Goal: Task Accomplishment & Management: Use online tool/utility

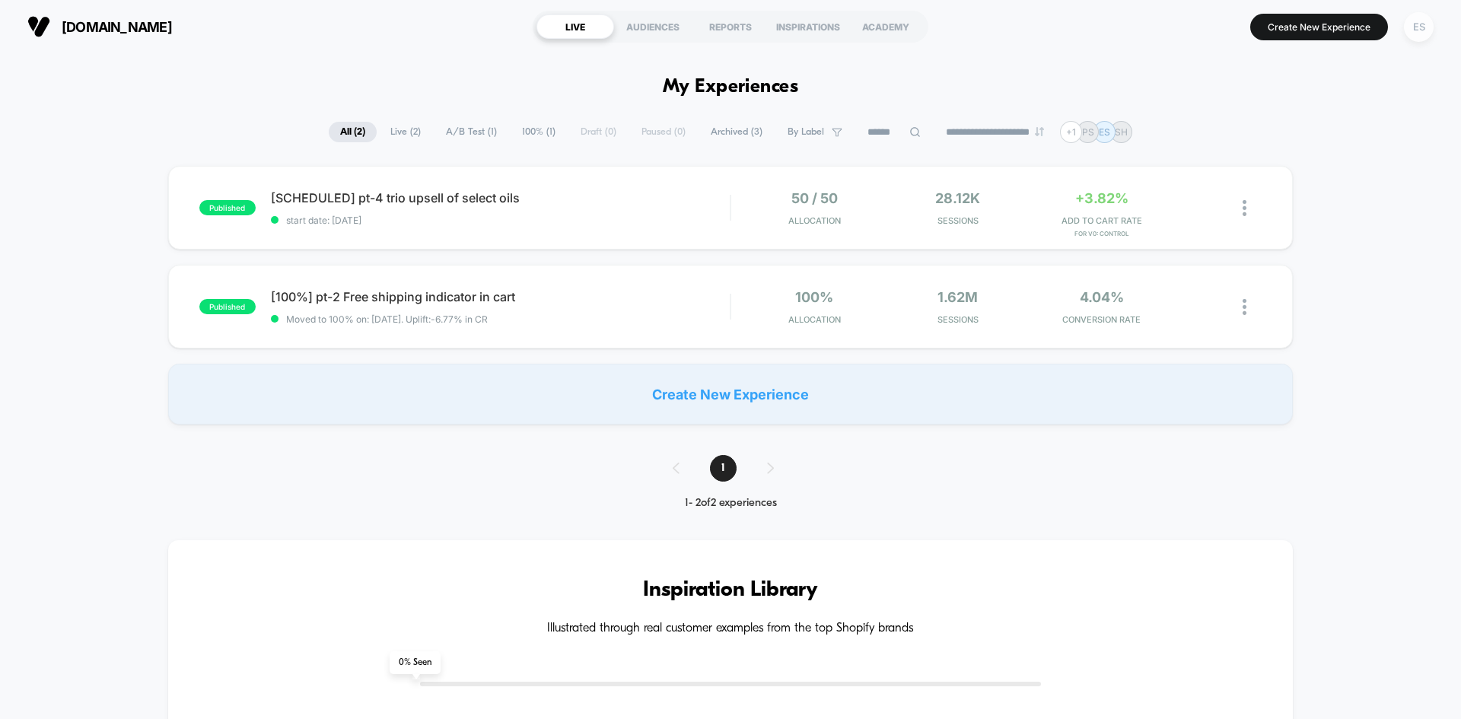
click at [1415, 34] on div "ES" at bounding box center [1418, 27] width 30 height 30
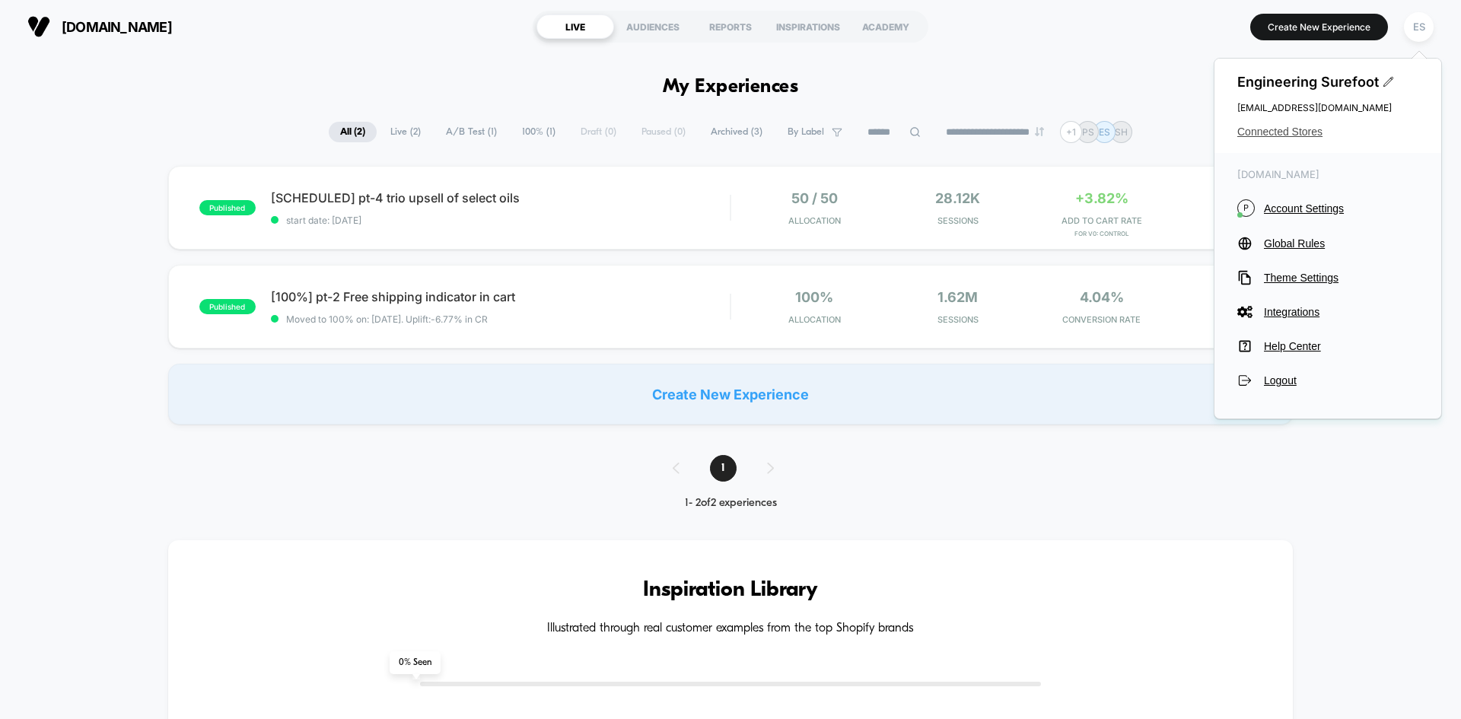
click at [1254, 132] on span "Connected Stores" at bounding box center [1327, 132] width 181 height 12
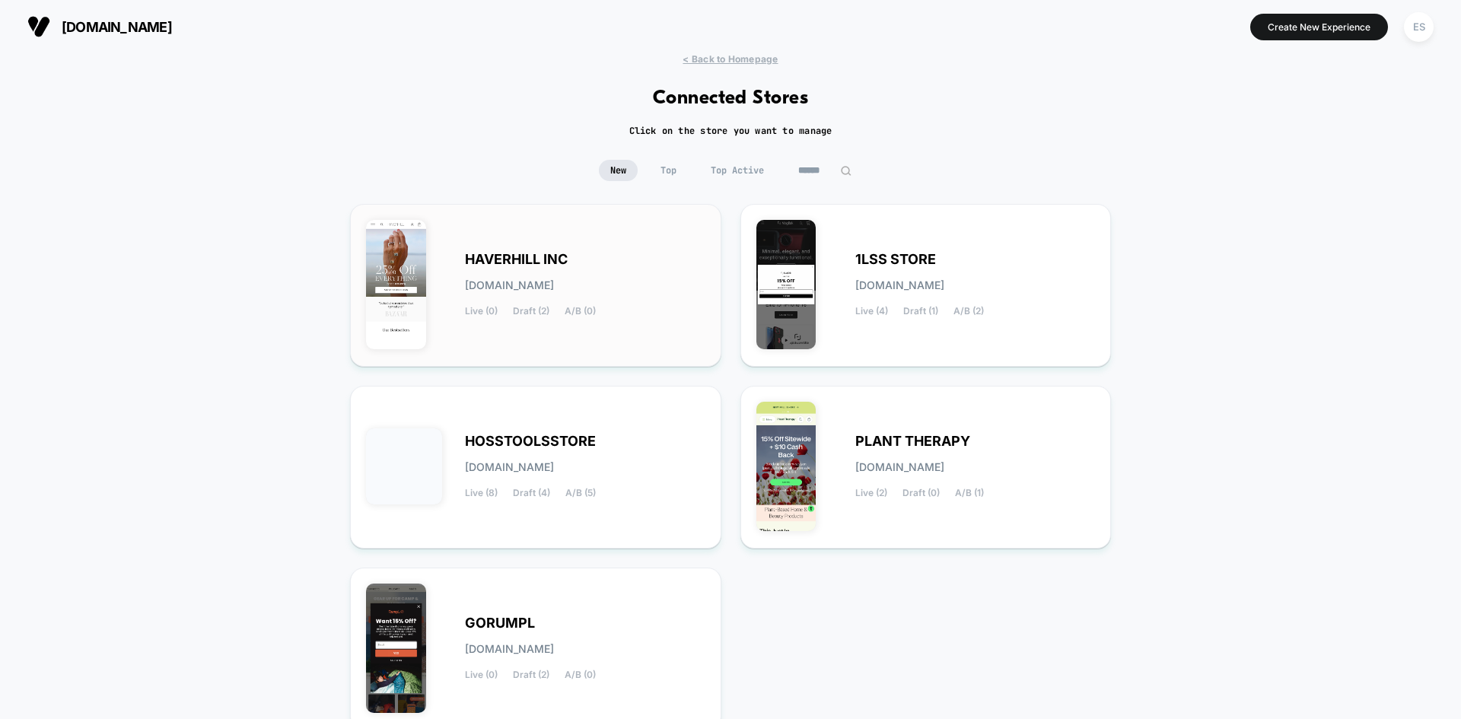
click at [482, 259] on span "HAVERHILL INC" at bounding box center [516, 259] width 103 height 11
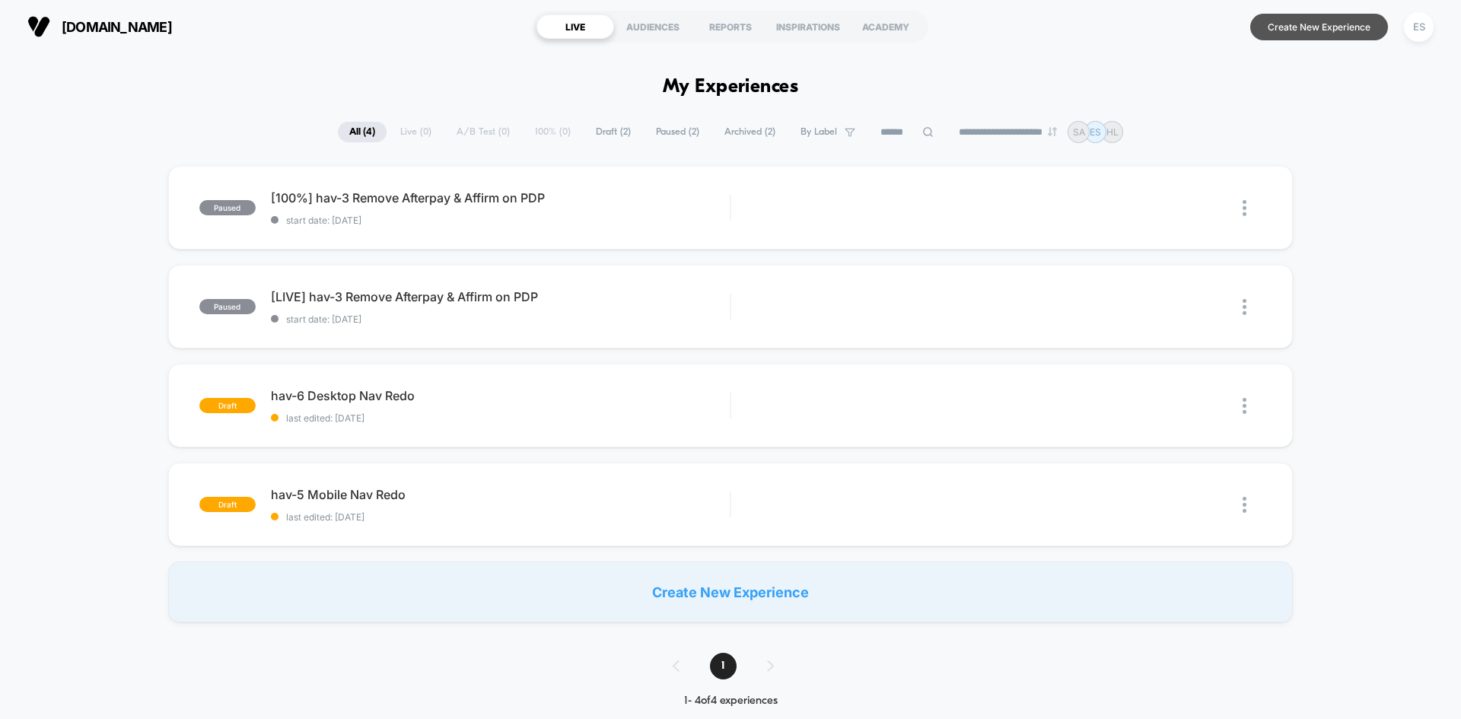
click at [1289, 30] on button "Create New Experience" at bounding box center [1319, 27] width 138 height 27
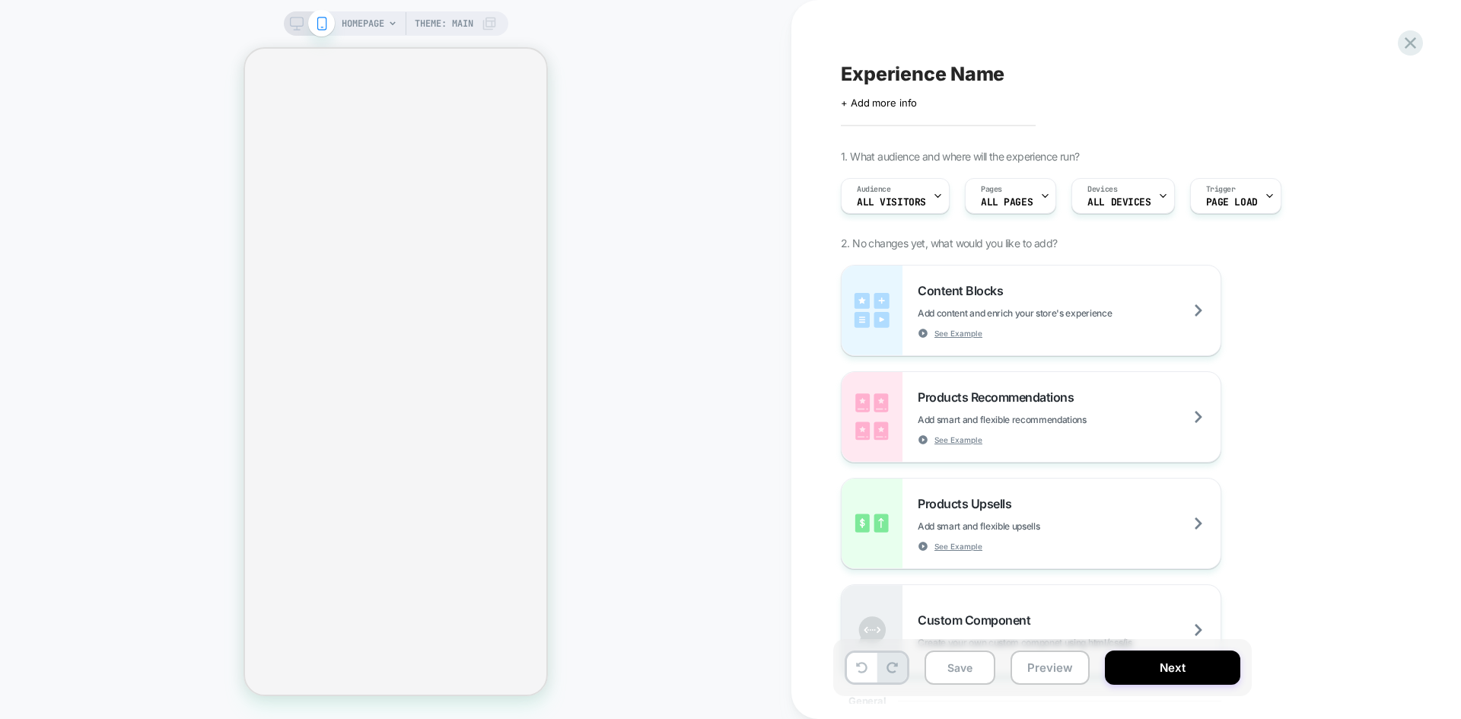
click at [869, 82] on span "Experience Name" at bounding box center [923, 73] width 164 height 23
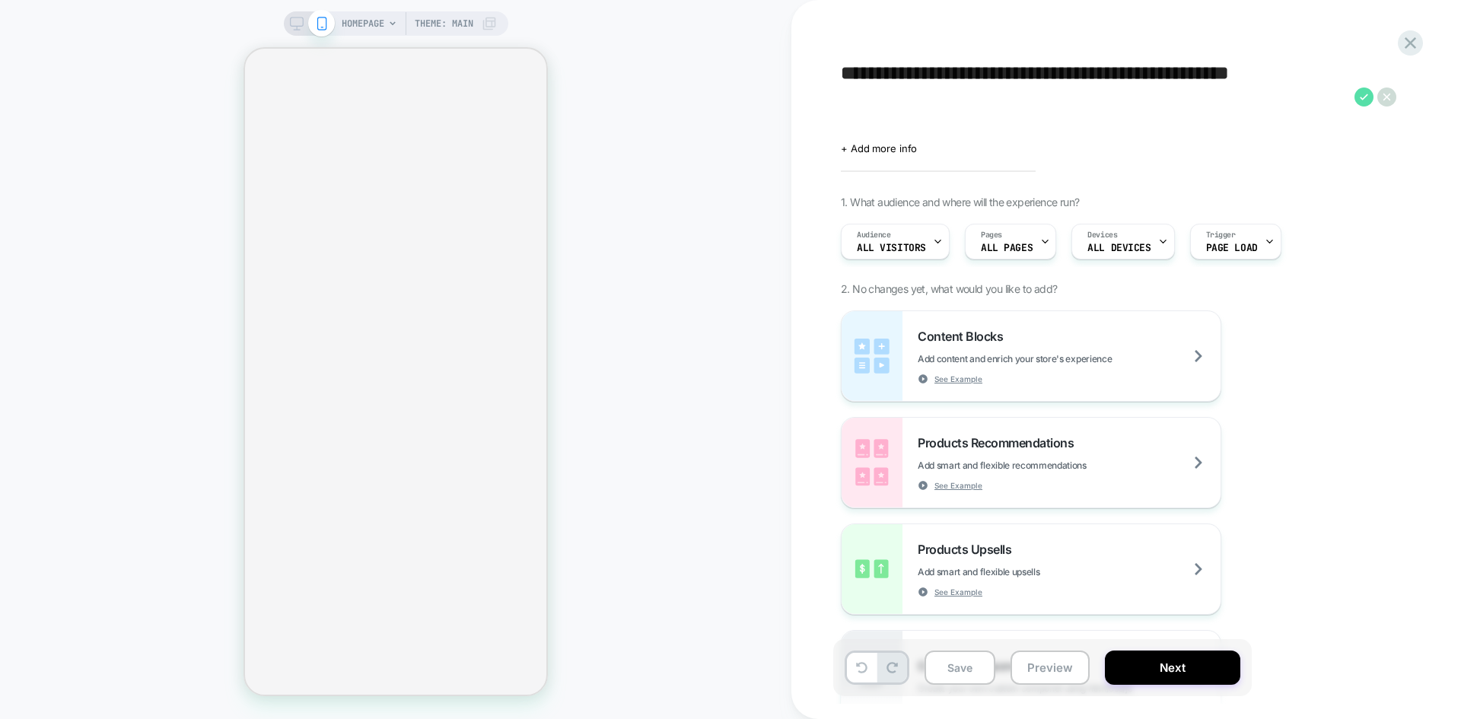
type textarea "**********"
click at [1362, 99] on icon at bounding box center [1363, 97] width 8 height 6
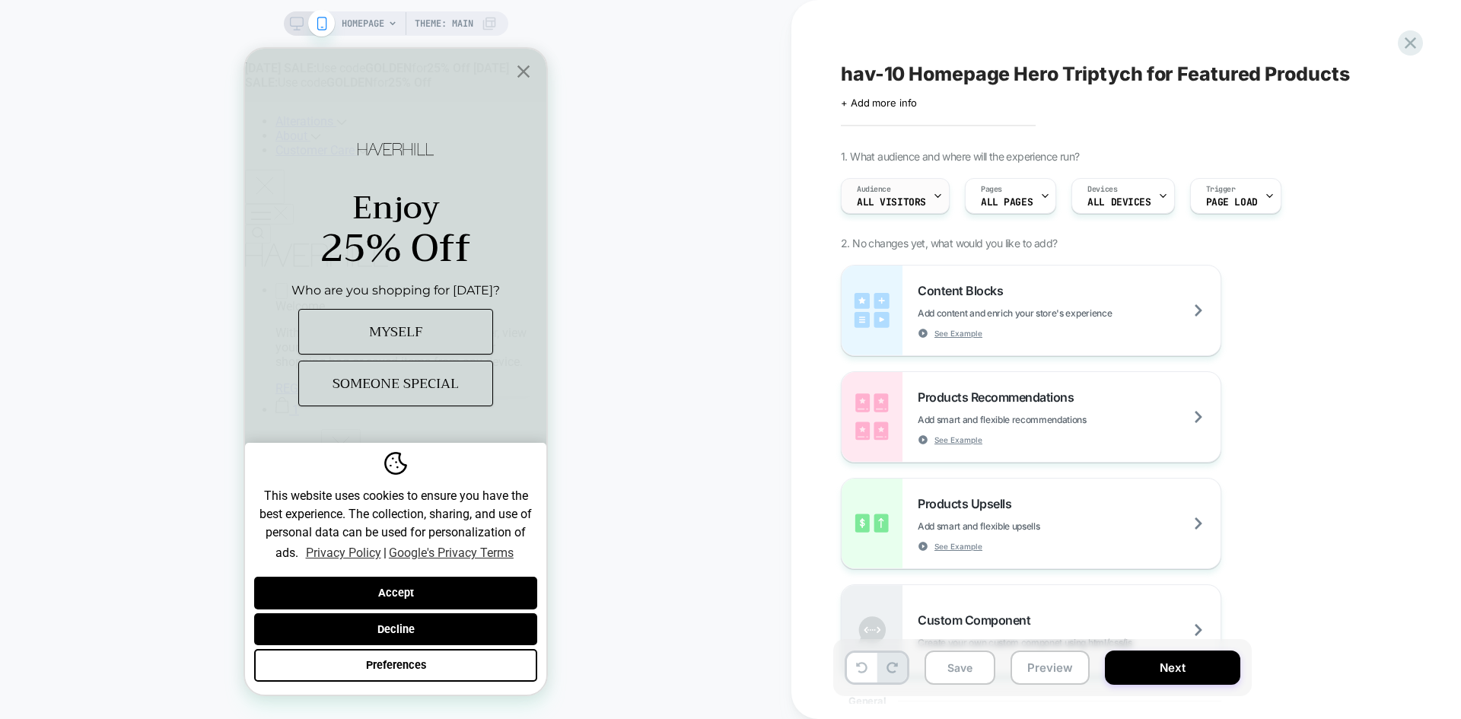
click at [0, 0] on div "Audience All Visitors" at bounding box center [0, 0] width 0 height 0
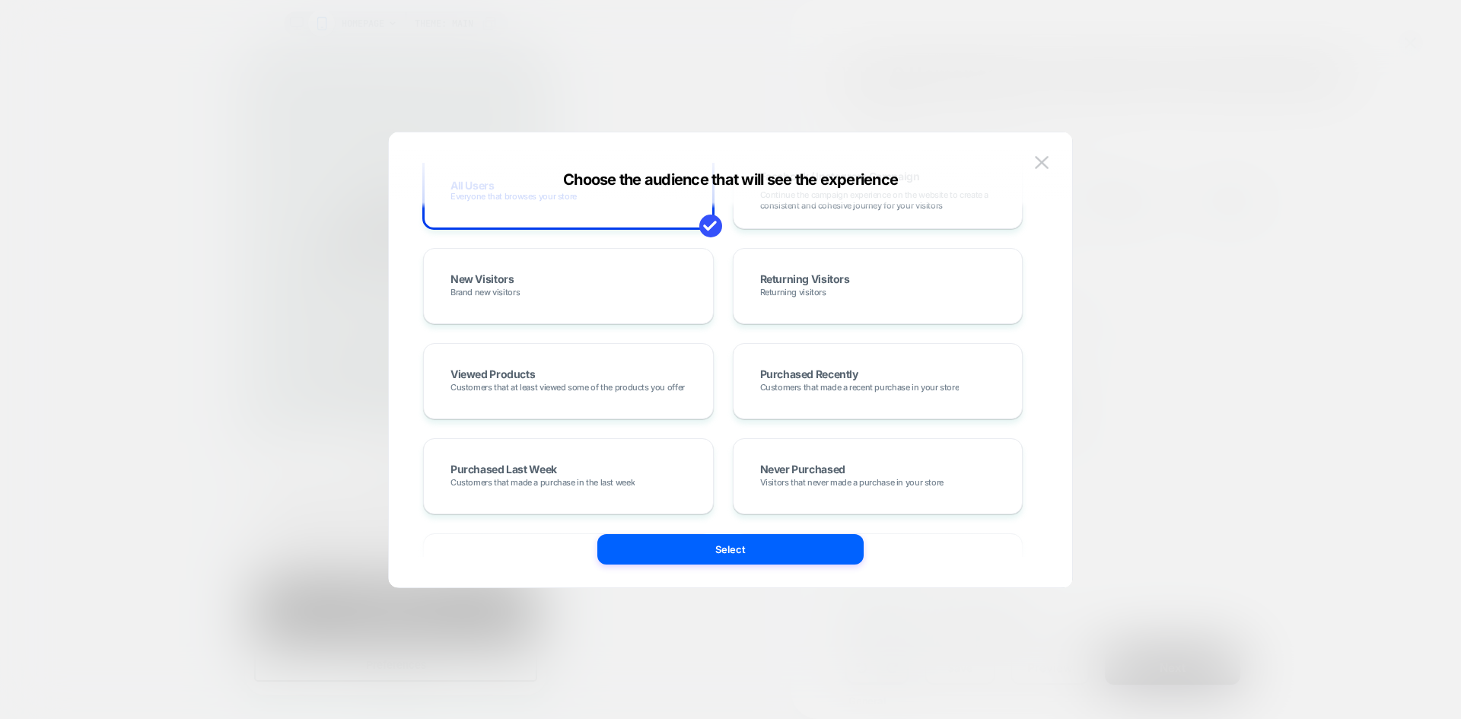
scroll to position [76, 0]
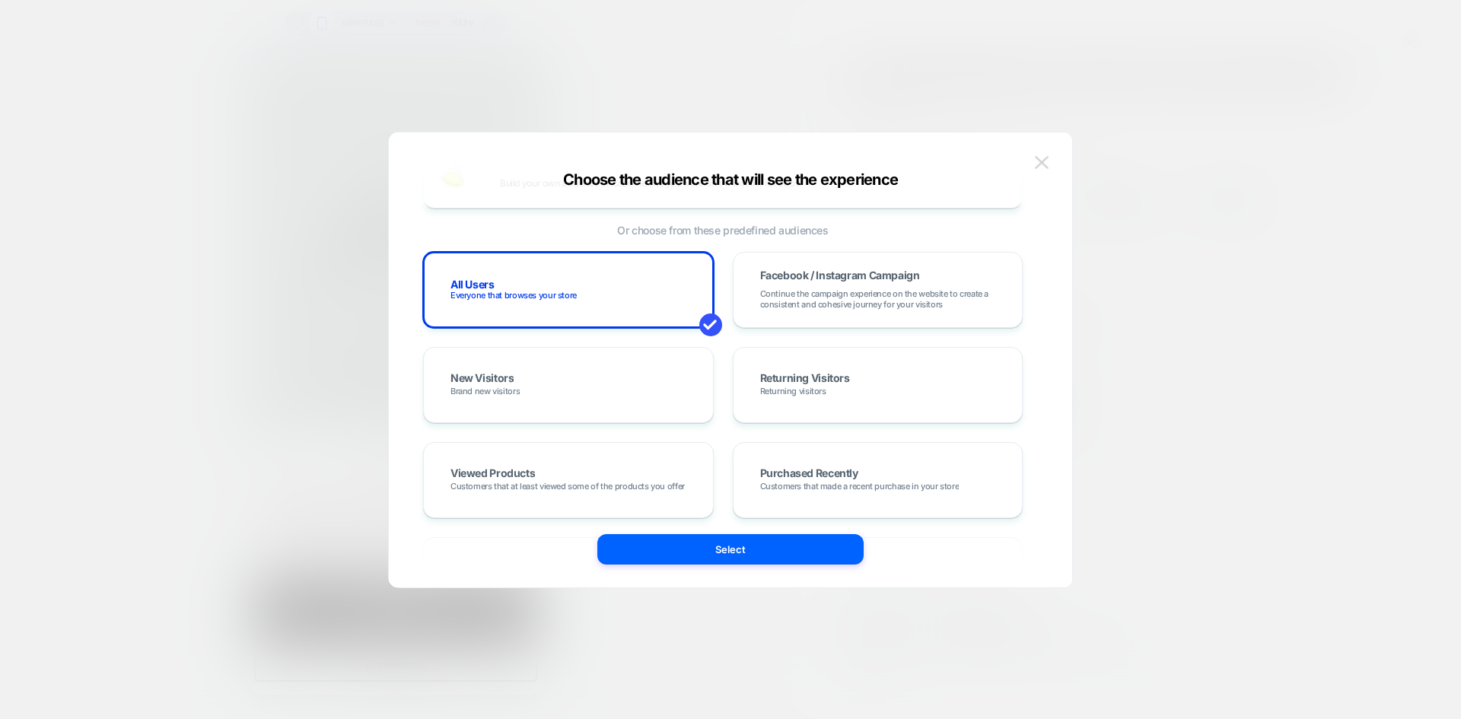
click at [1036, 157] on img at bounding box center [1042, 162] width 14 height 13
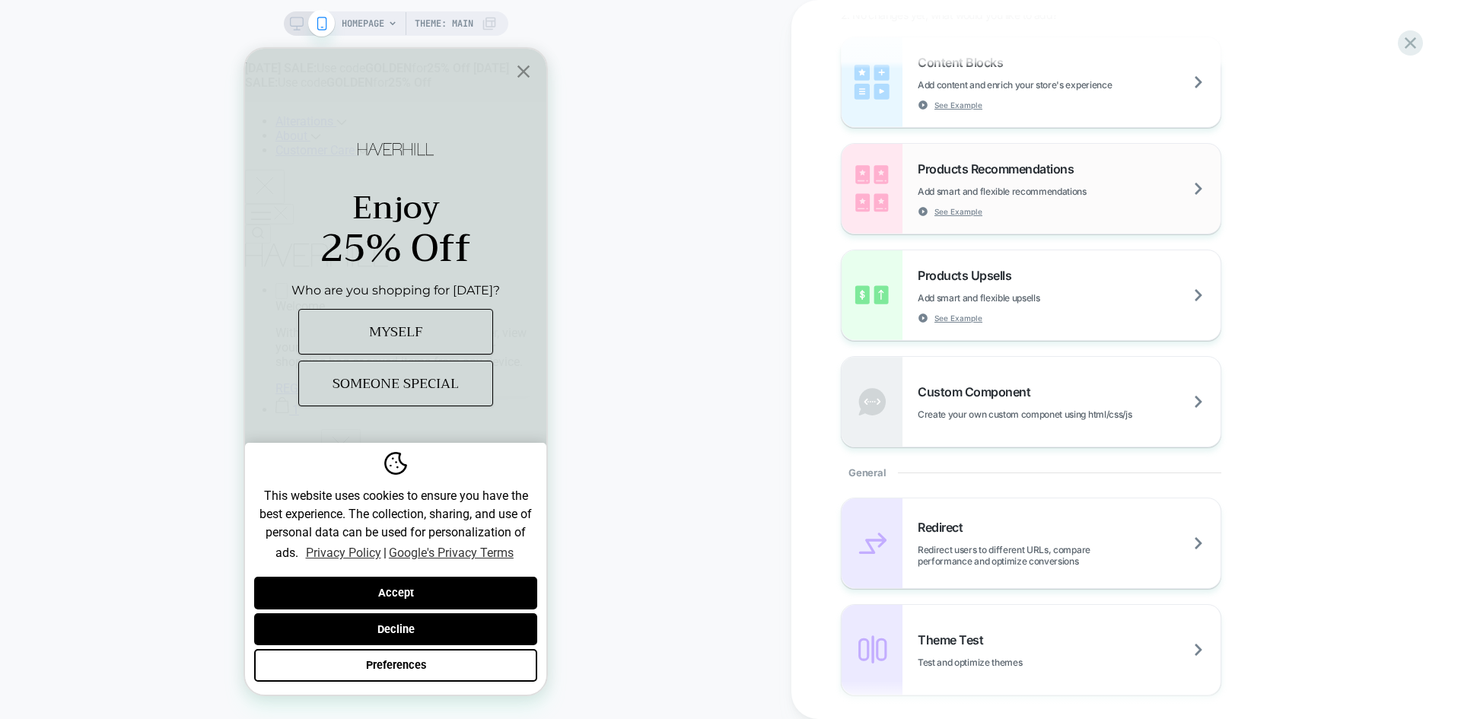
scroll to position [0, 0]
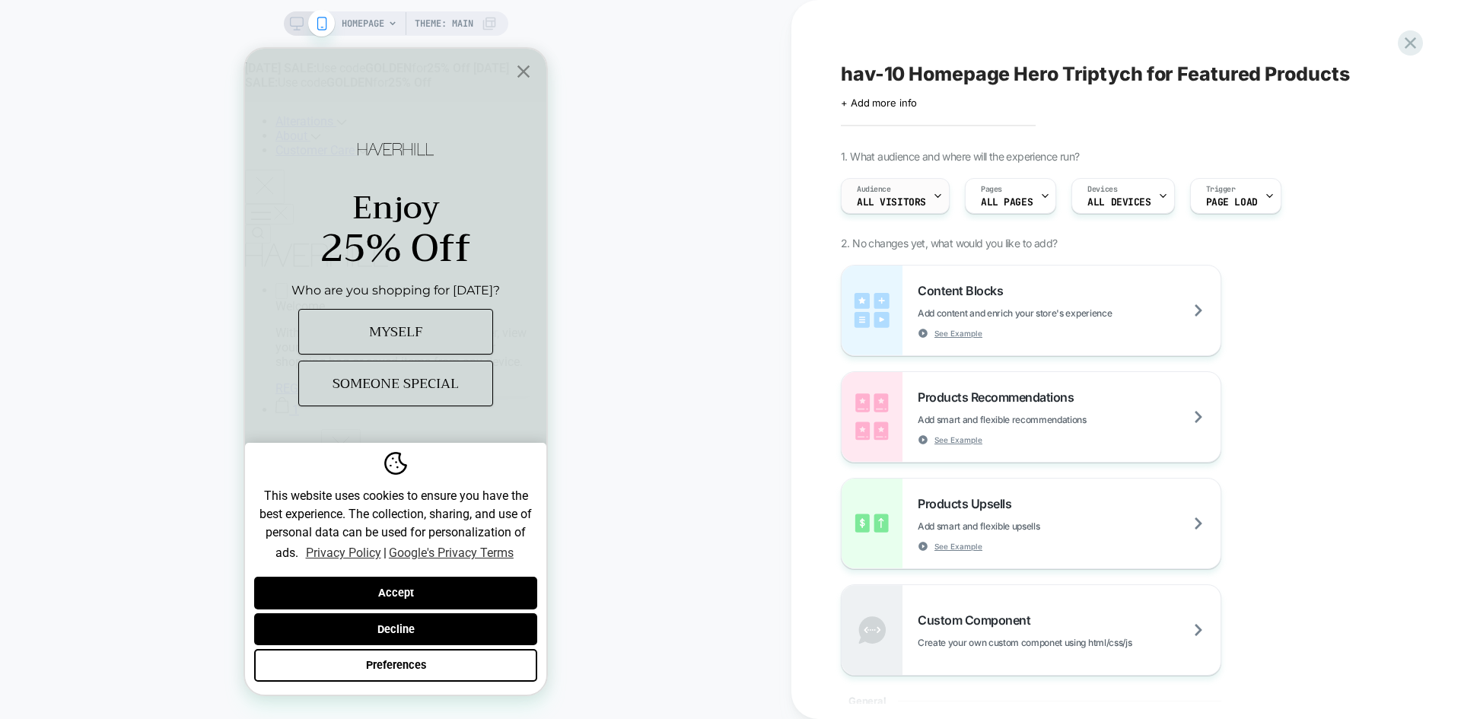
click at [905, 199] on span "All Visitors" at bounding box center [891, 202] width 69 height 11
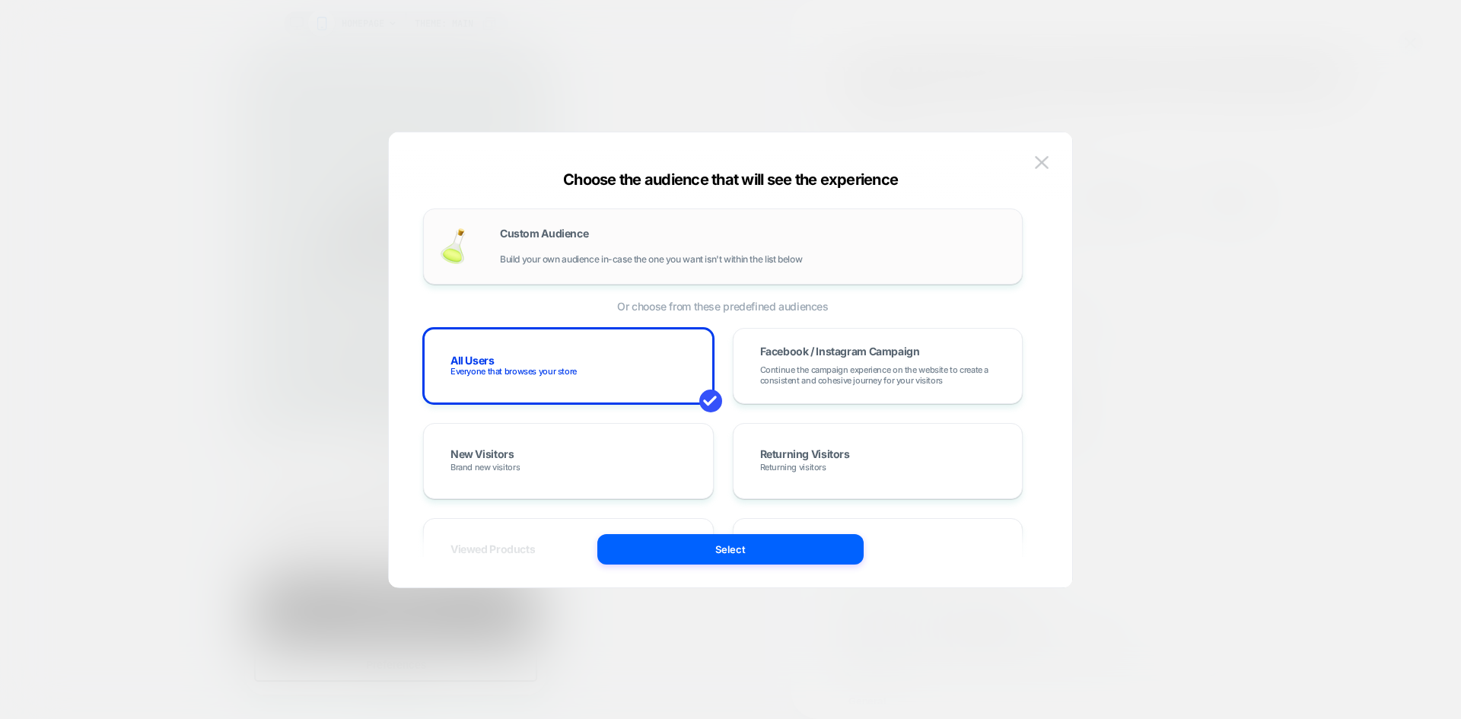
click at [0, 0] on div "Custom Audience Build your own audience in-case the one you want isn't within t…" at bounding box center [0, 0] width 0 height 0
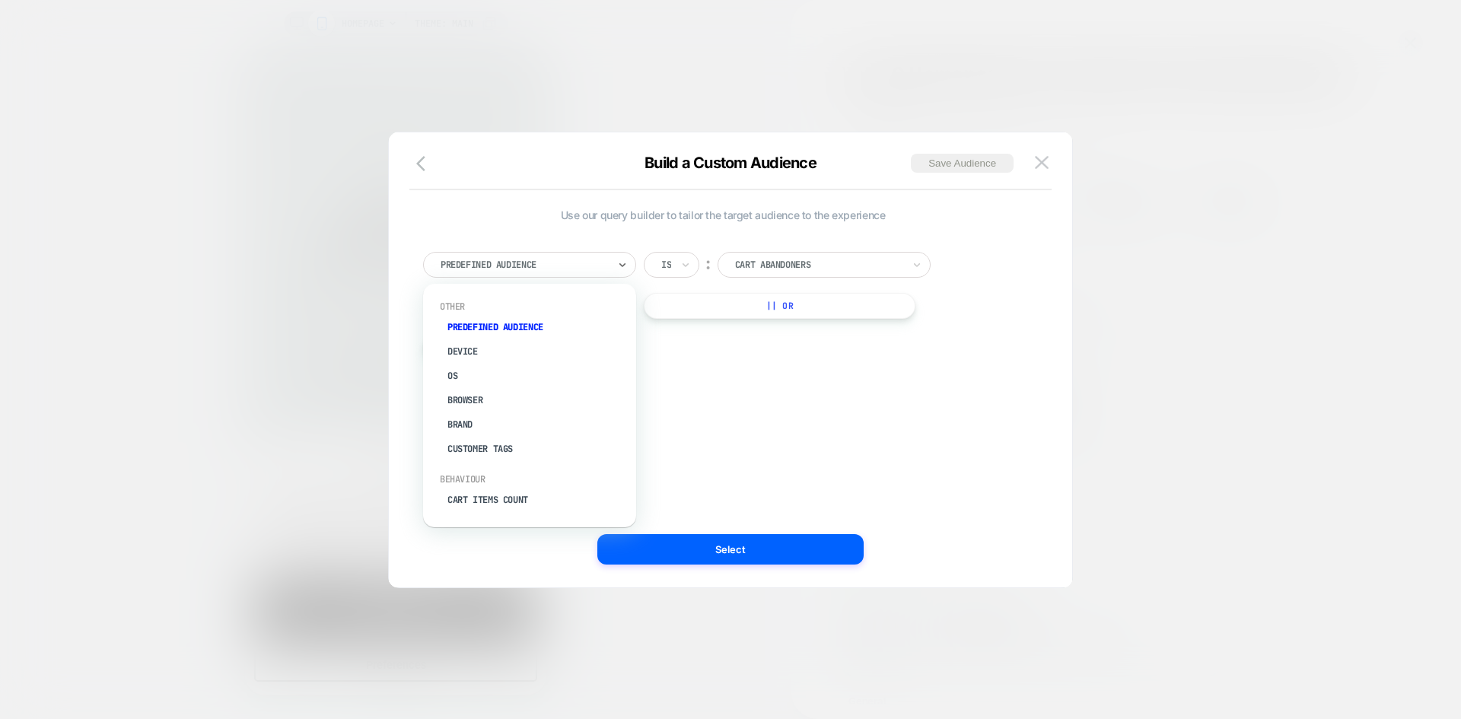
click at [527, 266] on div at bounding box center [523, 265] width 167 height 14
click at [0, 0] on div "UTM Campaign" at bounding box center [0, 0] width 0 height 0
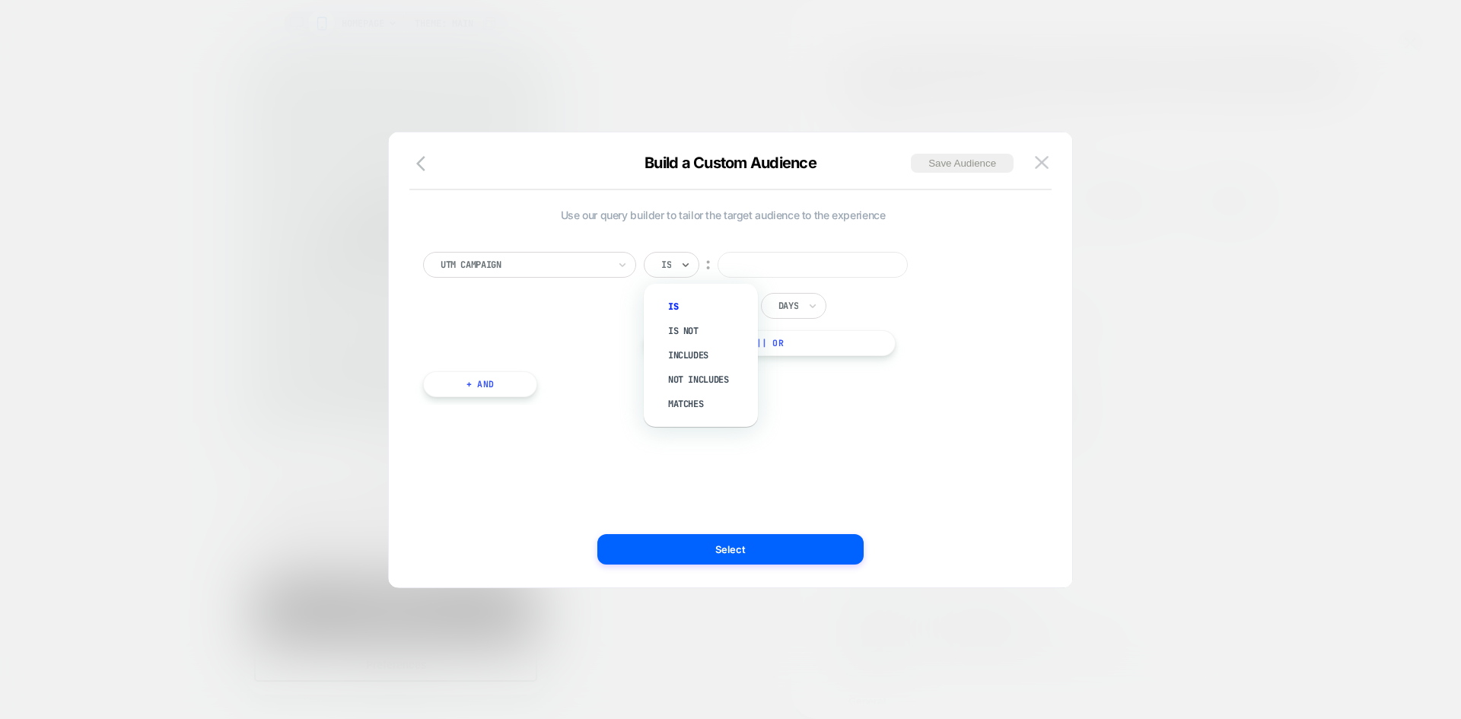
click at [676, 269] on div "Is" at bounding box center [672, 265] width 56 height 26
click at [0, 0] on input "text" at bounding box center [0, 0] width 0 height 0
click at [0, 0] on div "Matches" at bounding box center [0, 0] width 0 height 0
click at [0, 0] on input at bounding box center [0, 0] width 0 height 0
paste input "*******"
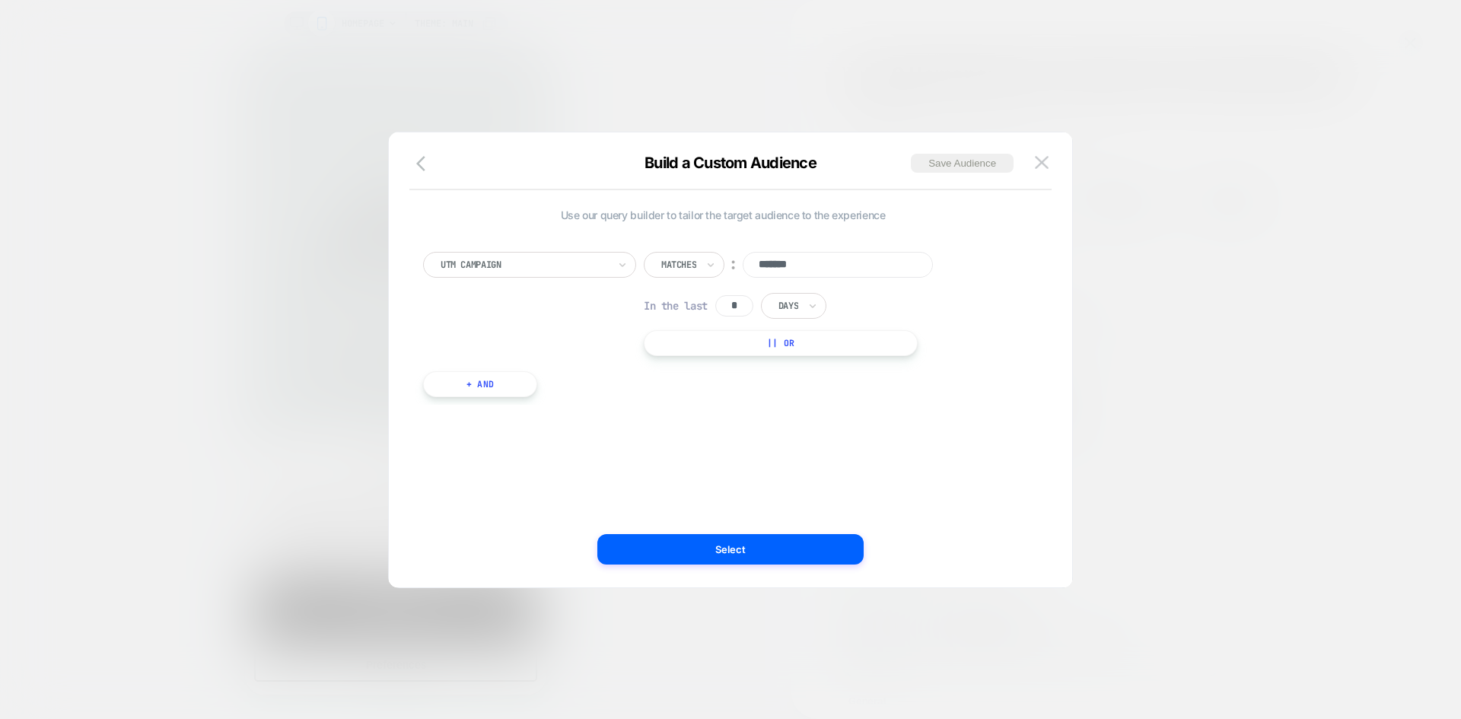
drag, startPoint x: 834, startPoint y: 264, endPoint x: 752, endPoint y: 265, distance: 82.9
click at [0, 0] on input "*******" at bounding box center [0, 0] width 0 height 0
type input "*********"
click at [752, 552] on button "Select" at bounding box center [730, 549] width 266 height 30
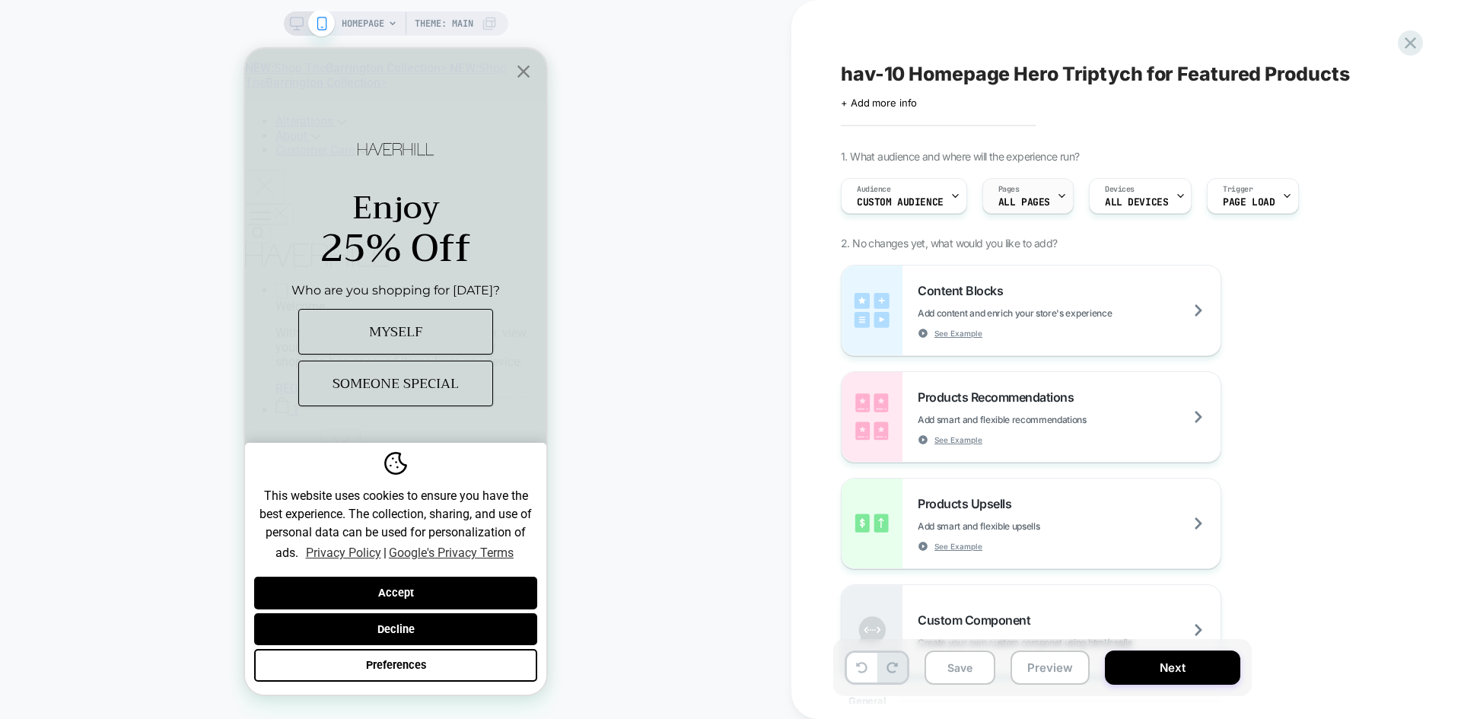
click at [1019, 193] on div "Pages ALL PAGES" at bounding box center [1024, 196] width 82 height 34
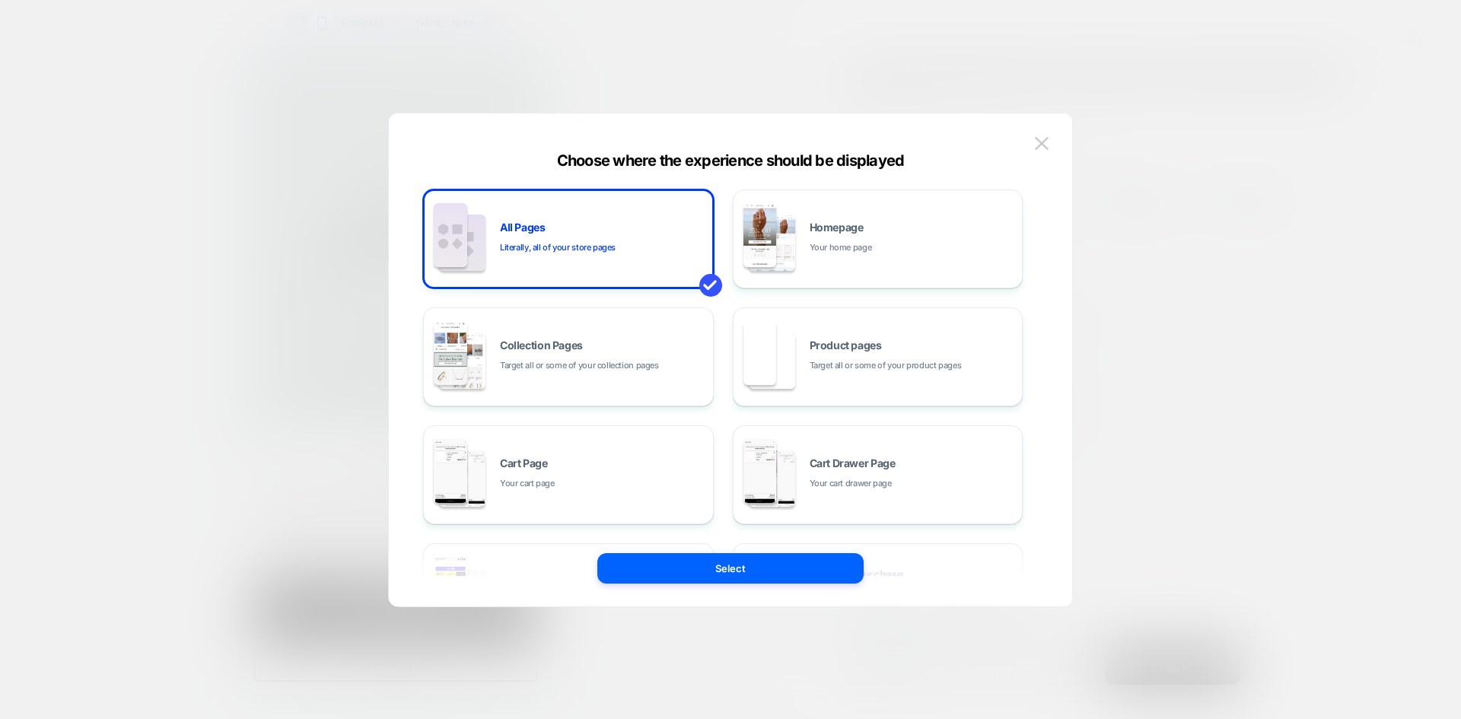
scroll to position [230, 0]
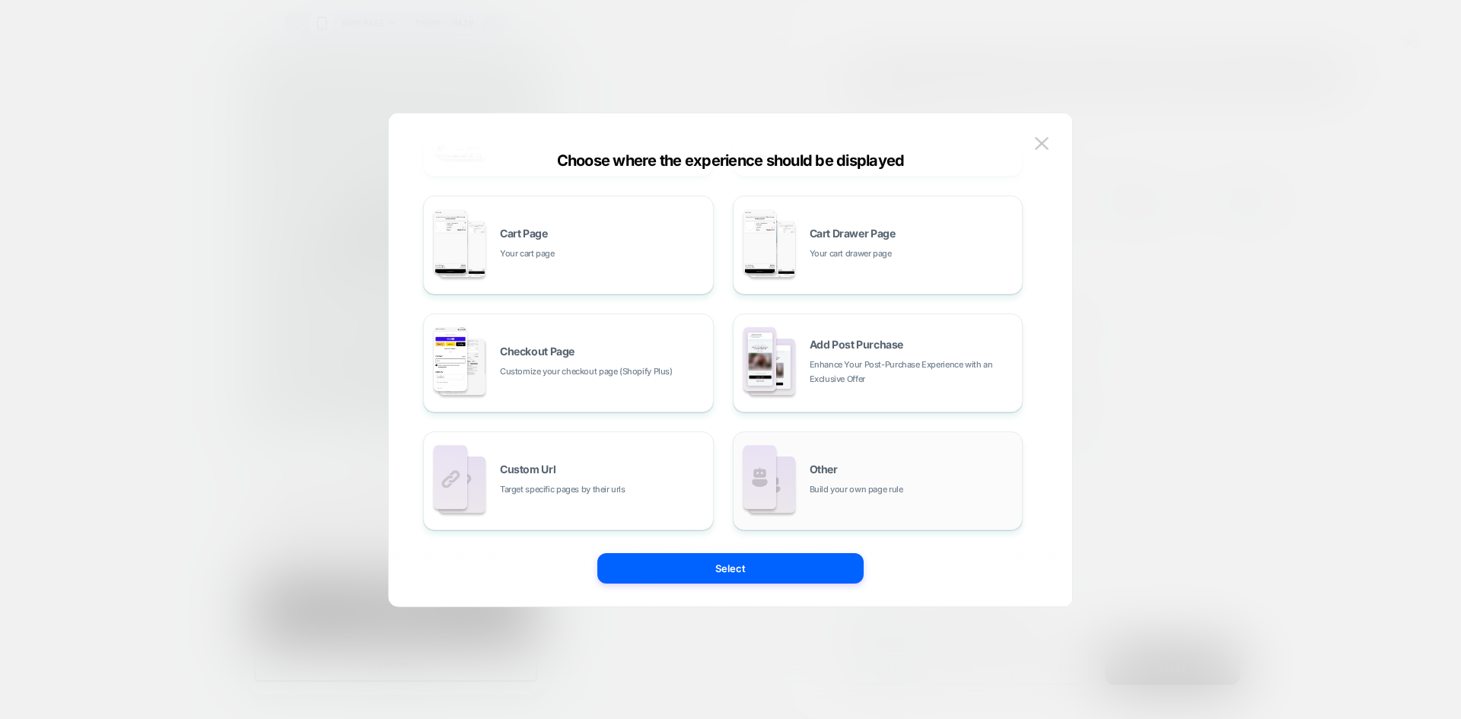
click at [0, 0] on div "Other Build your own page rule" at bounding box center [0, 0] width 0 height 0
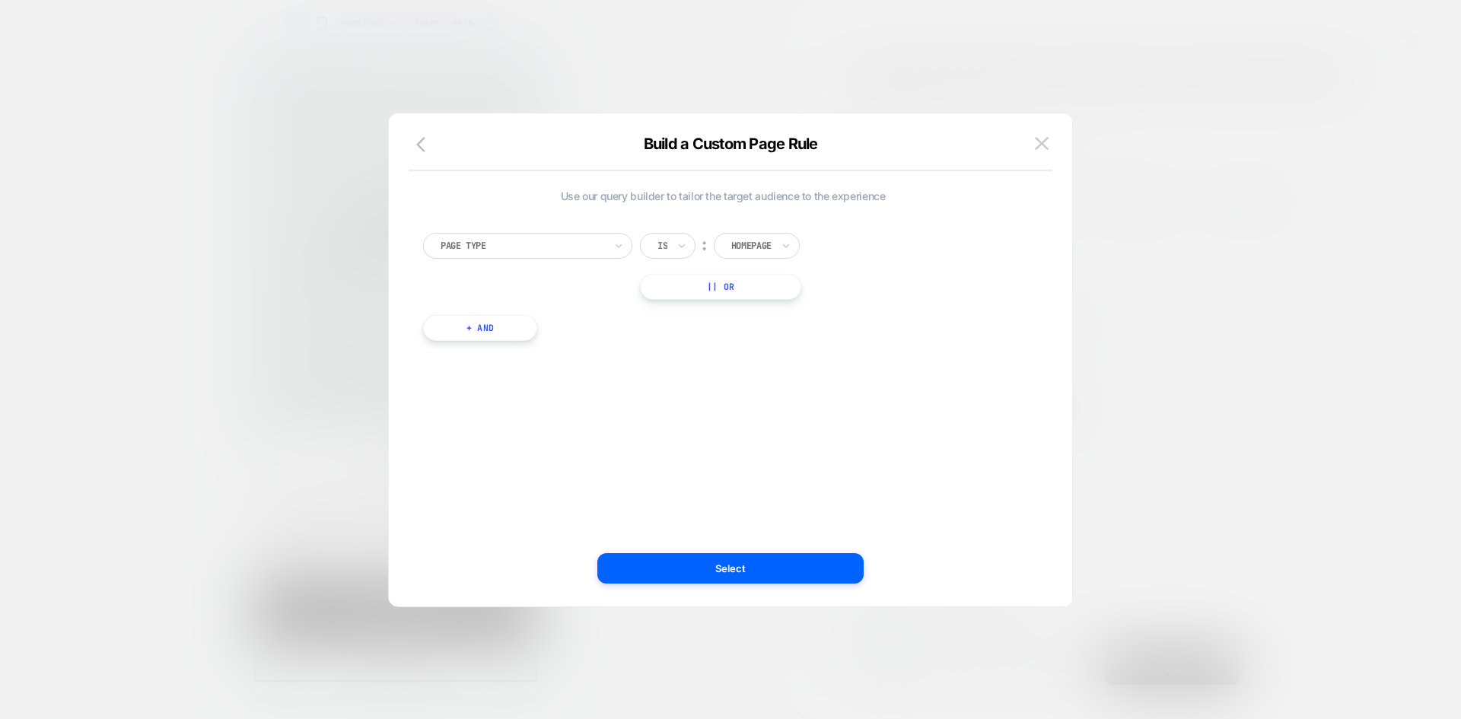
scroll to position [0, 0]
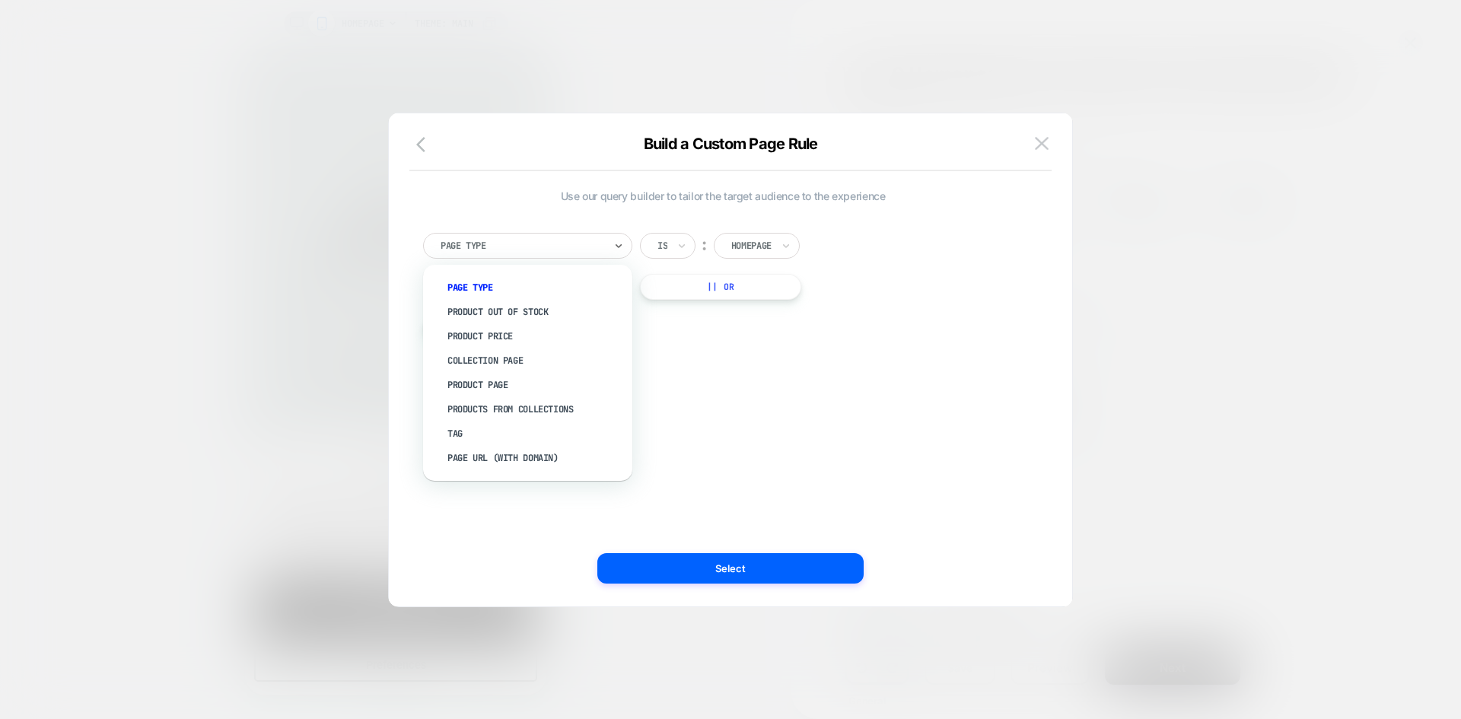
click at [526, 236] on div "Page Type" at bounding box center [527, 246] width 209 height 26
click at [517, 454] on div "Page Url (WITH DOMAIN)" at bounding box center [535, 458] width 194 height 24
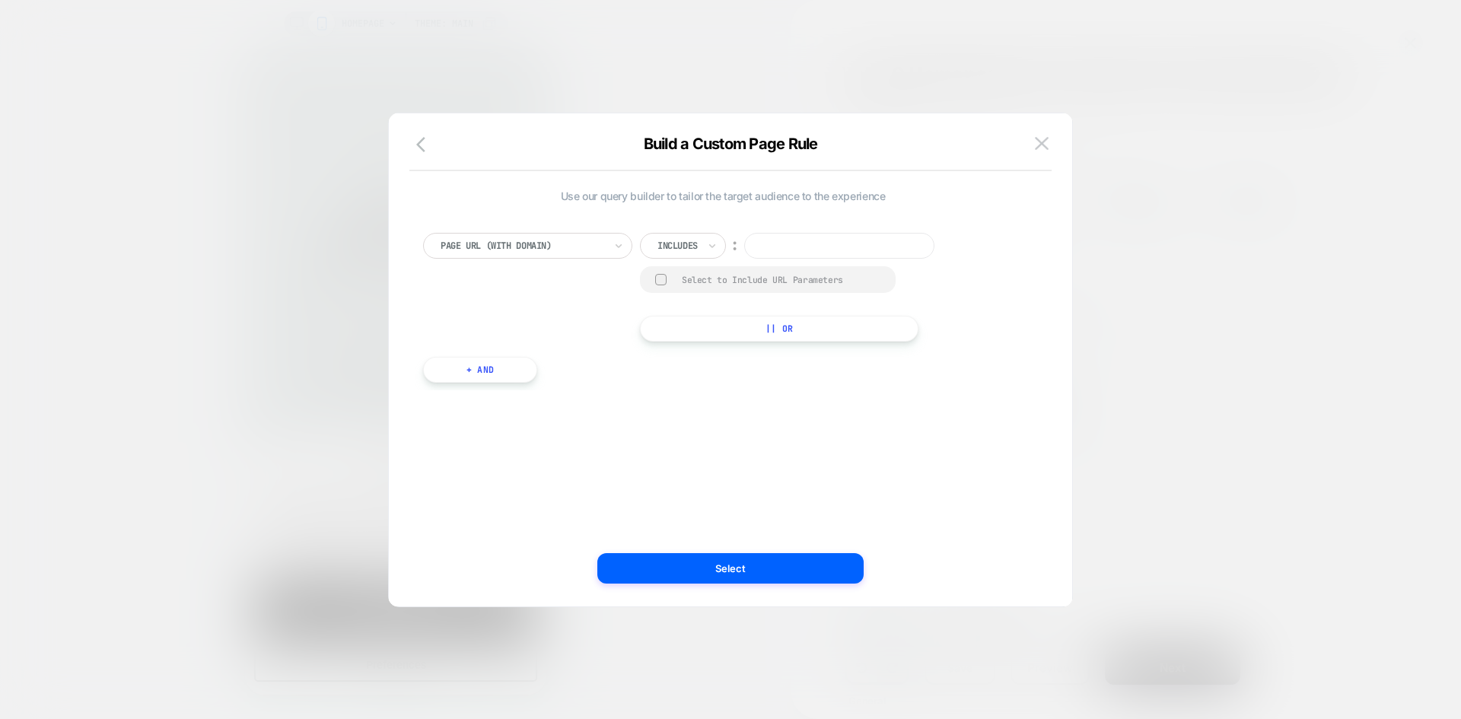
click at [301, 94] on div at bounding box center [165, 87] width 271 height 14
drag, startPoint x: 683, startPoint y: 356, endPoint x: 659, endPoint y: 272, distance: 87.1
click at [683, 357] on div "Not includes" at bounding box center [704, 360] width 99 height 24
click at [75, 91] on input at bounding box center [70, 88] width 9 height 5
paste input "**********"
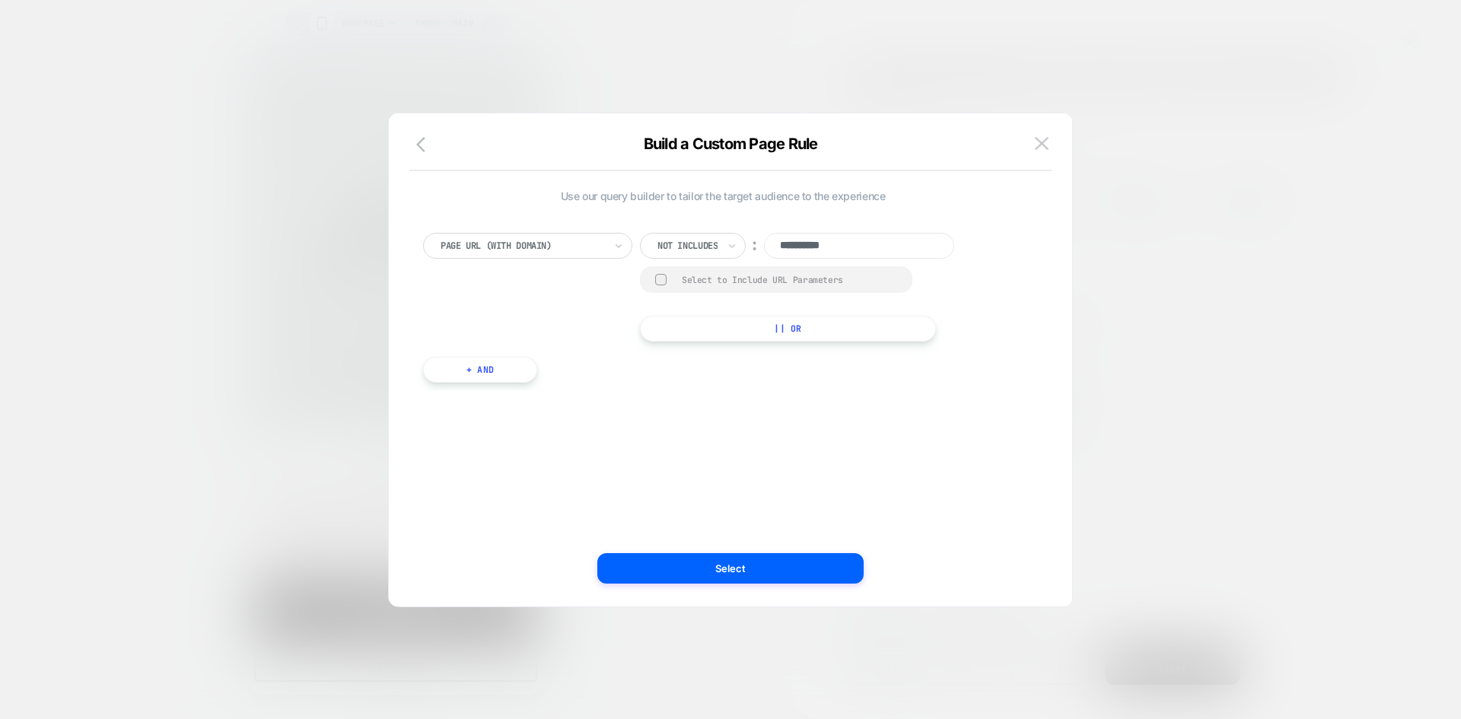
type input "**********"
click at [665, 275] on div at bounding box center [660, 279] width 11 height 11
click at [490, 381] on button "+ And" at bounding box center [480, 371] width 114 height 26
click at [793, 388] on div at bounding box center [789, 386] width 40 height 14
click at [989, 386] on div "Page Type Is ︰ Homepage || Or" at bounding box center [741, 406] width 561 height 67
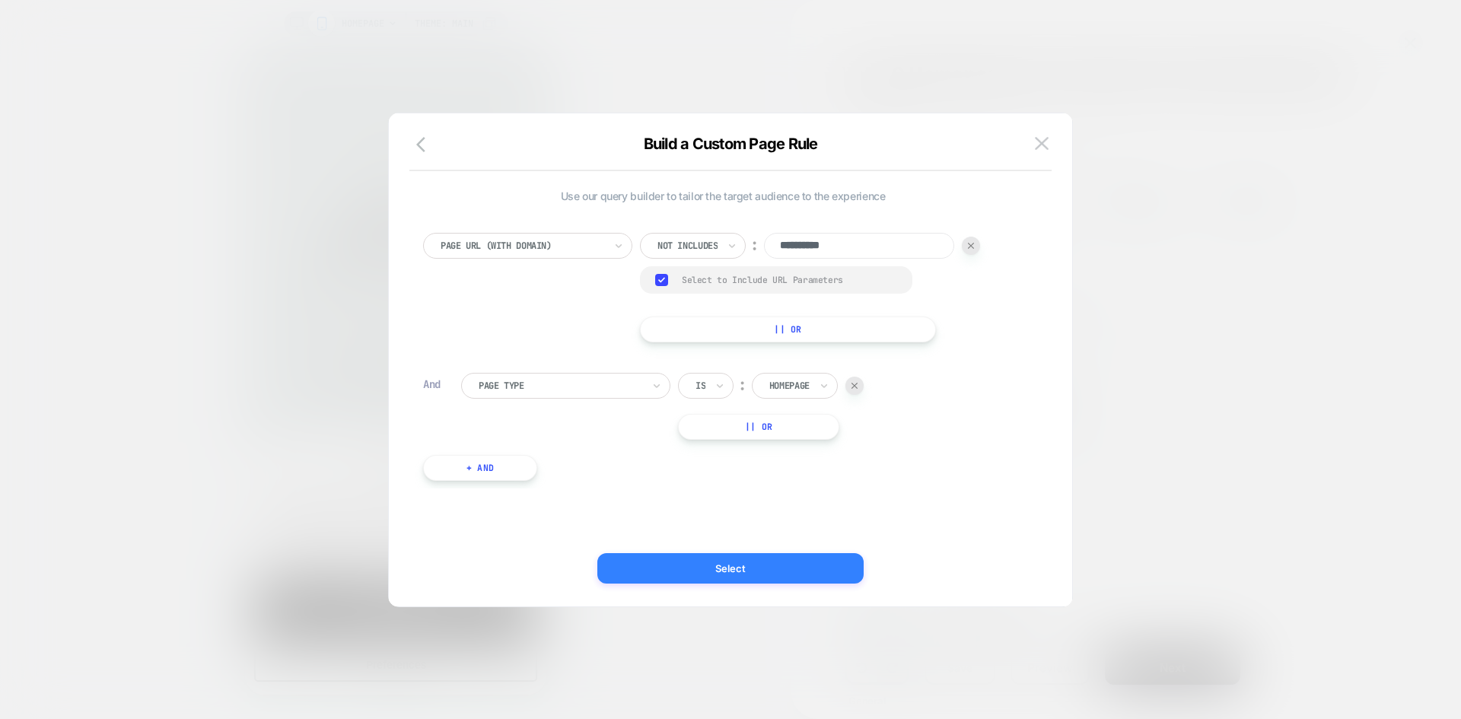
click at [735, 563] on button "Select" at bounding box center [730, 568] width 266 height 30
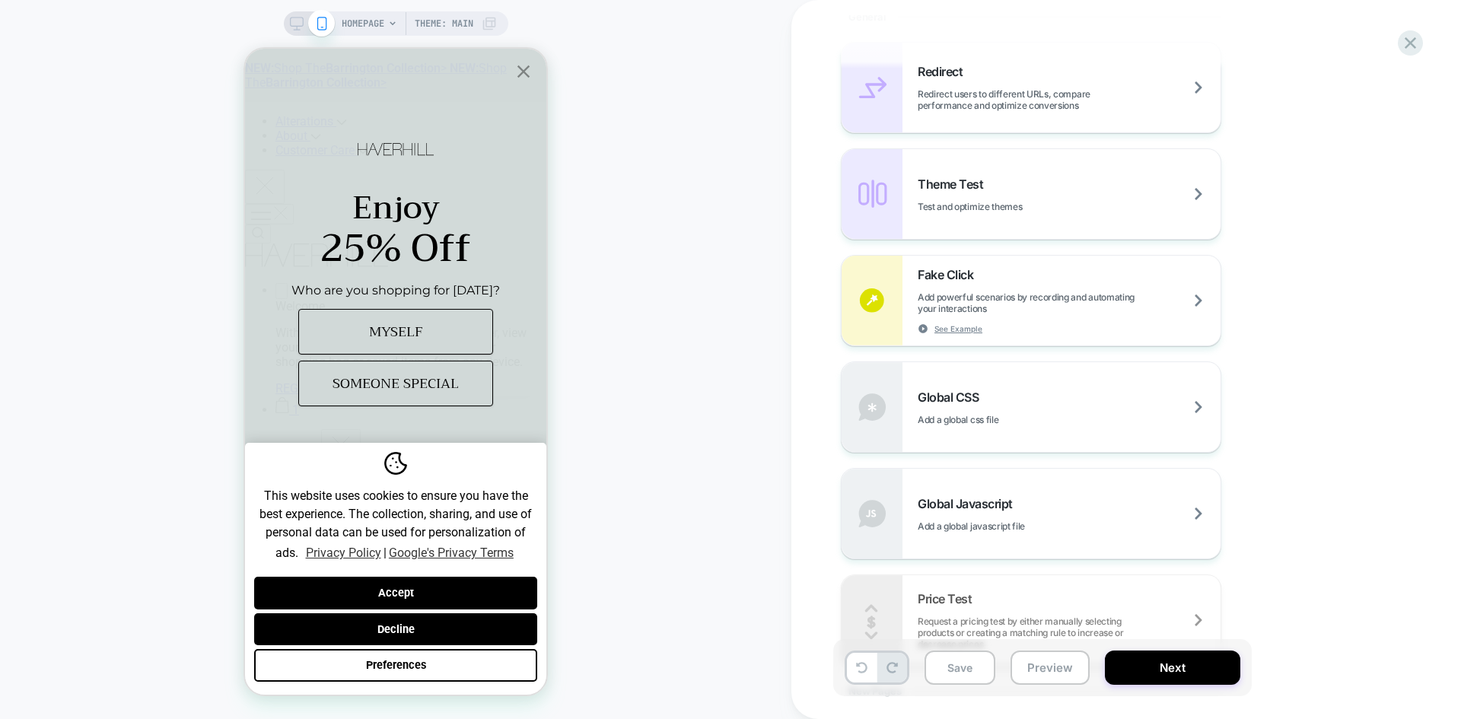
scroll to position [685, 0]
click at [965, 506] on span "Global Javascript" at bounding box center [968, 502] width 103 height 15
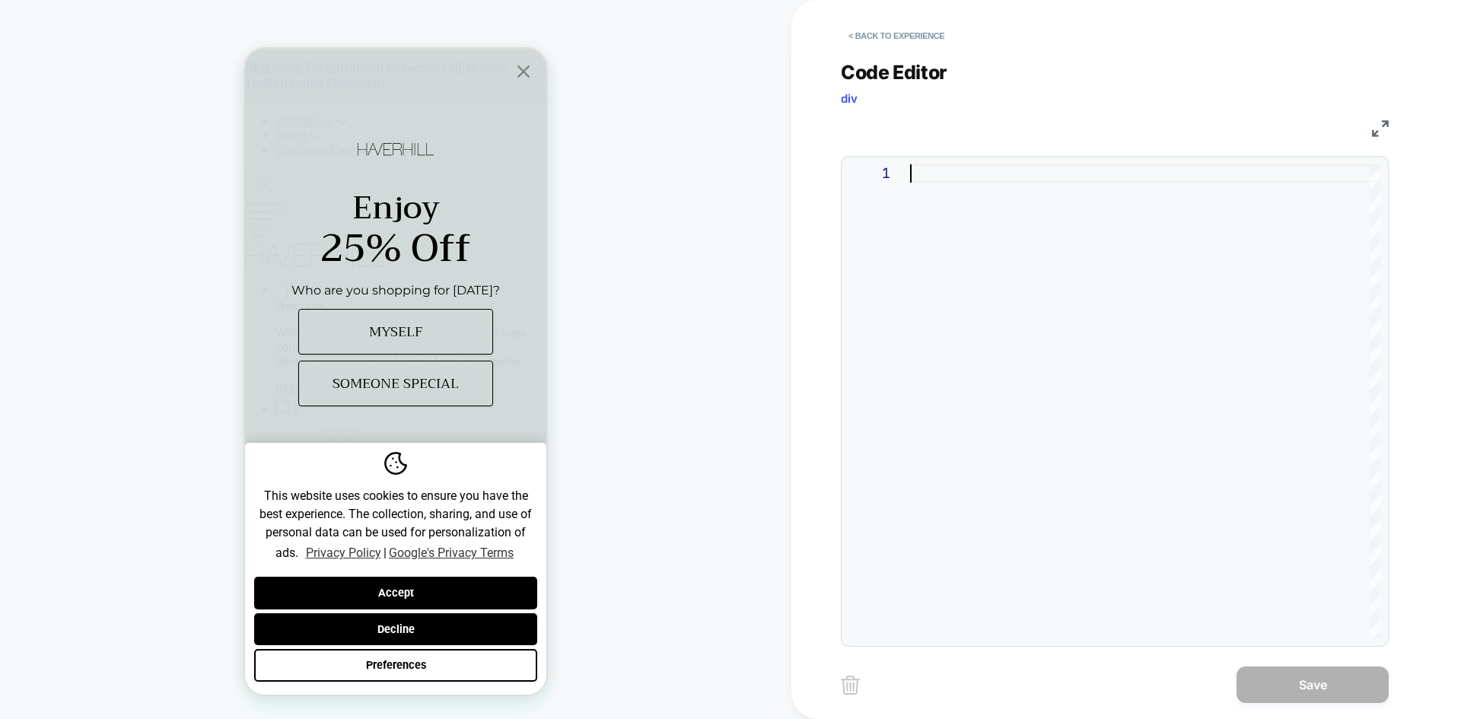
click at [930, 183] on div at bounding box center [1145, 401] width 470 height 474
click at [978, 180] on div at bounding box center [1145, 401] width 470 height 474
type textarea "**********"
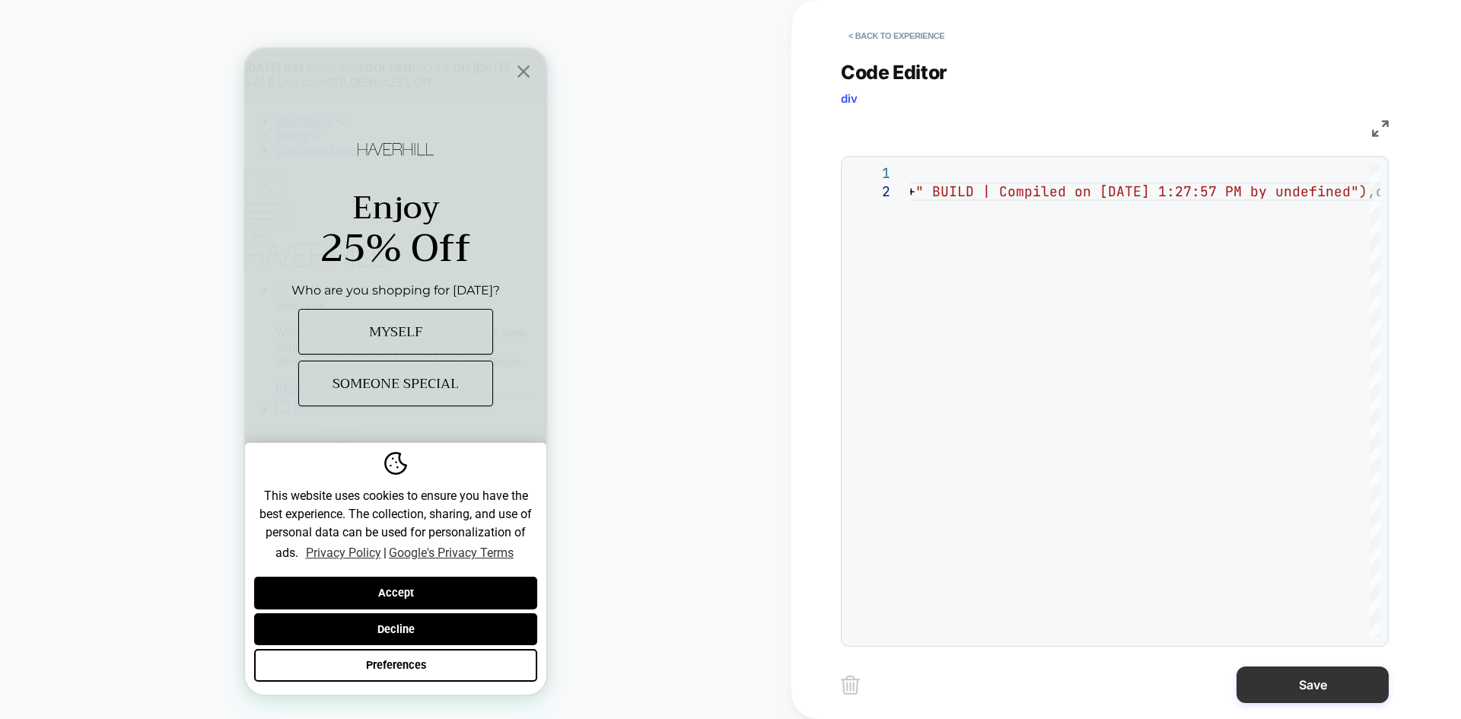
click at [1288, 682] on button "Save" at bounding box center [1312, 684] width 152 height 37
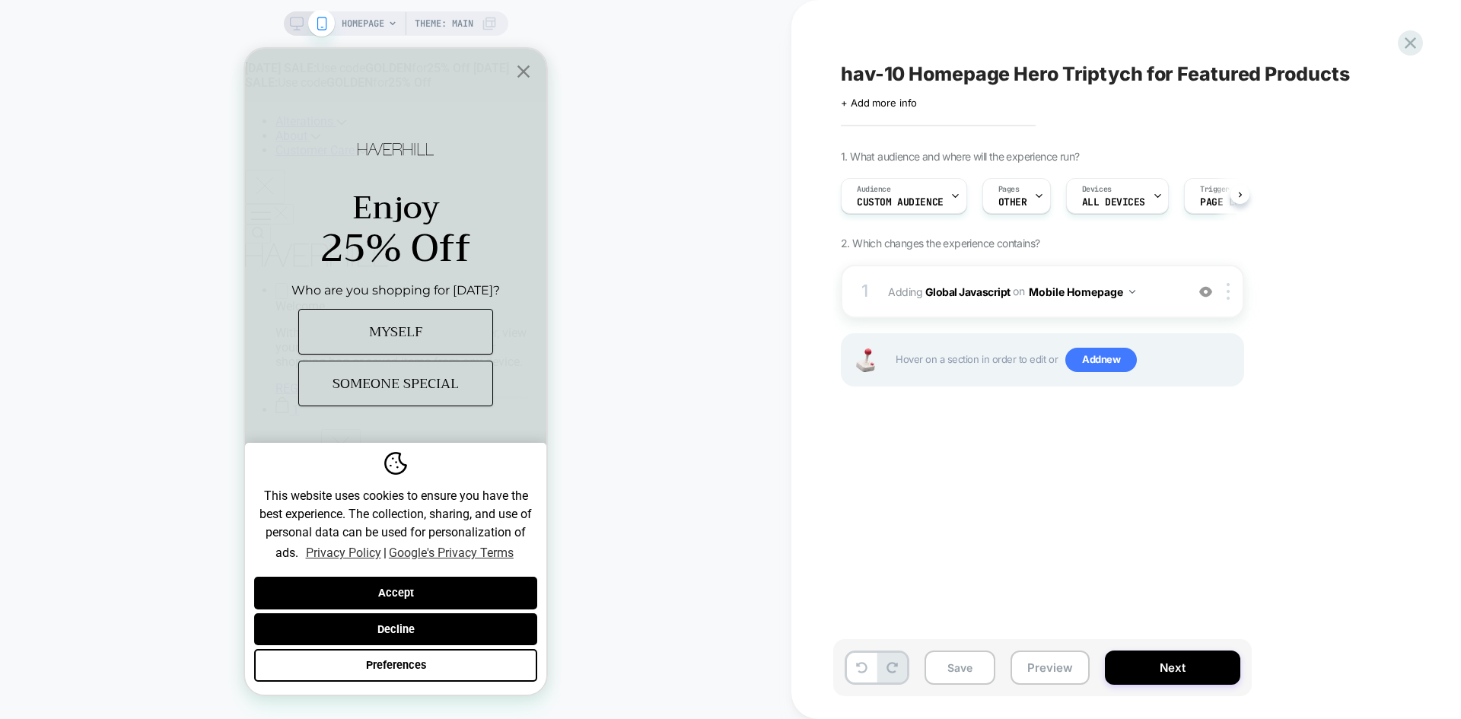
scroll to position [0, 1]
click at [1170, 662] on button "Next" at bounding box center [1172, 667] width 135 height 34
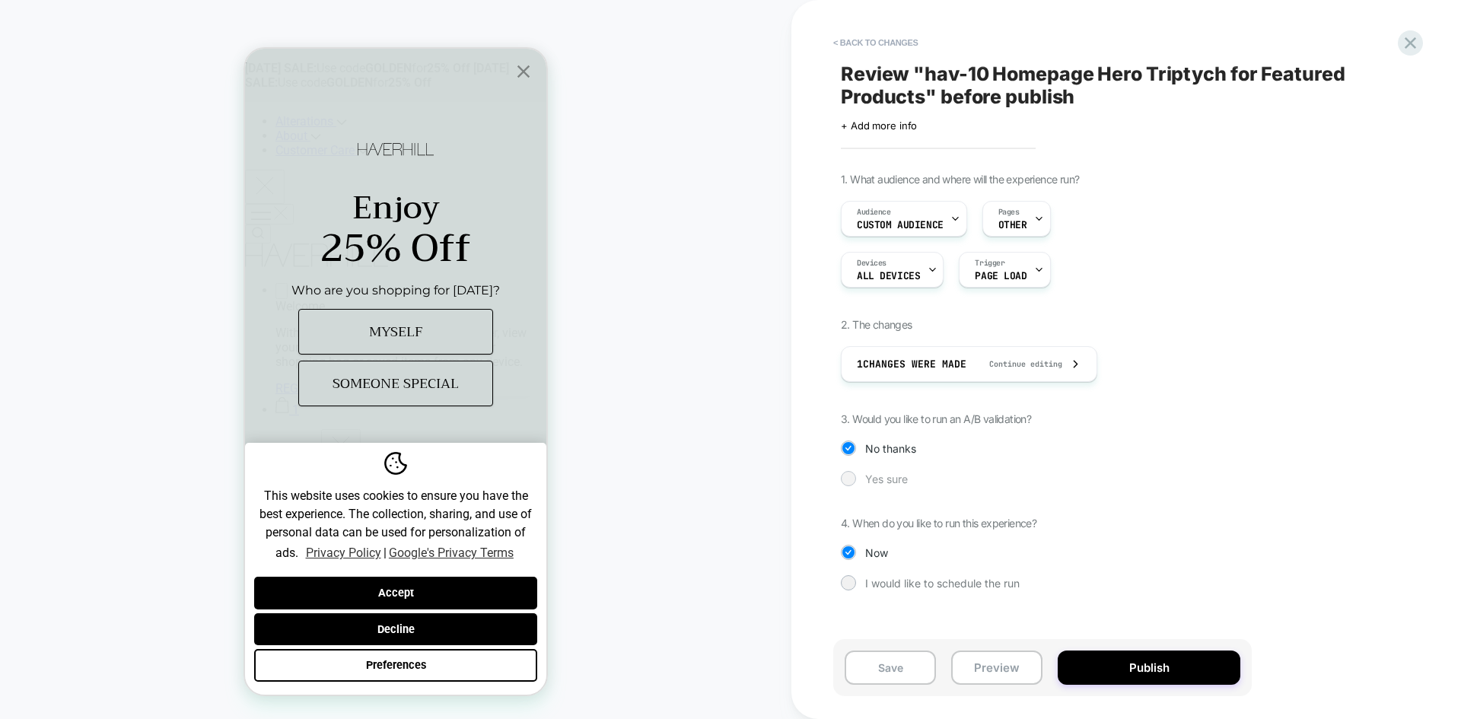
click at [850, 477] on div at bounding box center [847, 477] width 11 height 11
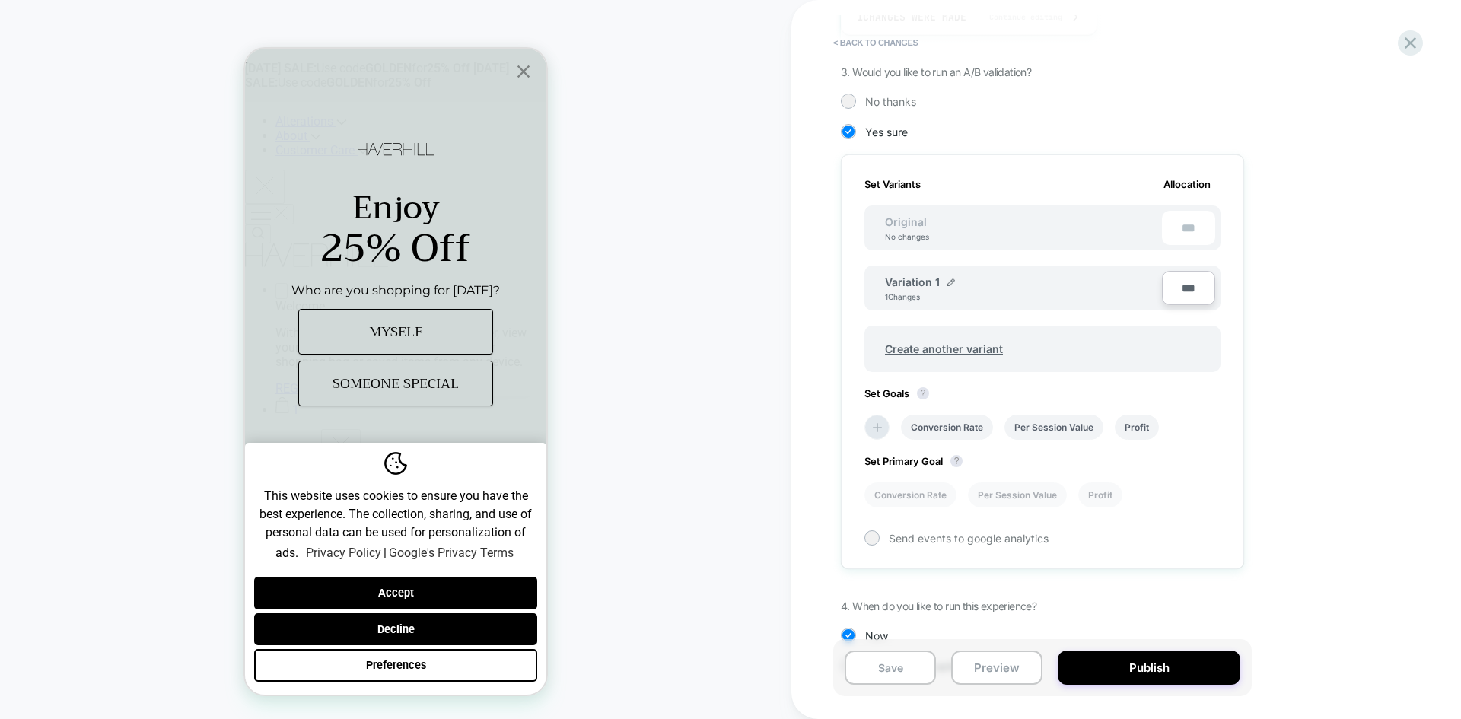
scroll to position [324, 0]
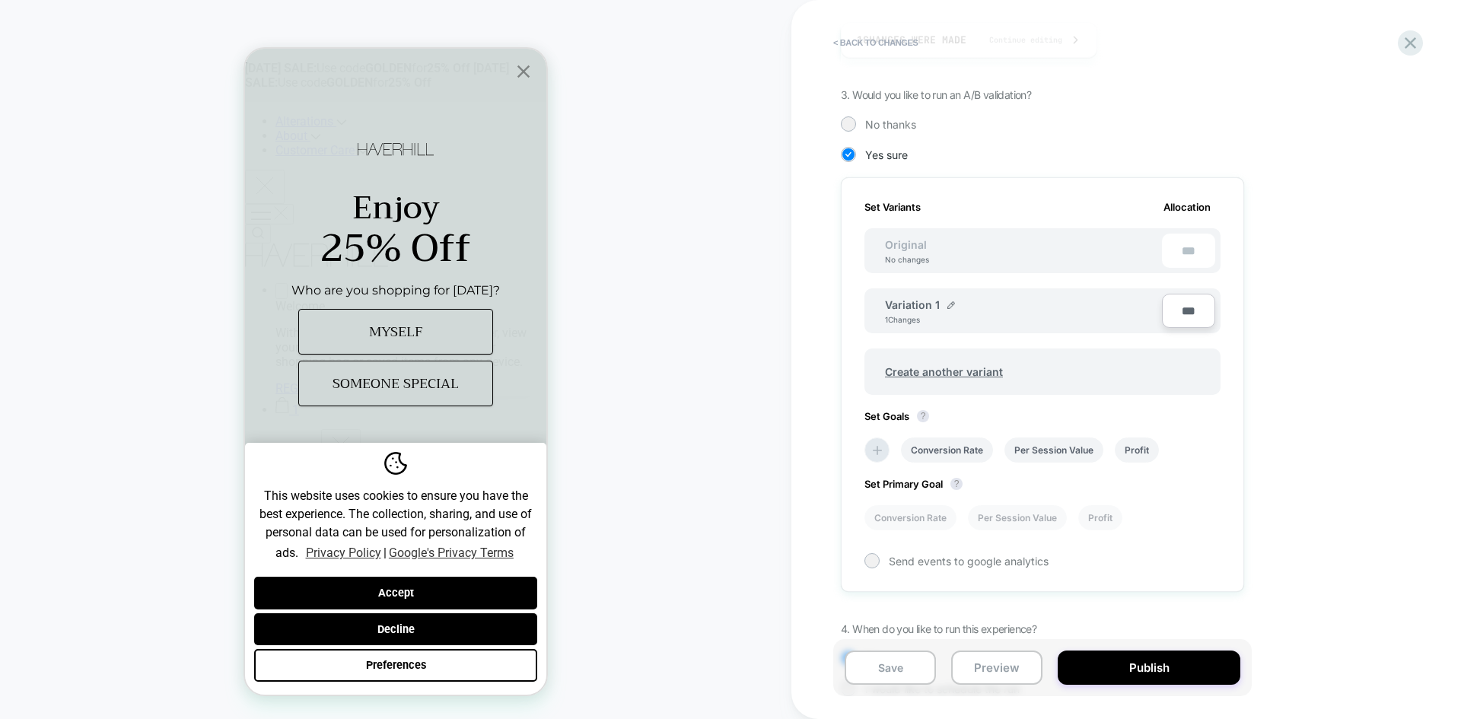
type input "**"
type input "***"
type input "****"
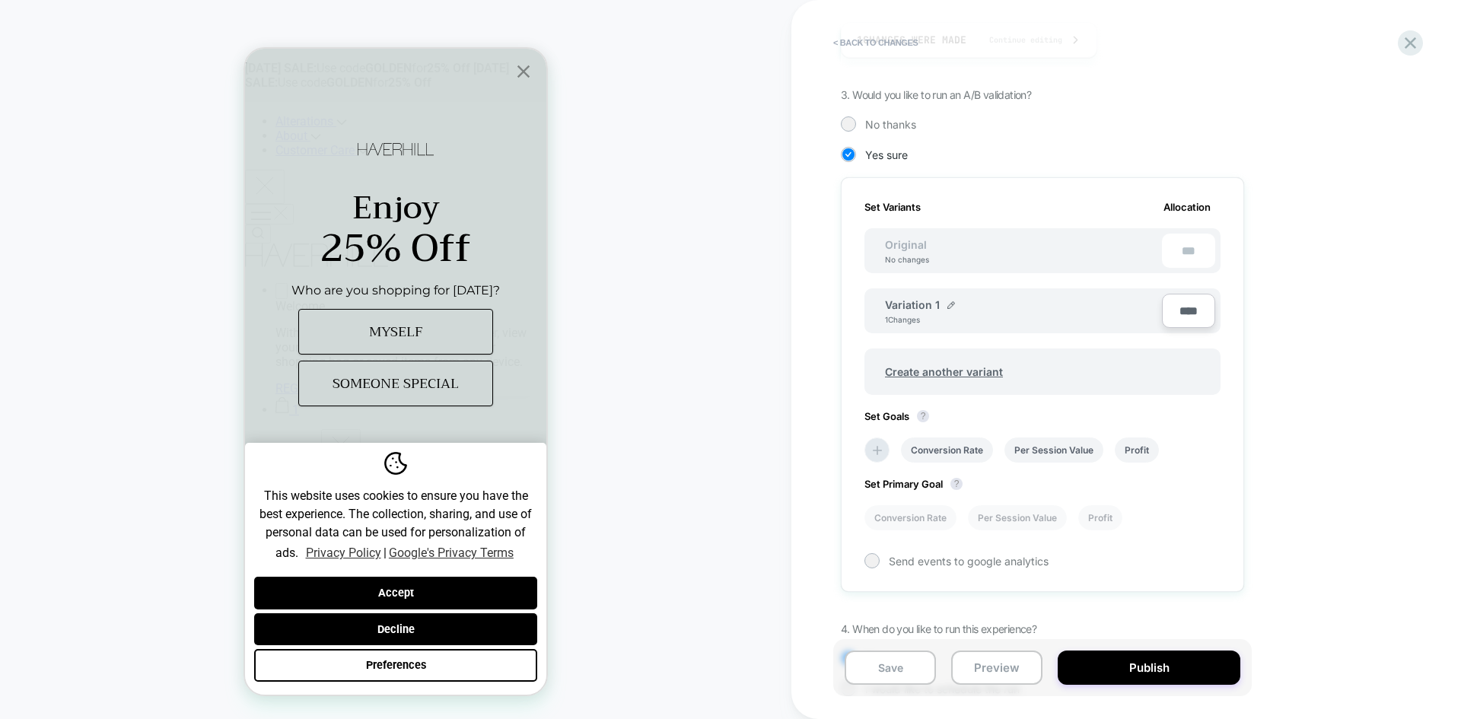
type input "**"
type input "****"
click at [1407, 201] on div "Review " hav-10 Homepage Hero Triptych for Featured Products " before publish C…" at bounding box center [1126, 359] width 571 height 719
click at [949, 307] on img at bounding box center [951, 305] width 8 height 8
drag, startPoint x: 959, startPoint y: 309, endPoint x: 861, endPoint y: 316, distance: 98.4
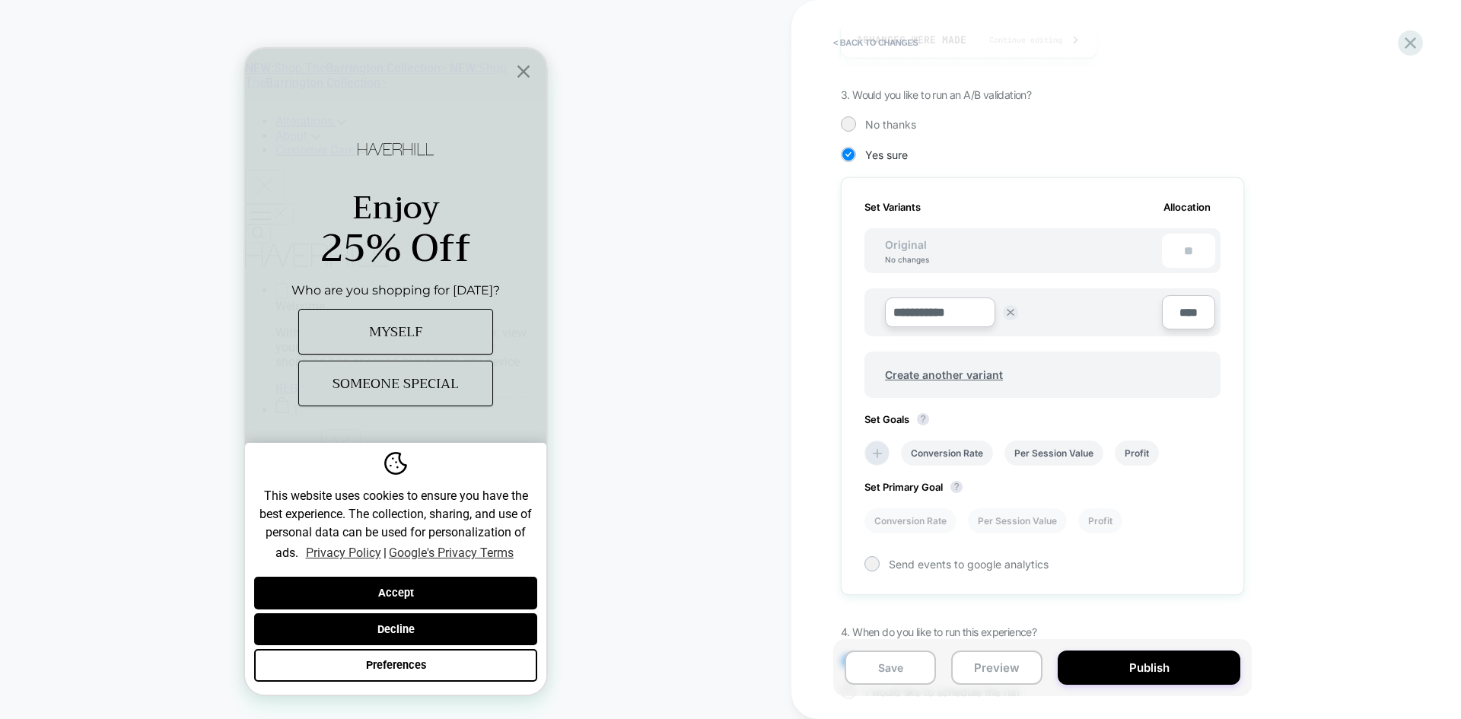
click at [861, 316] on div "**********" at bounding box center [1042, 386] width 403 height 418
paste input "*********"
click at [929, 316] on input "**********" at bounding box center [940, 312] width 110 height 30
paste input "*********"
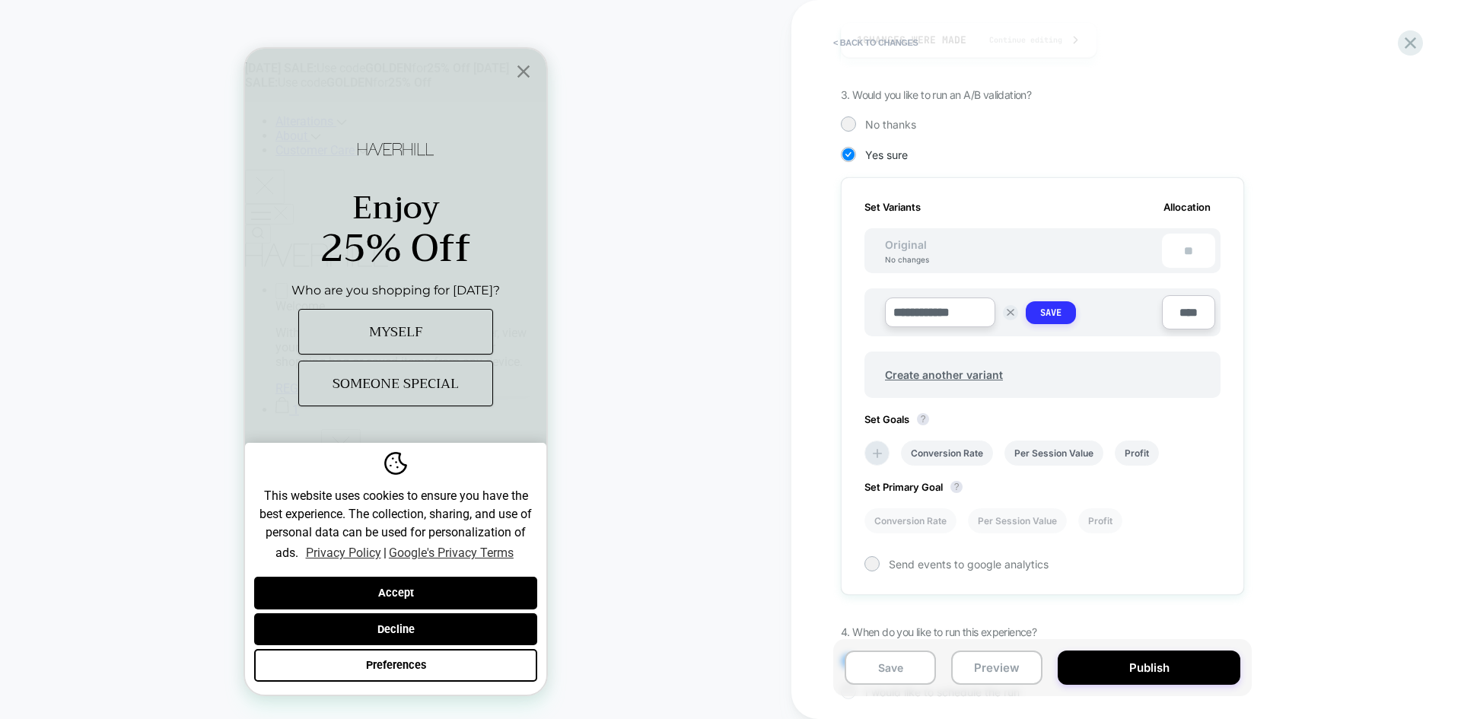
type input "**********"
click at [1050, 313] on strong "Save" at bounding box center [1050, 313] width 21 height 12
click at [920, 246] on span "Original" at bounding box center [905, 244] width 72 height 13
click at [906, 246] on span "Original" at bounding box center [905, 244] width 72 height 13
drag, startPoint x: 907, startPoint y: 247, endPoint x: 940, endPoint y: 272, distance: 41.8
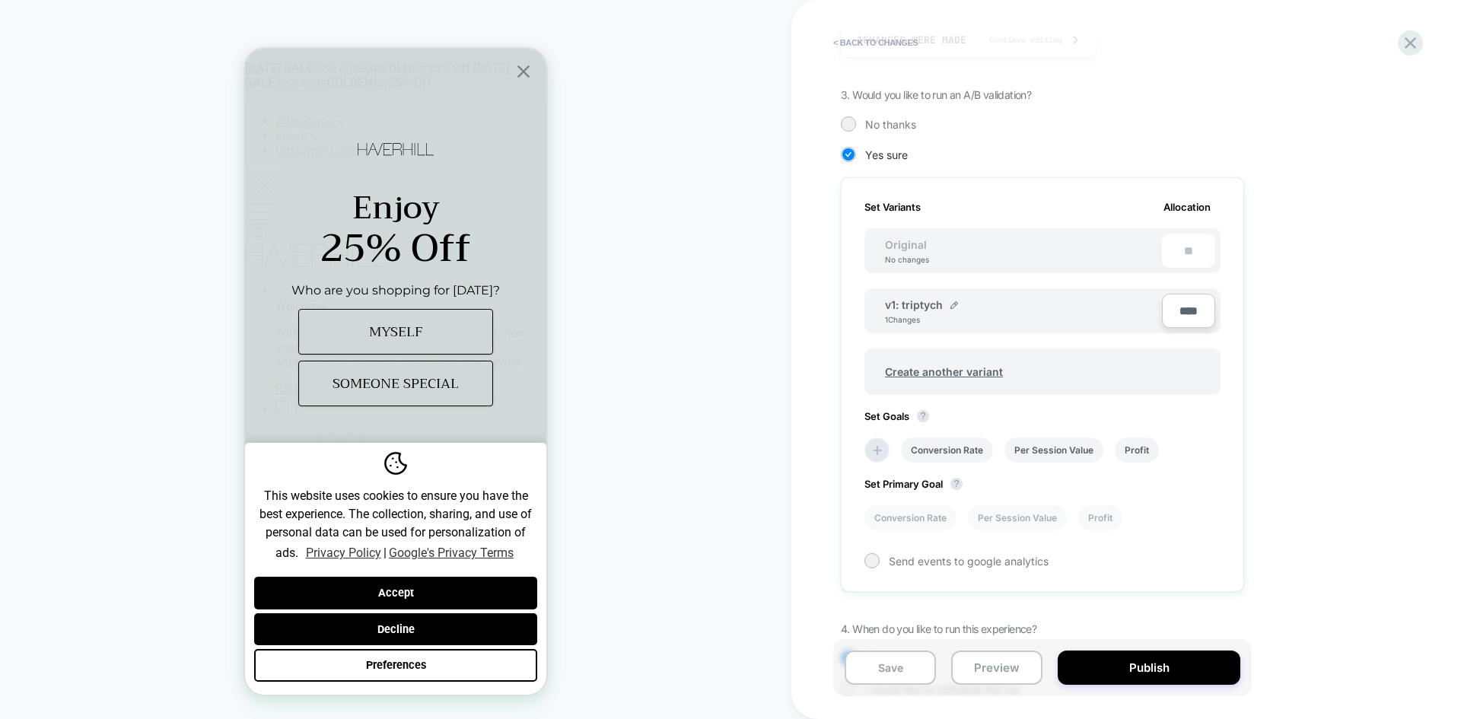
click at [908, 248] on span "Original" at bounding box center [905, 244] width 72 height 13
click at [942, 275] on div "v1: triptych 1 Changes ****" at bounding box center [1042, 303] width 356 height 60
click at [888, 248] on span "Original" at bounding box center [905, 244] width 72 height 13
click at [932, 373] on span "Create another variant" at bounding box center [943, 372] width 148 height 36
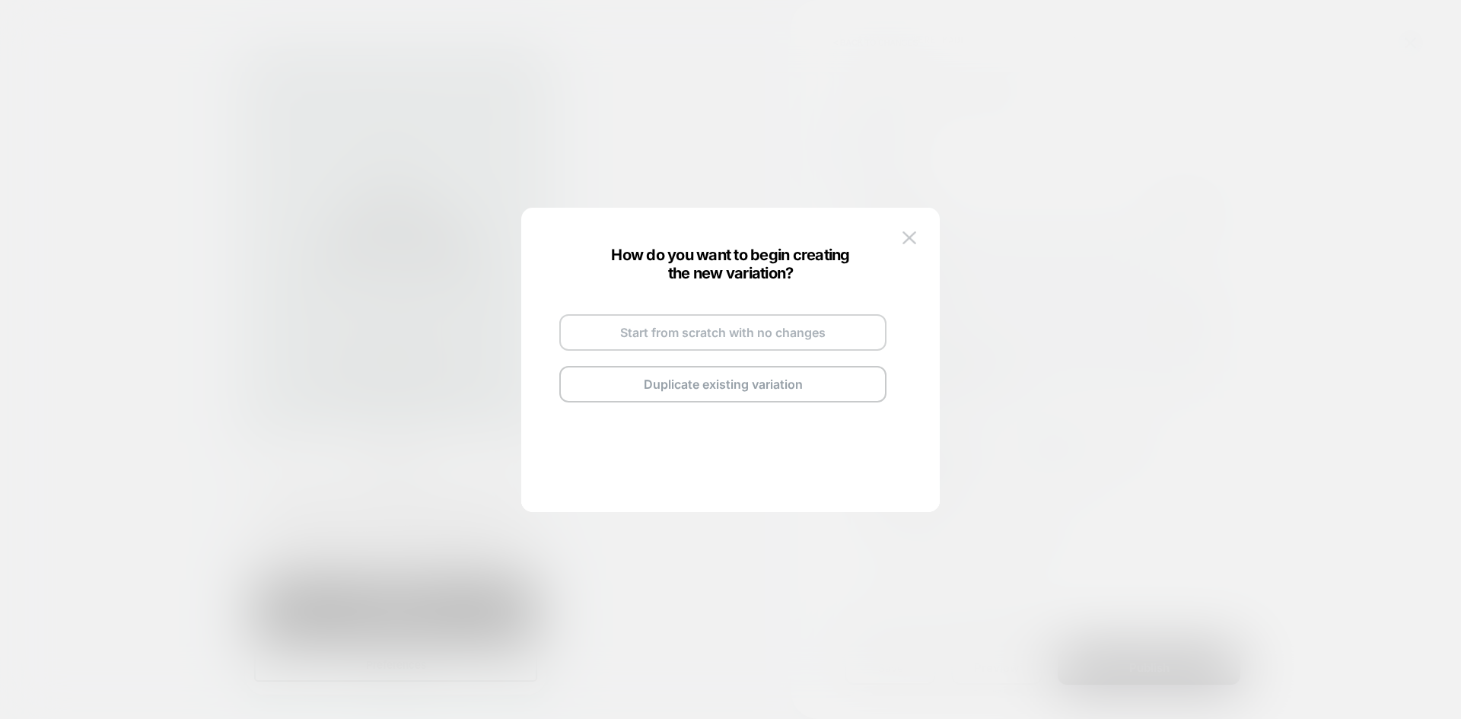
click at [628, 339] on button "Start from scratch with no changes" at bounding box center [722, 332] width 327 height 37
click at [765, 315] on img at bounding box center [769, 315] width 8 height 8
drag, startPoint x: 720, startPoint y: 319, endPoint x: 588, endPoint y: 318, distance: 131.6
click at [588, 318] on div "**********" at bounding box center [723, 359] width 358 height 180
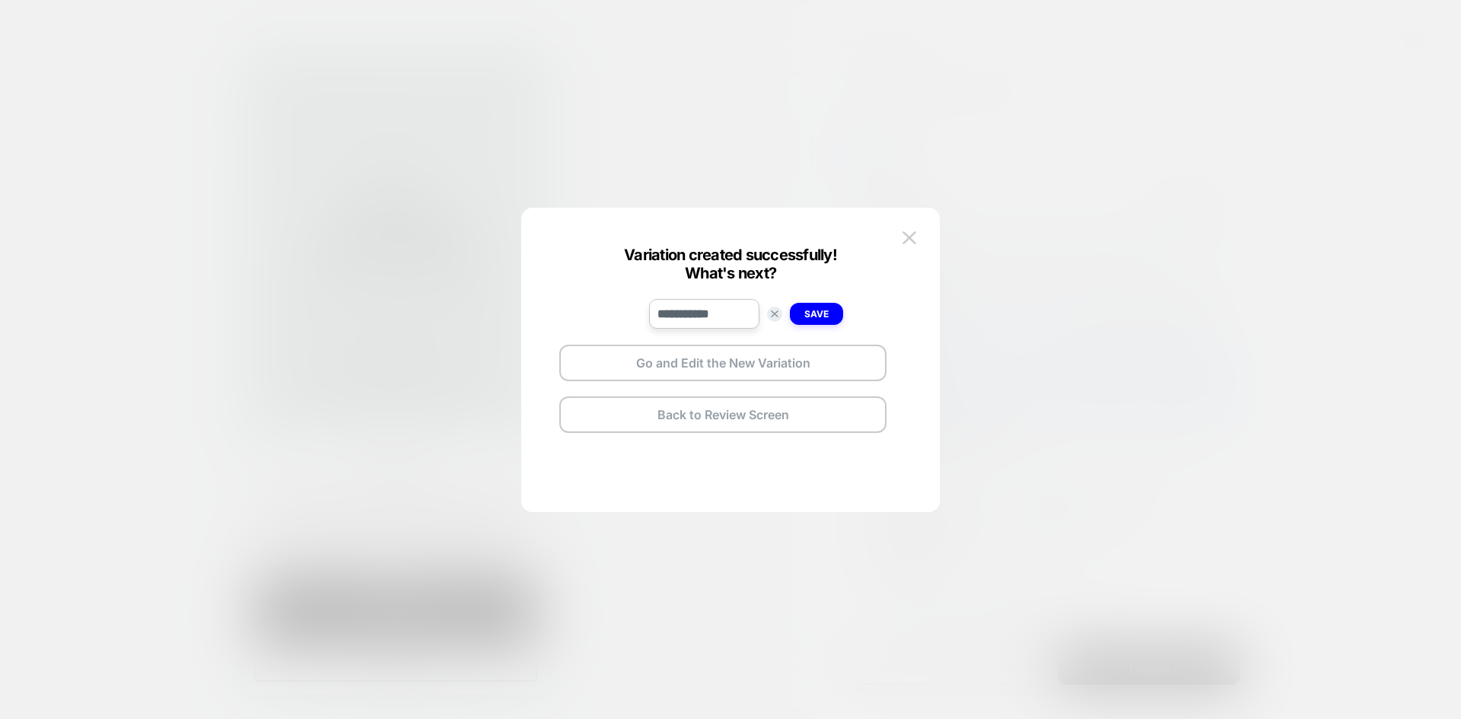
type input "**********"
click at [811, 310] on strong "Save" at bounding box center [816, 313] width 24 height 11
click at [778, 409] on button "Back to Review Screen" at bounding box center [722, 414] width 327 height 37
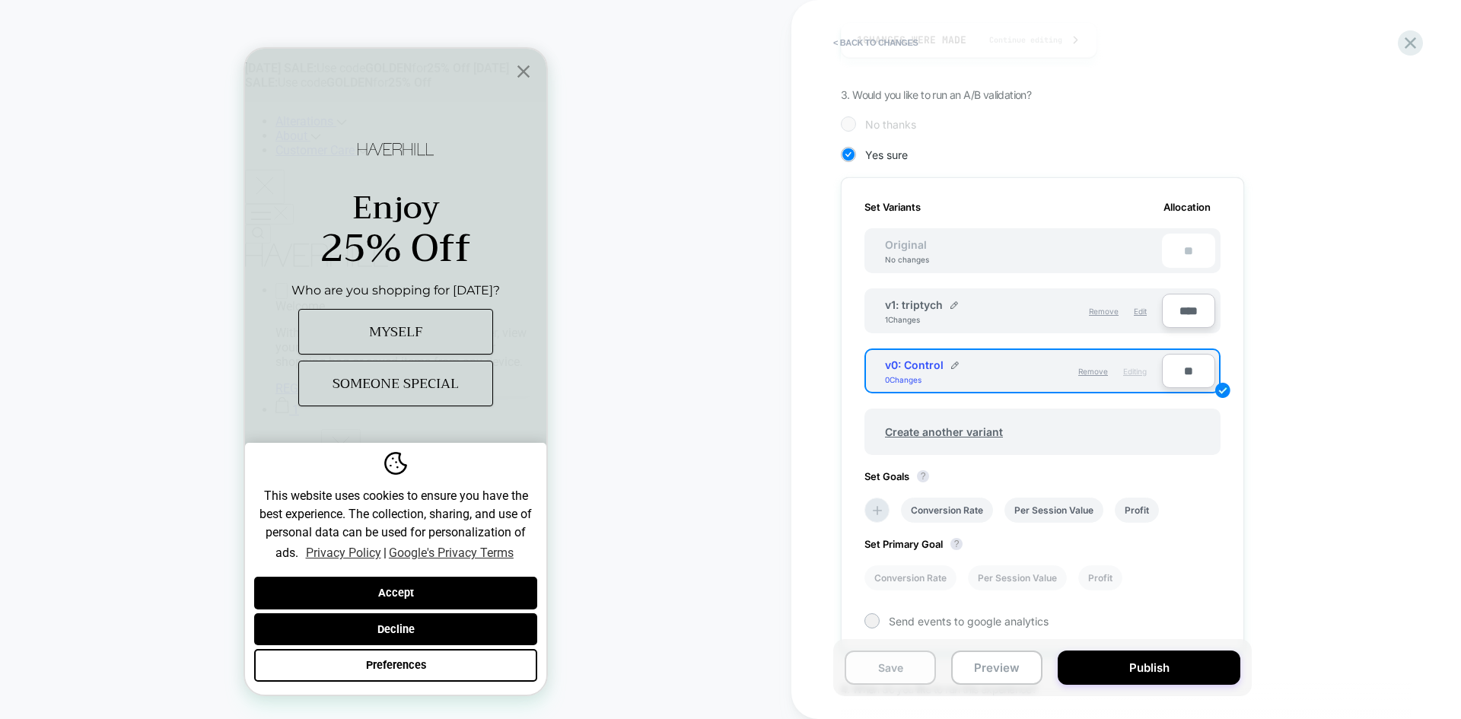
click at [885, 670] on button "Save" at bounding box center [889, 667] width 91 height 34
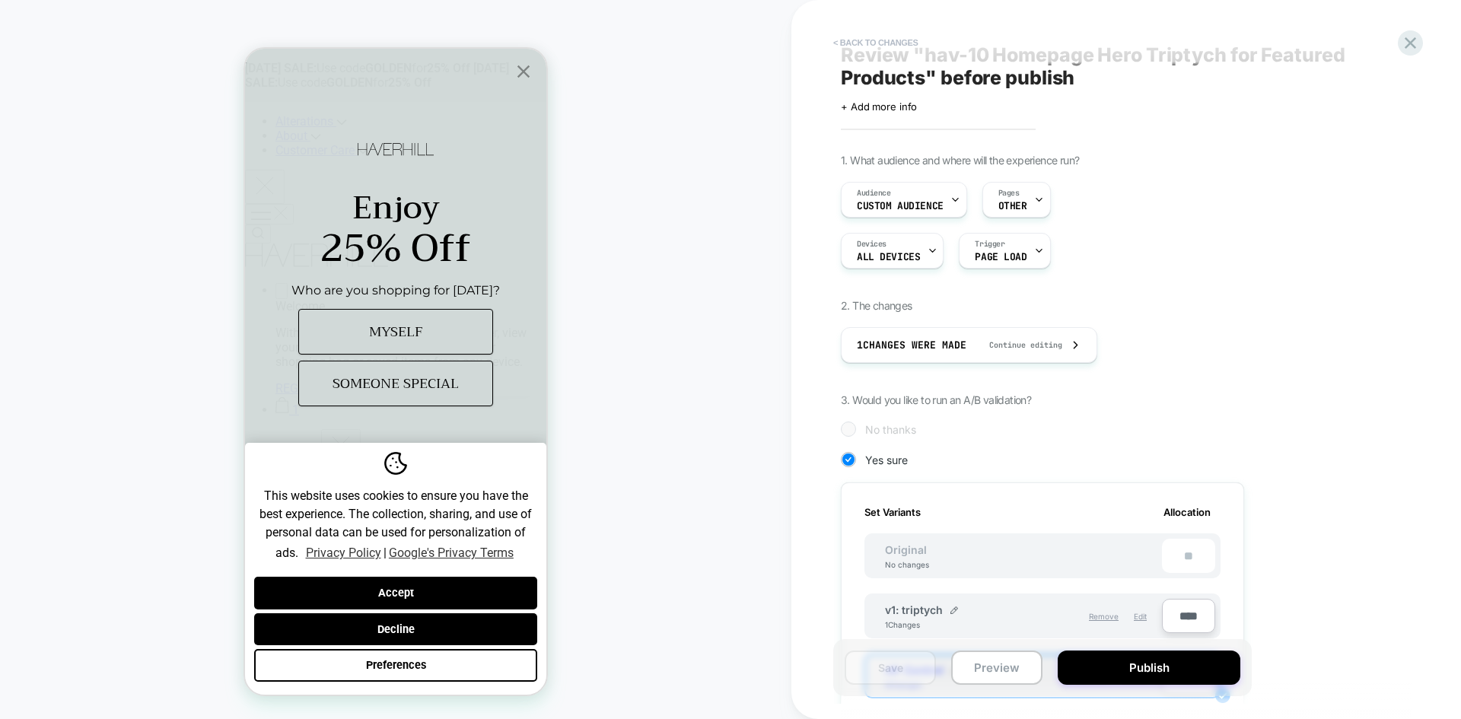
scroll to position [0, 0]
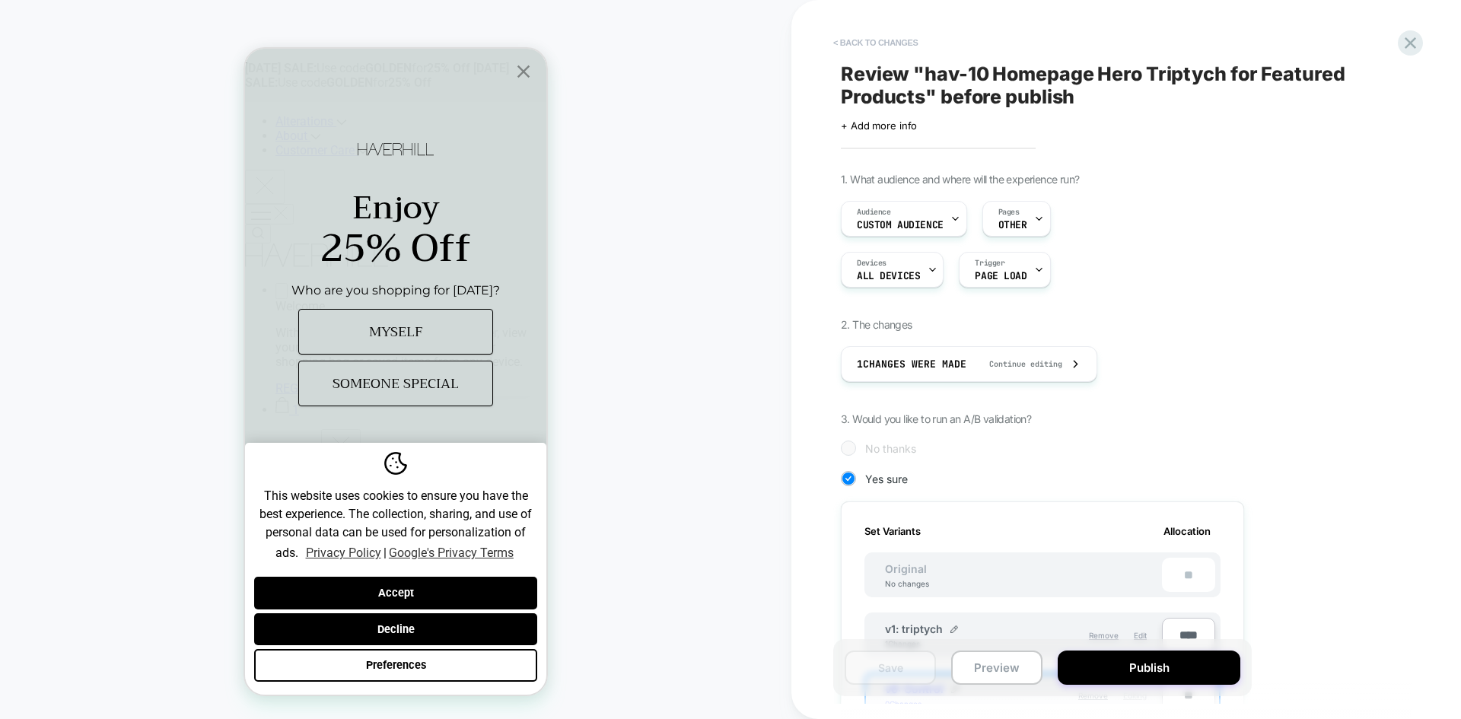
click at [857, 43] on button "< Back to changes" at bounding box center [875, 42] width 100 height 24
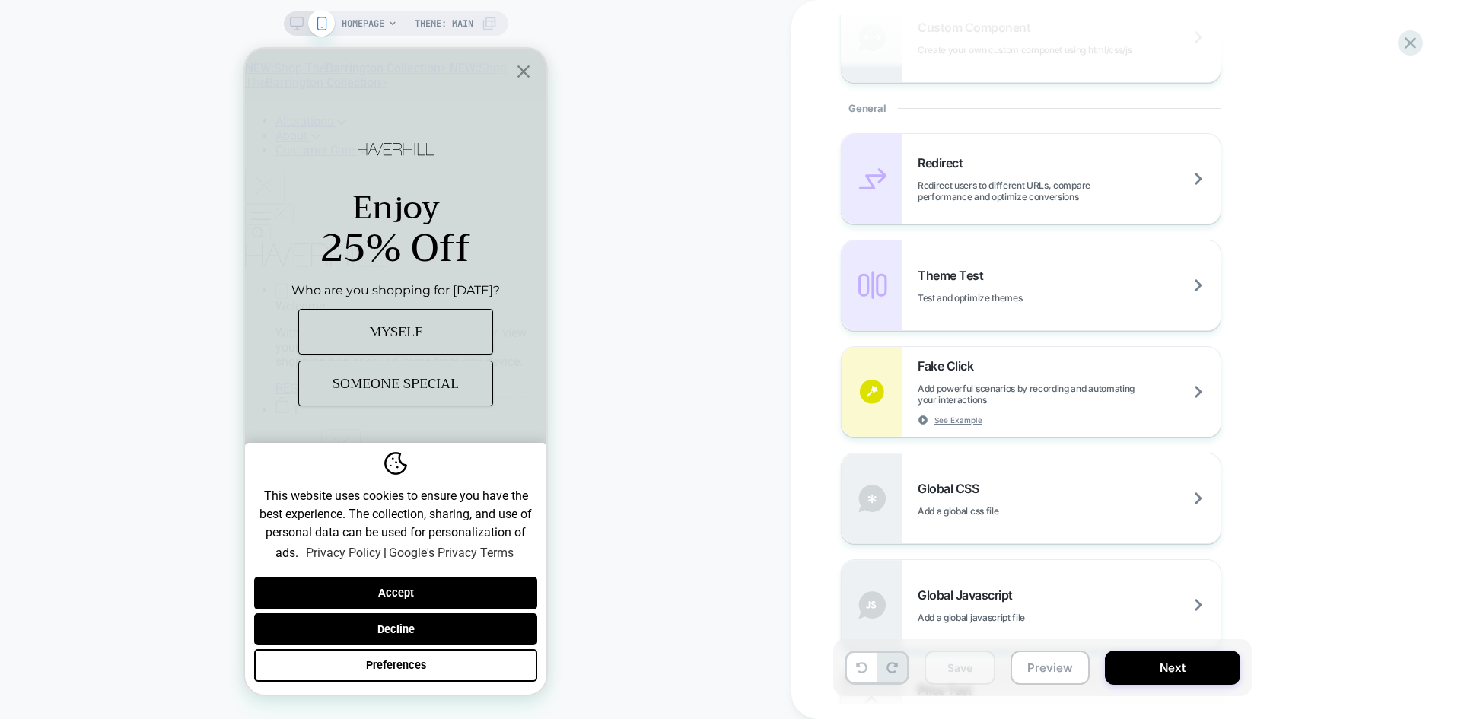
scroll to position [761, 0]
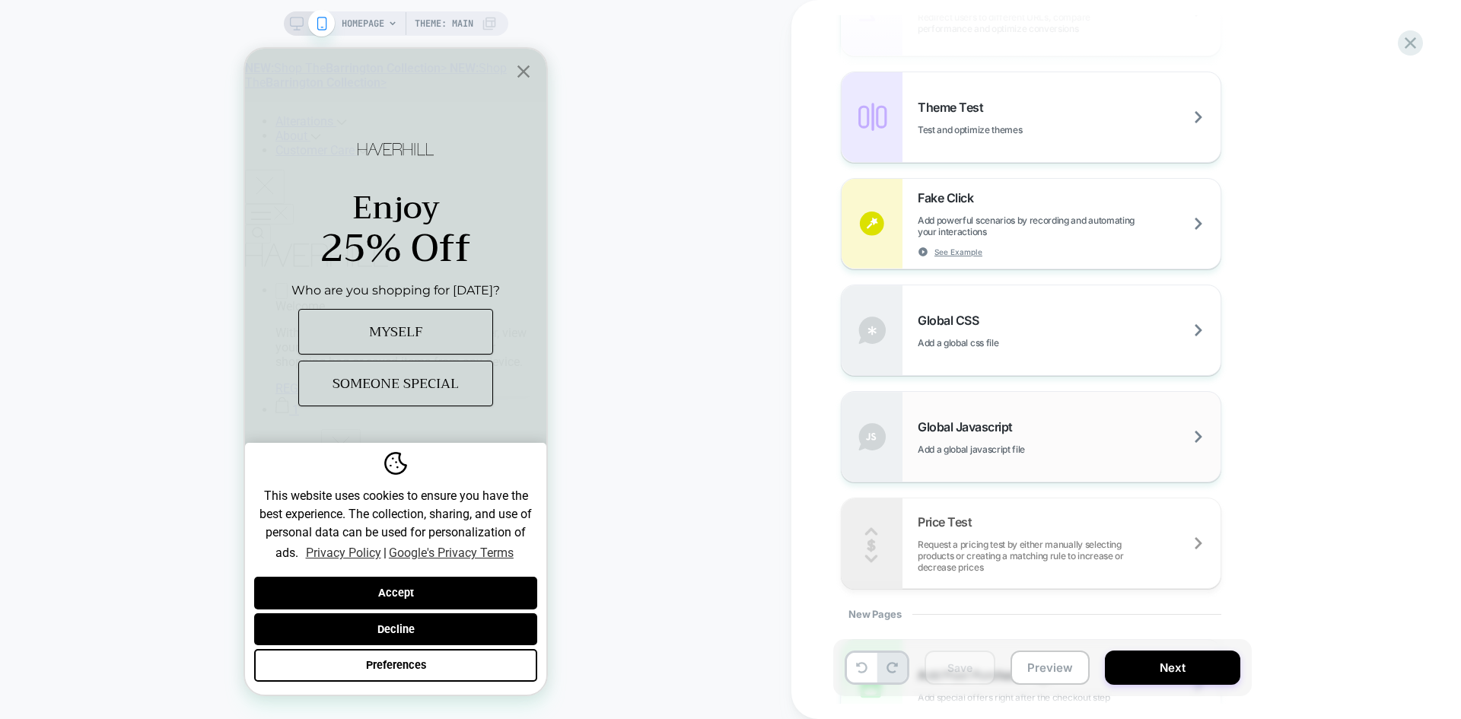
click at [955, 427] on span "Global Javascript" at bounding box center [968, 426] width 103 height 15
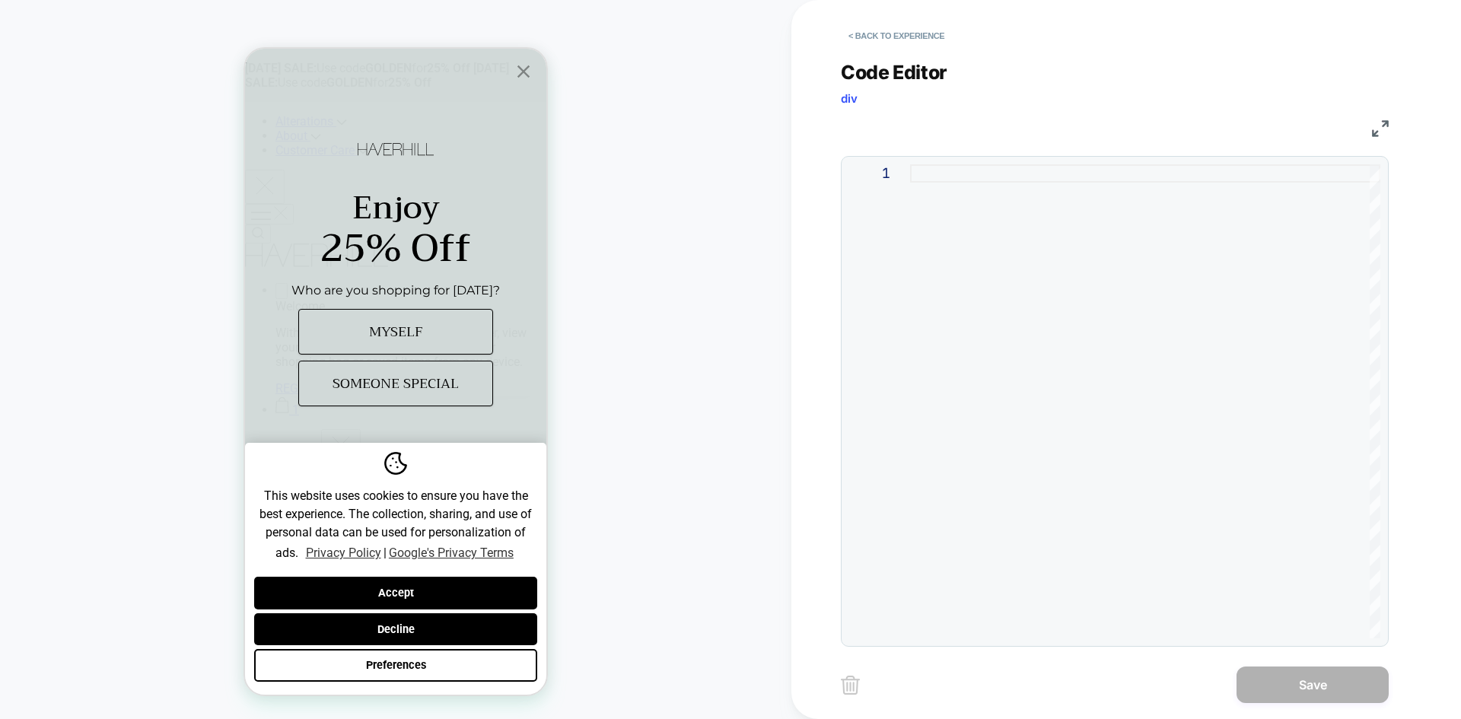
click at [1026, 170] on div at bounding box center [1145, 401] width 470 height 474
type textarea "**********"
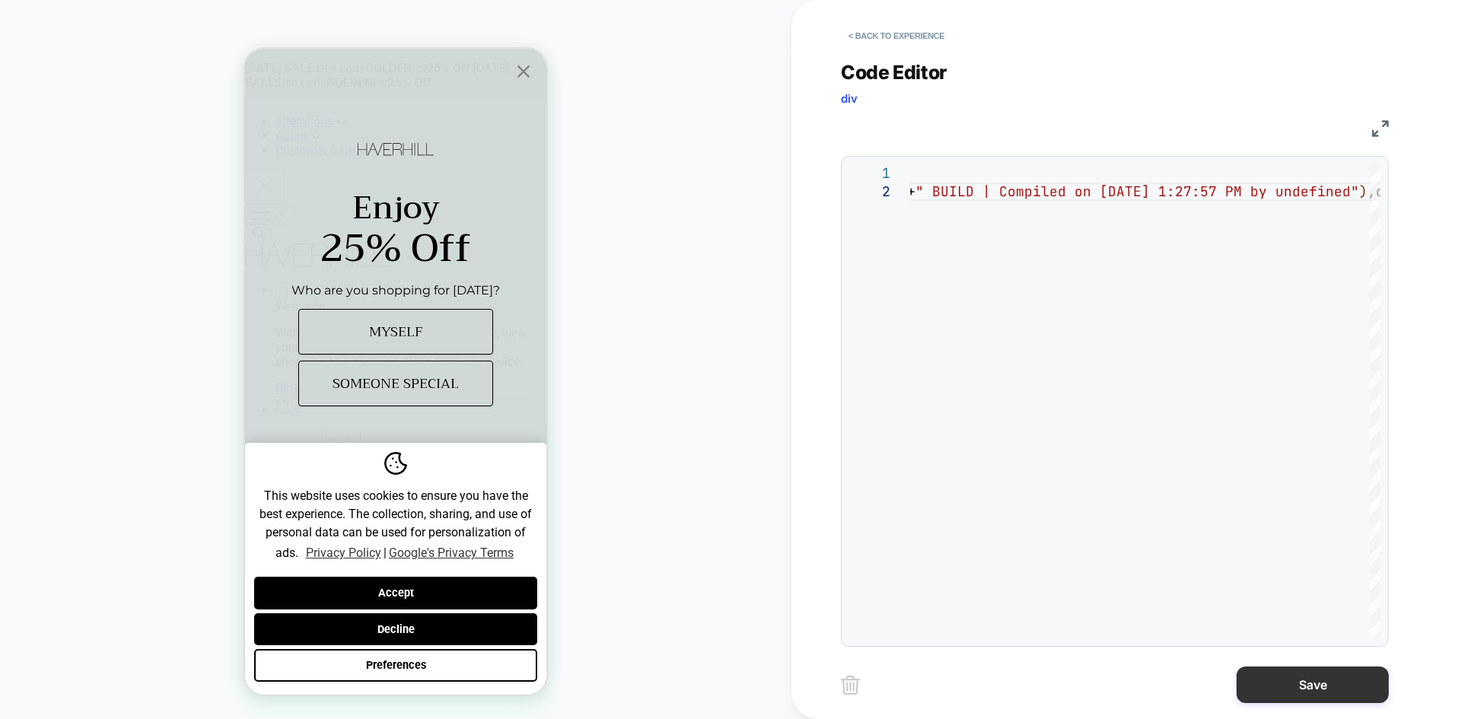
click at [1321, 684] on button "Save" at bounding box center [1312, 684] width 152 height 37
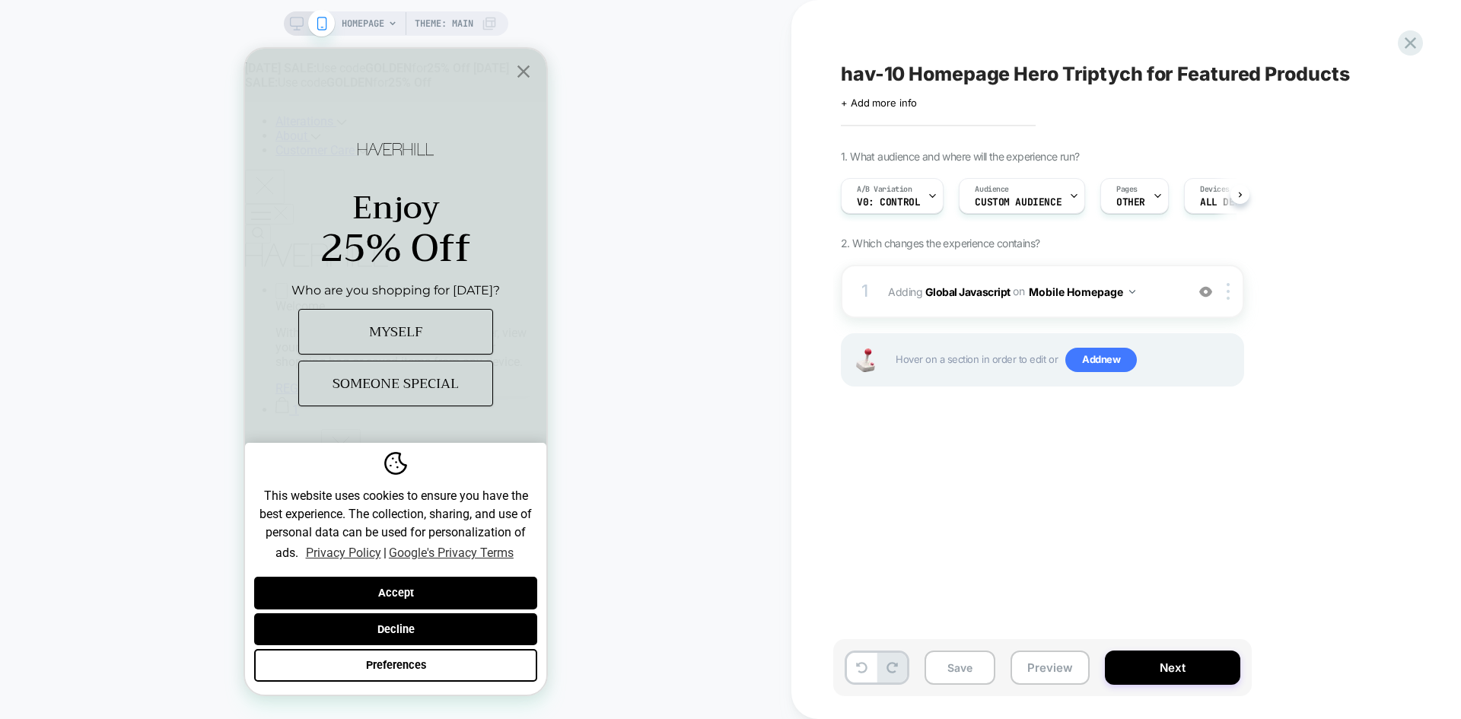
scroll to position [0, 1]
click at [1068, 292] on button "Mobile Homepage" at bounding box center [1081, 292] width 106 height 22
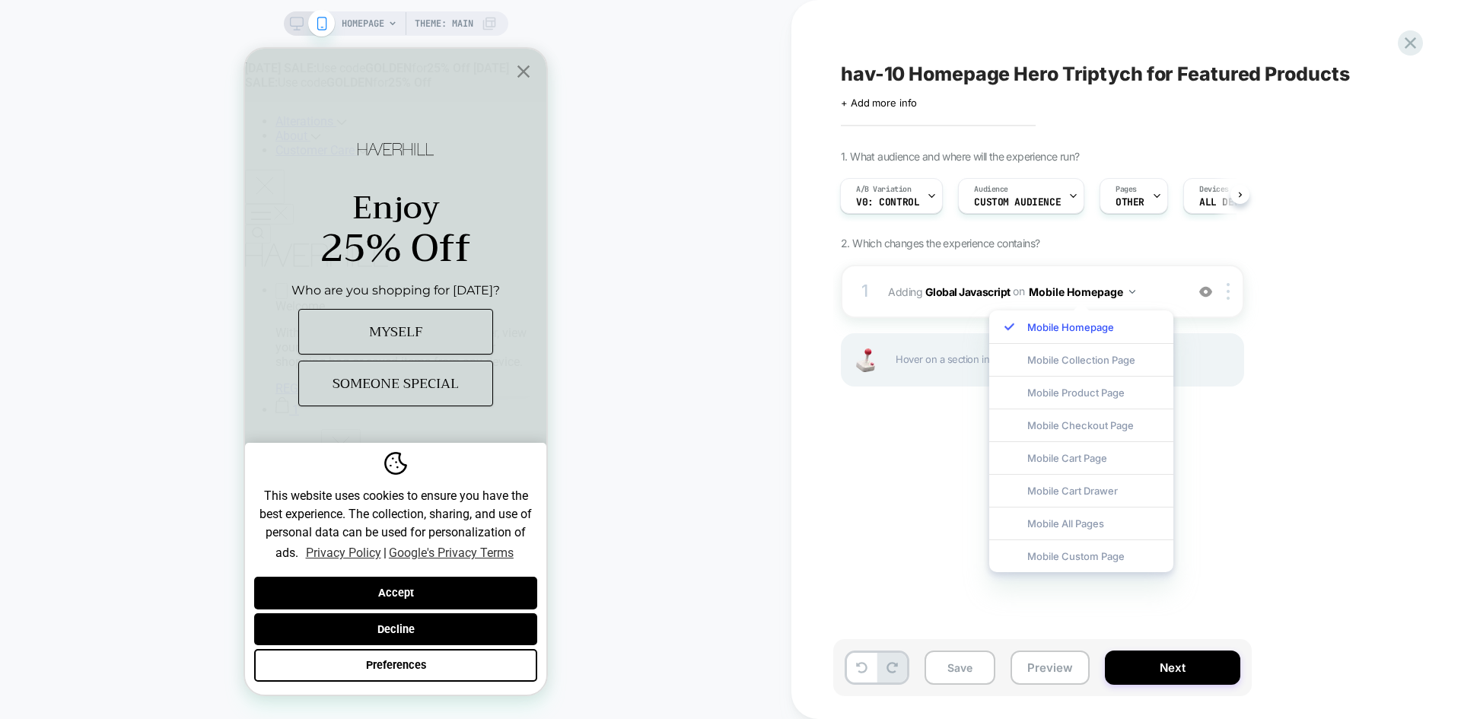
click at [1277, 495] on div "hav-10 Homepage Hero Triptych for Featured Products Click to edit experience de…" at bounding box center [1118, 359] width 571 height 688
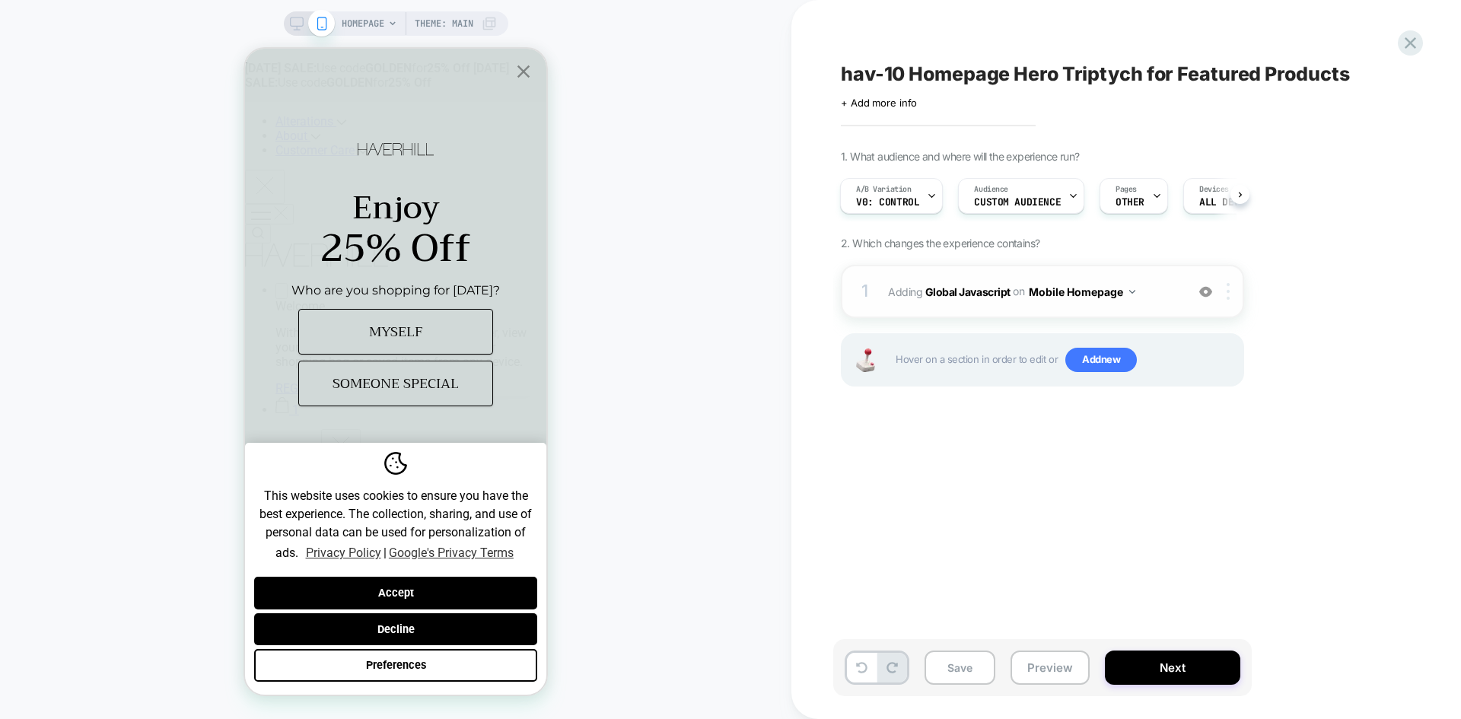
click at [1230, 292] on div at bounding box center [1230, 291] width 25 height 17
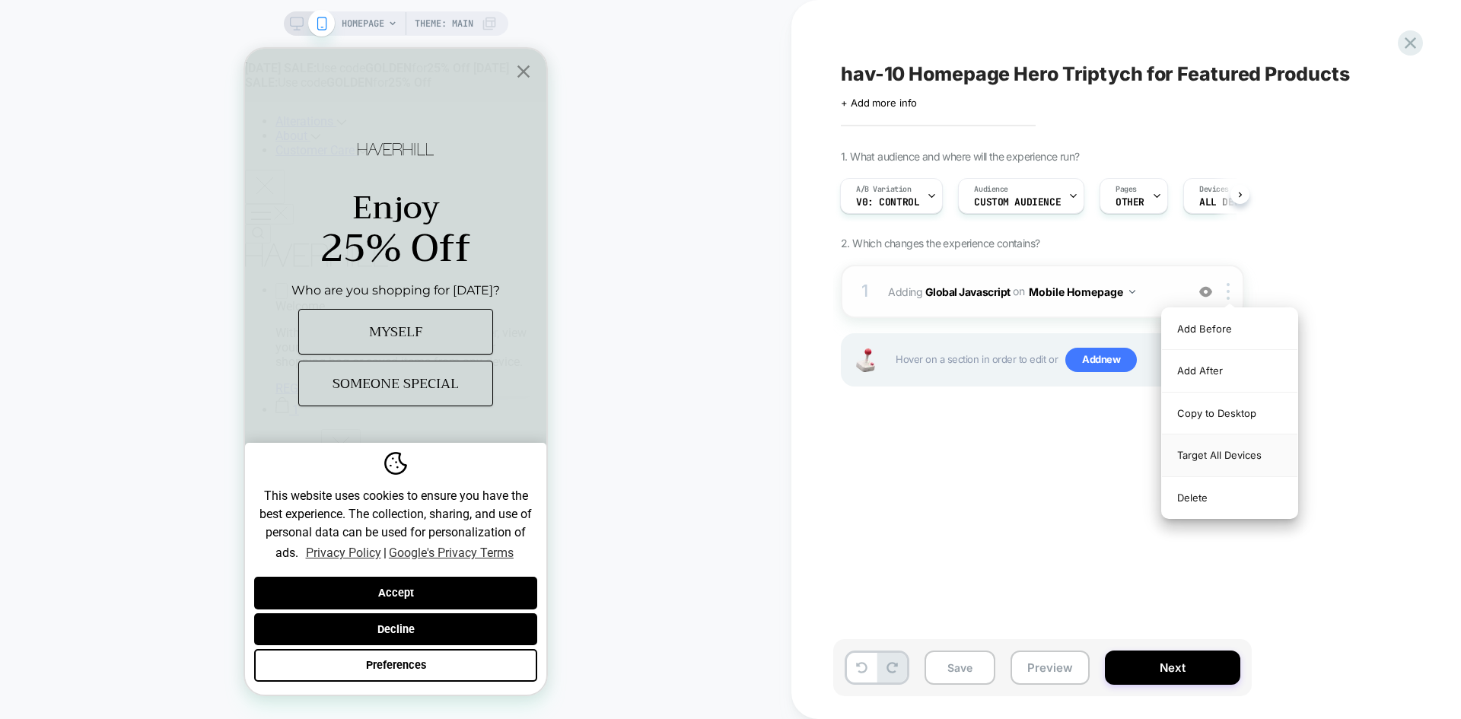
click at [1232, 453] on div "Target All Devices" at bounding box center [1229, 455] width 135 height 42
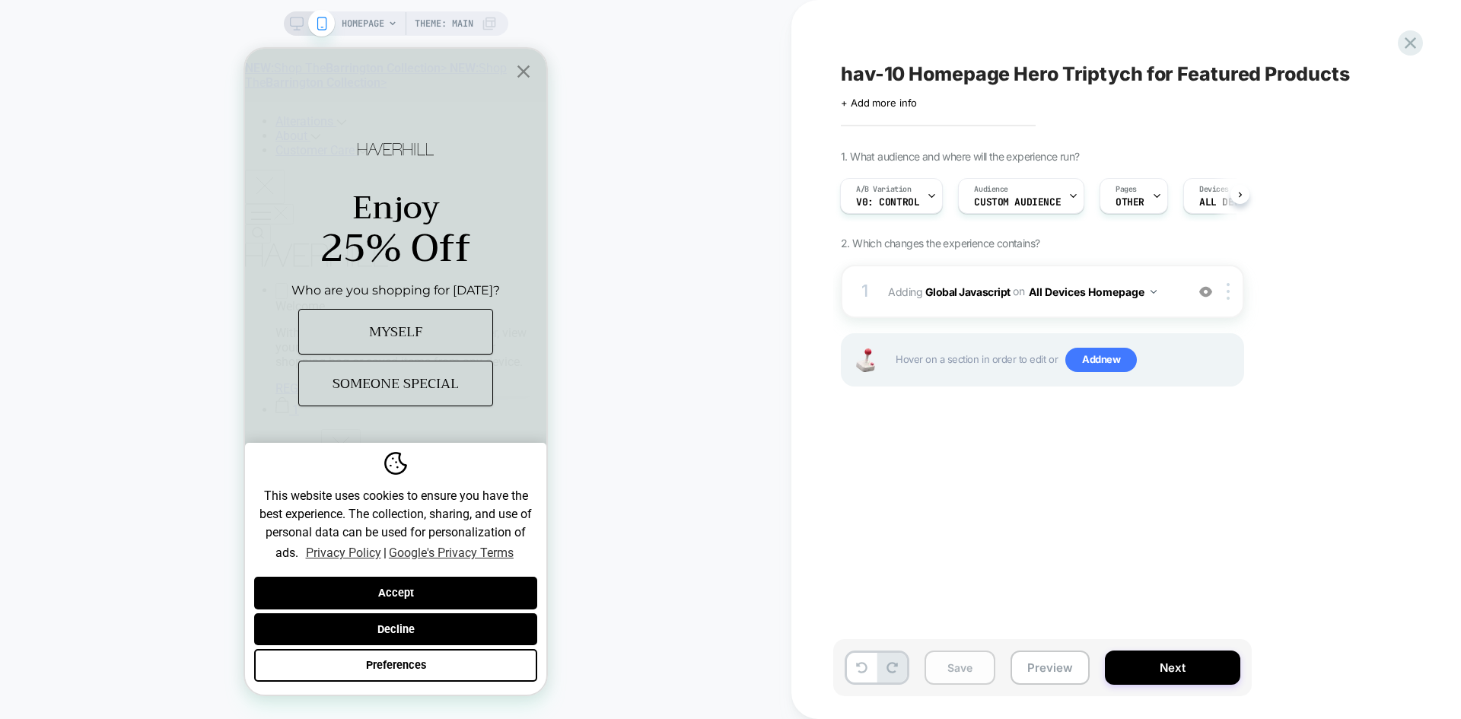
click at [950, 663] on button "Save" at bounding box center [959, 667] width 71 height 34
click at [984, 436] on div "hav-10 Homepage Hero Triptych for Featured Products Click to edit experience de…" at bounding box center [1118, 359] width 571 height 688
click at [910, 200] on span "v0: Control" at bounding box center [887, 202] width 63 height 11
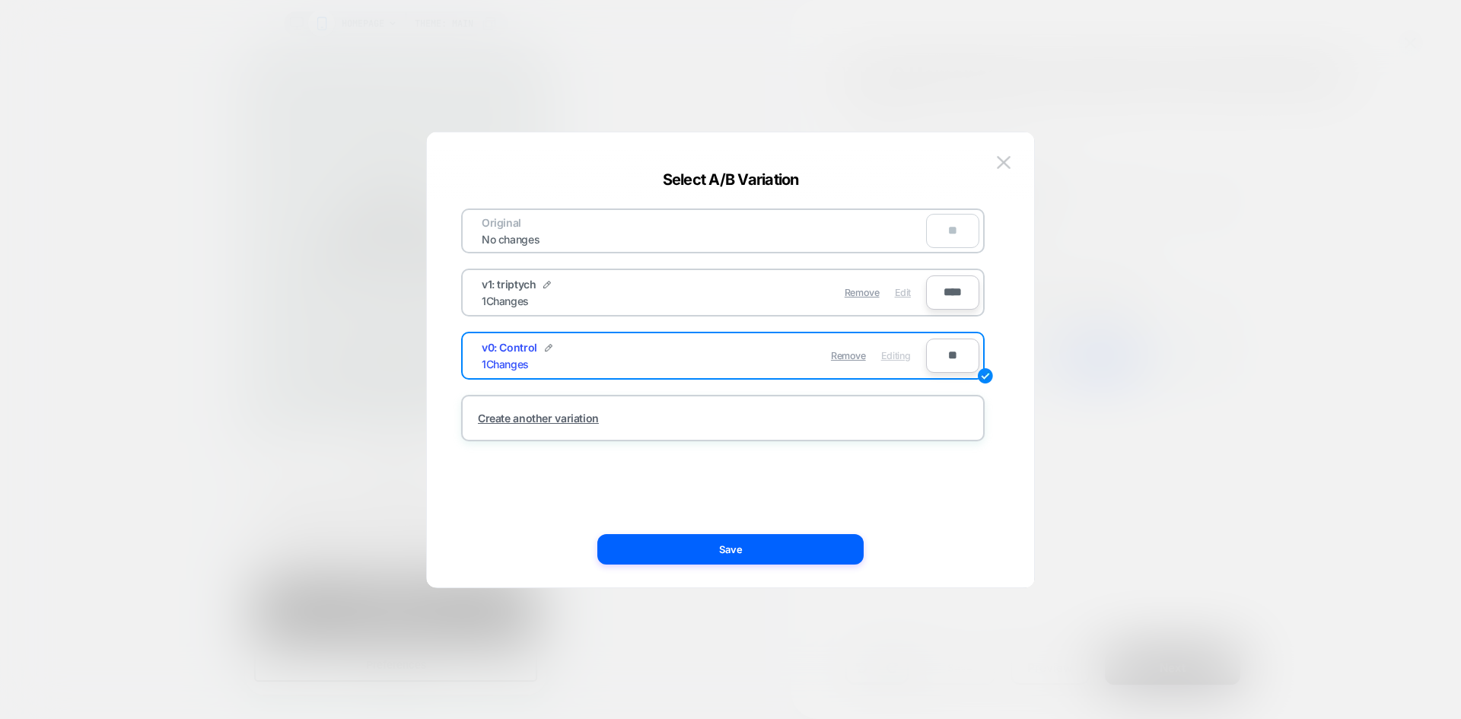
click at [897, 292] on span "Edit" at bounding box center [903, 292] width 16 height 11
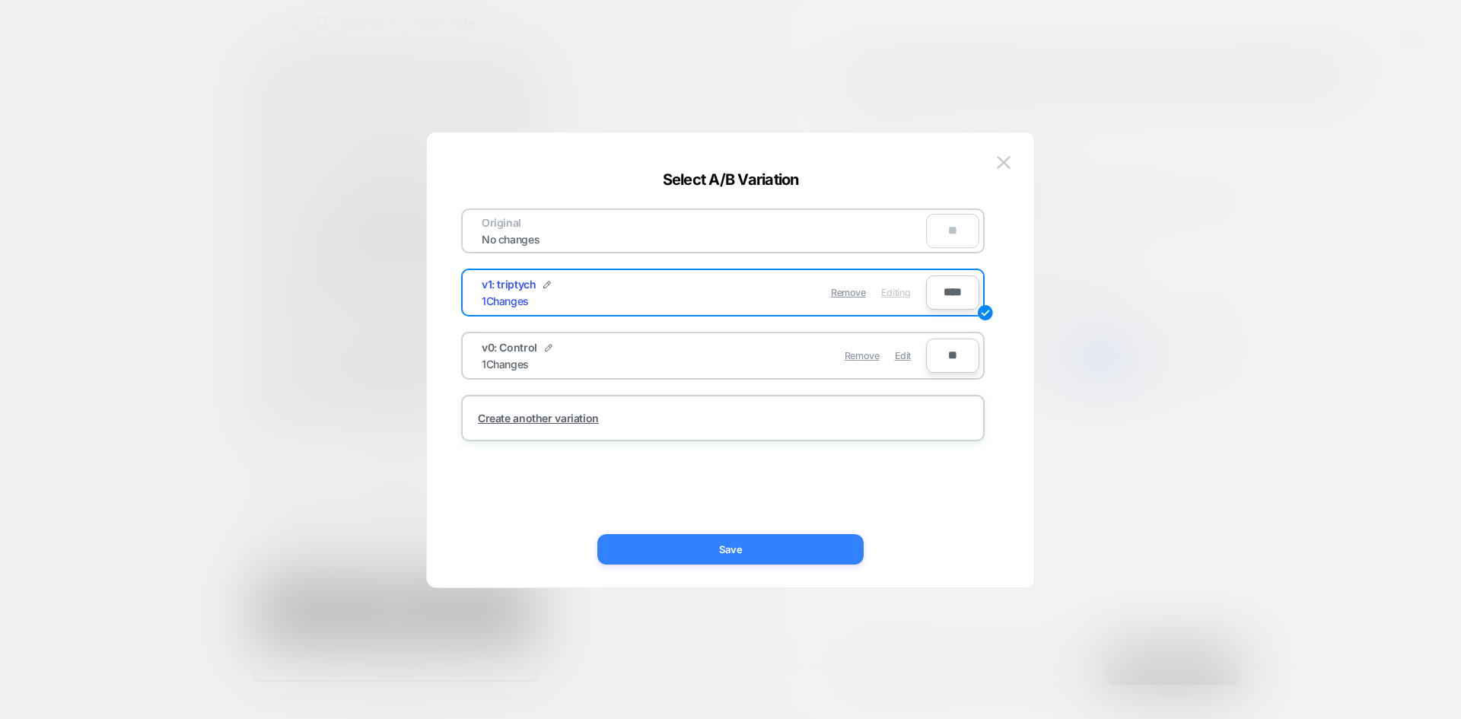
click at [729, 550] on button "Save" at bounding box center [730, 549] width 266 height 30
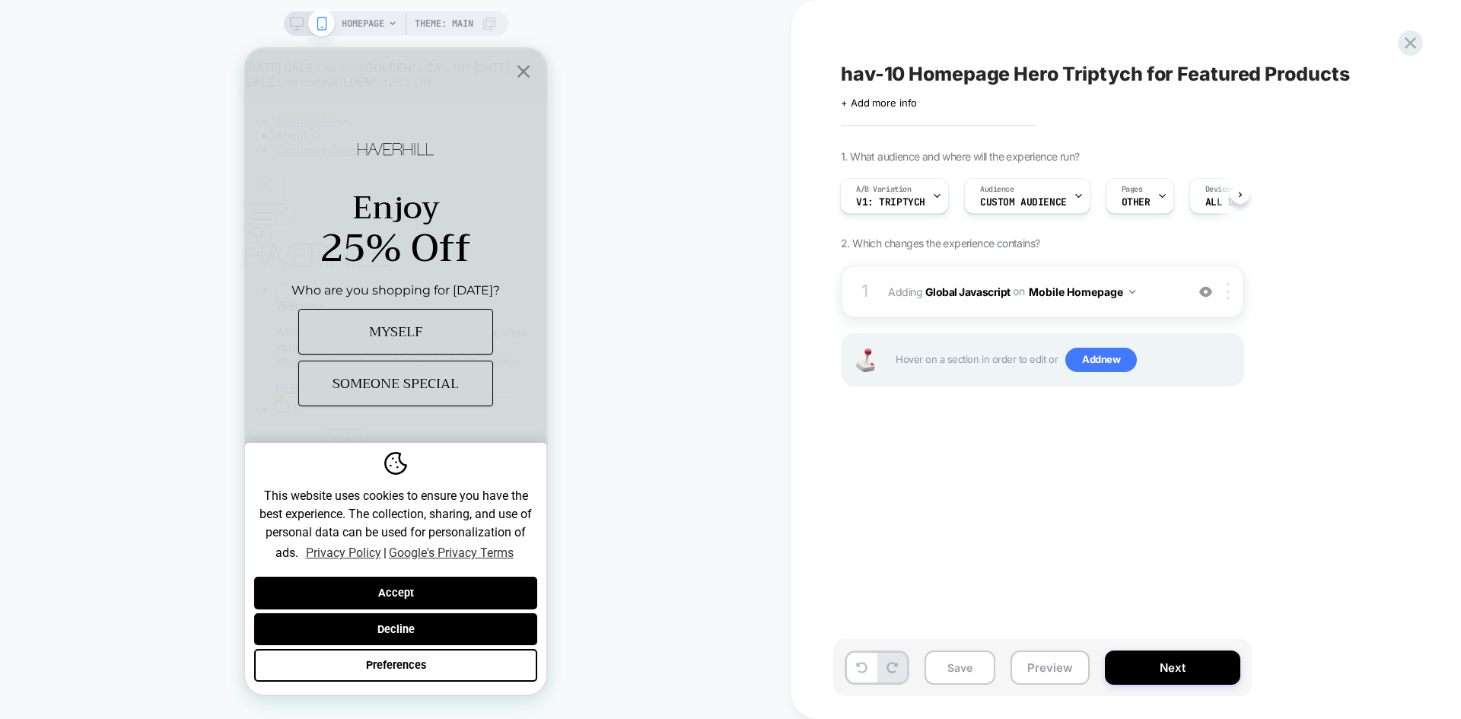
click at [1222, 293] on div at bounding box center [1230, 291] width 25 height 17
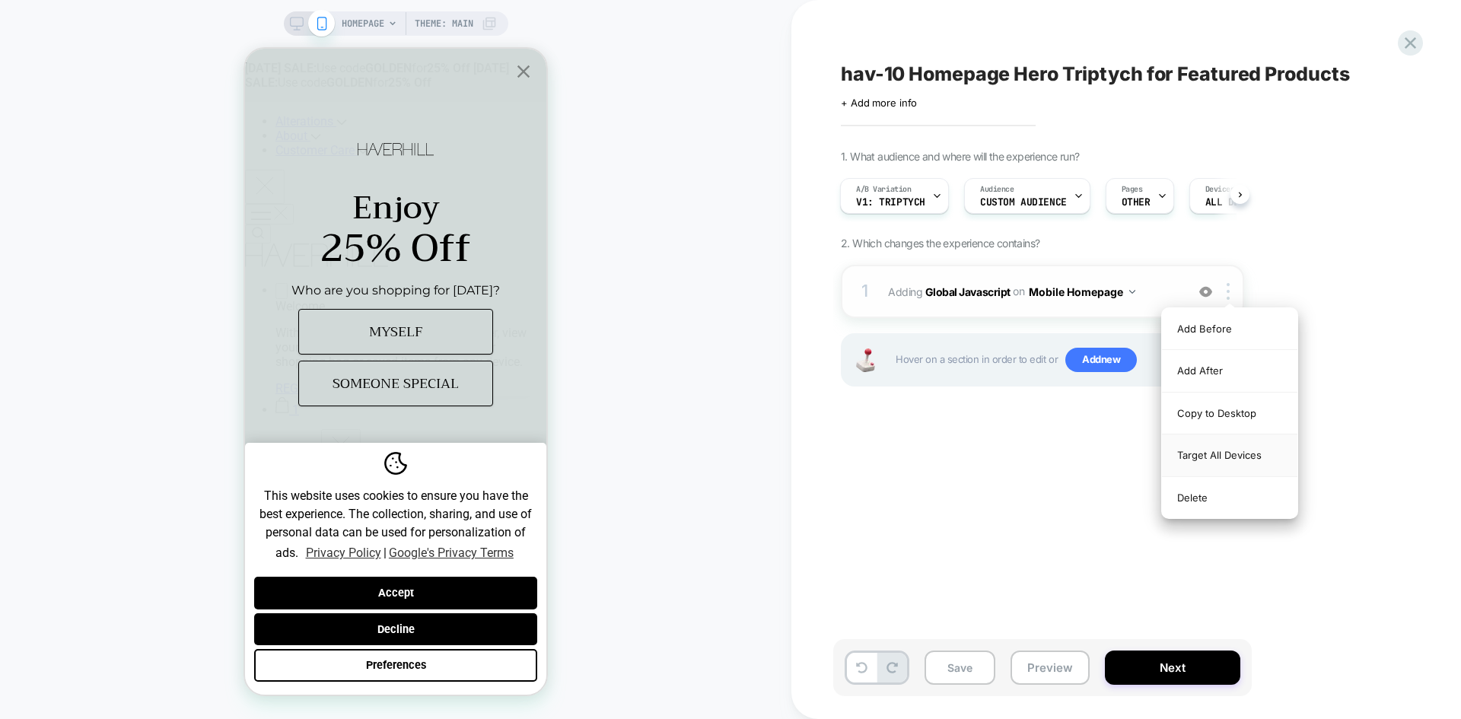
click at [1201, 460] on div "Target All Devices" at bounding box center [1229, 455] width 135 height 42
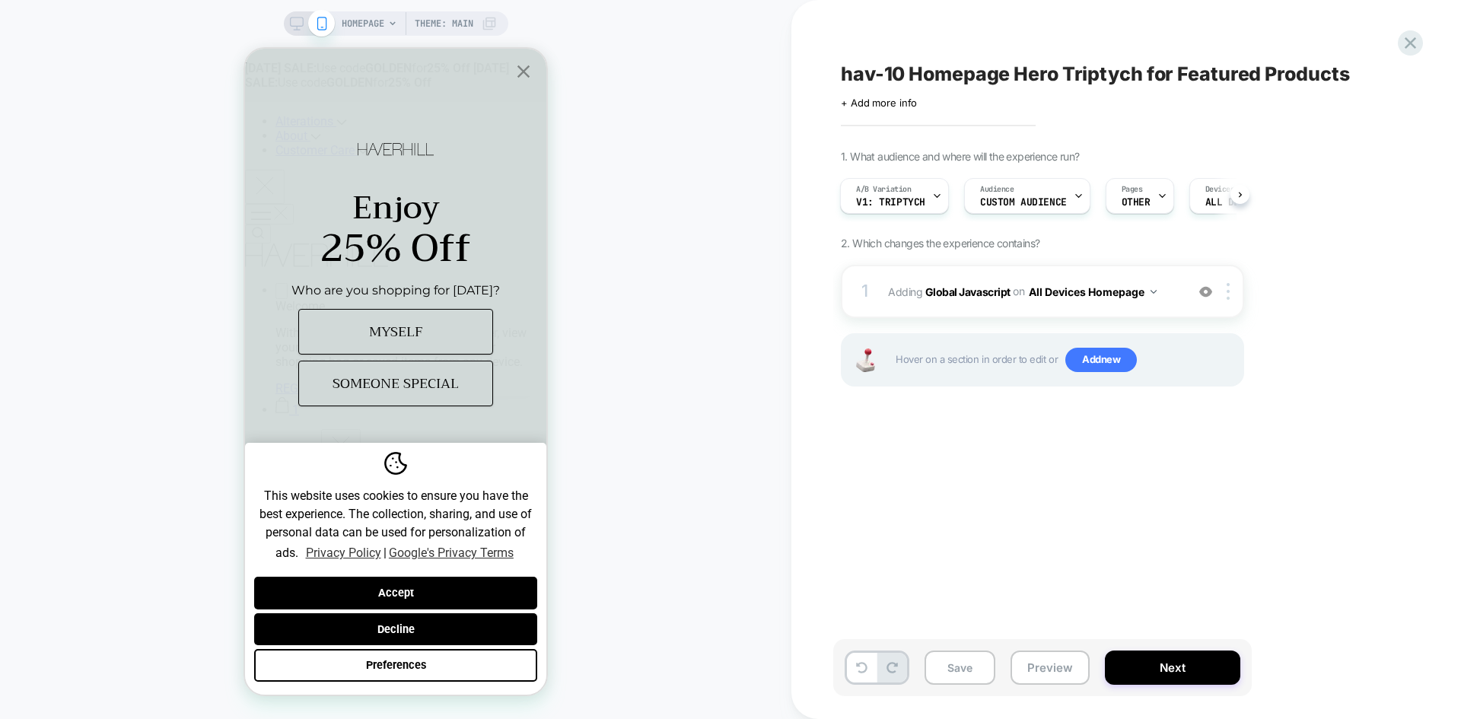
click at [932, 478] on div "hav-10 Homepage Hero Triptych for Featured Products Click to edit experience de…" at bounding box center [1118, 359] width 571 height 688
click at [955, 294] on b "Global Javascript" at bounding box center [967, 291] width 85 height 13
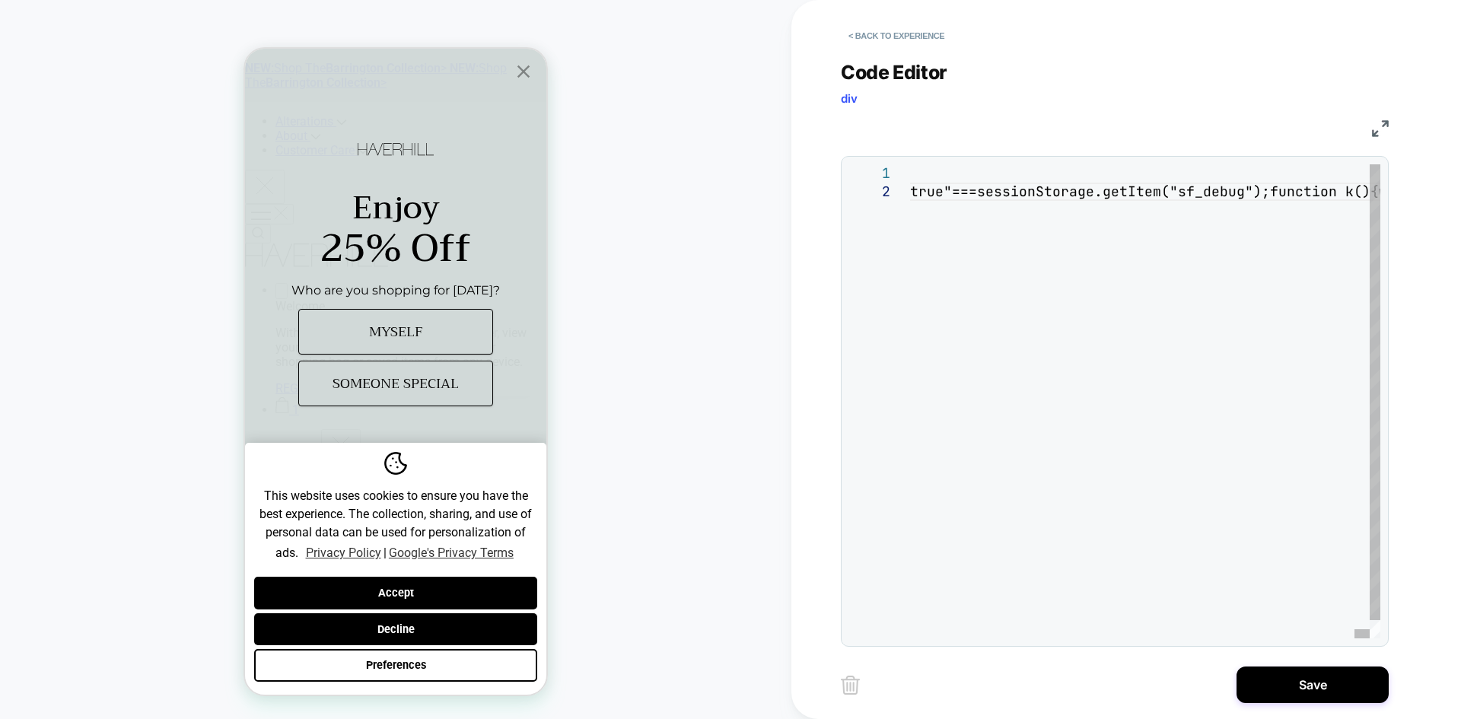
type textarea "**********"
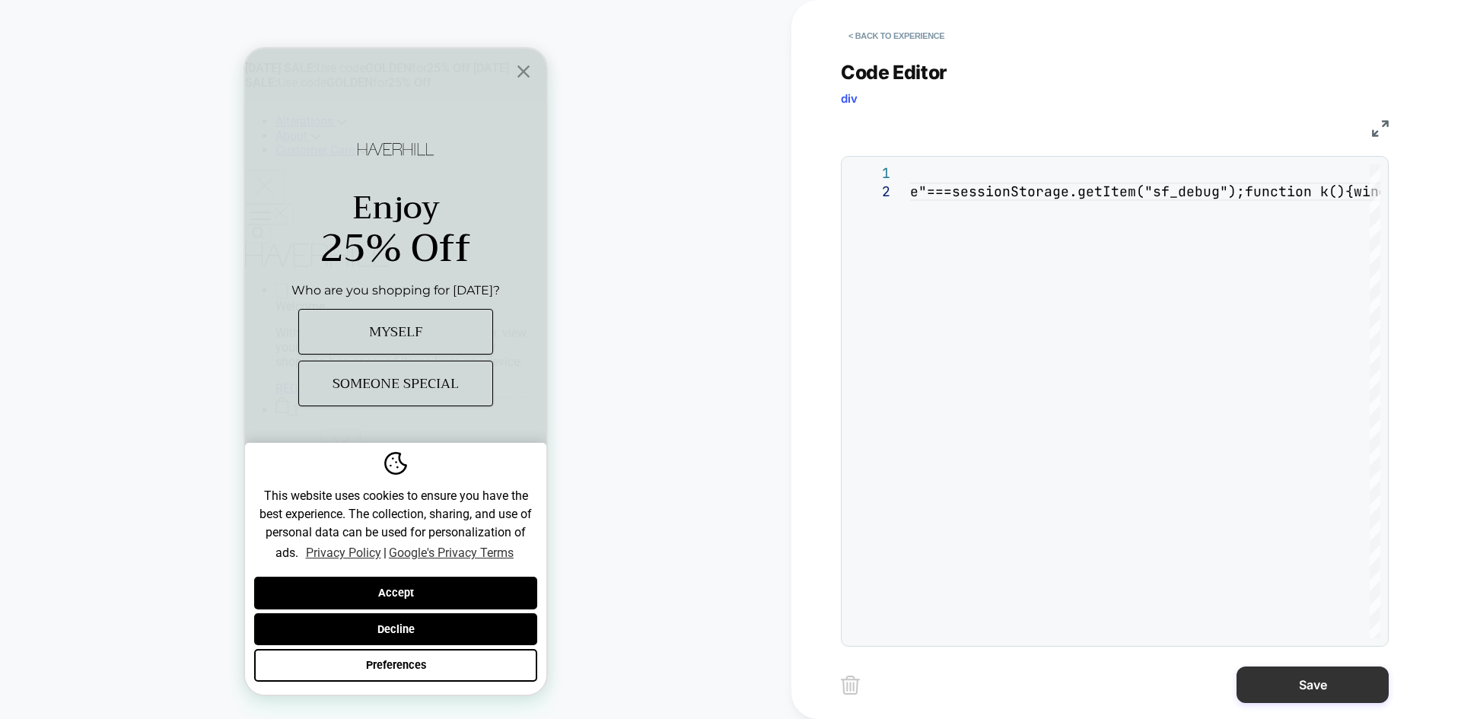
click at [1322, 691] on button "Save" at bounding box center [1312, 684] width 152 height 37
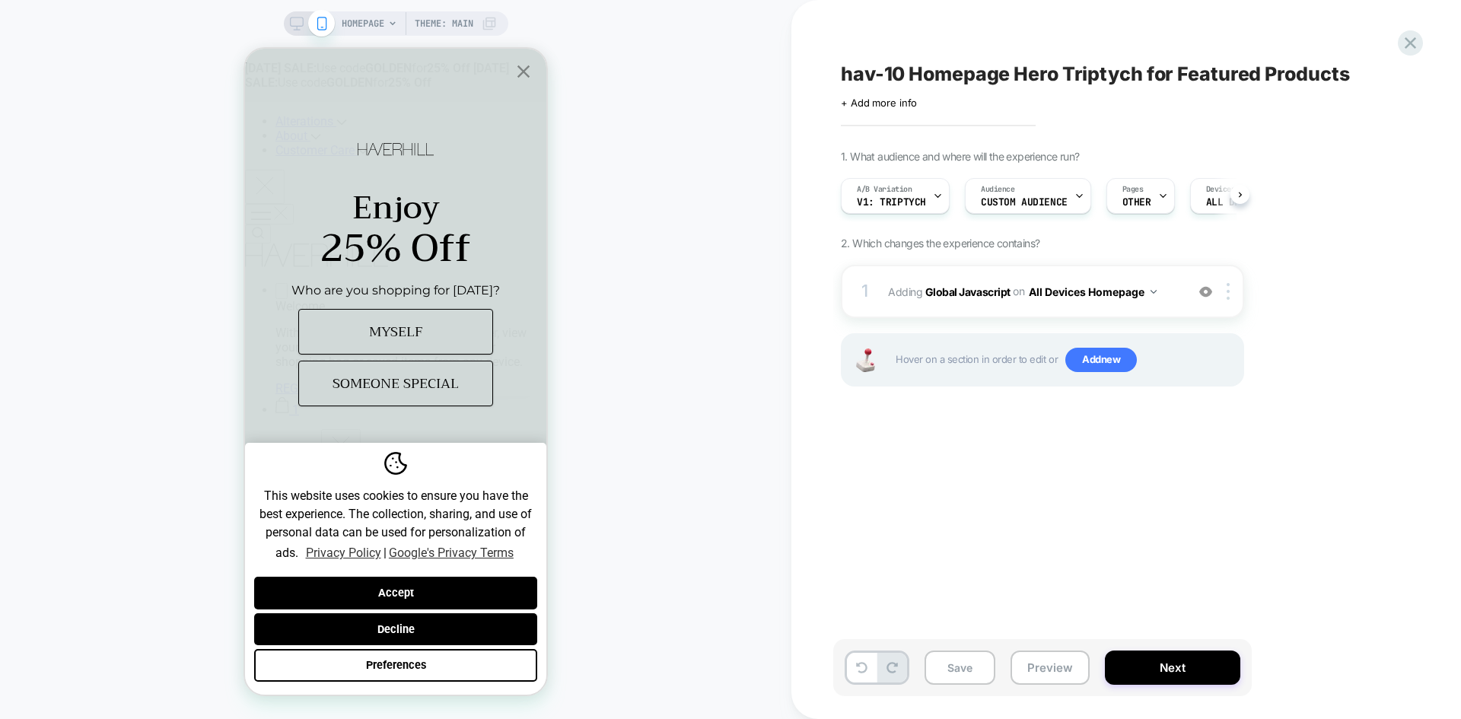
scroll to position [0, 1]
click at [1051, 677] on button "Preview" at bounding box center [1049, 667] width 79 height 34
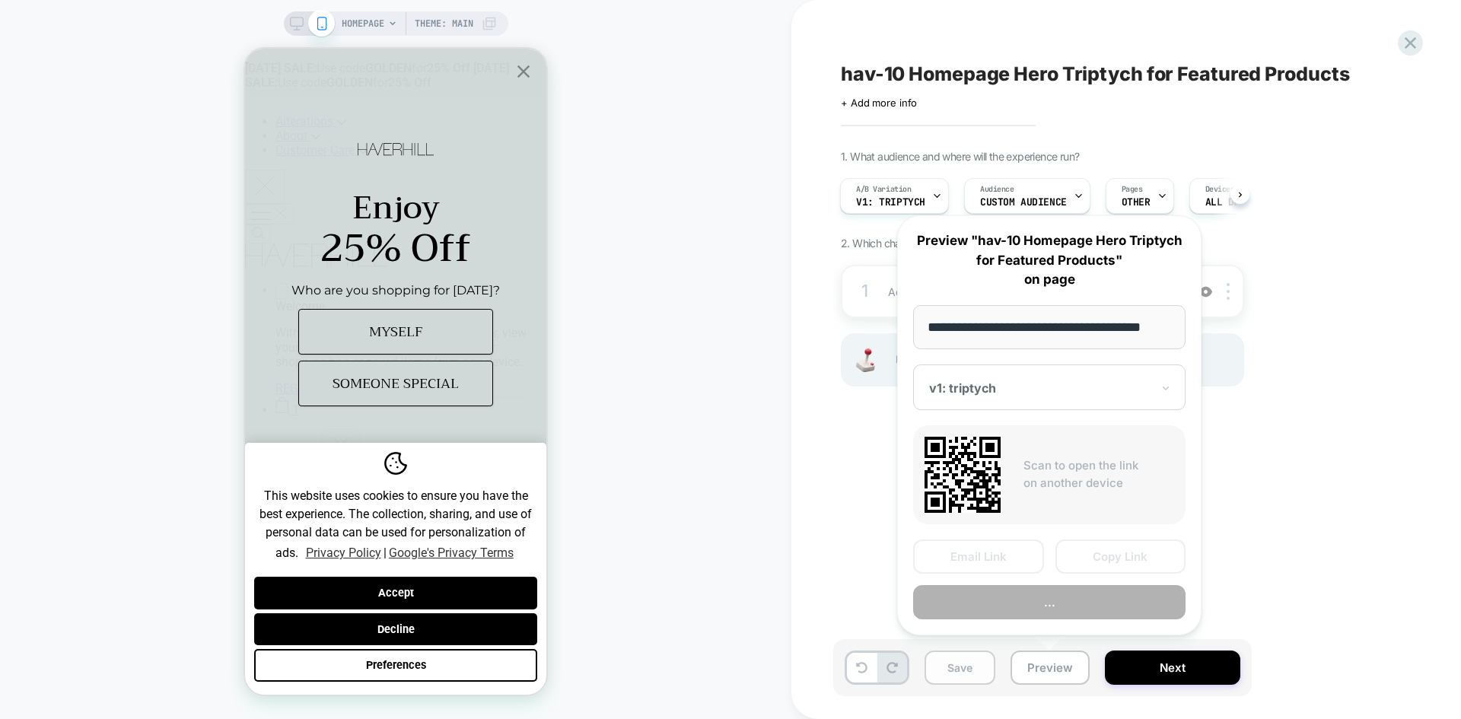
scroll to position [0, 9]
click at [1333, 356] on div "1. What audience and where will the experience run? A/B Variation v1: triptych …" at bounding box center [1118, 287] width 555 height 275
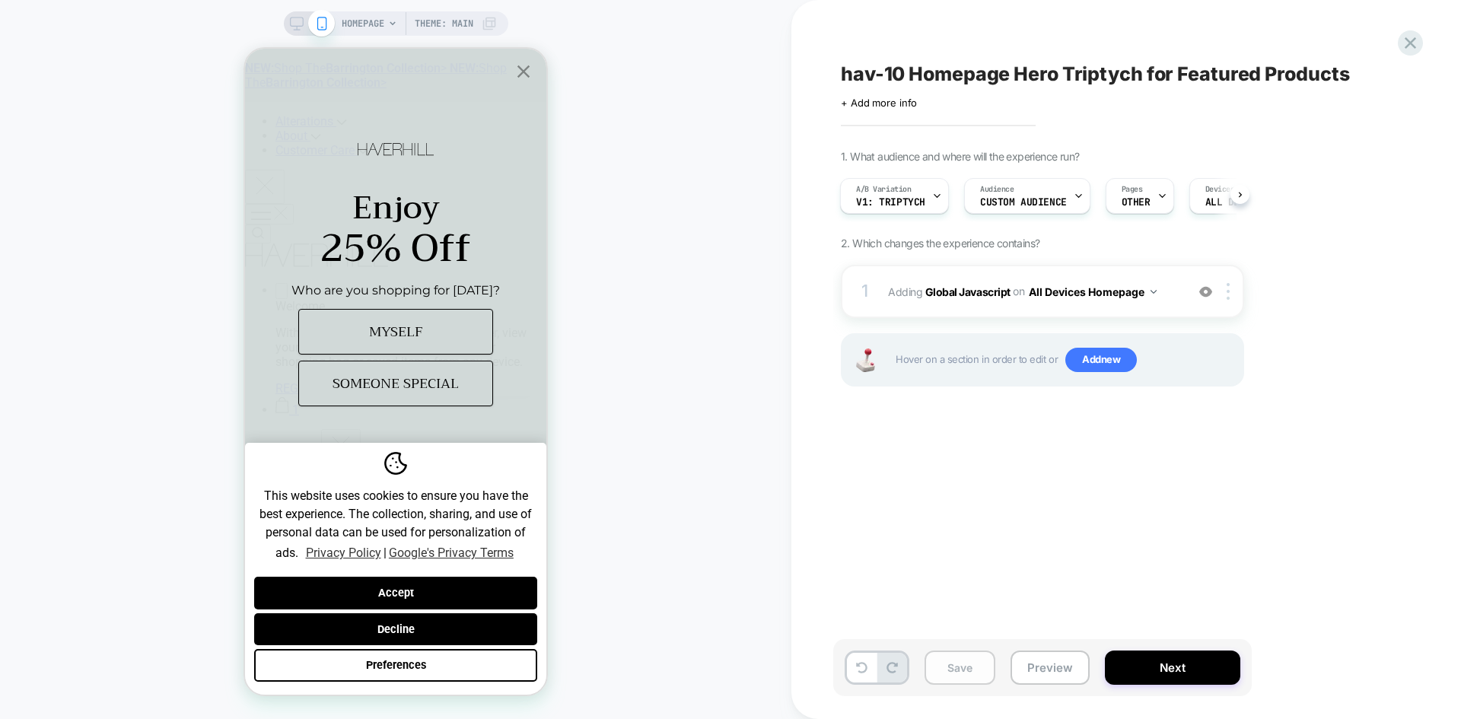
click at [965, 669] on button "Save" at bounding box center [959, 667] width 71 height 34
click at [934, 199] on icon at bounding box center [937, 196] width 10 height 10
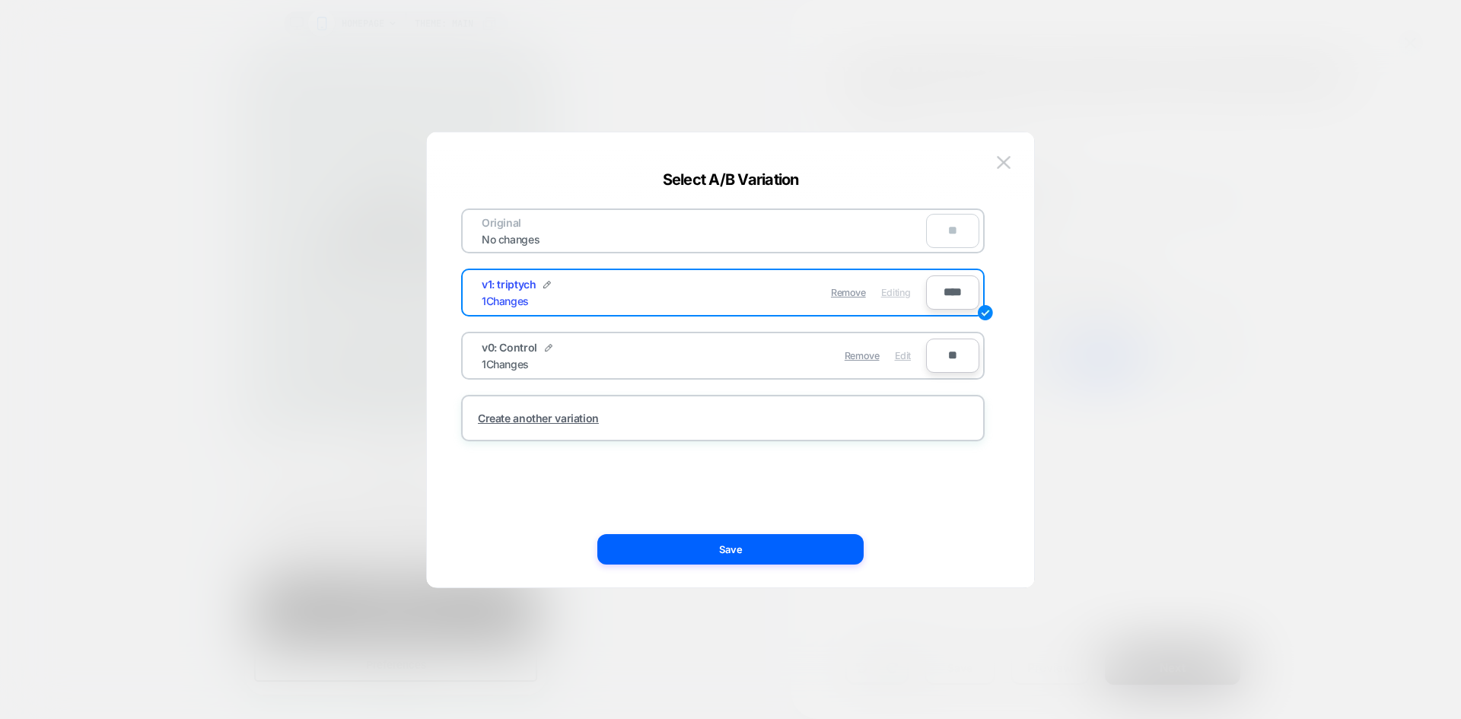
click at [908, 353] on span "Edit" at bounding box center [903, 355] width 16 height 11
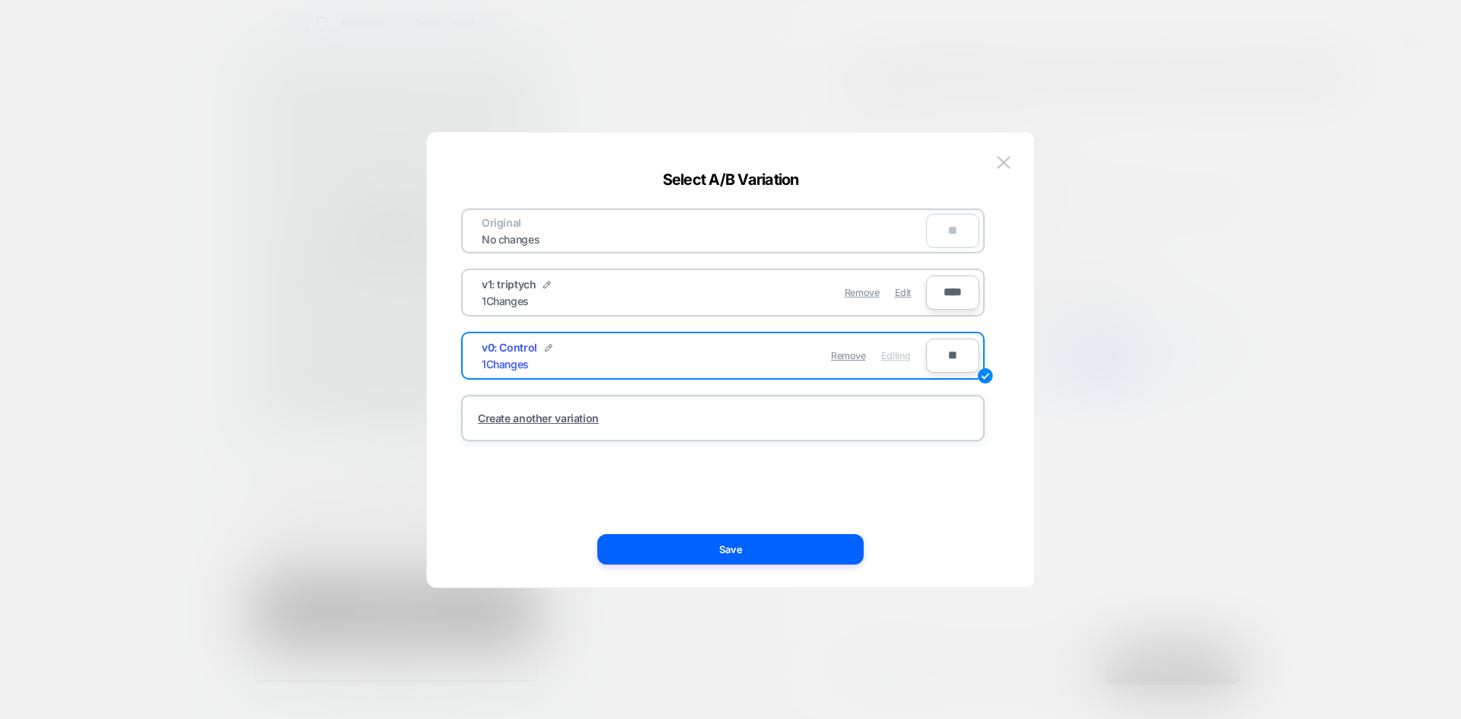
click at [734, 550] on button "Save" at bounding box center [730, 549] width 266 height 30
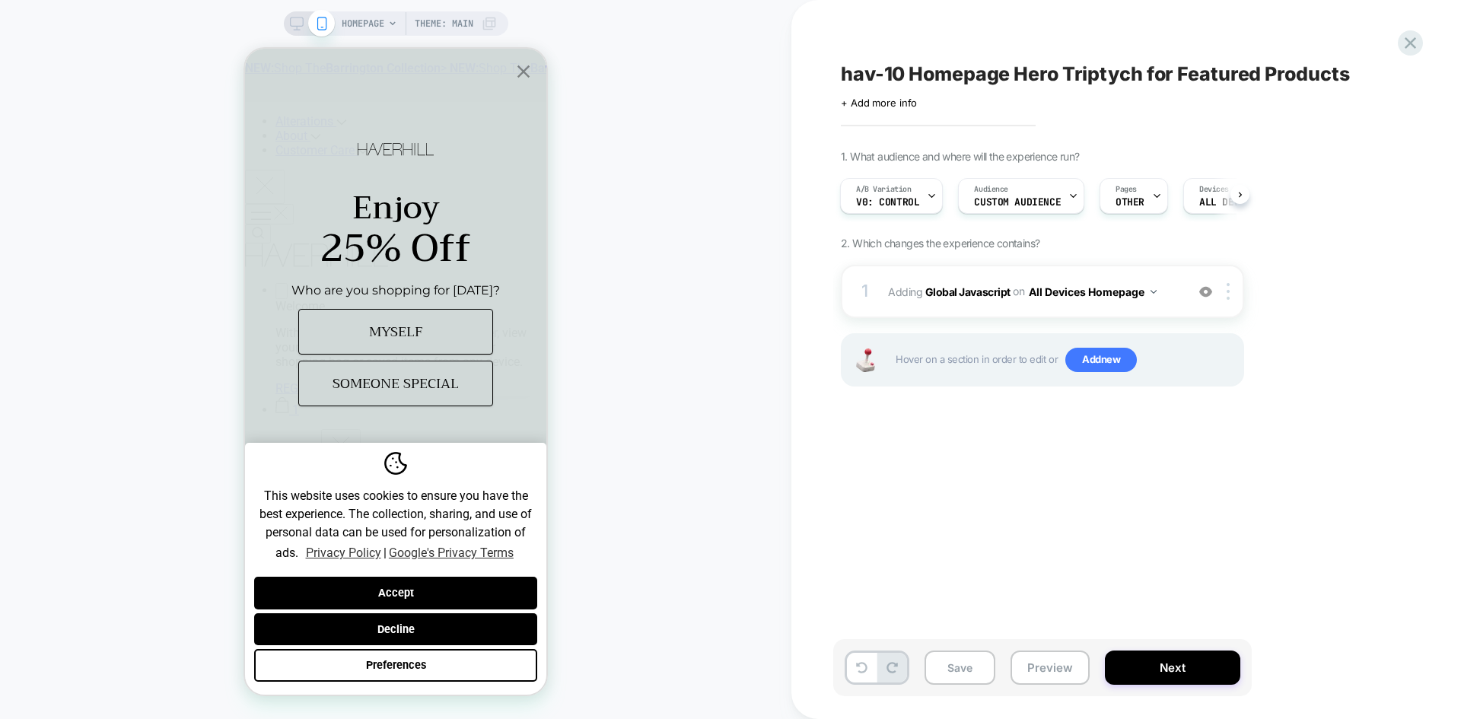
drag, startPoint x: 1036, startPoint y: 659, endPoint x: 751, endPoint y: 126, distance: 604.8
click at [1037, 659] on button "Preview" at bounding box center [1049, 667] width 79 height 34
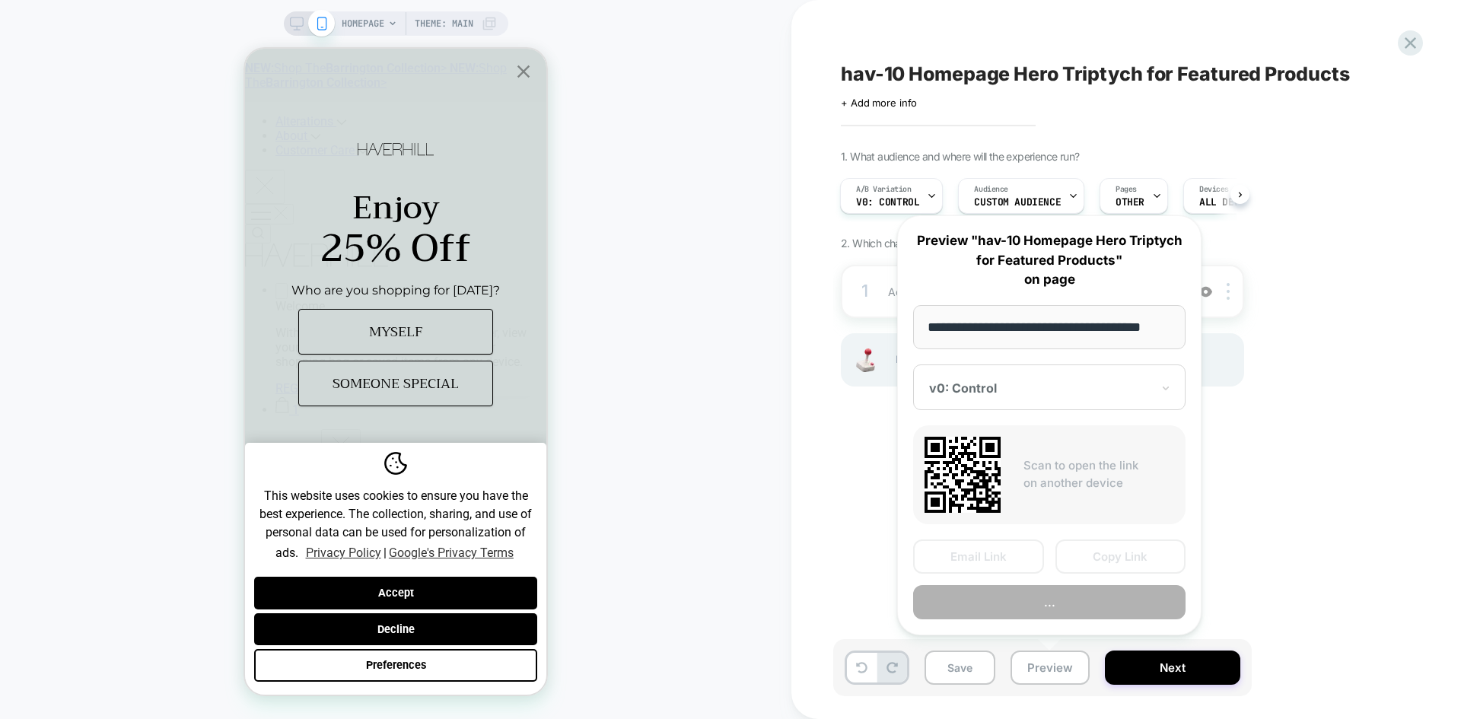
scroll to position [0, 9]
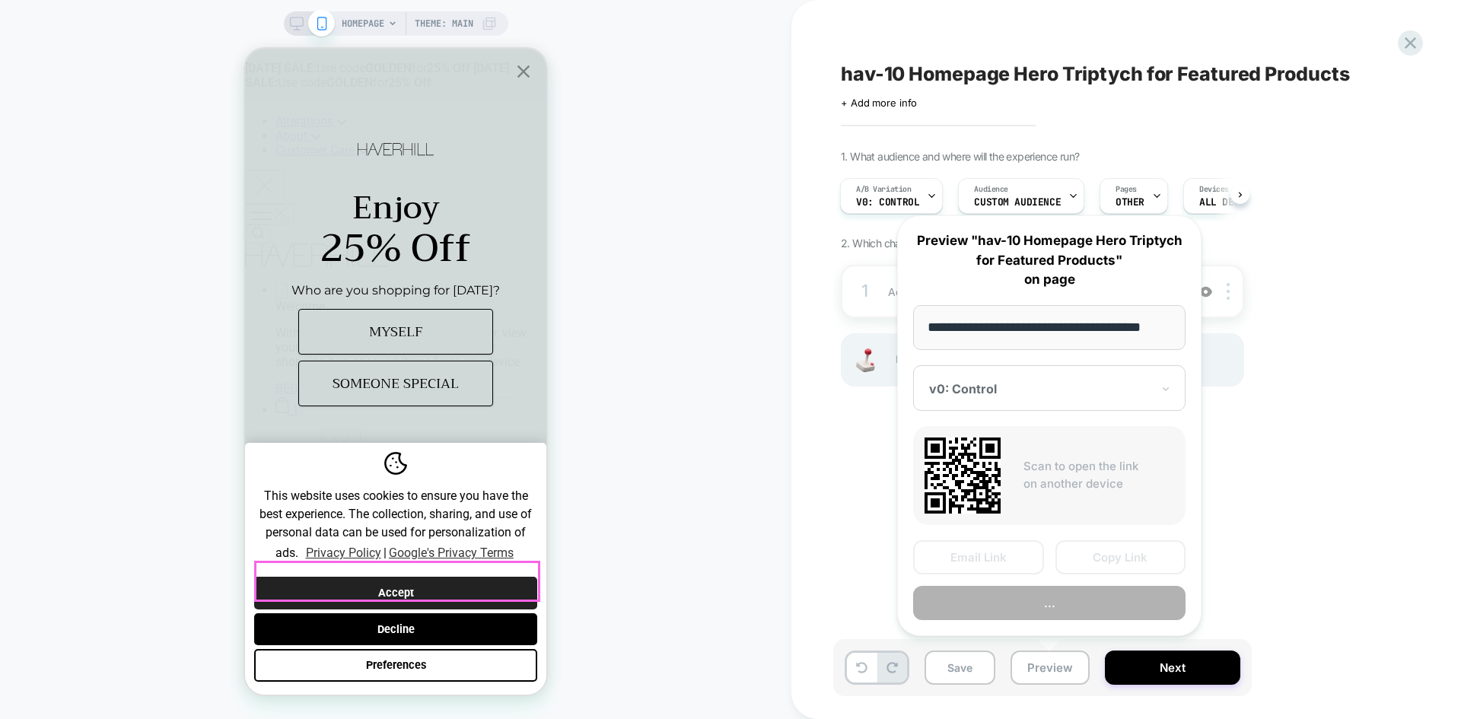
click at [411, 579] on button "Accept" at bounding box center [395, 593] width 283 height 33
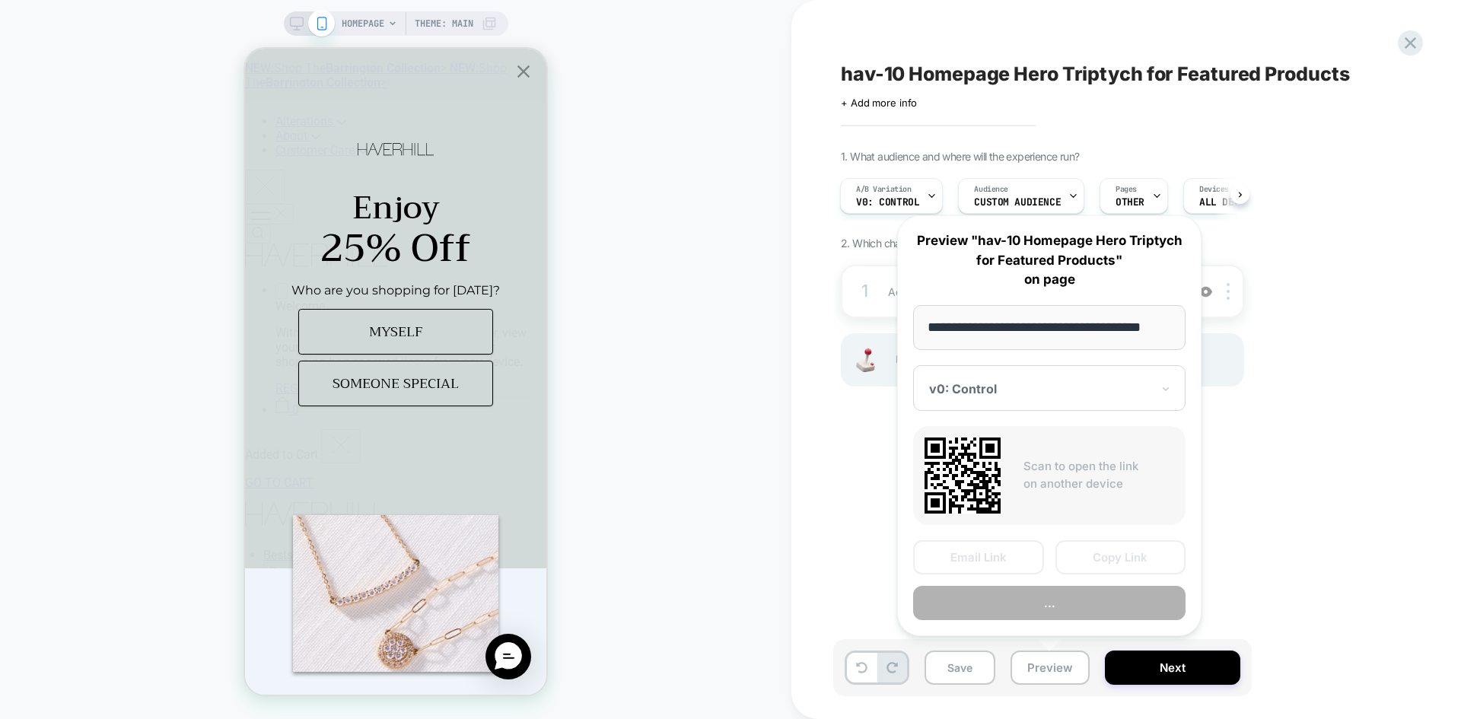
click at [675, 332] on div "HOMEPAGE Theme: MAIN" at bounding box center [395, 359] width 791 height 688
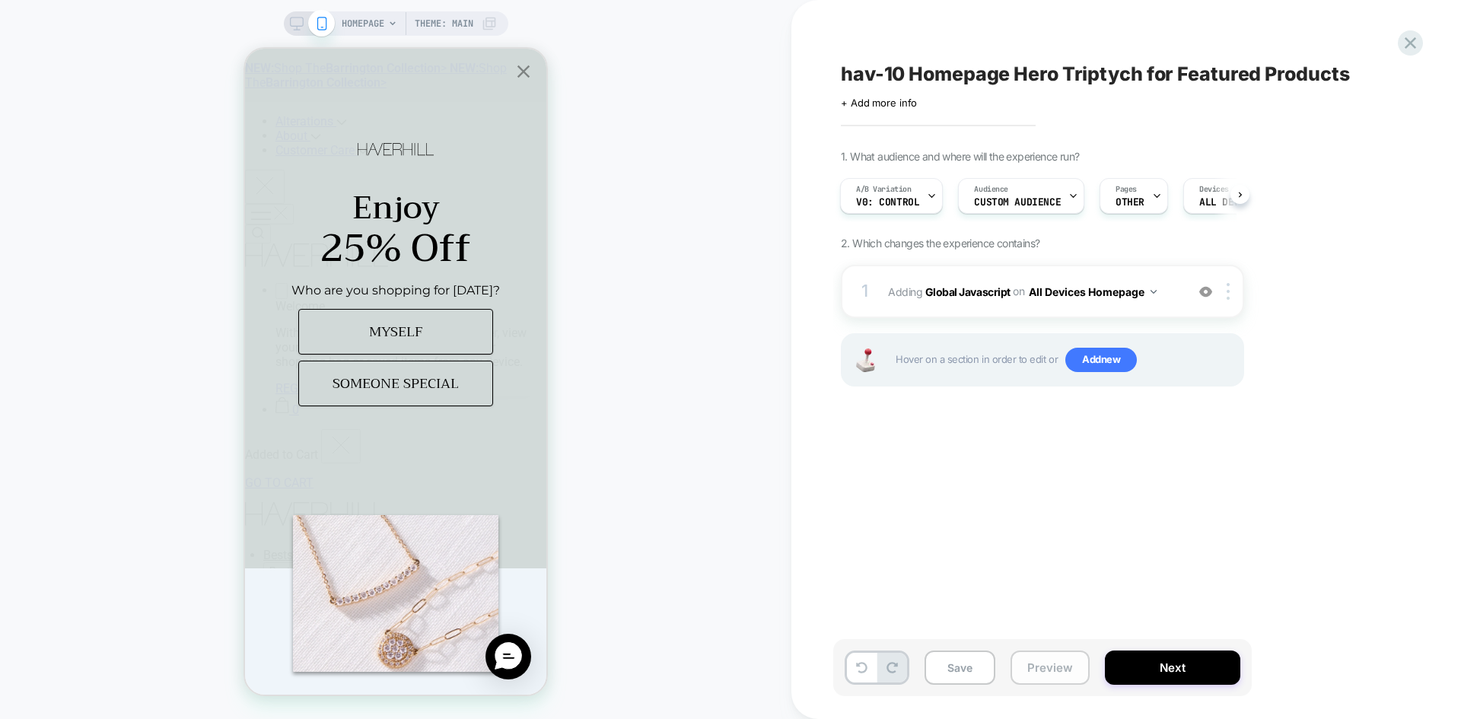
click at [1033, 663] on button "Preview" at bounding box center [1049, 667] width 79 height 34
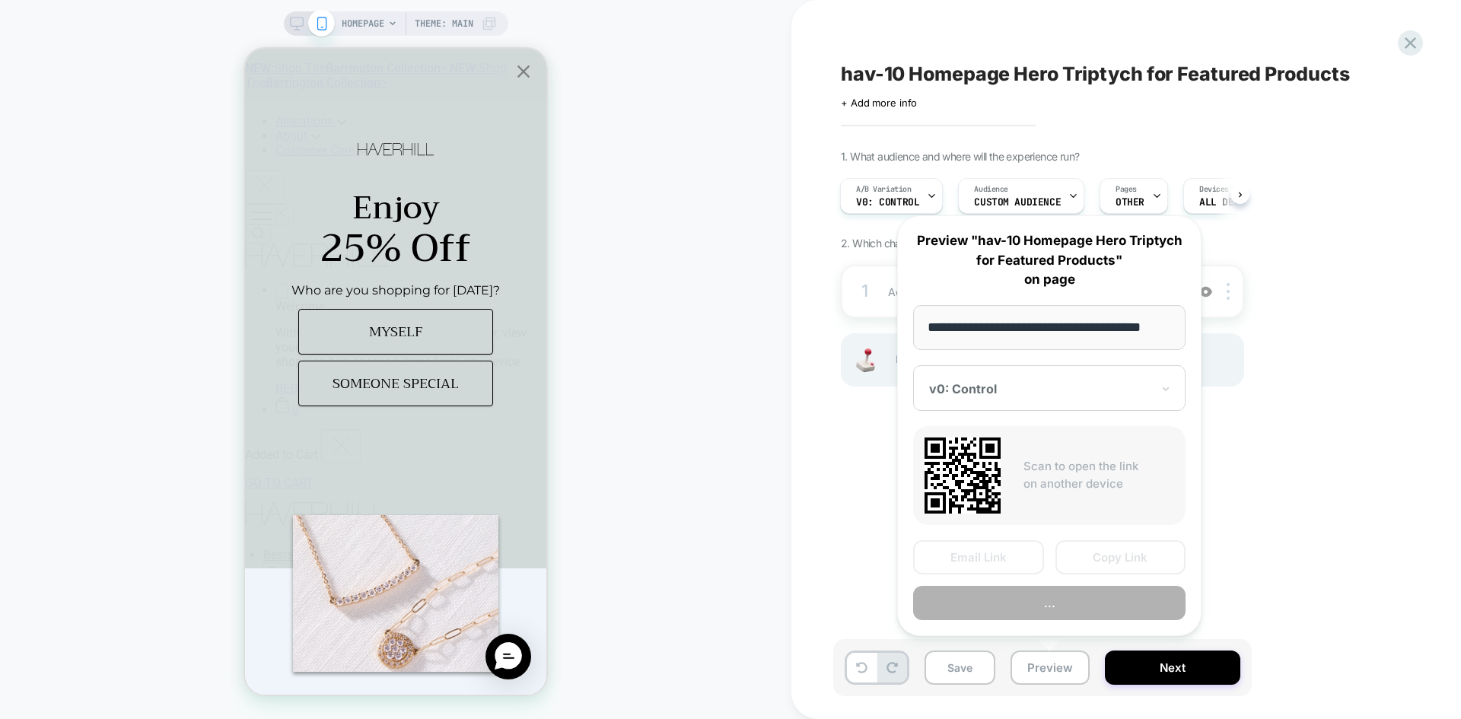
scroll to position [0, 9]
drag, startPoint x: 1097, startPoint y: 323, endPoint x: 1349, endPoint y: 339, distance: 253.0
click at [1349, 339] on body "**********" at bounding box center [730, 359] width 1461 height 719
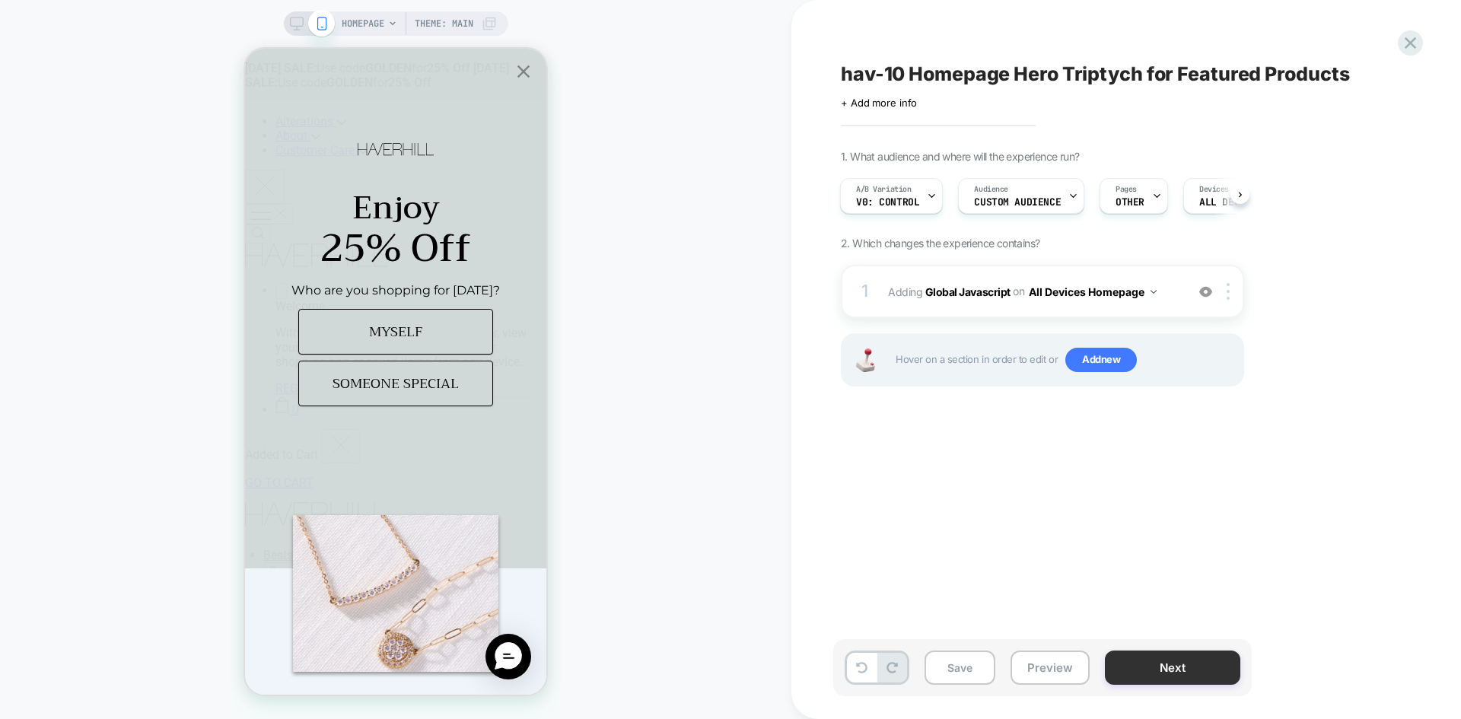
click at [1168, 661] on button "Next" at bounding box center [1172, 667] width 135 height 34
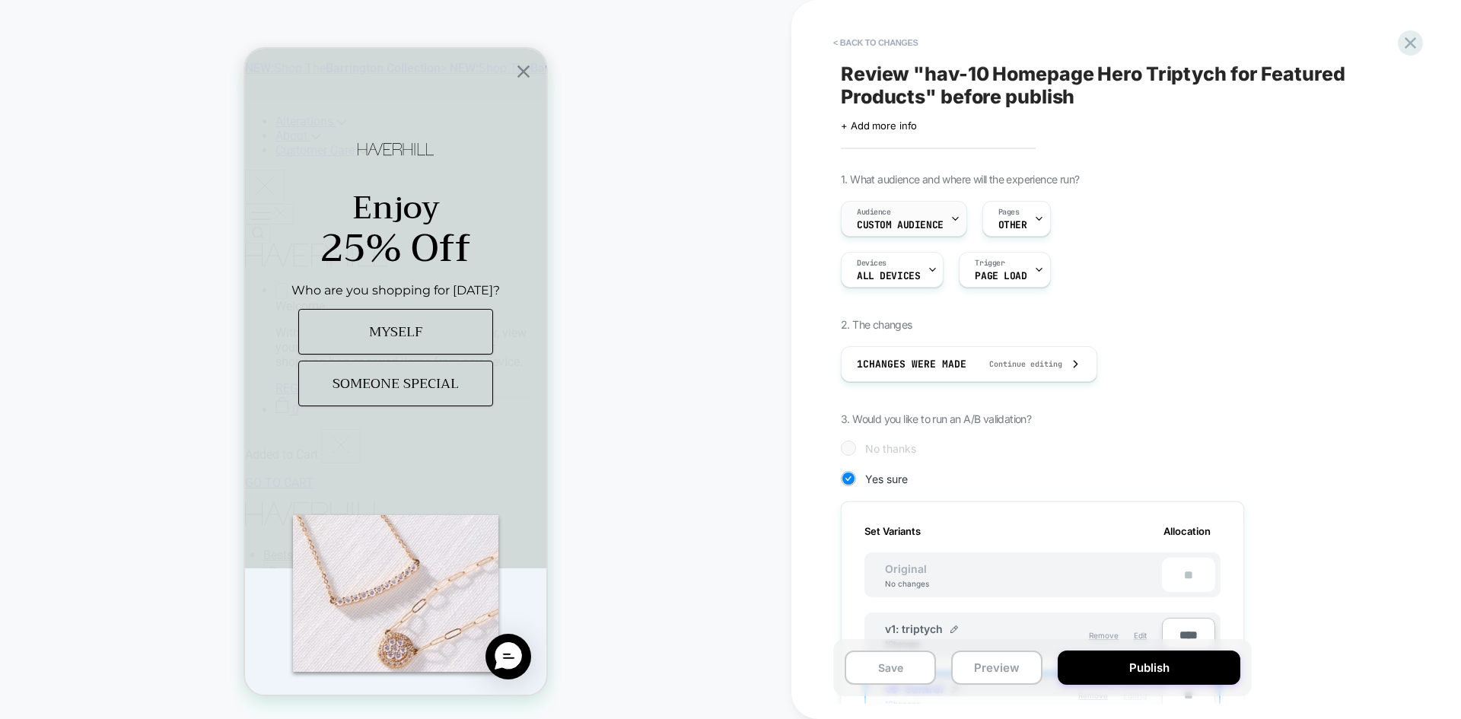
click at [888, 221] on span "Custom Audience" at bounding box center [900, 225] width 87 height 11
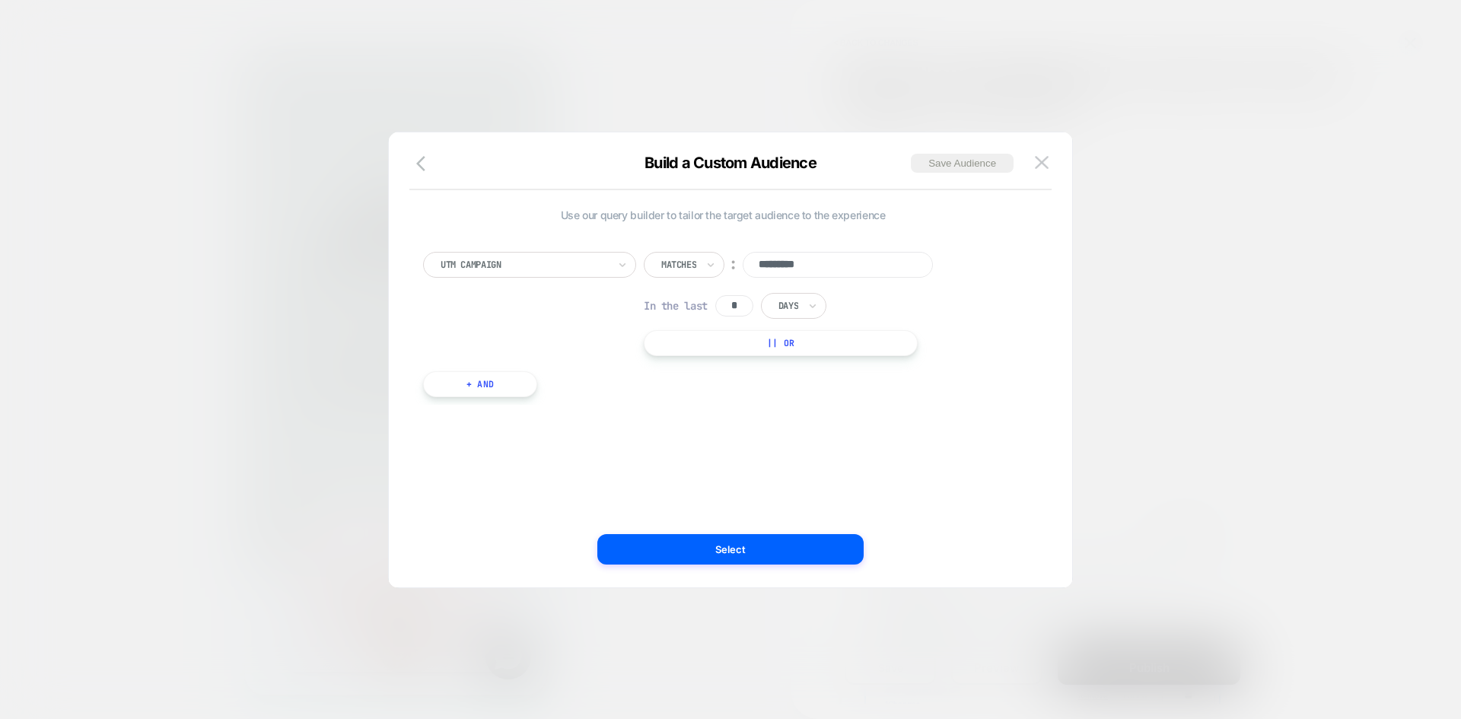
click at [1047, 159] on img at bounding box center [1042, 162] width 14 height 13
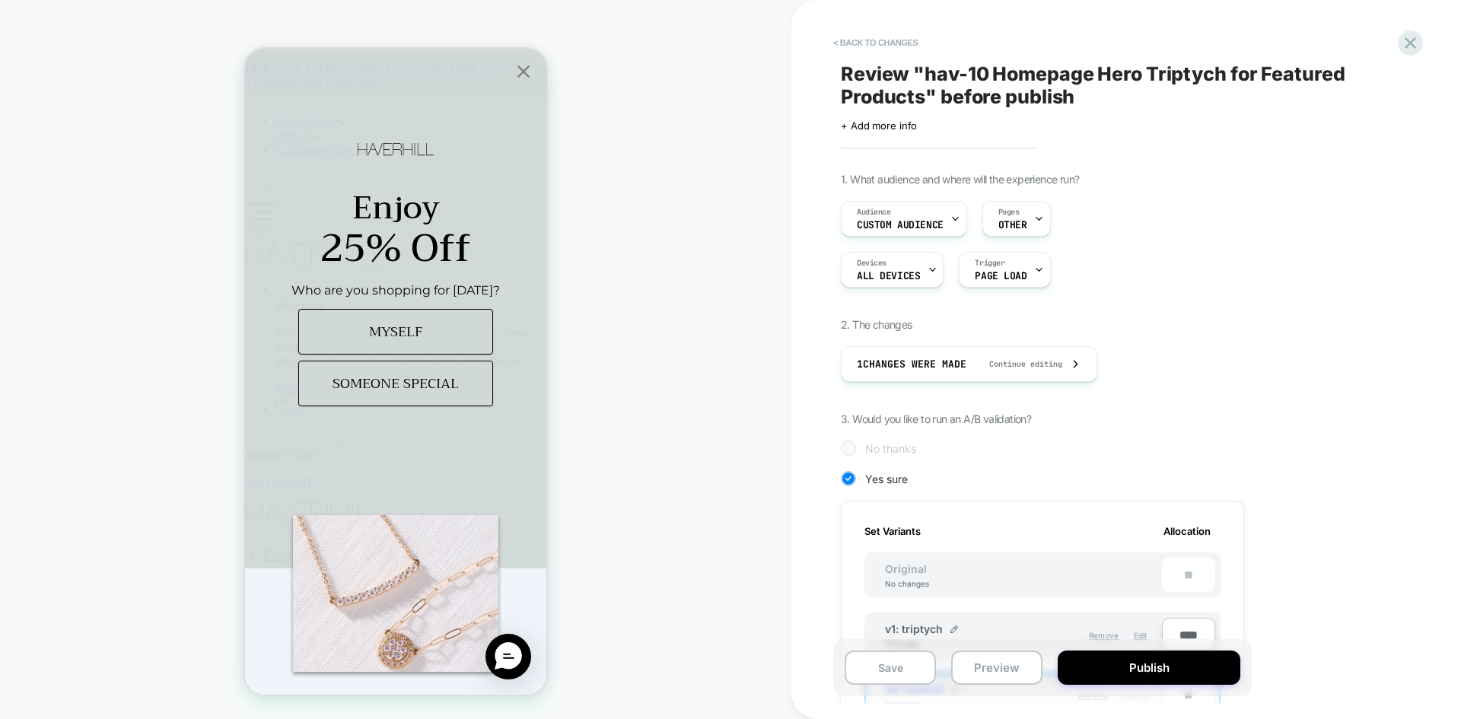
click at [1283, 173] on div "1. What audience and where will the experience run? Audience Custom Audience Pa…" at bounding box center [1118, 638] width 555 height 930
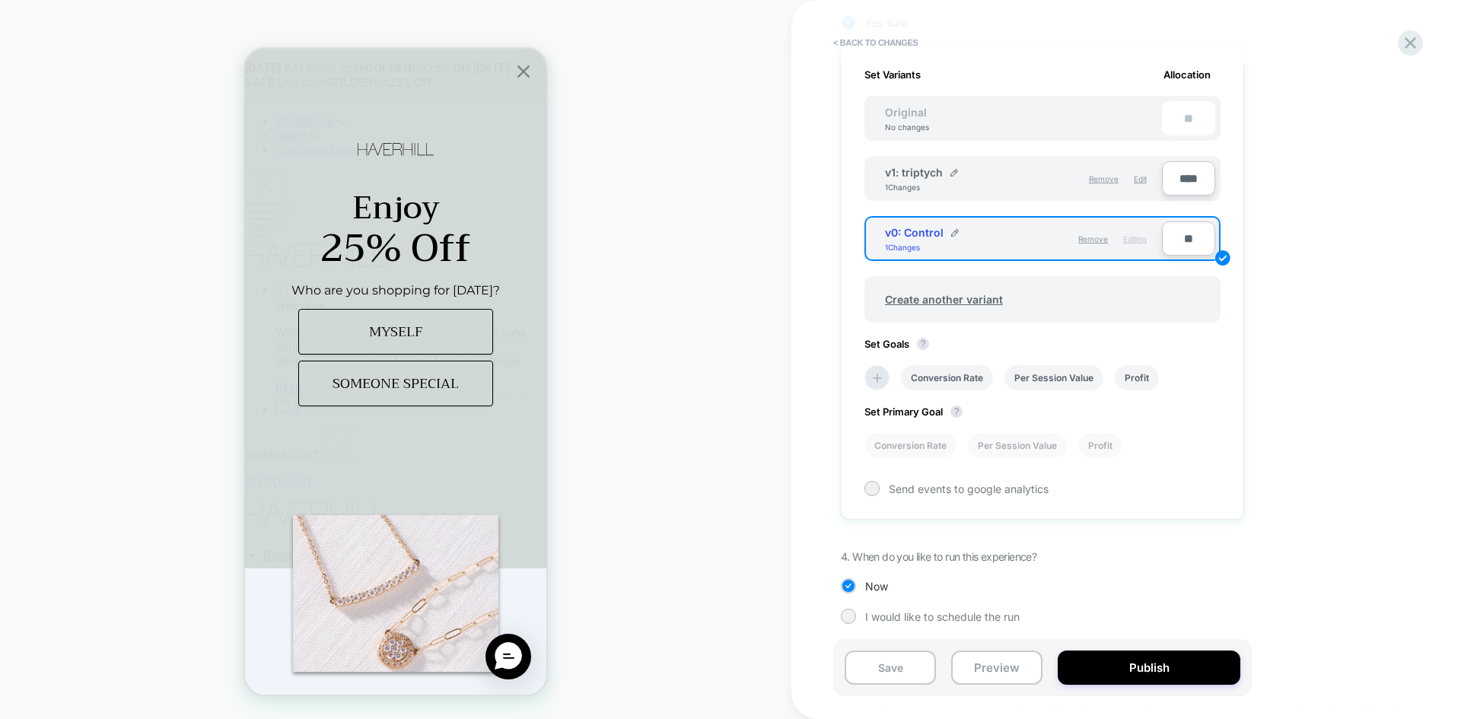
scroll to position [460, 0]
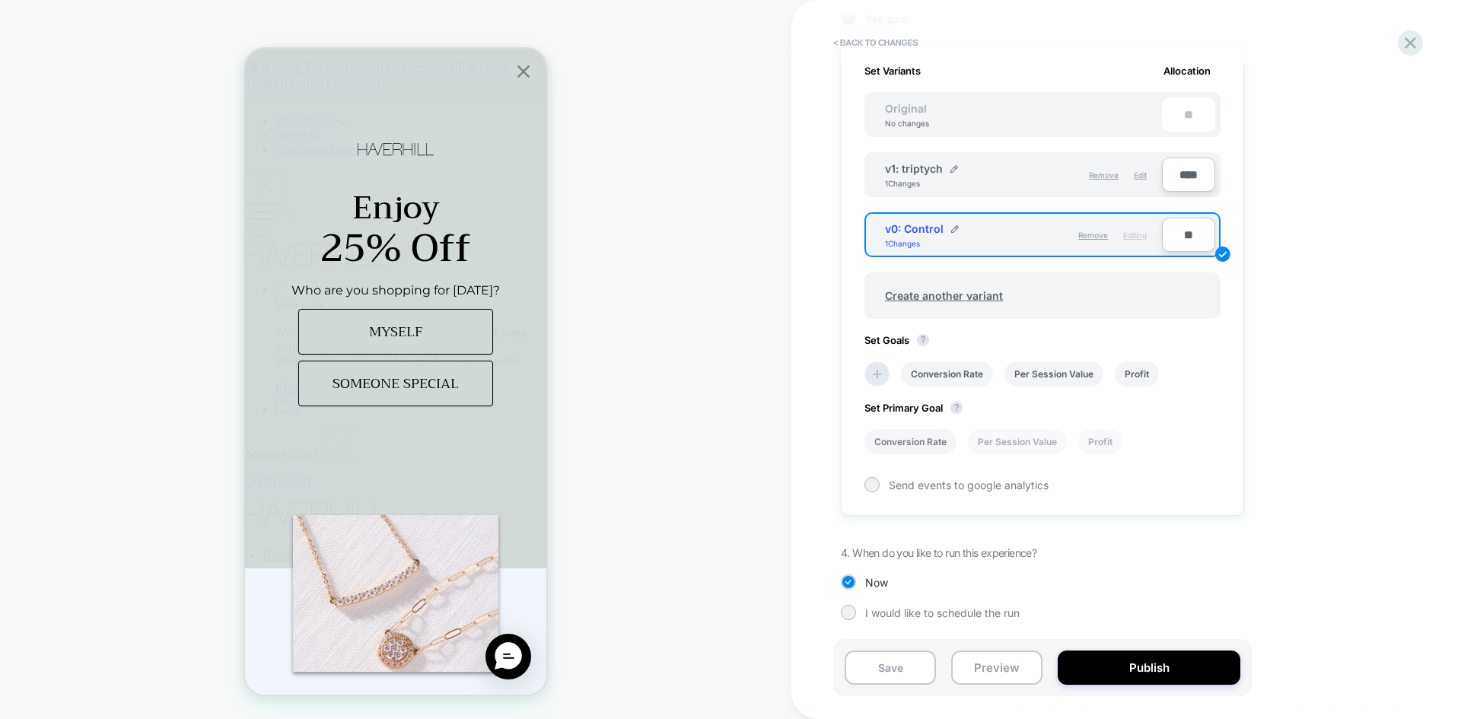
click at [895, 435] on li "Conversion Rate" at bounding box center [910, 441] width 92 height 25
click at [879, 371] on icon at bounding box center [876, 374] width 15 height 15
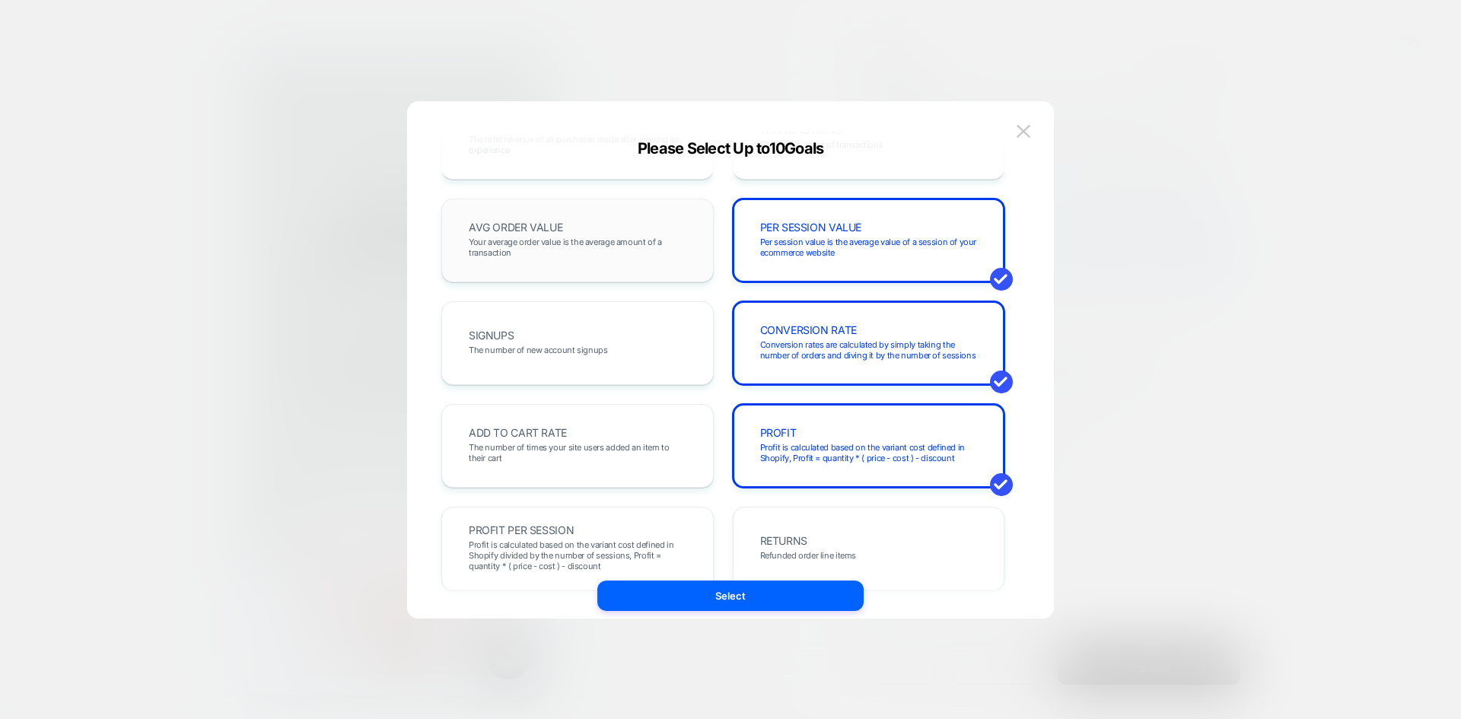
scroll to position [152, 0]
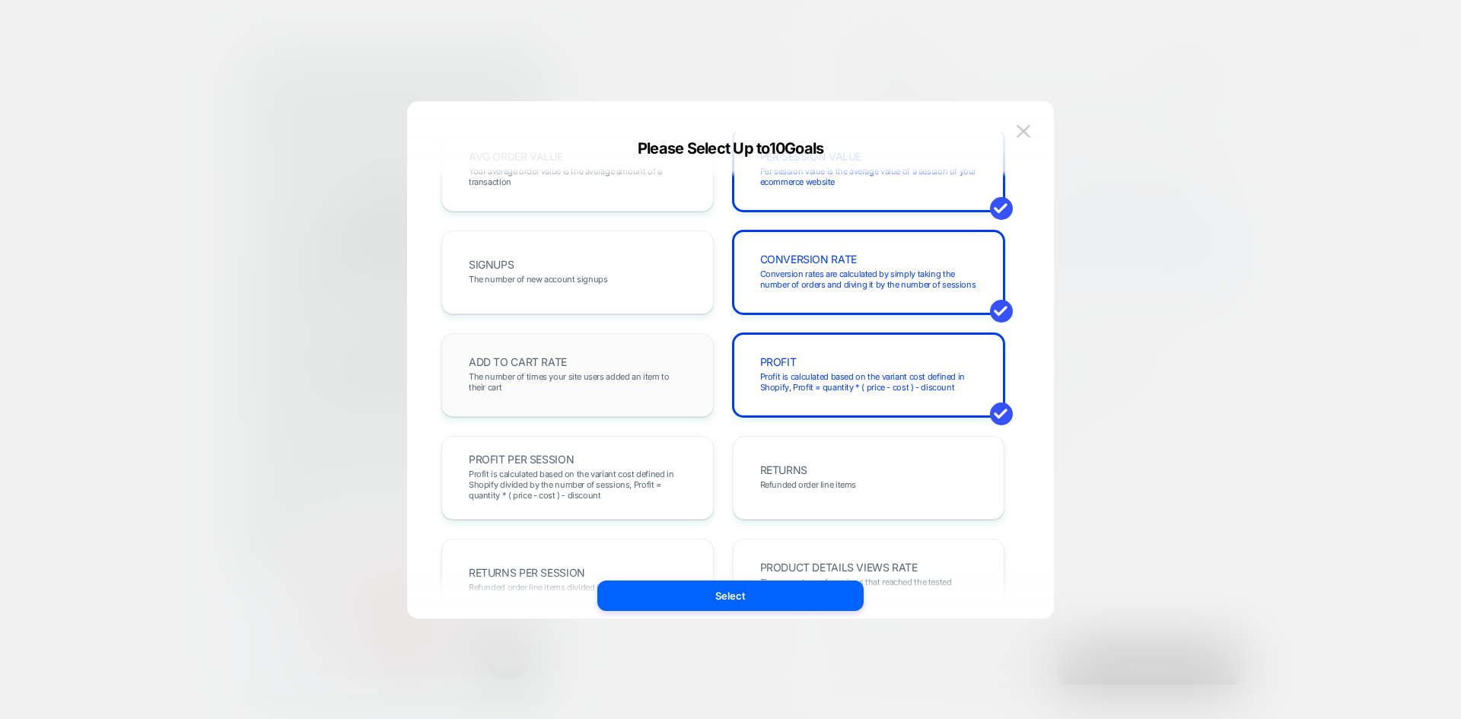
click at [578, 370] on div "ADD TO CART RATE The number of times your site users added an item to their cart" at bounding box center [577, 375] width 240 height 52
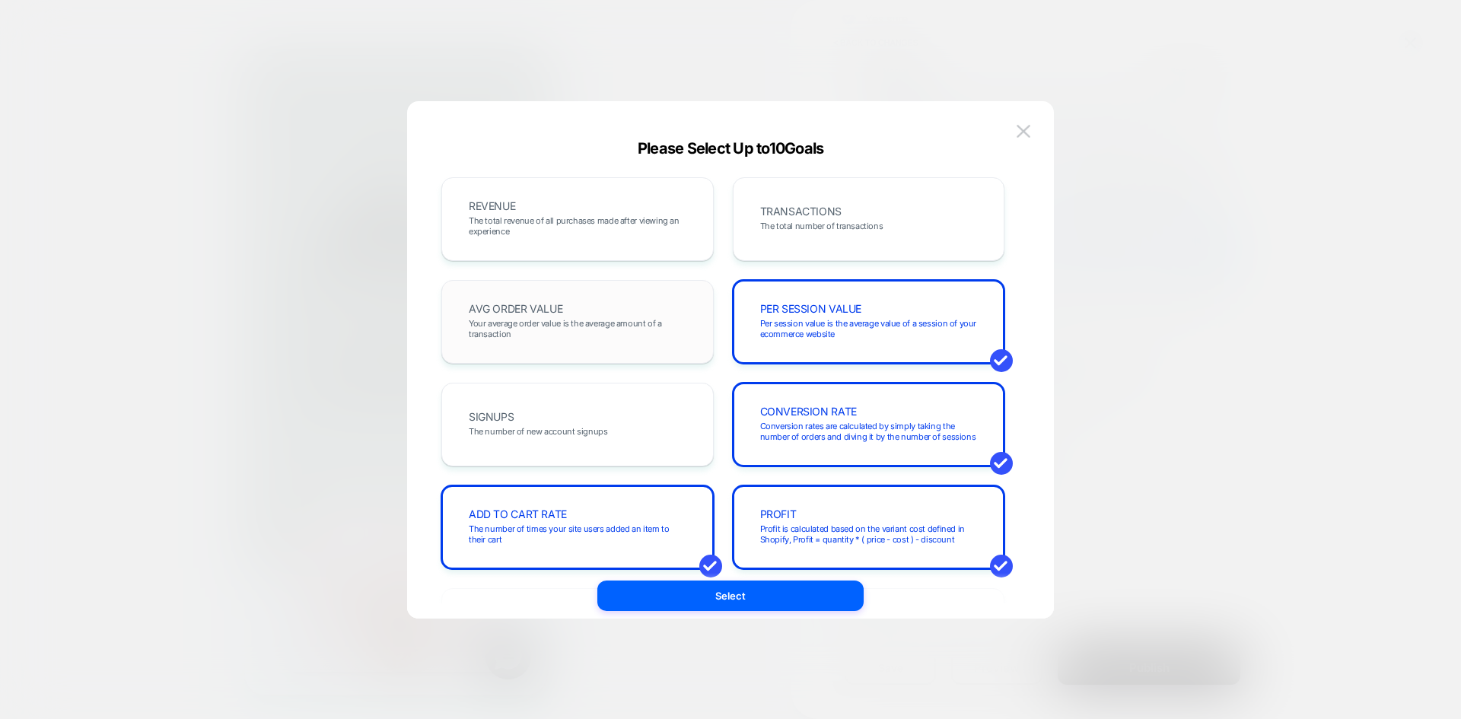
scroll to position [456, 0]
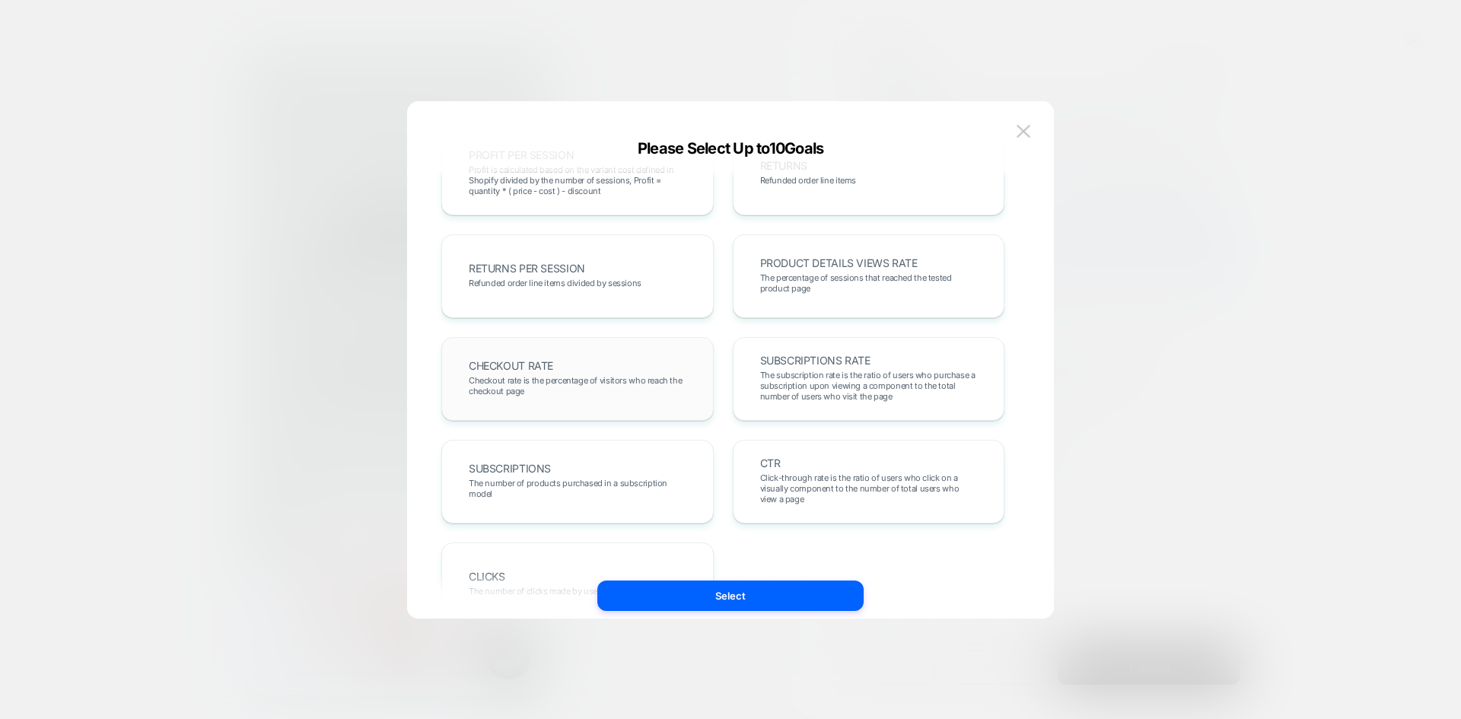
click at [536, 370] on span "CHECKOUT RATE" at bounding box center [511, 366] width 84 height 11
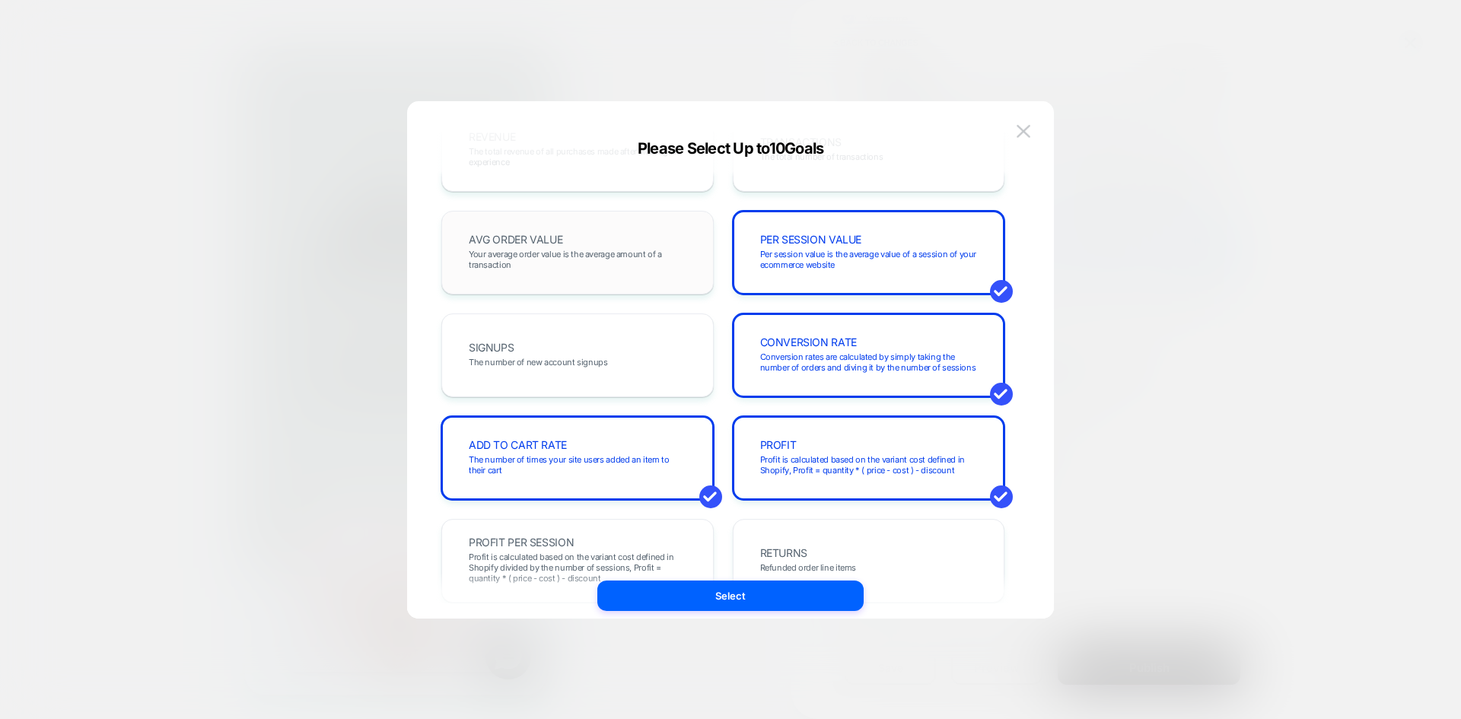
scroll to position [68, 0]
click at [787, 437] on div "PROFIT Profit is calculated based on the variant cost defined in Shopify, Profi…" at bounding box center [869, 459] width 240 height 52
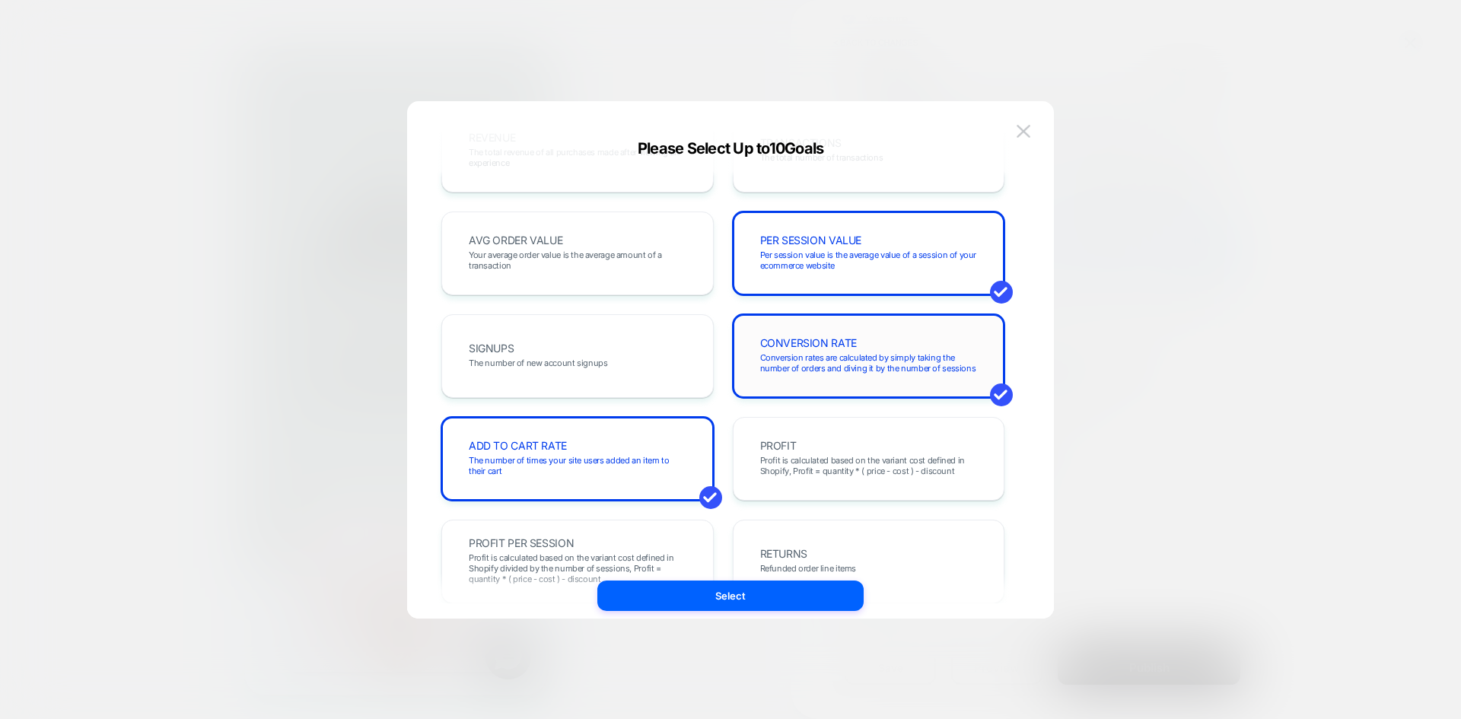
click at [790, 353] on span "Conversion rates are calculated by simply taking the number of orders and divin…" at bounding box center [869, 362] width 218 height 21
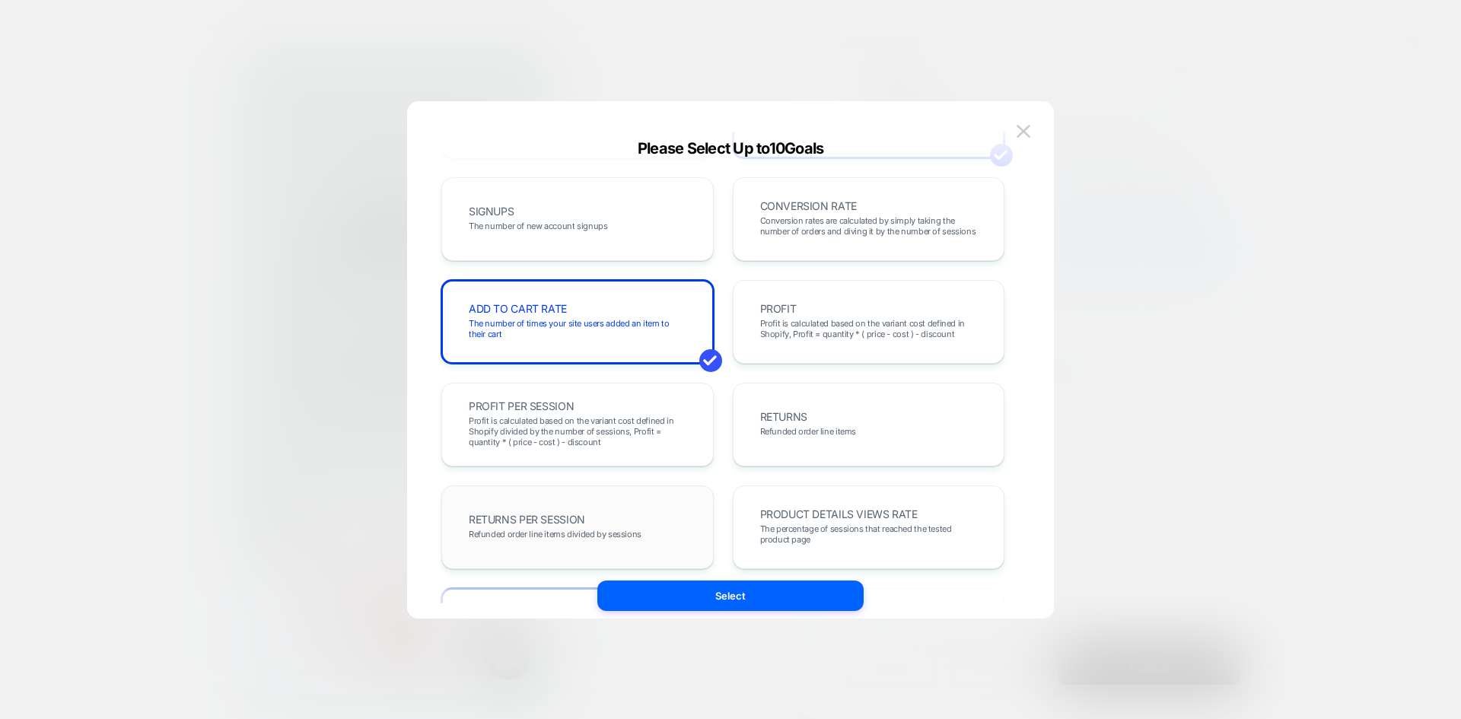
scroll to position [0, 0]
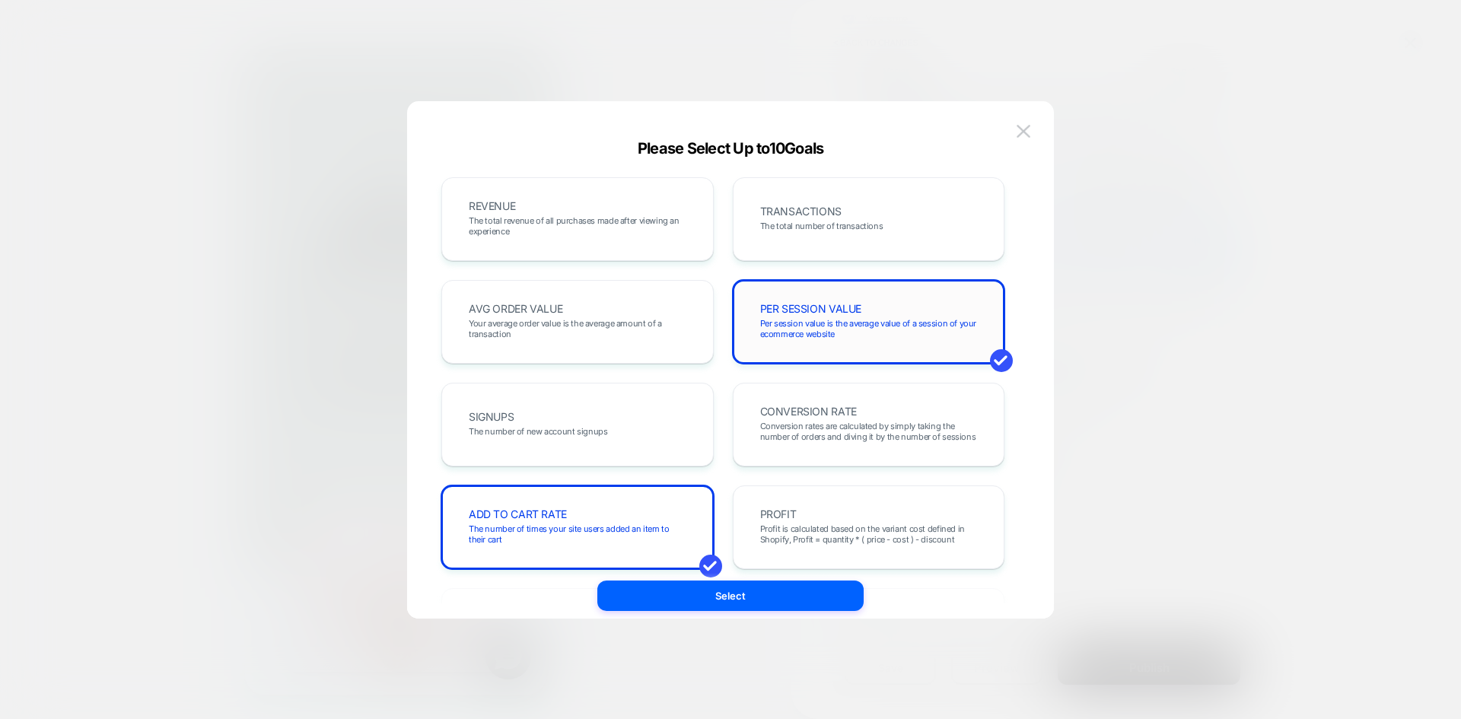
click at [815, 317] on div "PER SESSION VALUE Per session value is the average value of a session of your e…" at bounding box center [869, 322] width 240 height 52
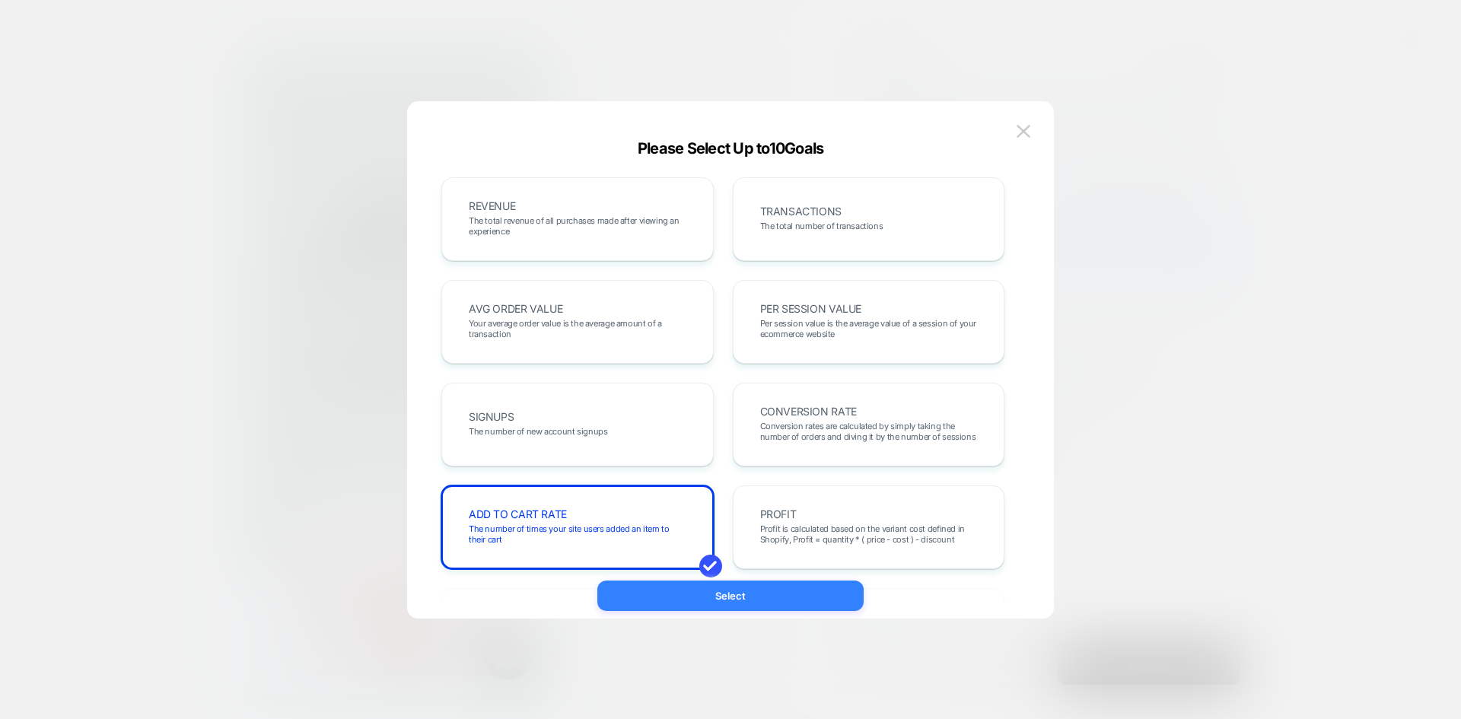
click at [742, 596] on button "Select" at bounding box center [730, 595] width 266 height 30
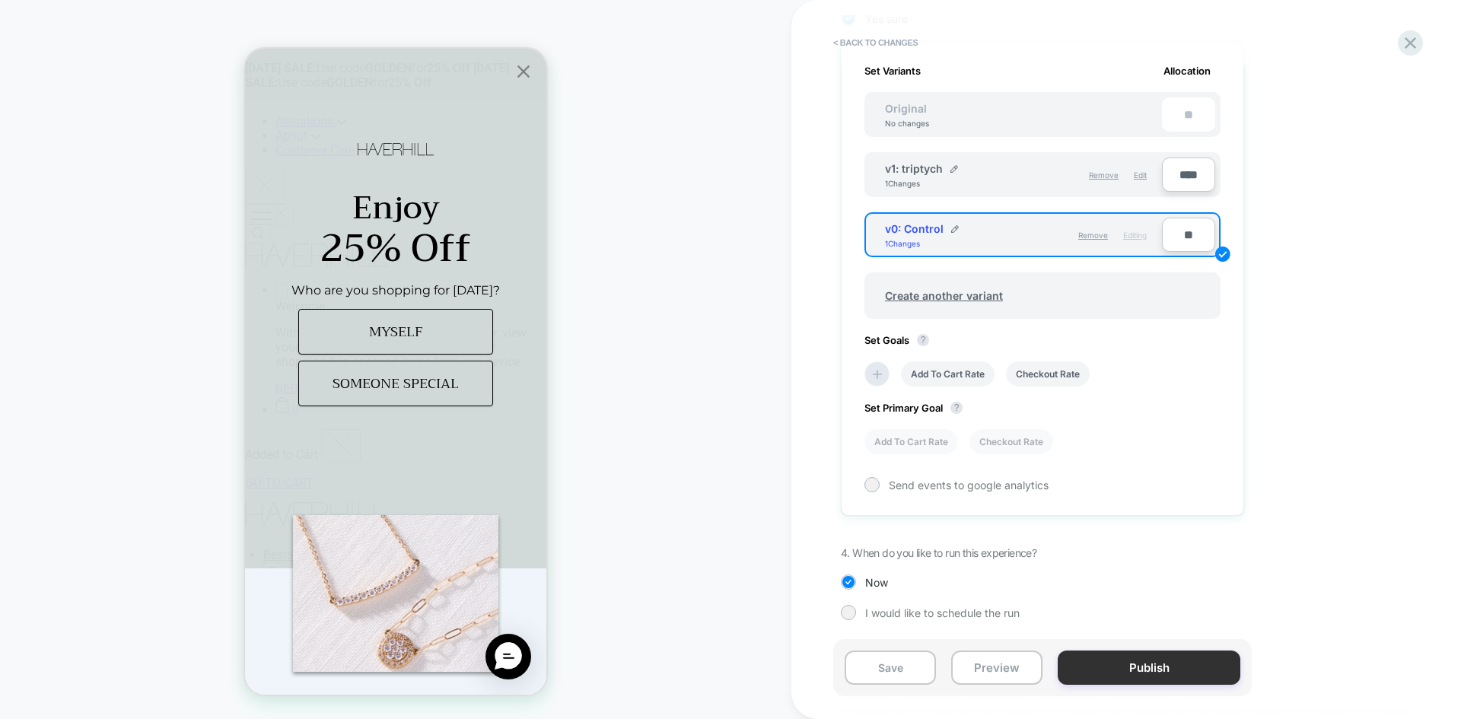
click at [1155, 666] on button "Publish" at bounding box center [1148, 667] width 183 height 34
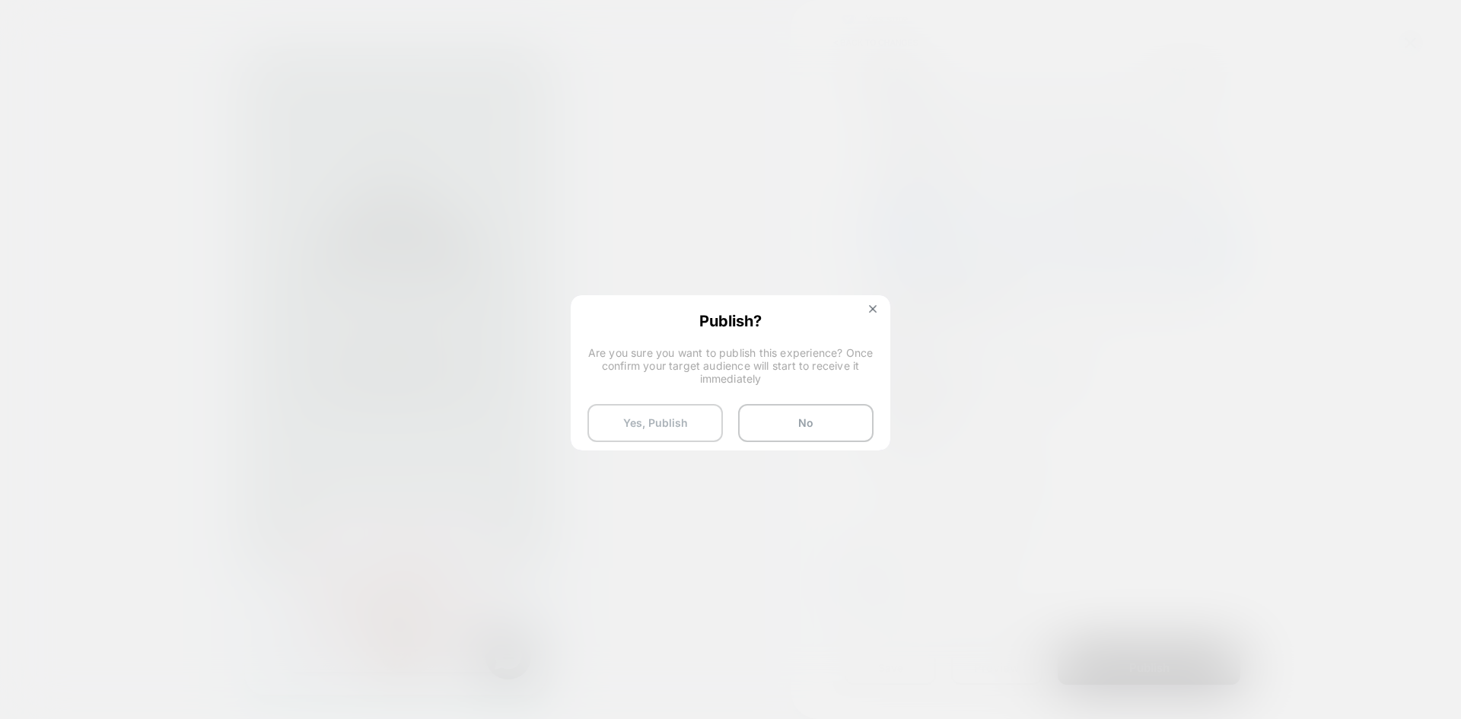
click at [642, 419] on button "Yes, Publish" at bounding box center [654, 423] width 135 height 38
click at [647, 431] on button "Yes, Publish" at bounding box center [654, 423] width 135 height 38
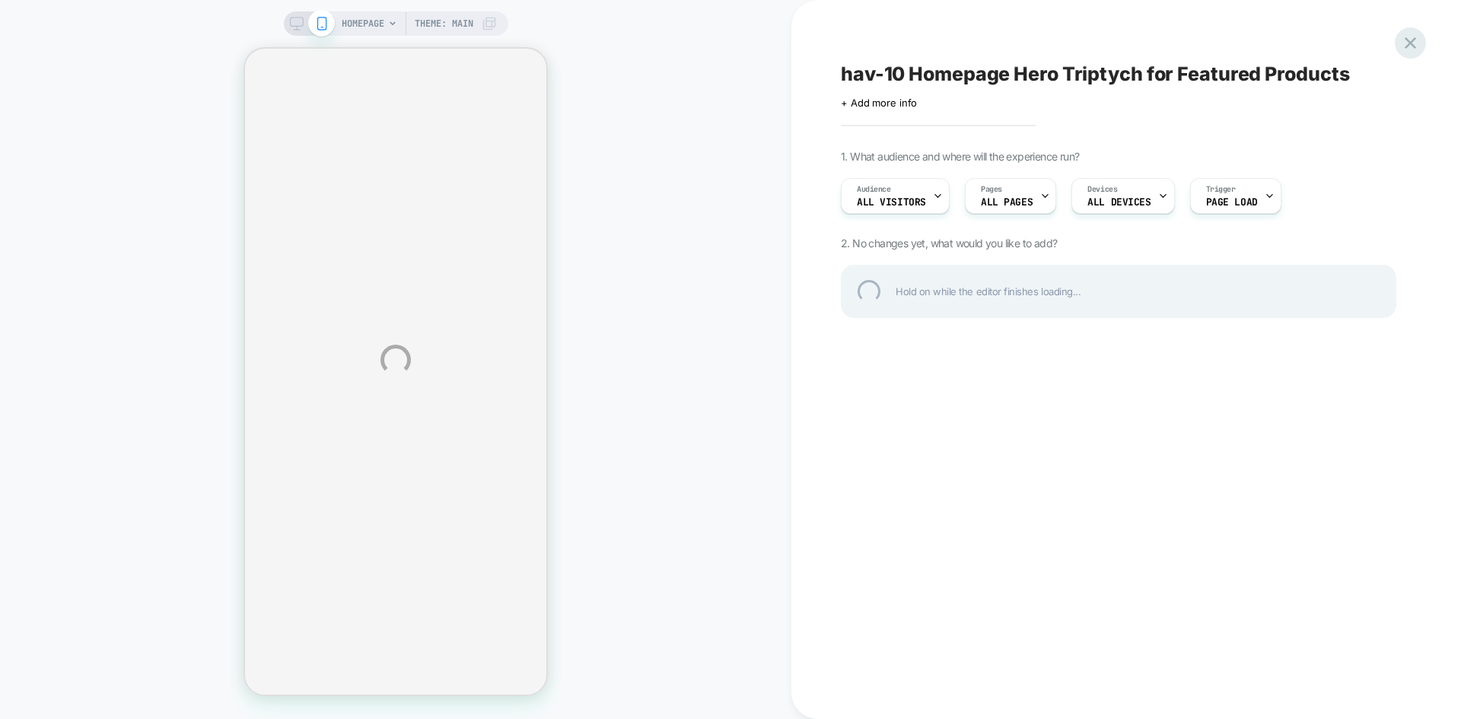
click at [1412, 45] on div at bounding box center [1409, 42] width 31 height 31
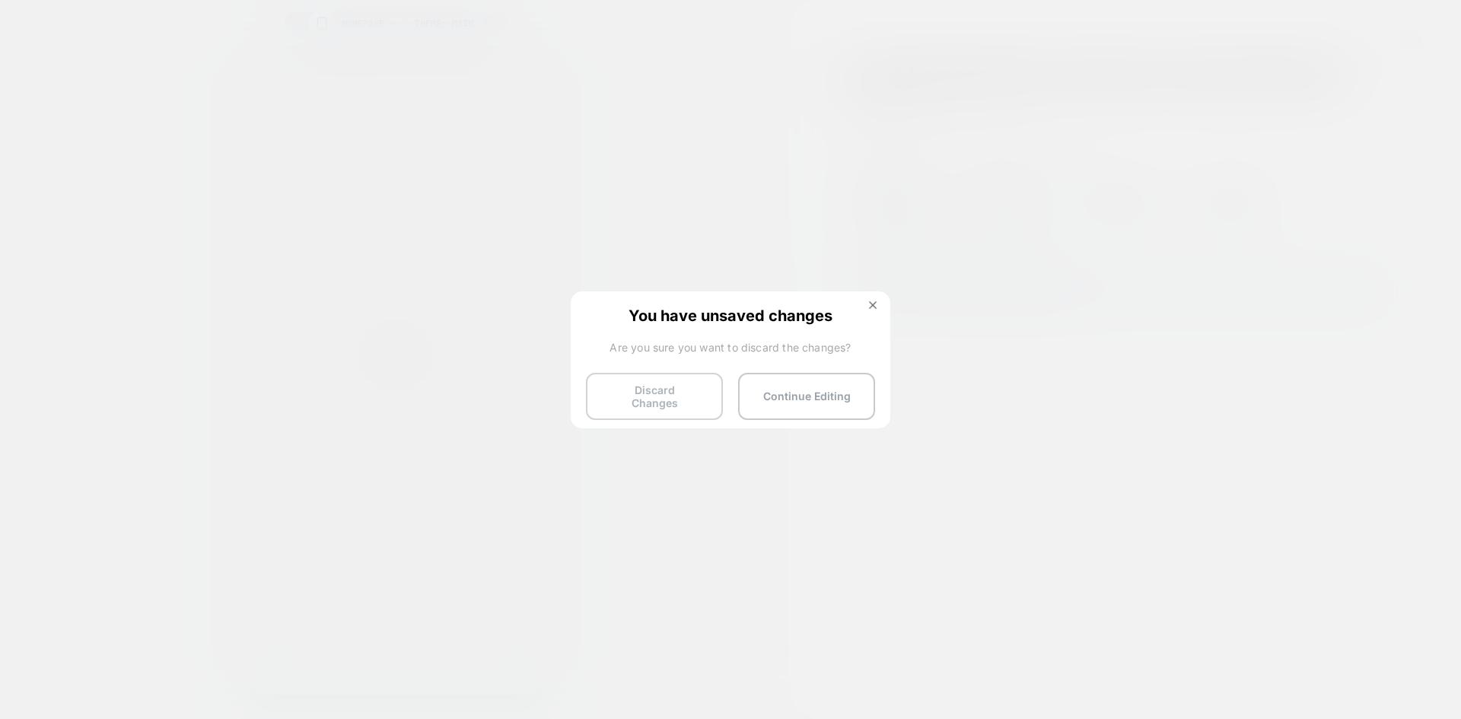
click at [663, 389] on button "Discard Changes" at bounding box center [654, 396] width 137 height 47
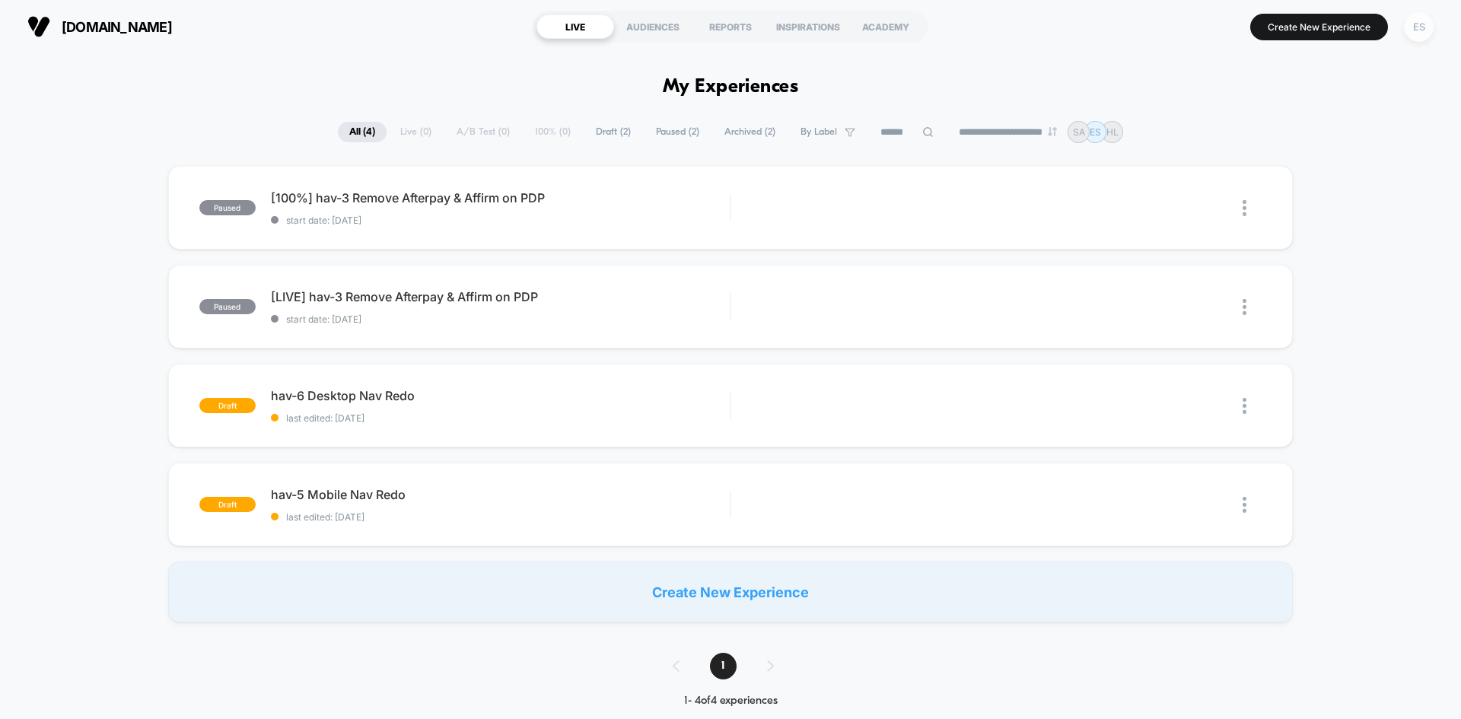
click at [1419, 27] on div "ES" at bounding box center [1418, 27] width 30 height 30
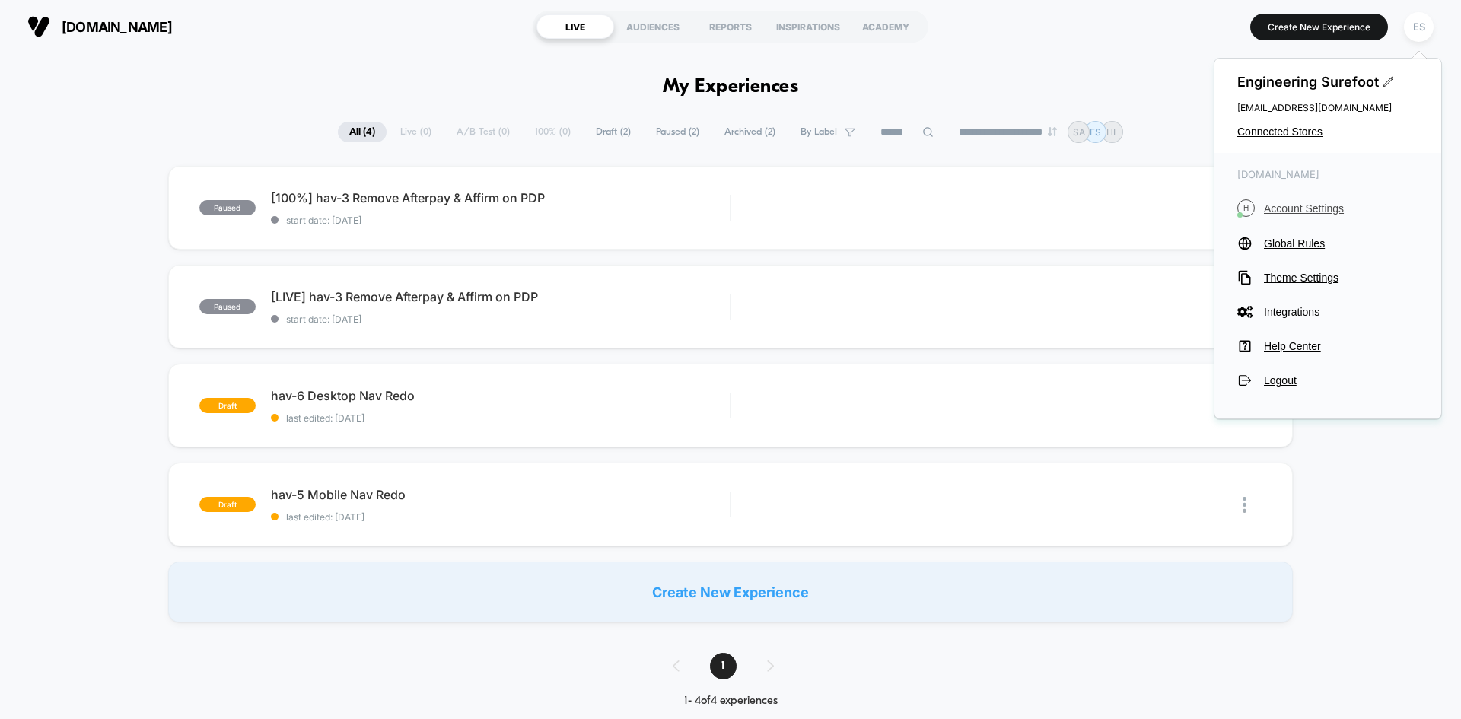
click at [1303, 206] on span "Account Settings" at bounding box center [1341, 208] width 154 height 12
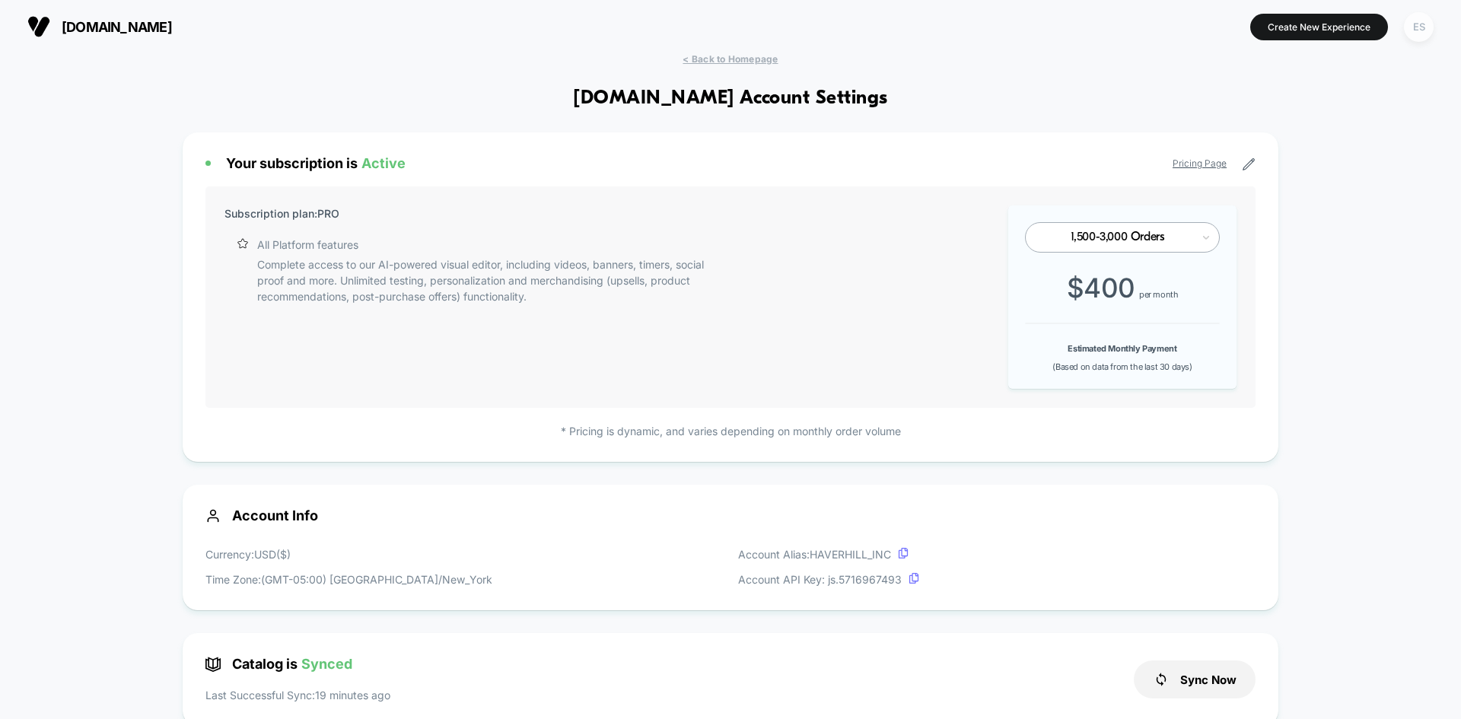
click at [1415, 28] on div "ES" at bounding box center [1418, 27] width 30 height 30
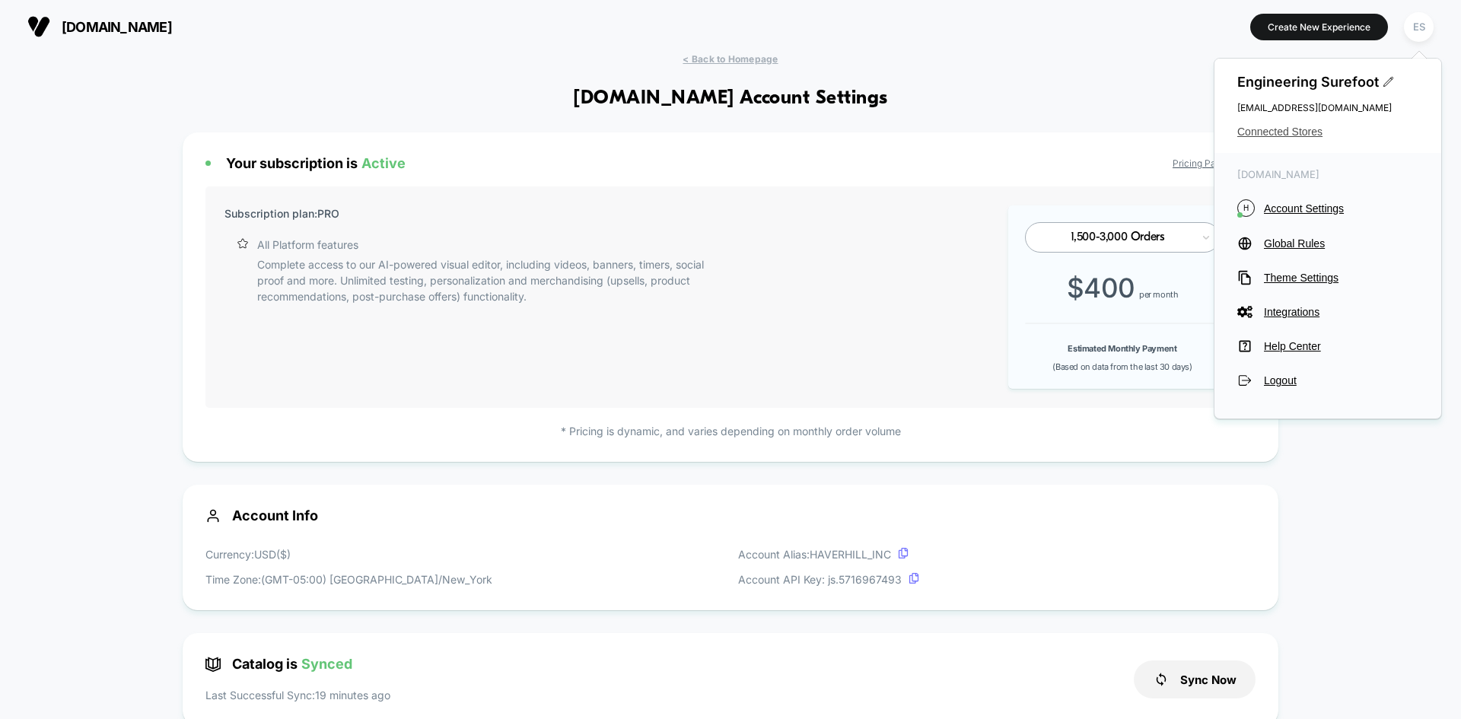
click at [1284, 132] on span "Connected Stores" at bounding box center [1327, 132] width 181 height 12
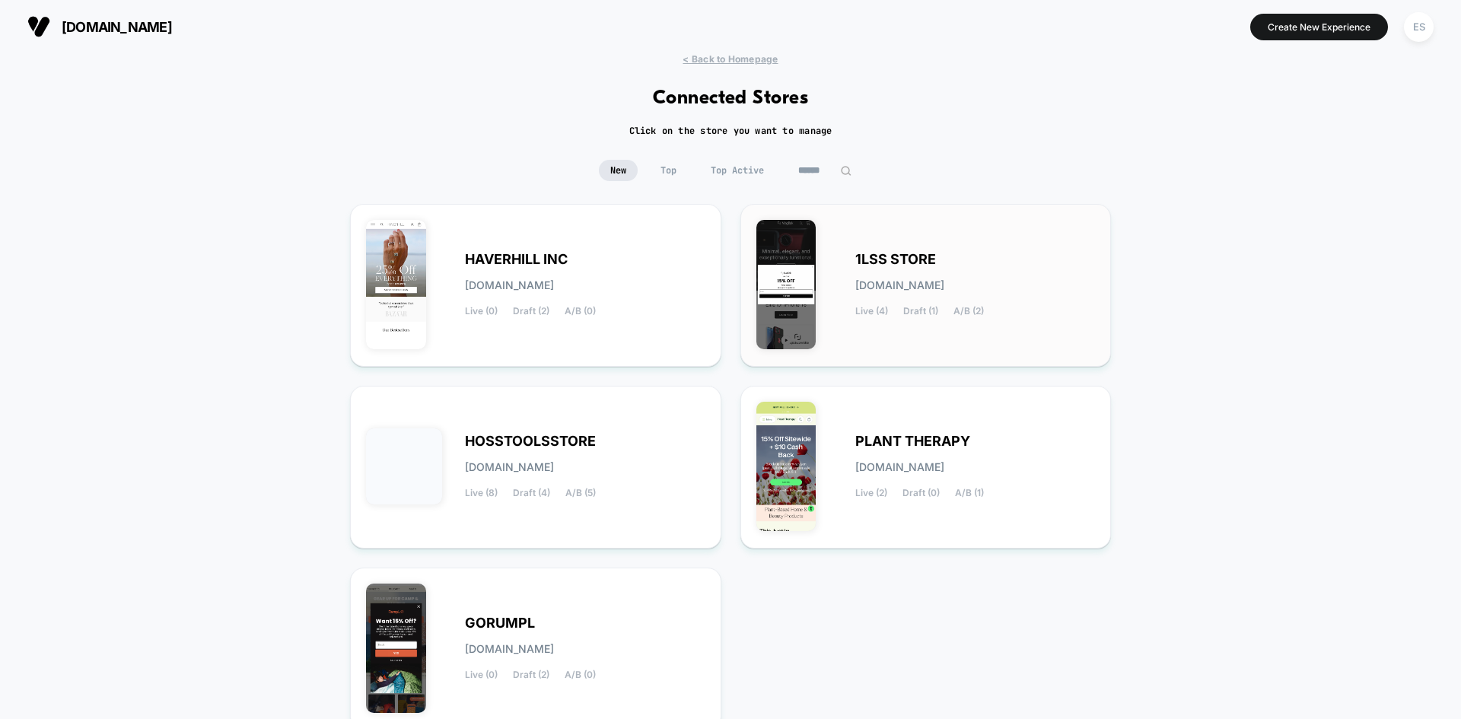
click at [841, 268] on div "1LSS STORE 1lss-store.myshopify.com Live (4) Draft (1) A/B (2)" at bounding box center [925, 285] width 339 height 131
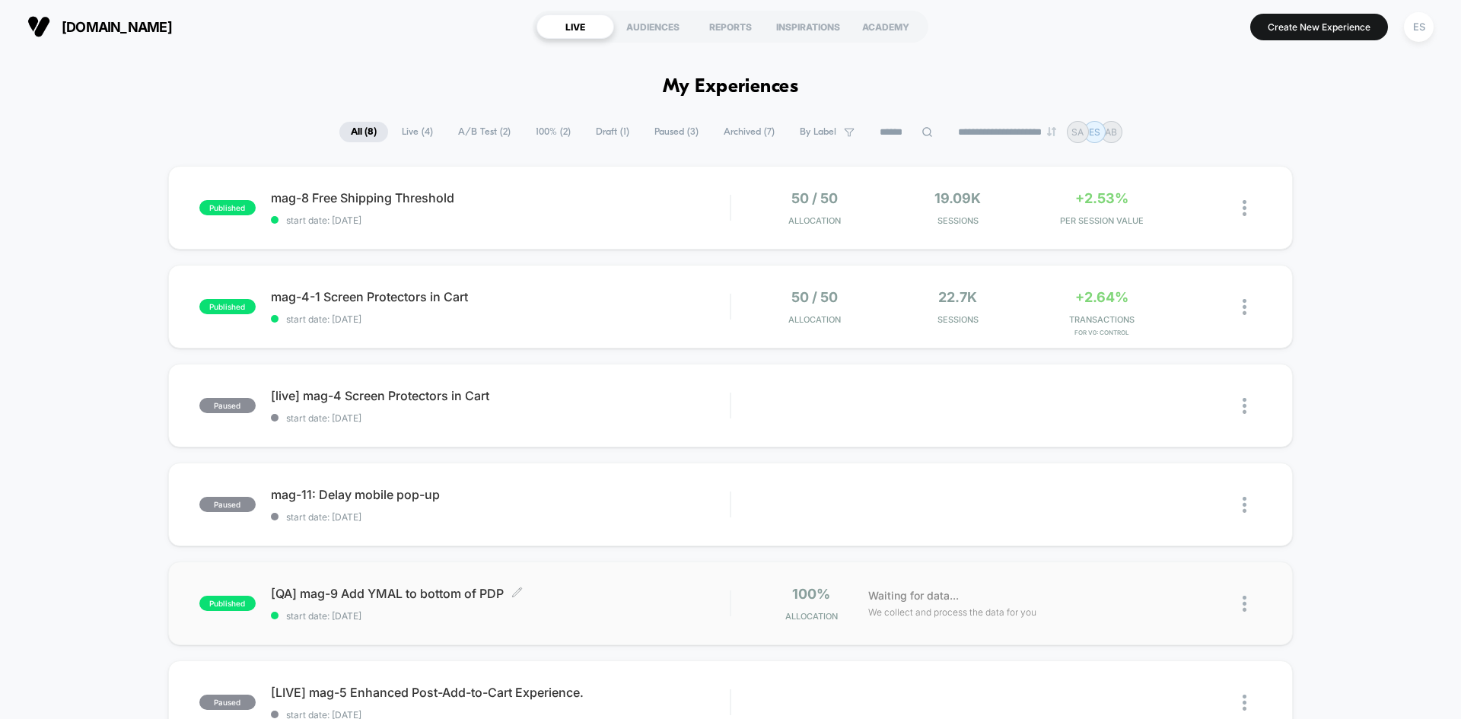
click at [341, 587] on span "[QA] mag-9 Add YMAL to bottom of PDP Click to edit experience details" at bounding box center [500, 593] width 459 height 15
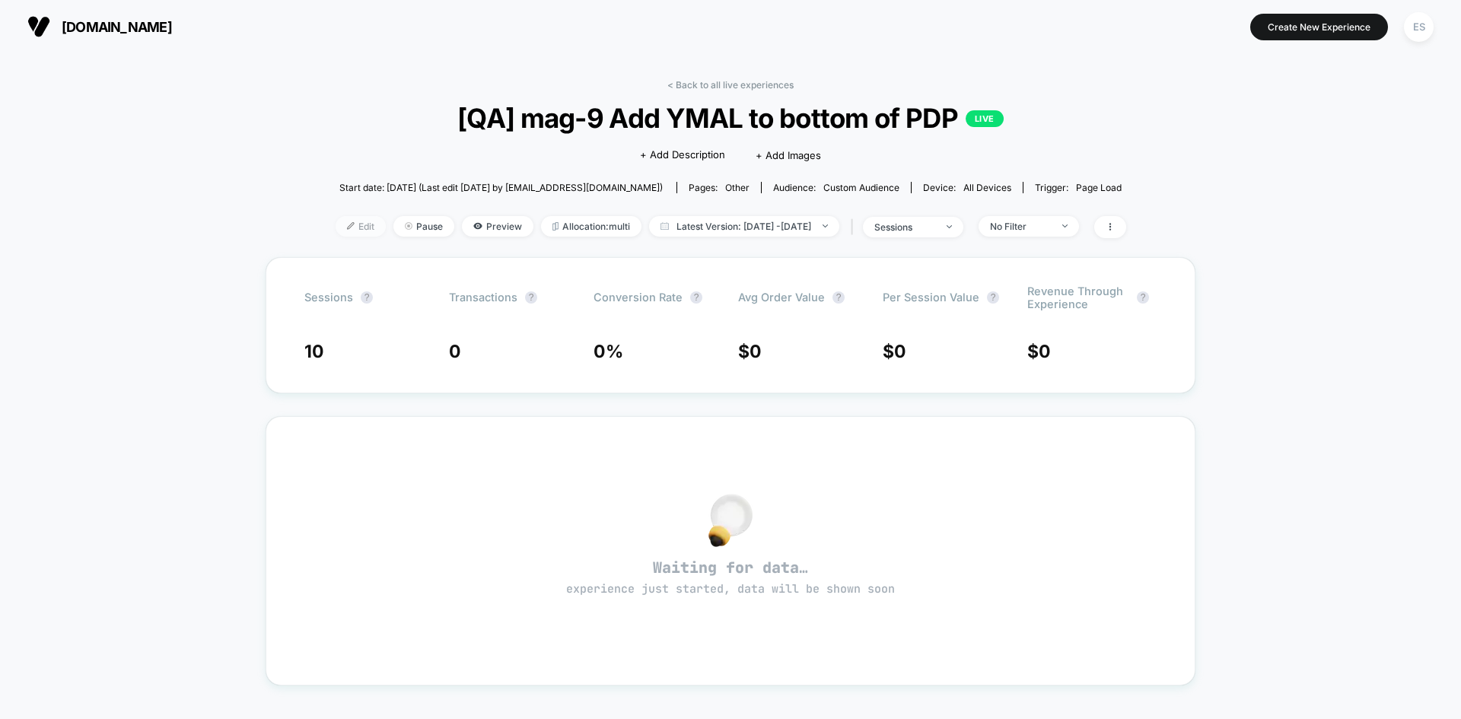
click at [342, 227] on span "Edit" at bounding box center [360, 226] width 50 height 21
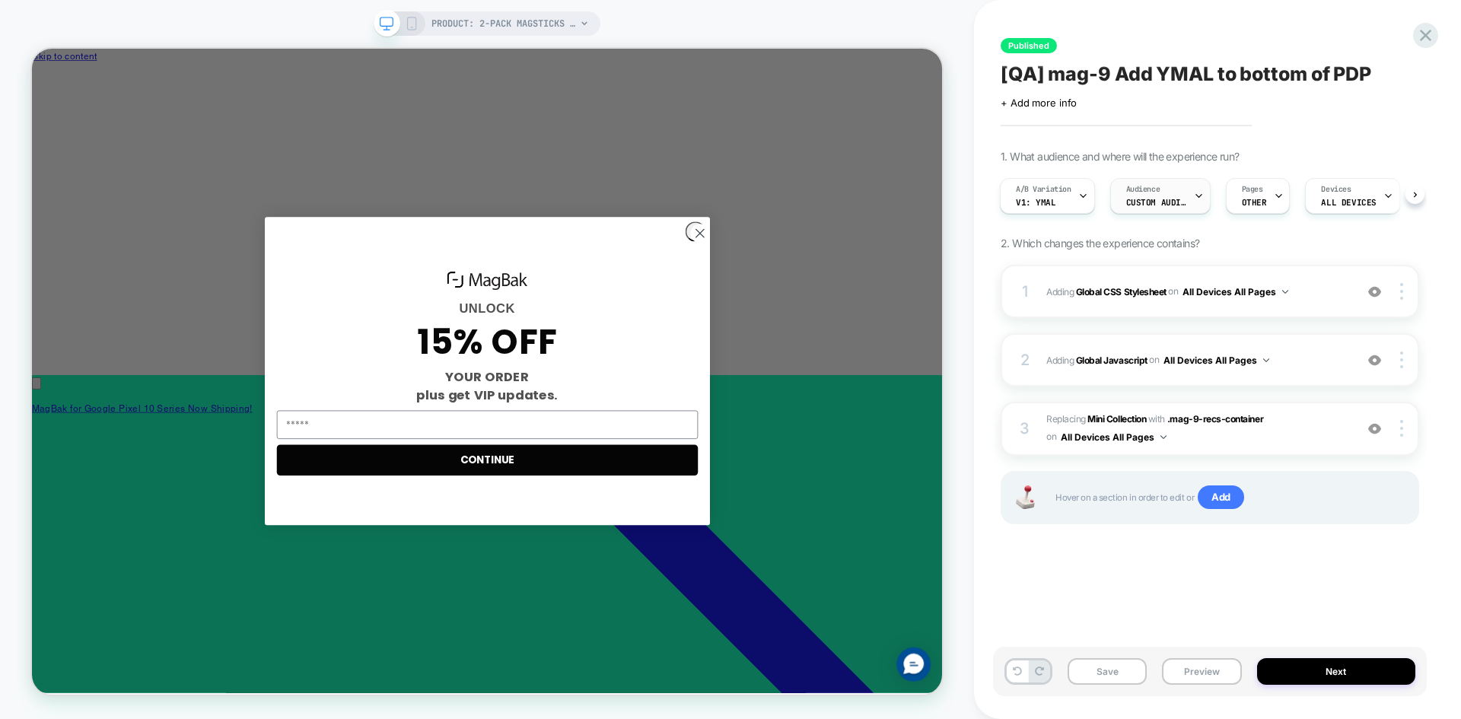
scroll to position [0, 805]
click at [1153, 195] on div "Audience Custom Audience" at bounding box center [1156, 196] width 91 height 34
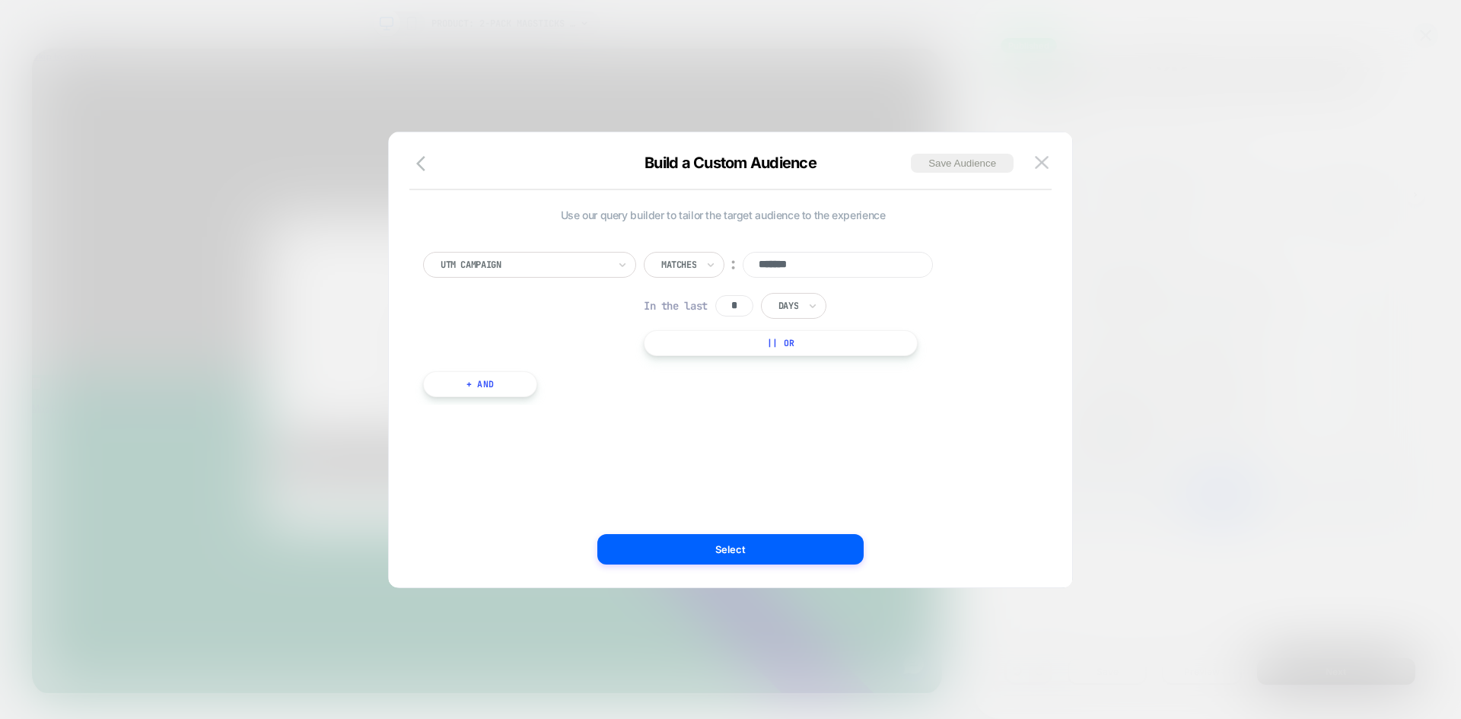
click at [0, 0] on div at bounding box center [0, 0] width 0 height 0
click at [846, 269] on input "*******" at bounding box center [837, 265] width 190 height 26
click at [0, 0] on img at bounding box center [0, 0] width 0 height 0
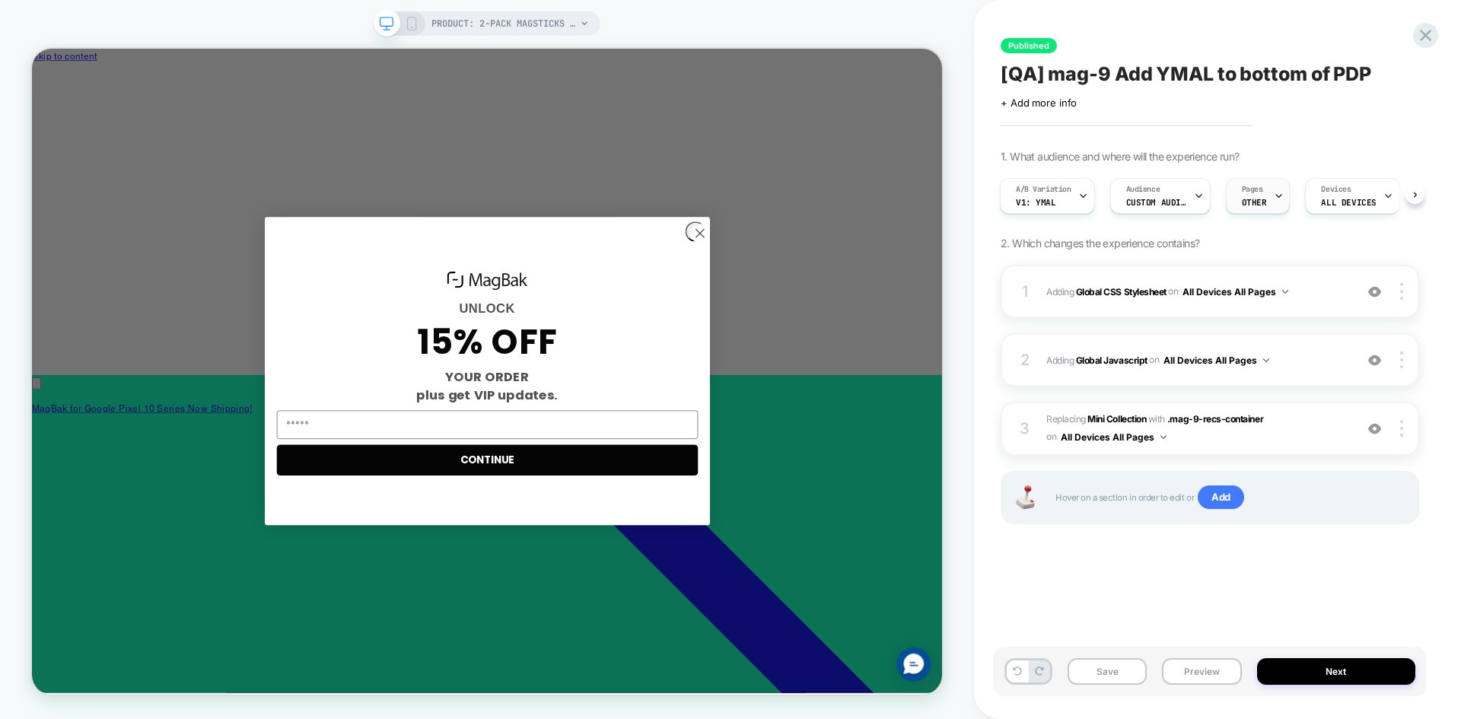
scroll to position [0, 805]
click at [1258, 199] on span "OTHER" at bounding box center [1253, 202] width 25 height 11
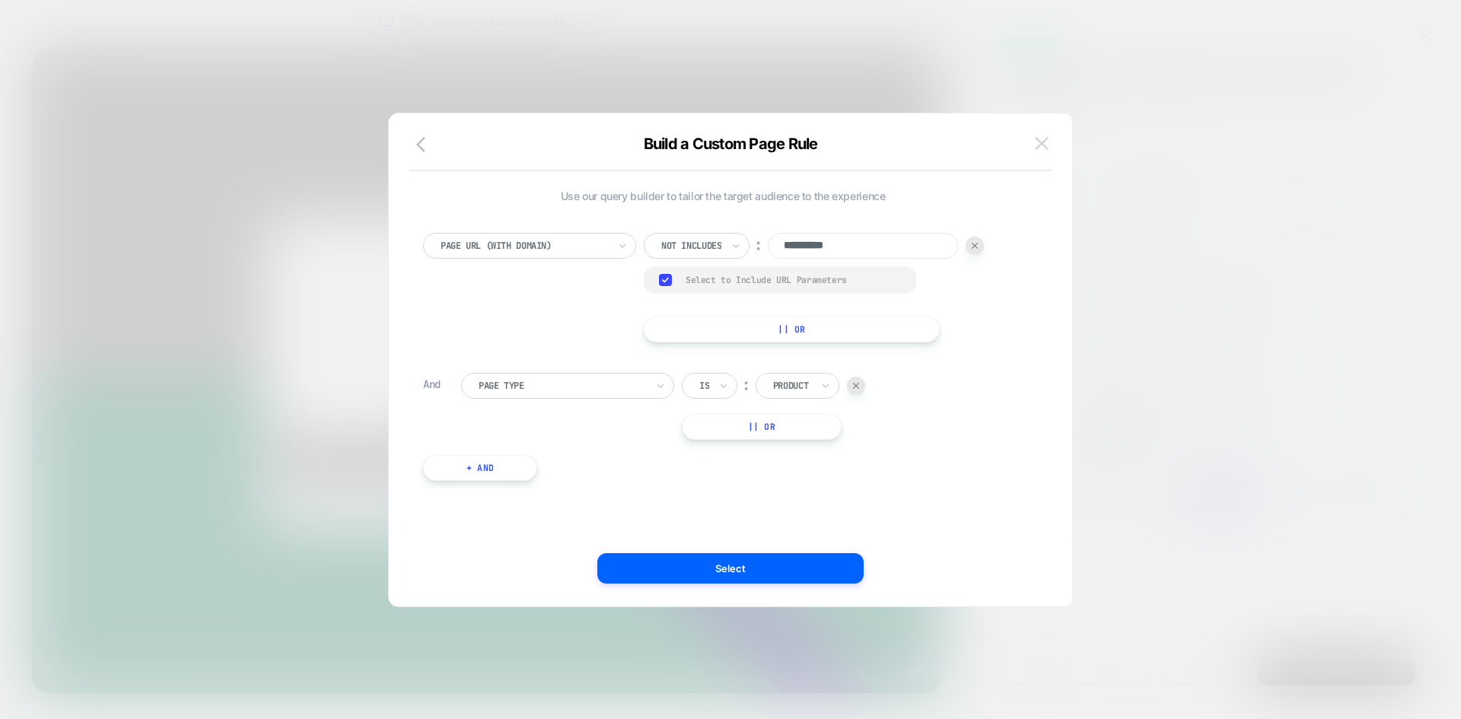
click at [1041, 139] on img at bounding box center [1042, 143] width 14 height 13
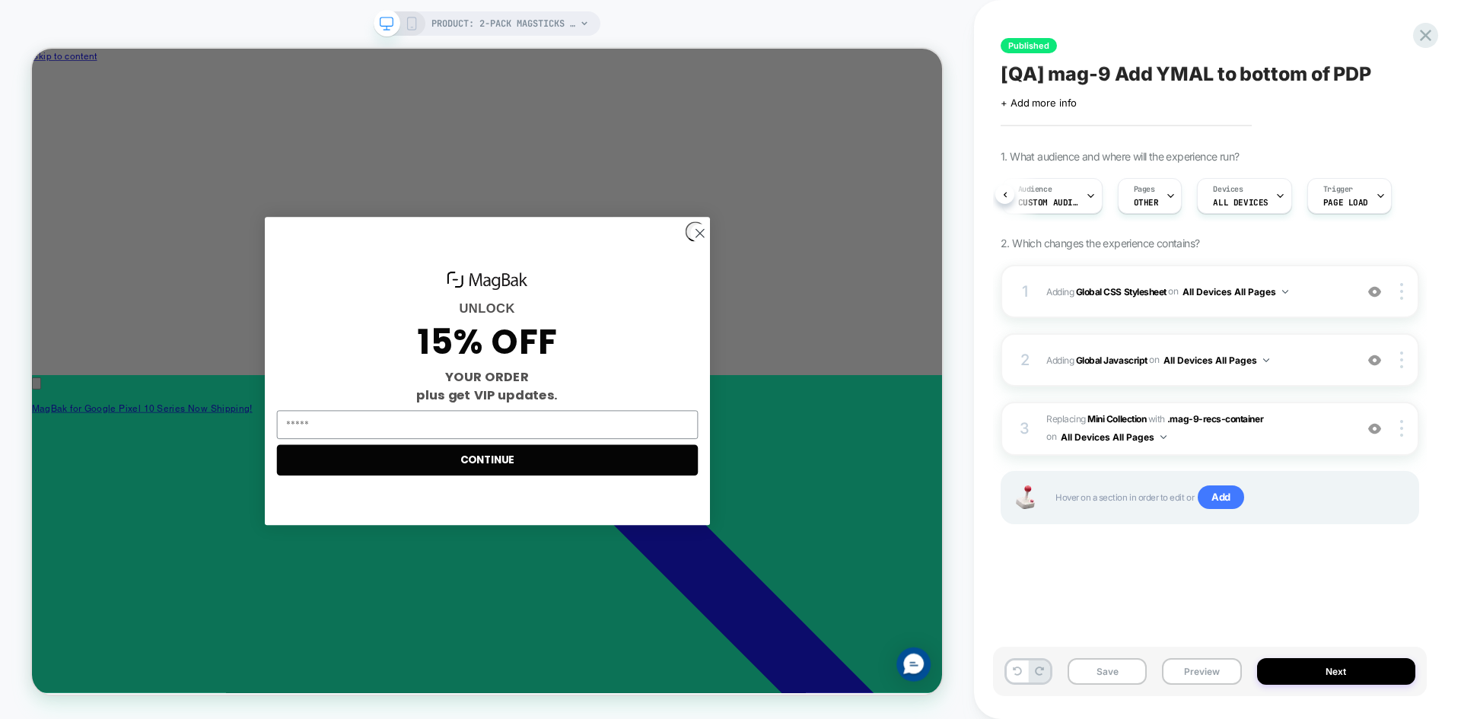
scroll to position [0, 0]
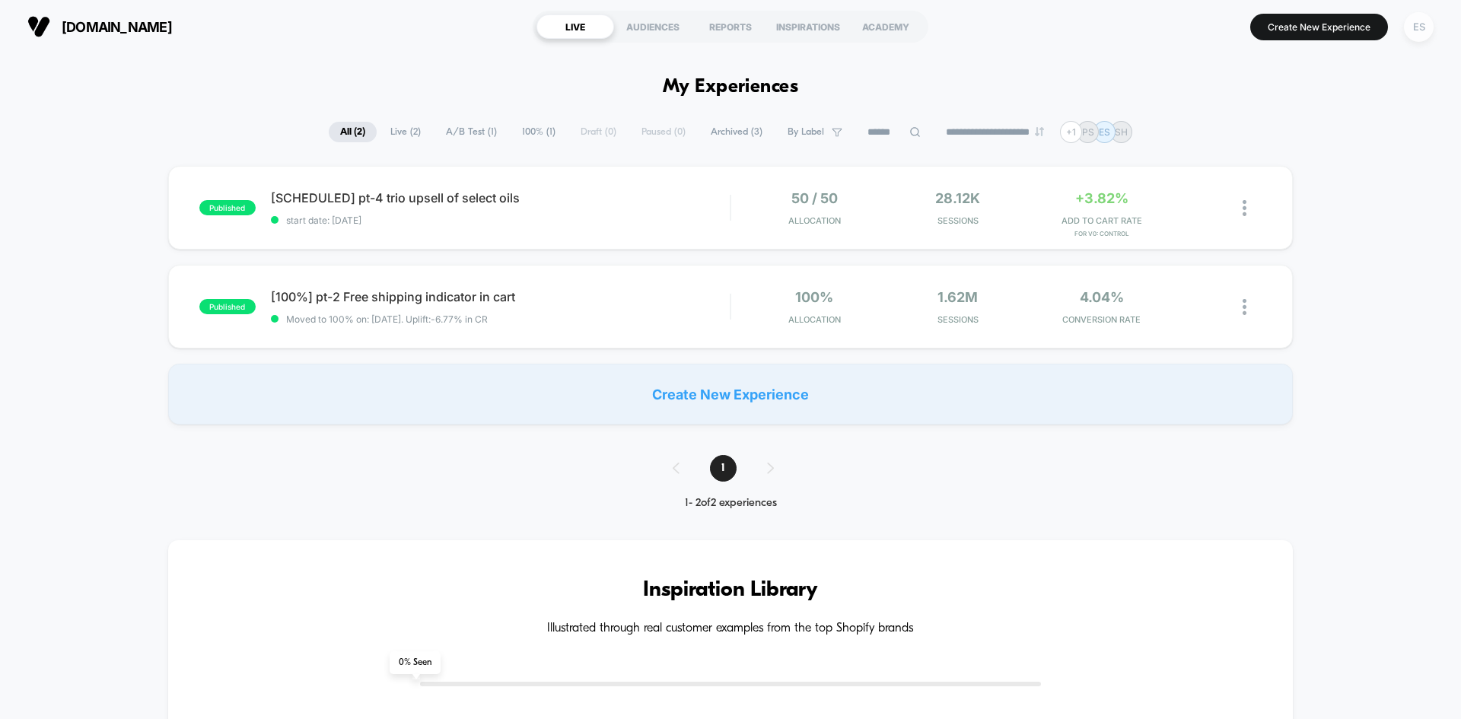
click at [1418, 30] on div "ES" at bounding box center [1418, 27] width 30 height 30
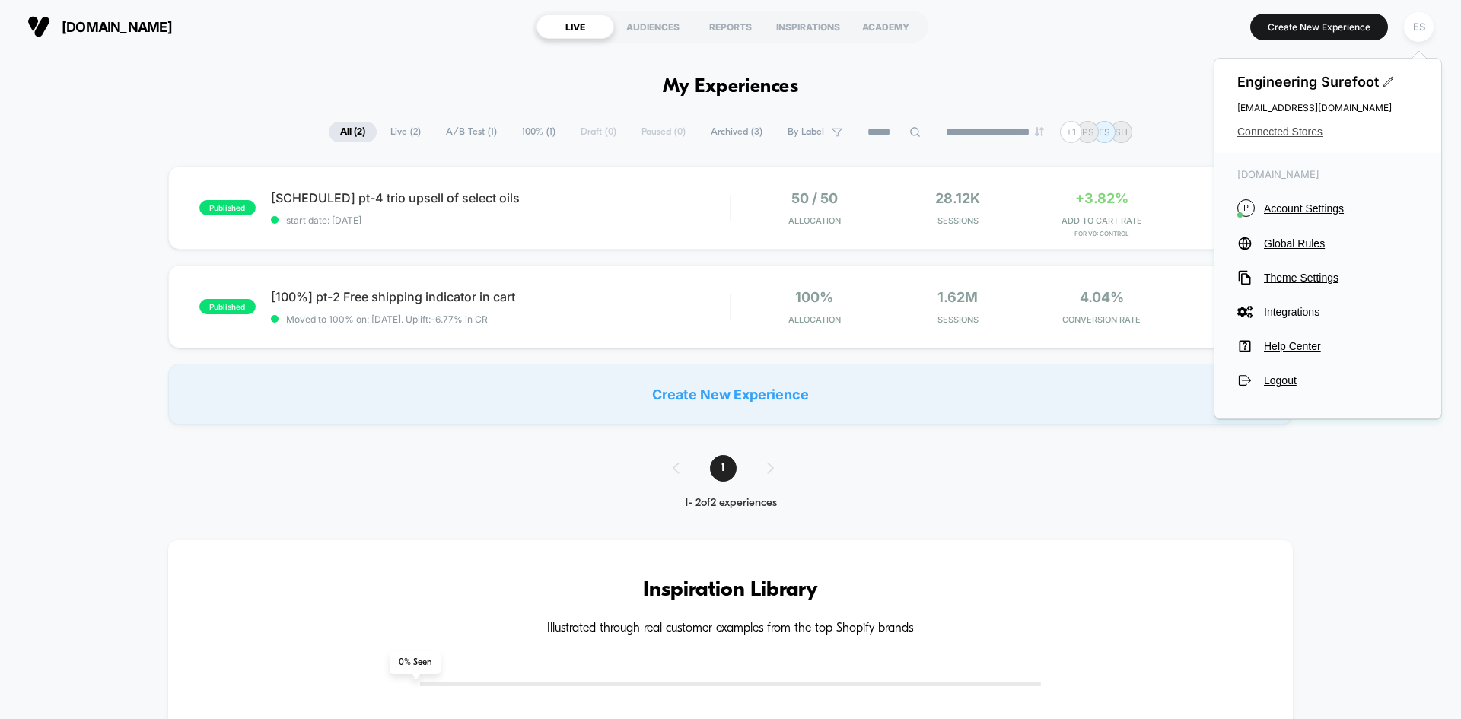
click at [1281, 137] on span "Connected Stores" at bounding box center [1327, 132] width 181 height 12
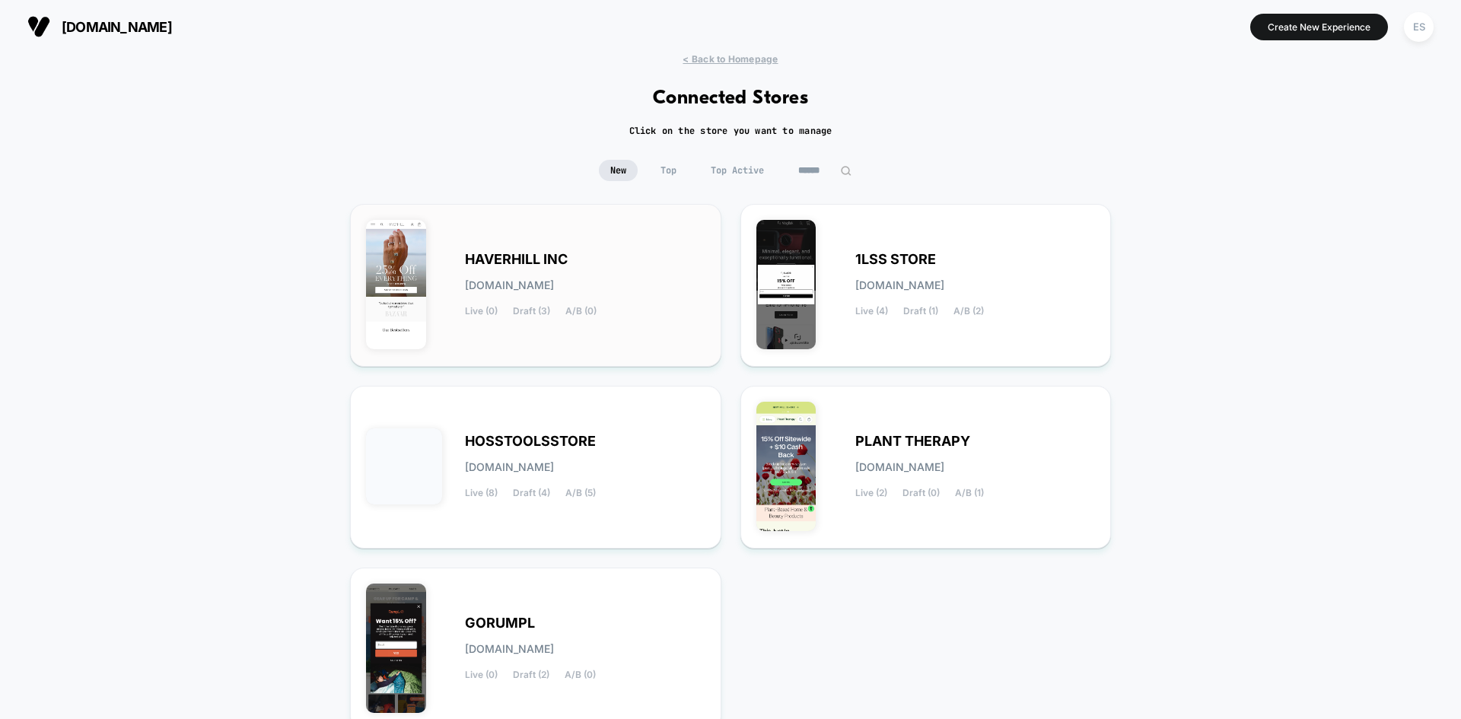
click at [521, 260] on span "HAVERHILL INC" at bounding box center [516, 259] width 103 height 11
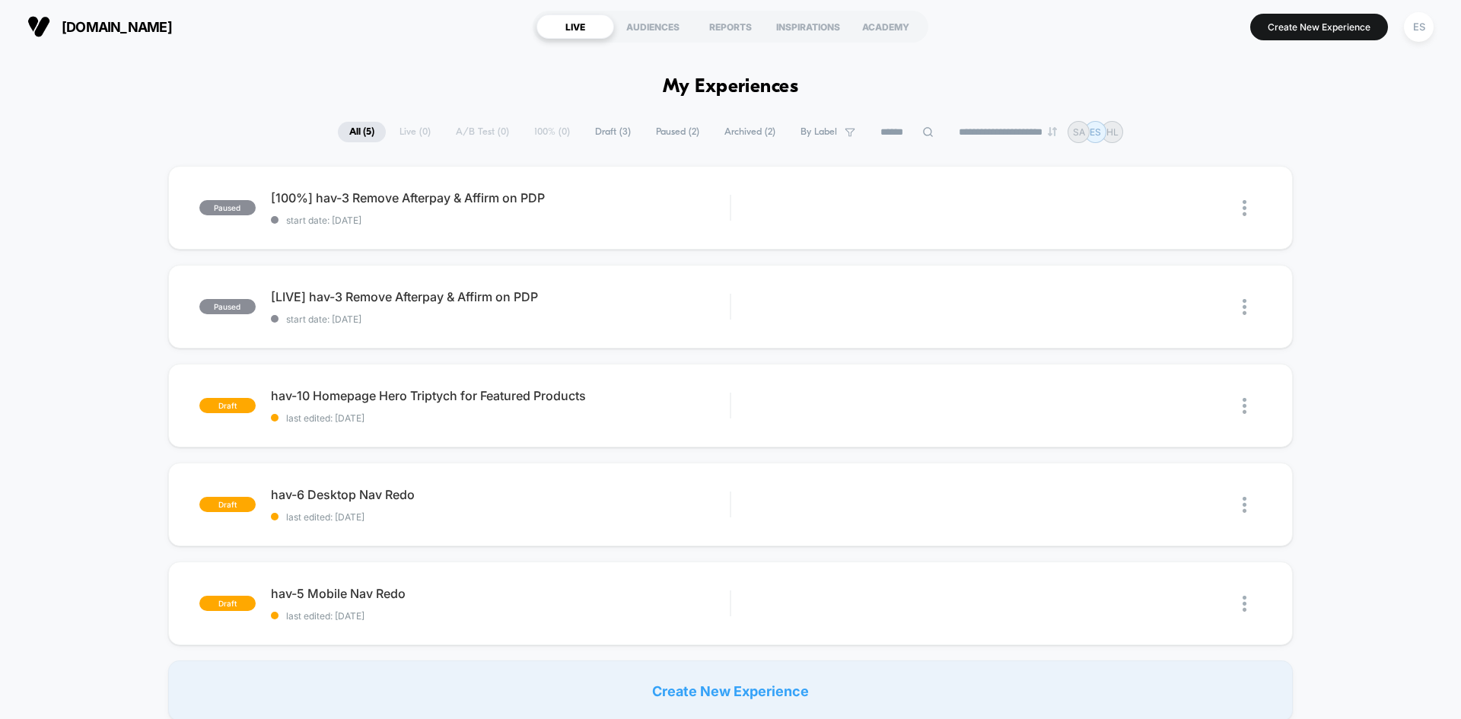
click at [78, 269] on div "paused [100%] hav-3 Remove Afterpay & Affirm on PDP start date: 8/8/2025 Edit D…" at bounding box center [730, 443] width 1461 height 555
click at [437, 393] on span "hav-10 Homepage Hero Triptych for Featured Products Click to edit experience de…" at bounding box center [500, 395] width 459 height 15
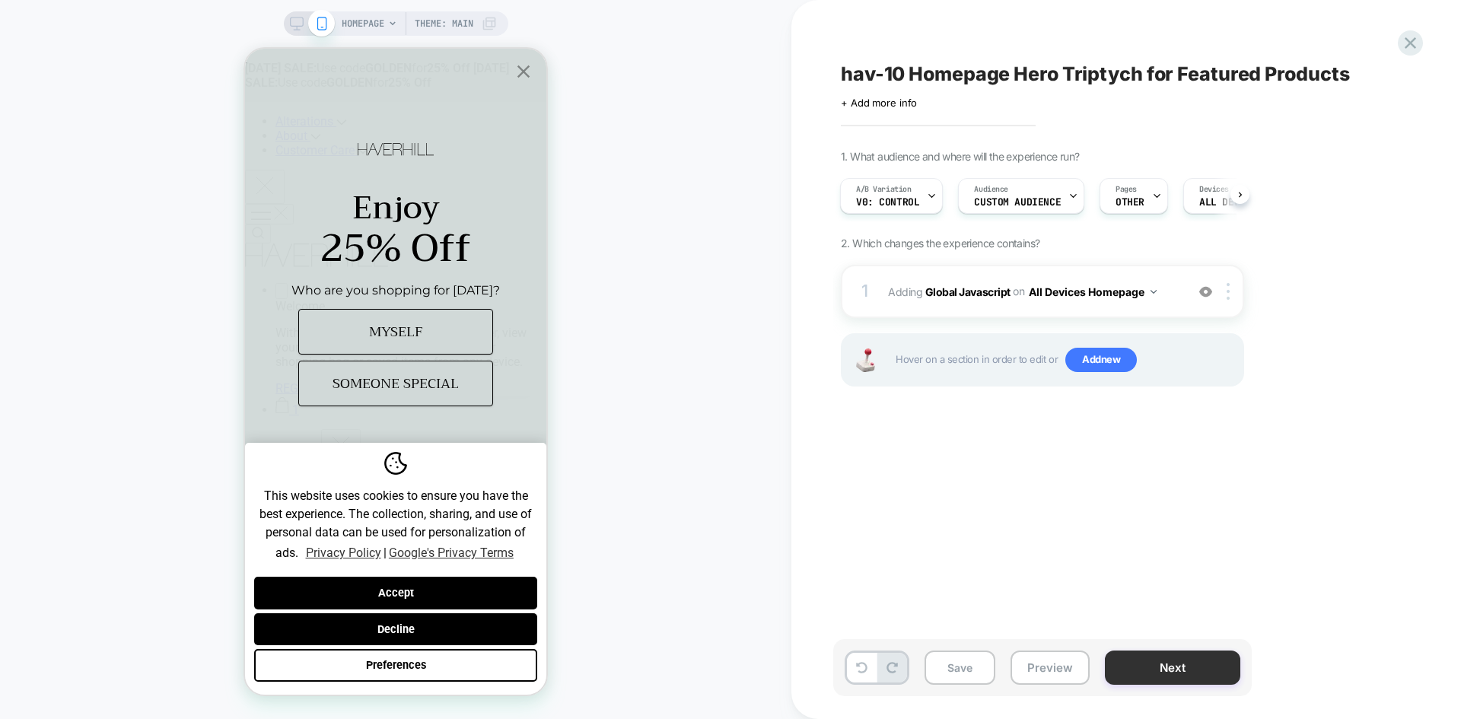
click at [0, 0] on button "Next" at bounding box center [0, 0] width 0 height 0
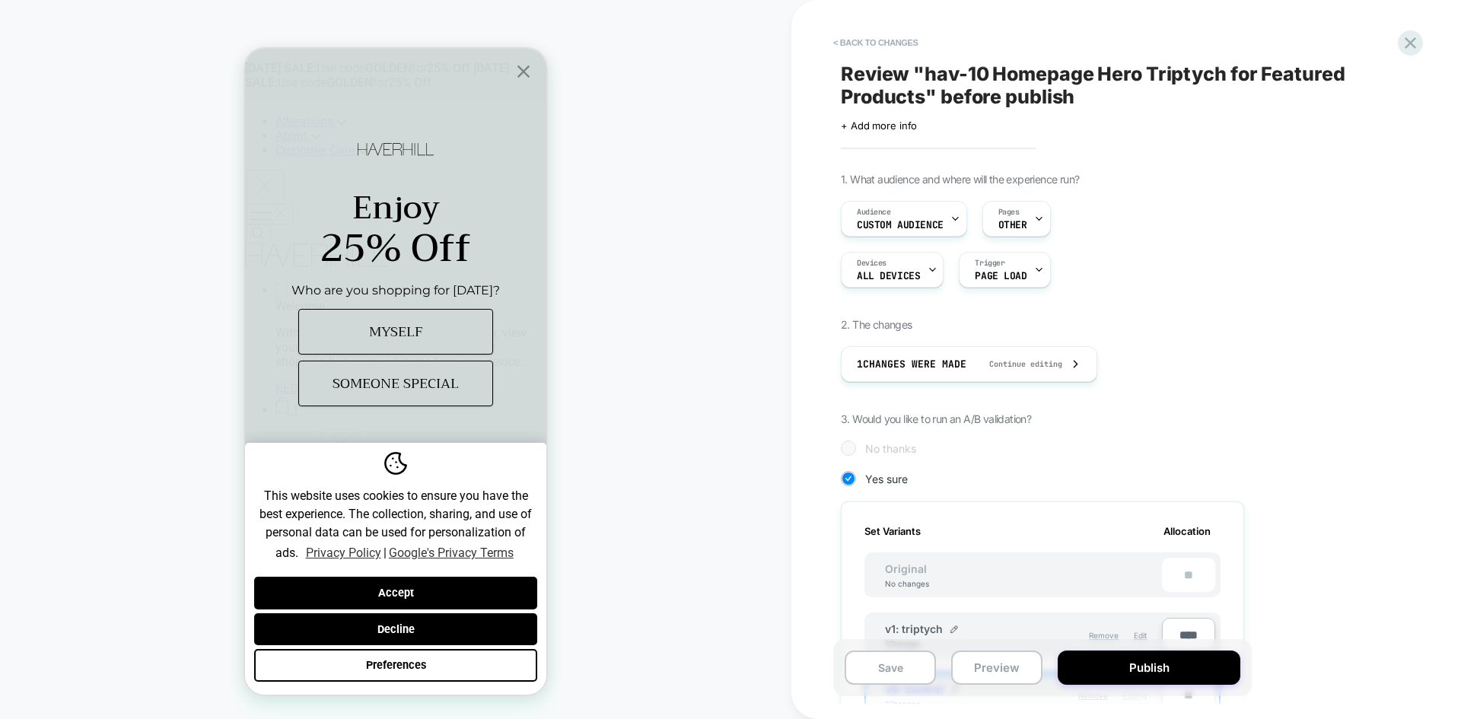
scroll to position [152, 0]
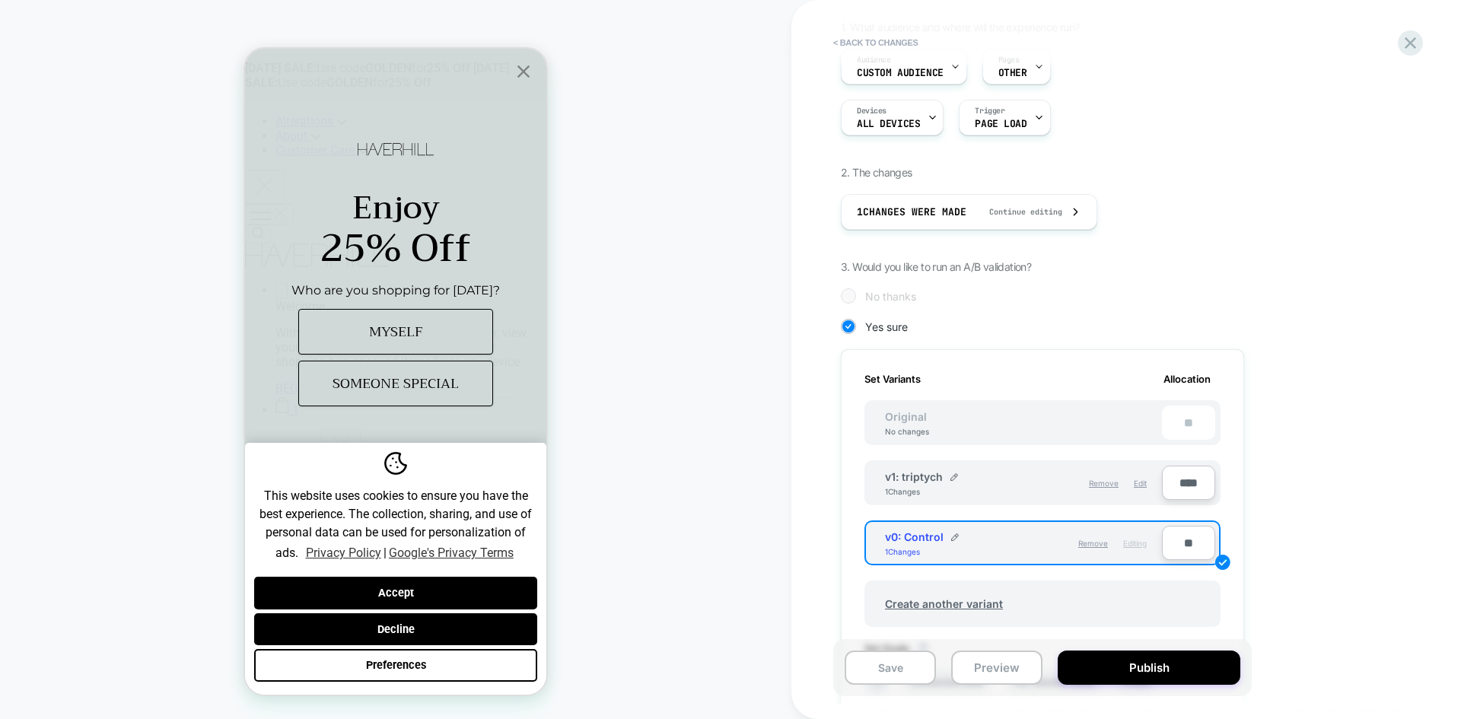
click at [0, 0] on div "1. What audience and where will the experience run? Audience Custom Audience Pa…" at bounding box center [0, 0] width 0 height 0
click at [0, 0] on button "Preview" at bounding box center [0, 0] width 0 height 0
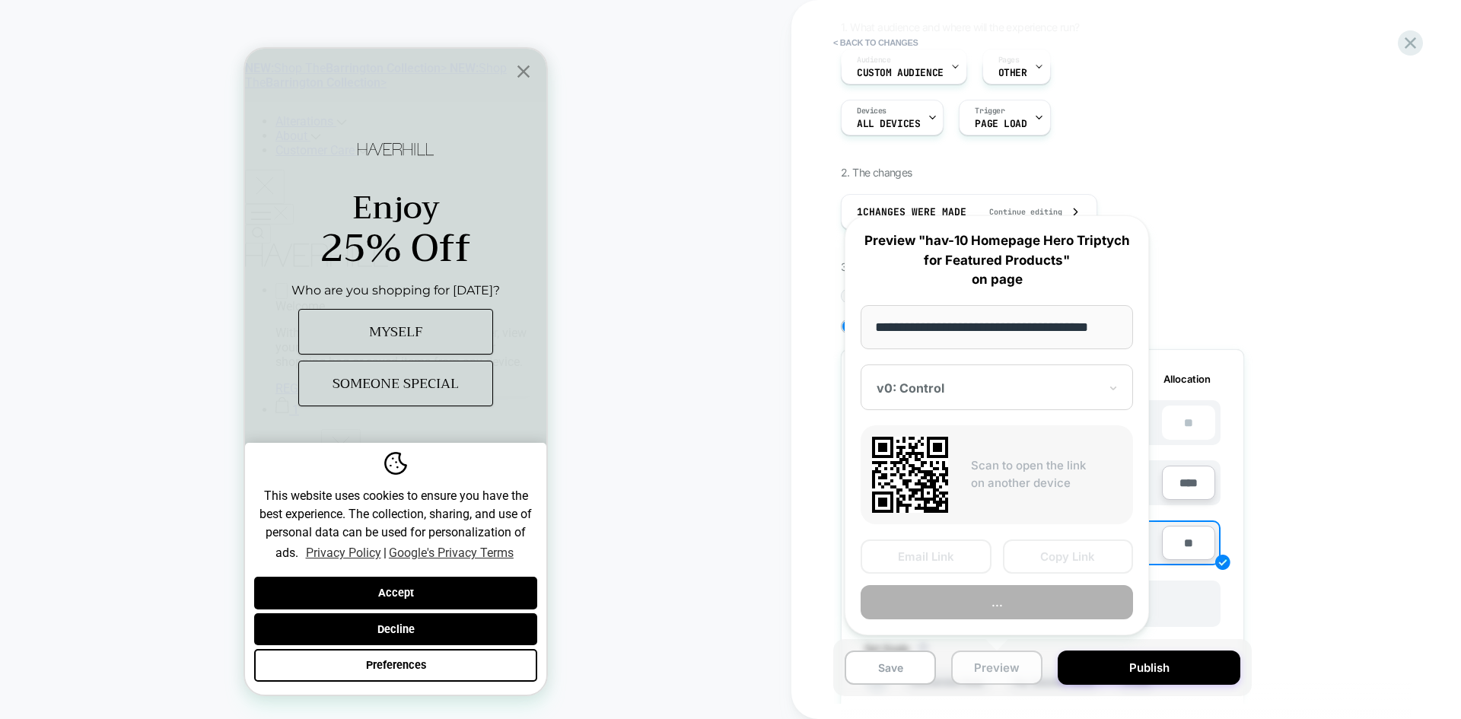
scroll to position [0, 9]
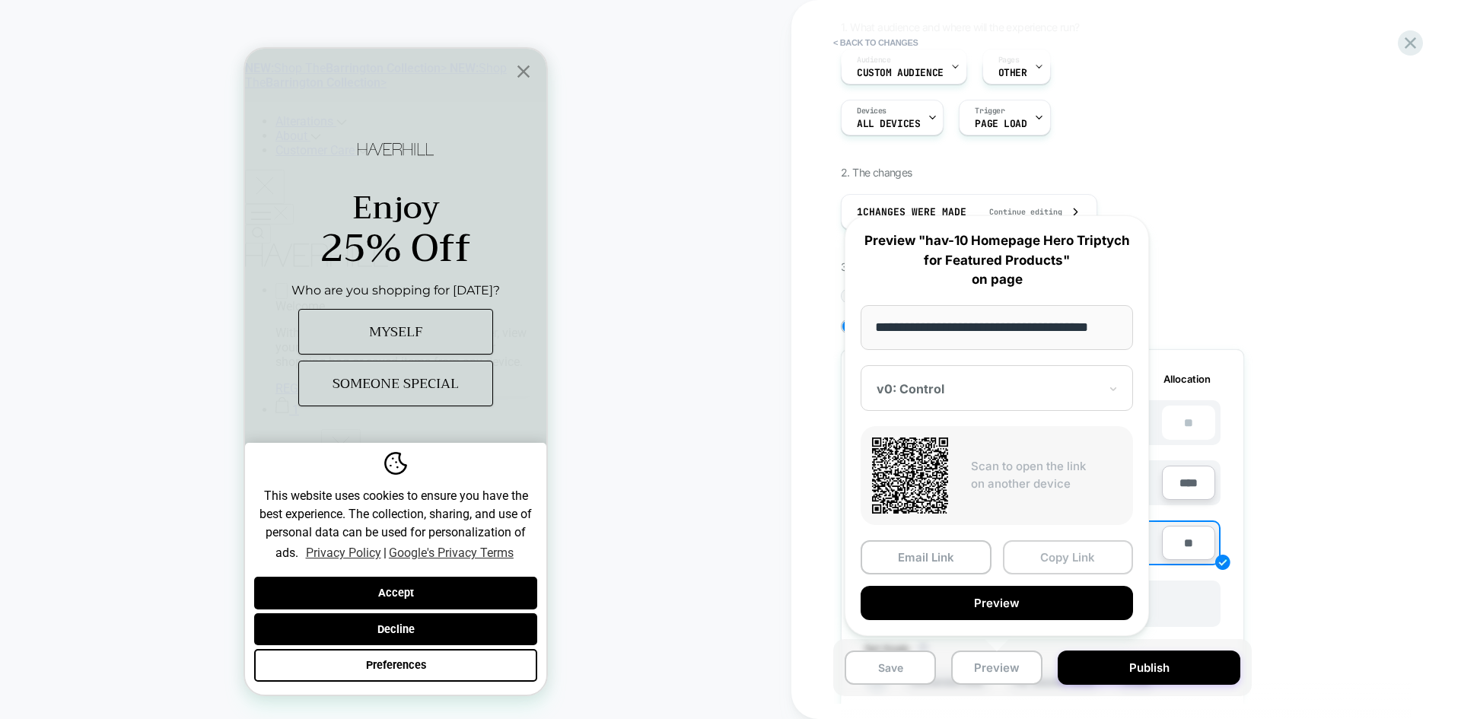
click at [0, 0] on button "Copy Link" at bounding box center [0, 0] width 0 height 0
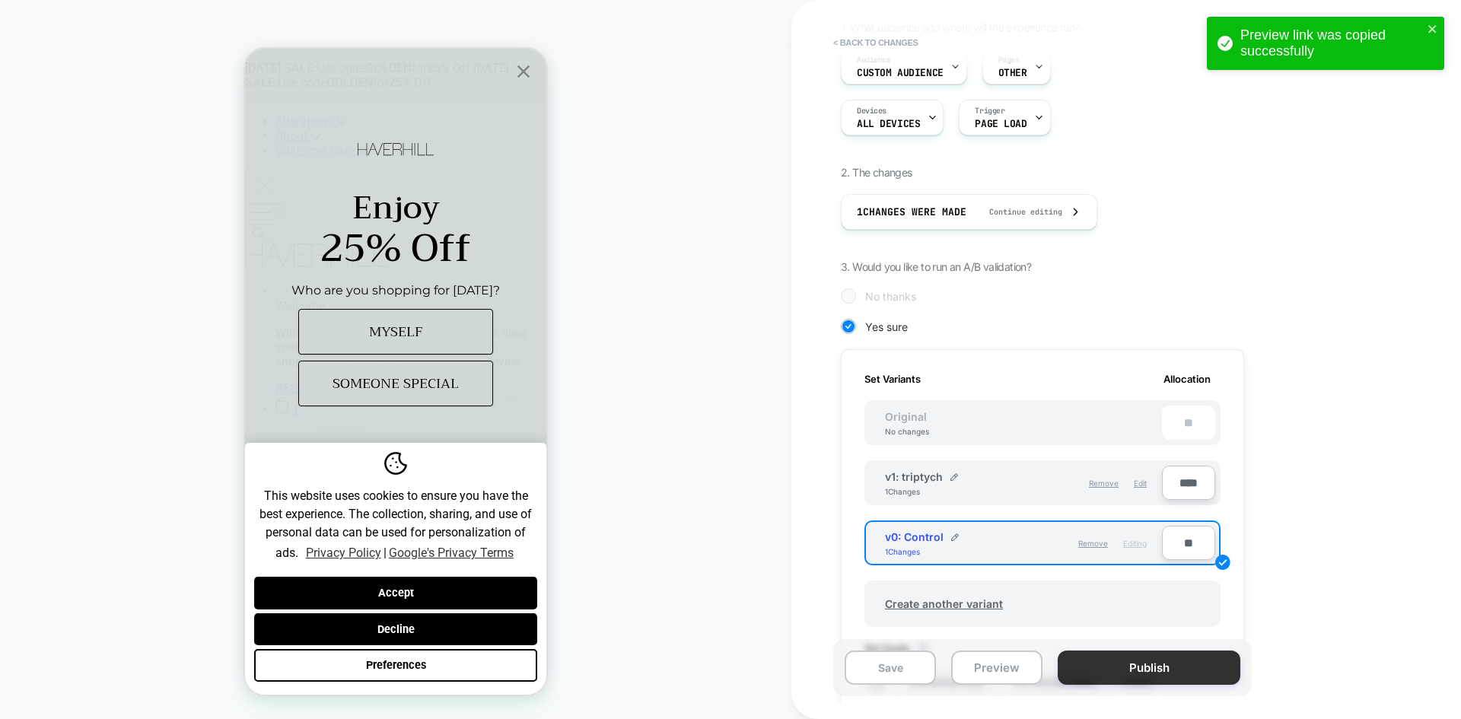
click at [0, 0] on button "Publish" at bounding box center [0, 0] width 0 height 0
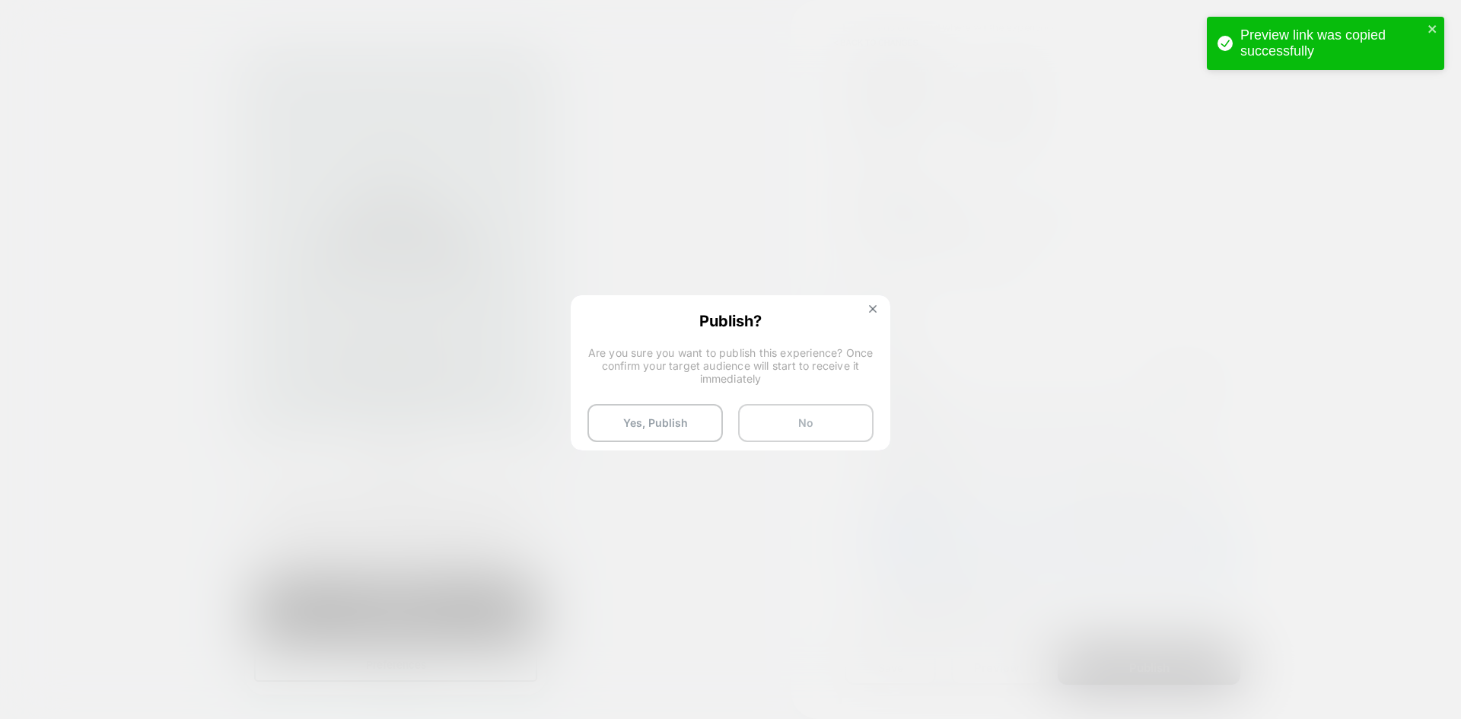
click at [840, 428] on button "No" at bounding box center [805, 423] width 135 height 38
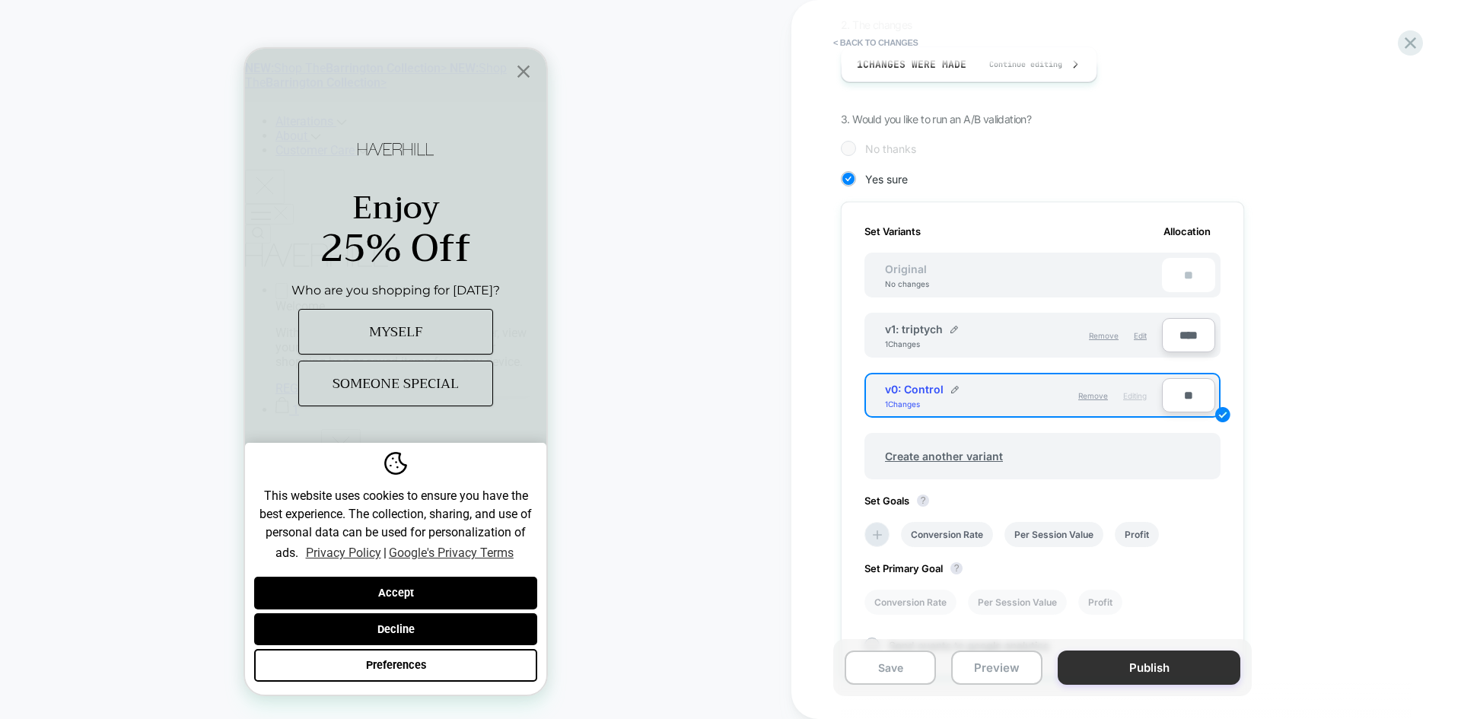
scroll to position [460, 0]
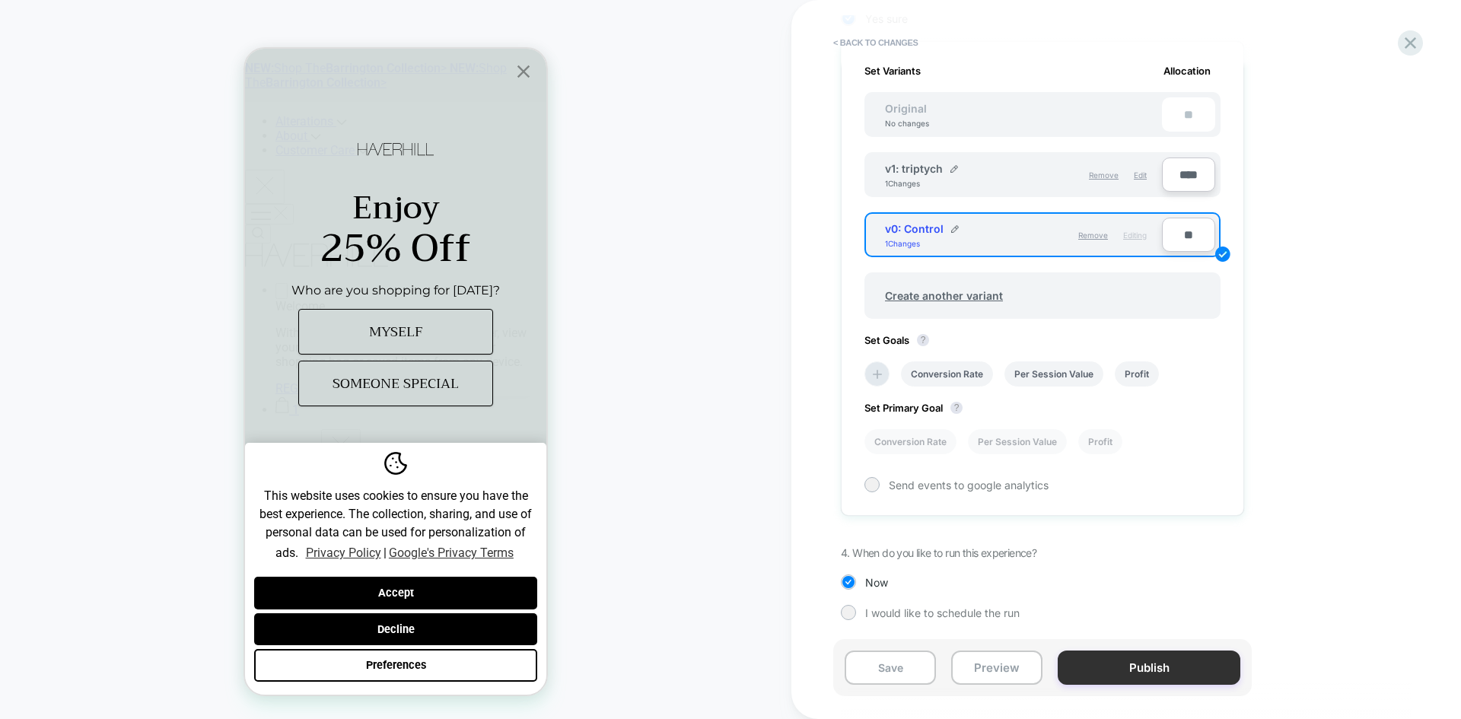
click at [0, 0] on button "Publish" at bounding box center [0, 0] width 0 height 0
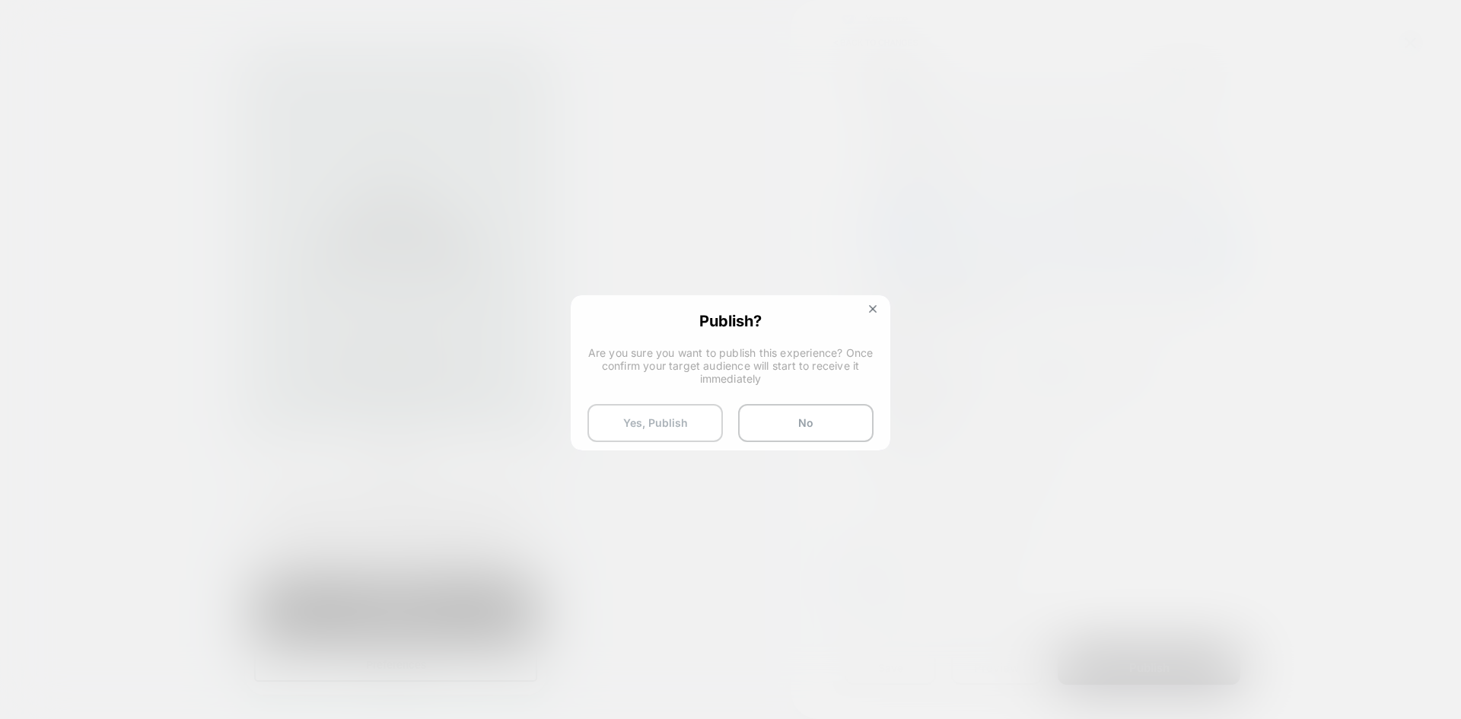
click at [635, 424] on button "Yes, Publish" at bounding box center [654, 423] width 135 height 38
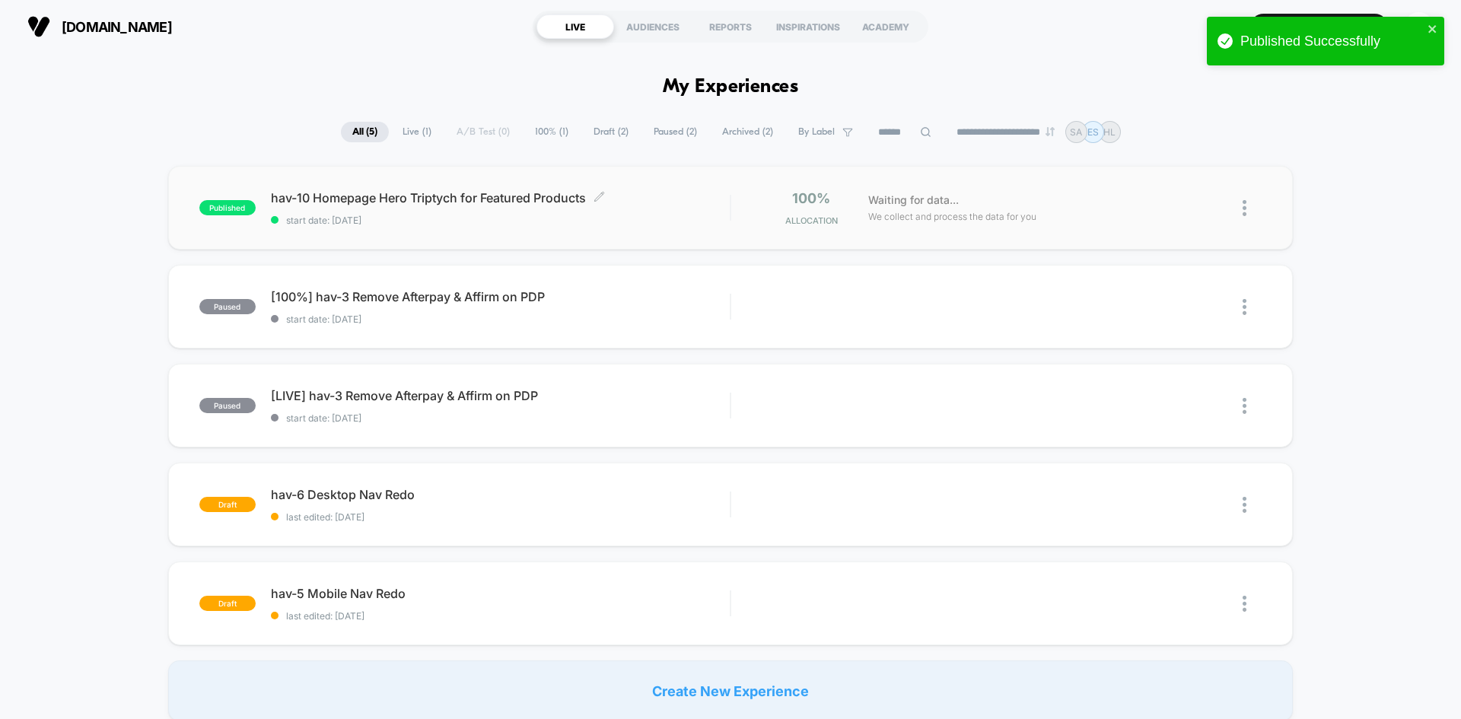
click at [406, 200] on span "hav-10 Homepage Hero Triptych for Featured Products Click to edit experience de…" at bounding box center [500, 197] width 459 height 15
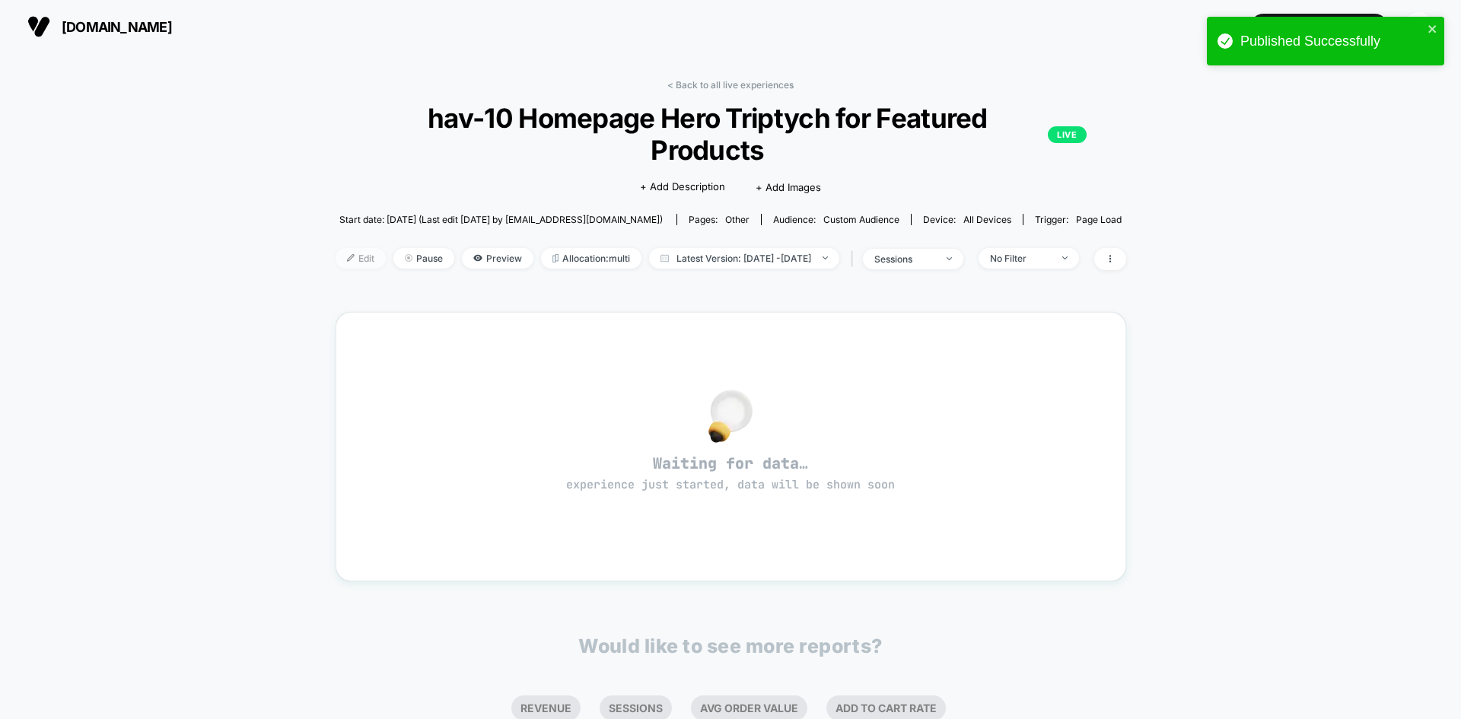
click at [347, 254] on img at bounding box center [351, 258] width 8 height 8
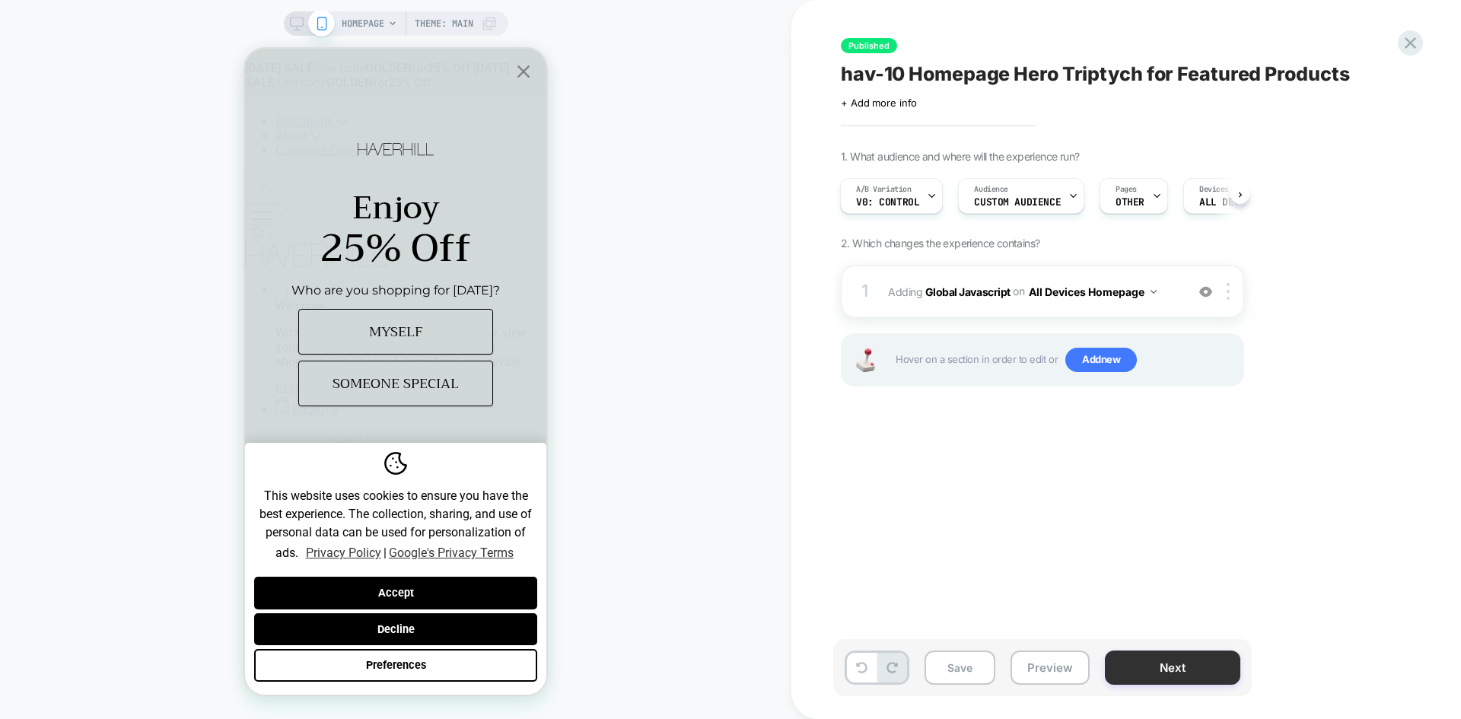
click at [1191, 660] on button "Next" at bounding box center [1172, 667] width 135 height 34
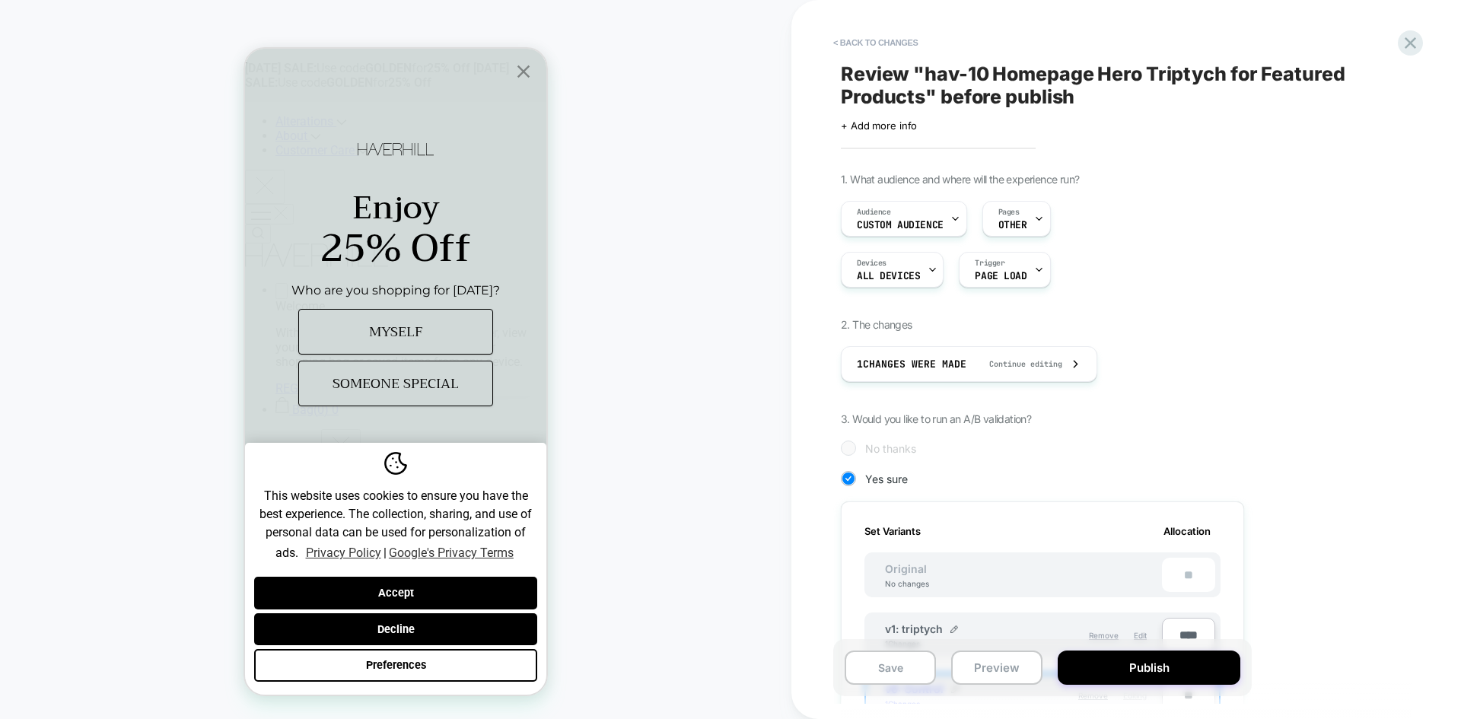
scroll to position [152, 0]
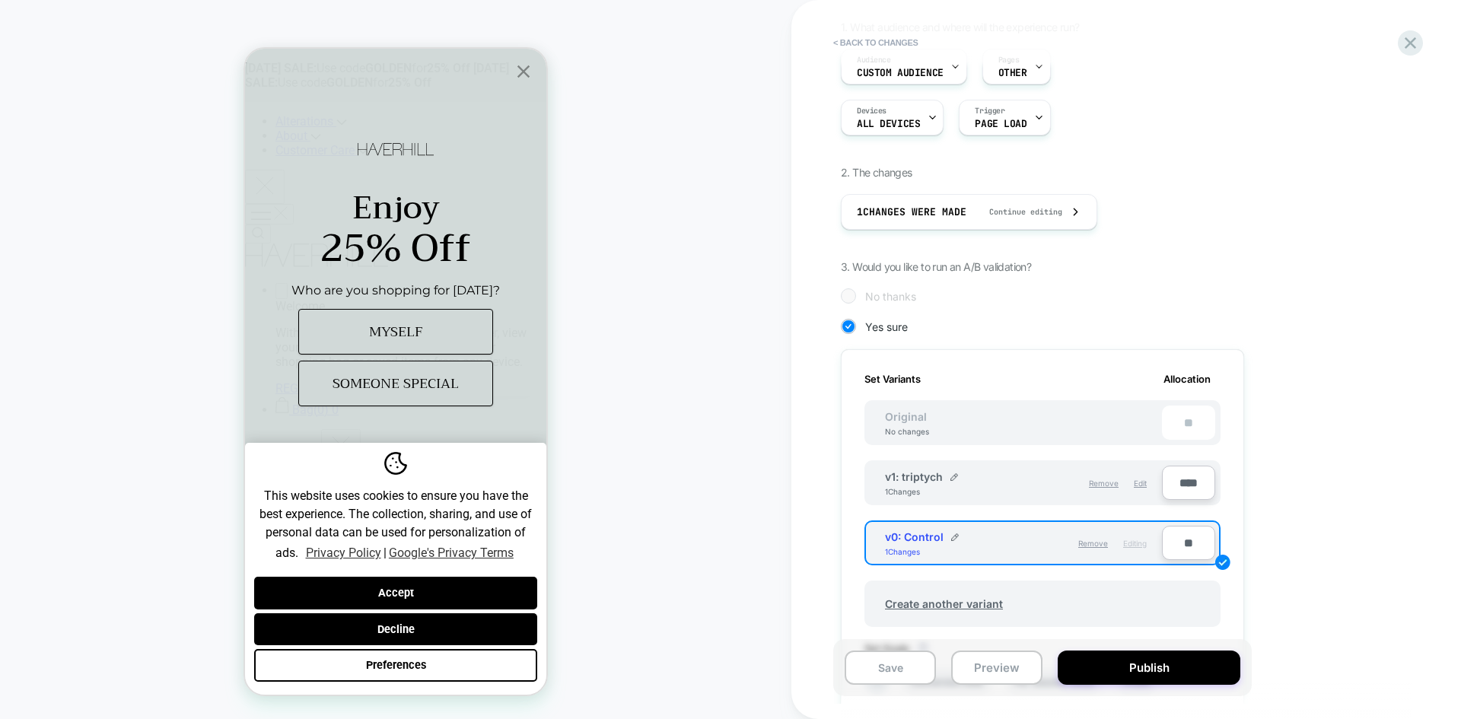
click at [1001, 477] on div "v1: triptych 1 Changes" at bounding box center [954, 483] width 138 height 26
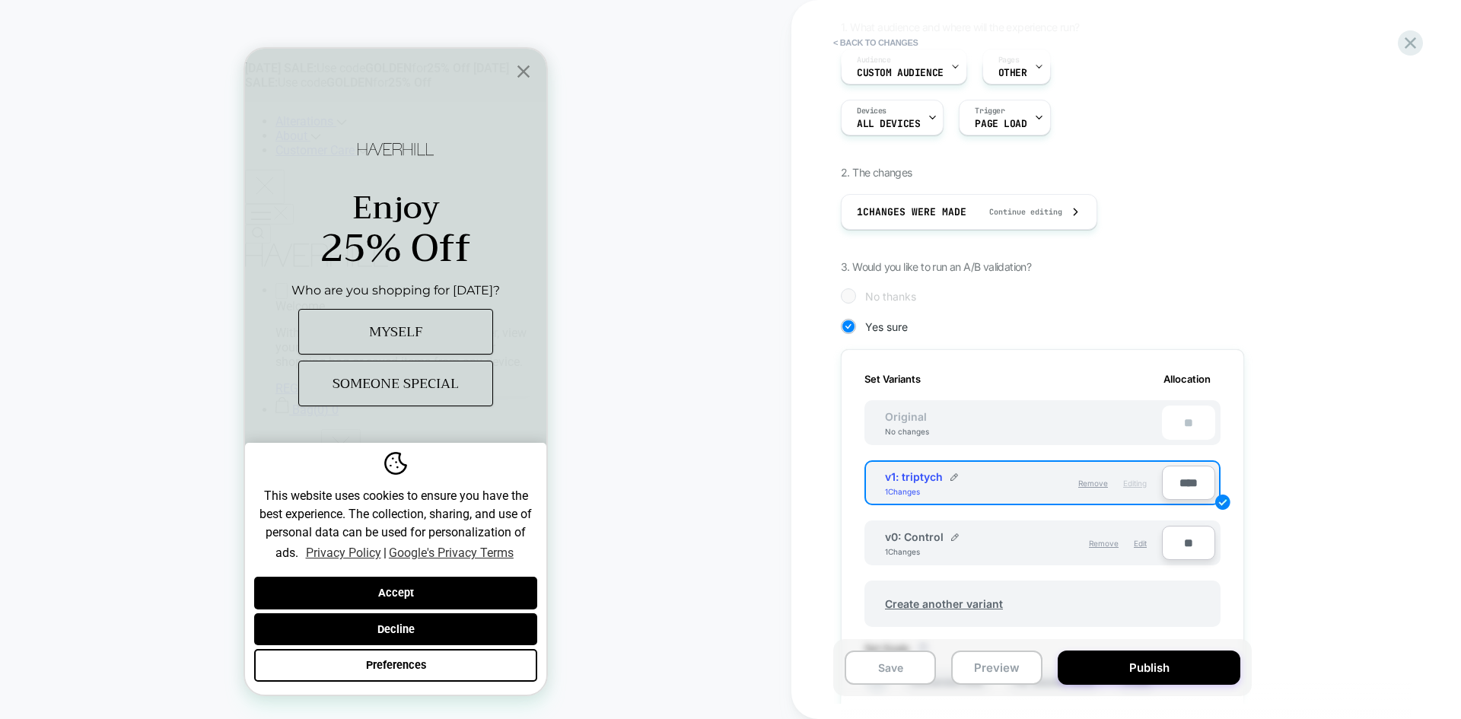
scroll to position [0, 0]
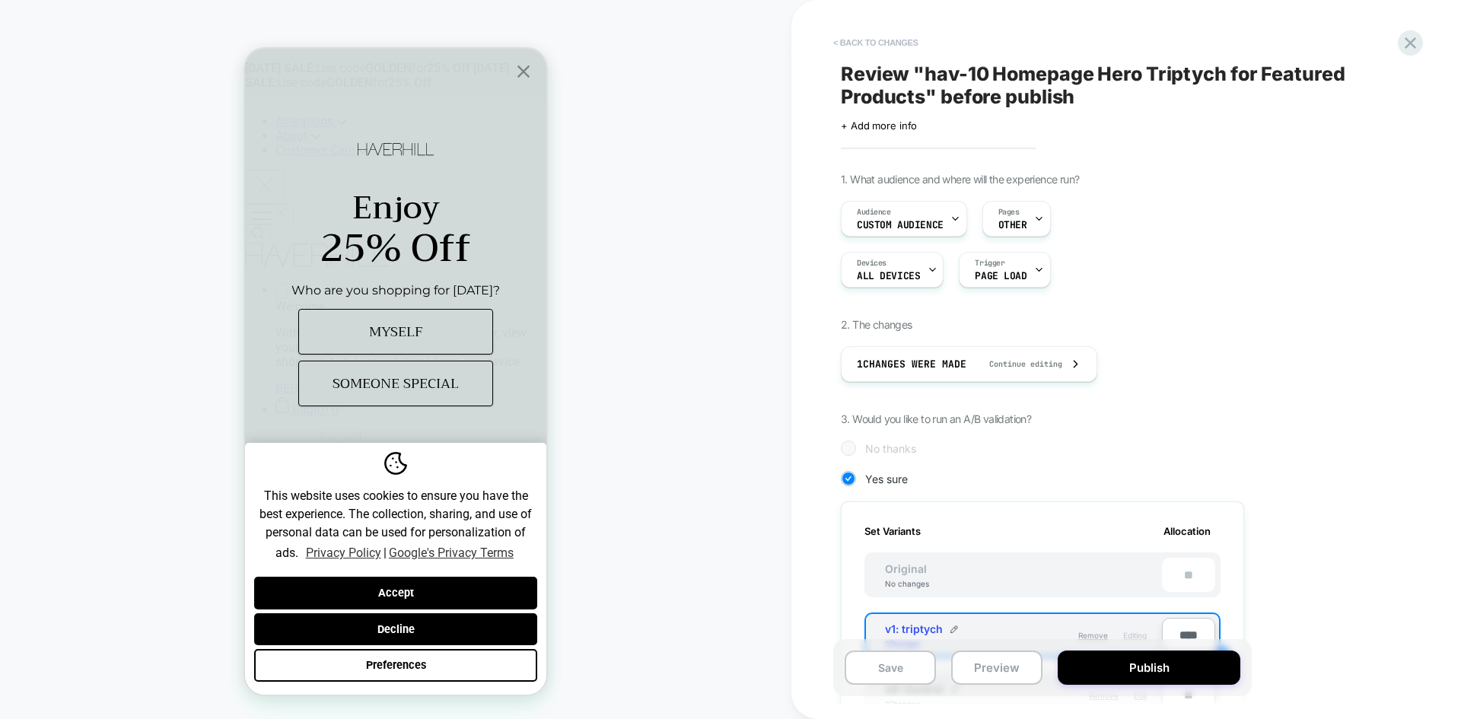
click at [834, 40] on button "< Back to changes" at bounding box center [875, 42] width 100 height 24
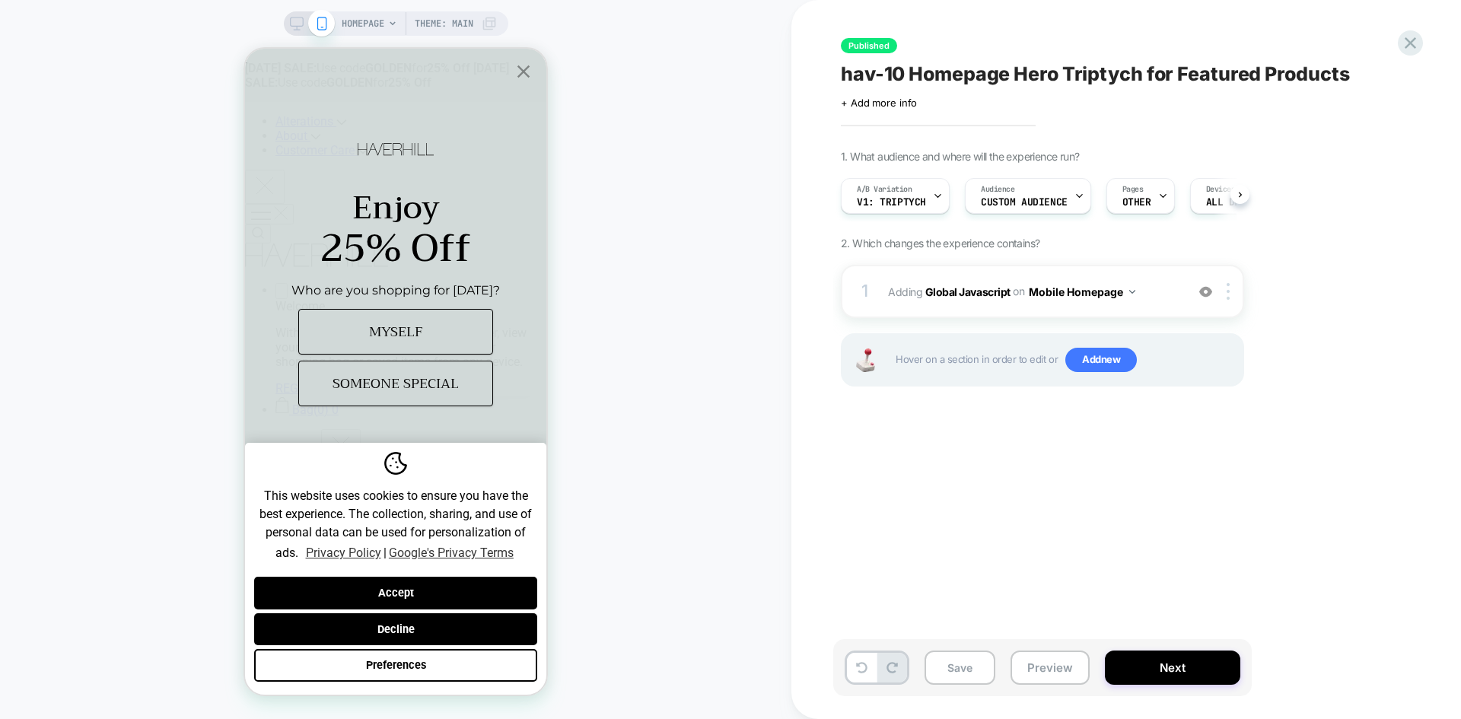
scroll to position [0, 1]
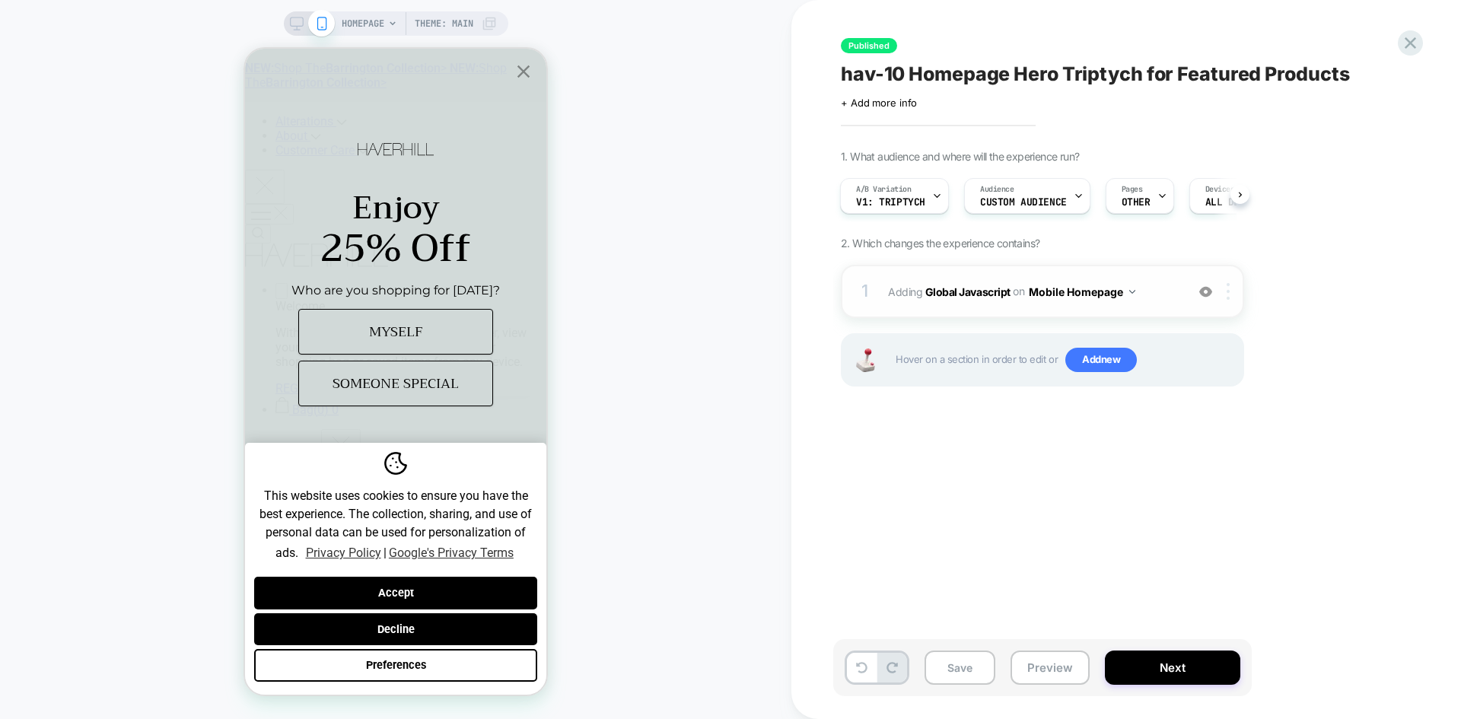
click at [1226, 288] on img at bounding box center [1227, 291] width 3 height 17
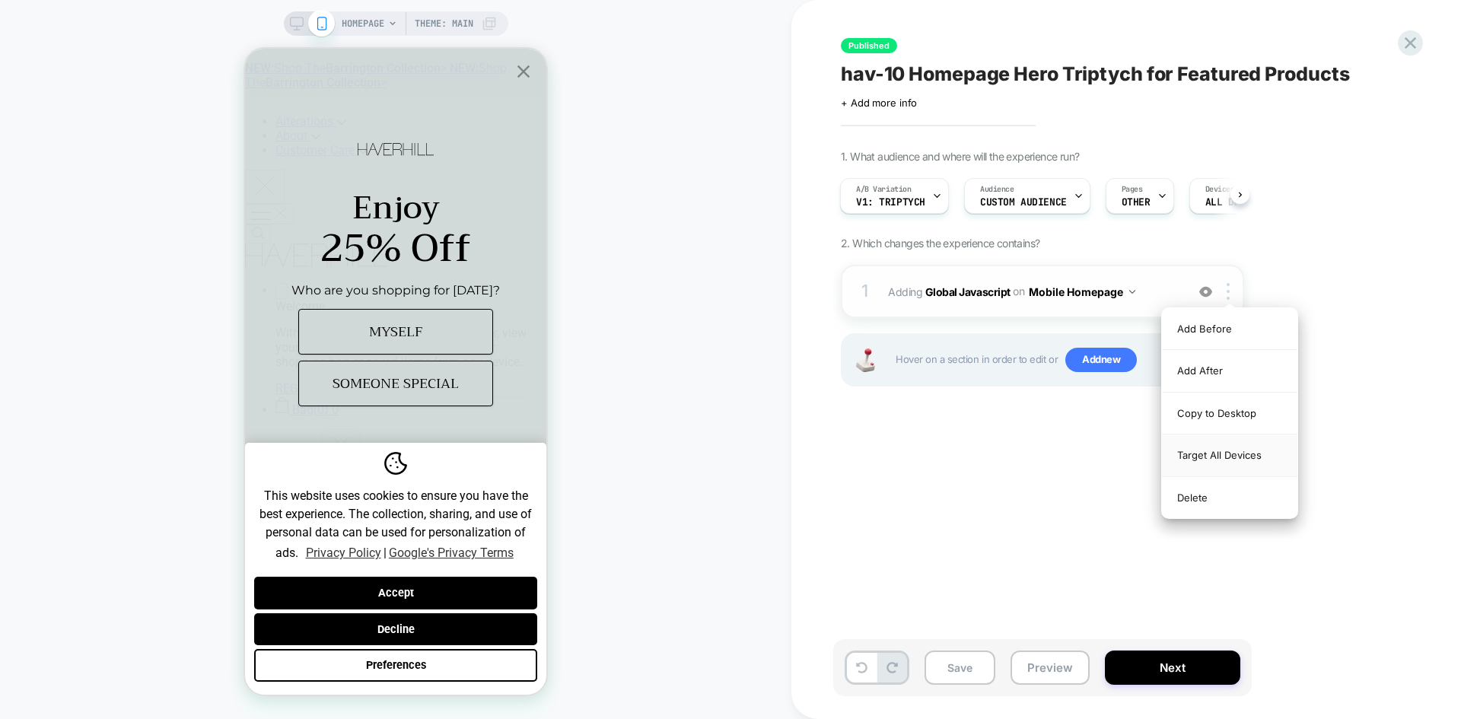
click at [1203, 461] on div "Target All Devices" at bounding box center [1229, 455] width 135 height 42
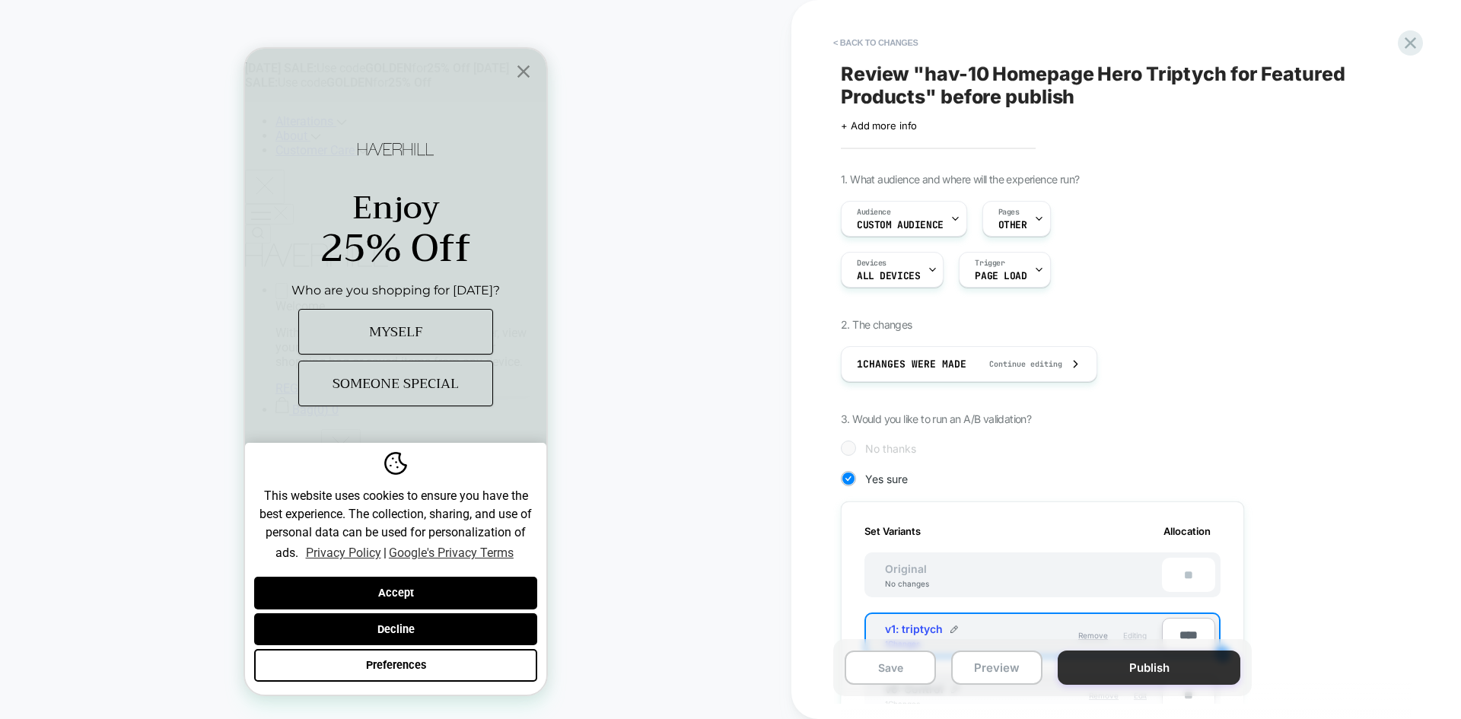
click at [1165, 676] on button "Publish" at bounding box center [1148, 667] width 183 height 34
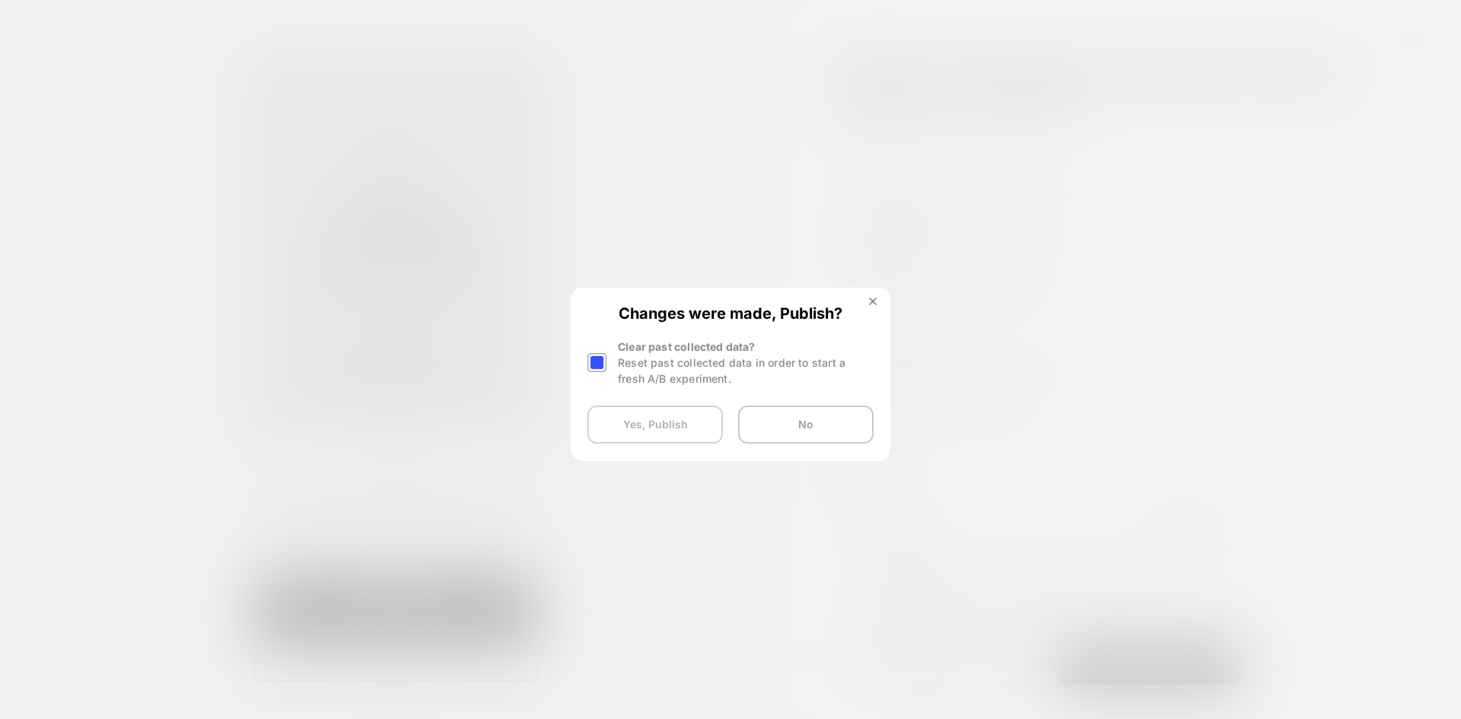
click at [636, 424] on button "Yes, Publish" at bounding box center [654, 424] width 135 height 38
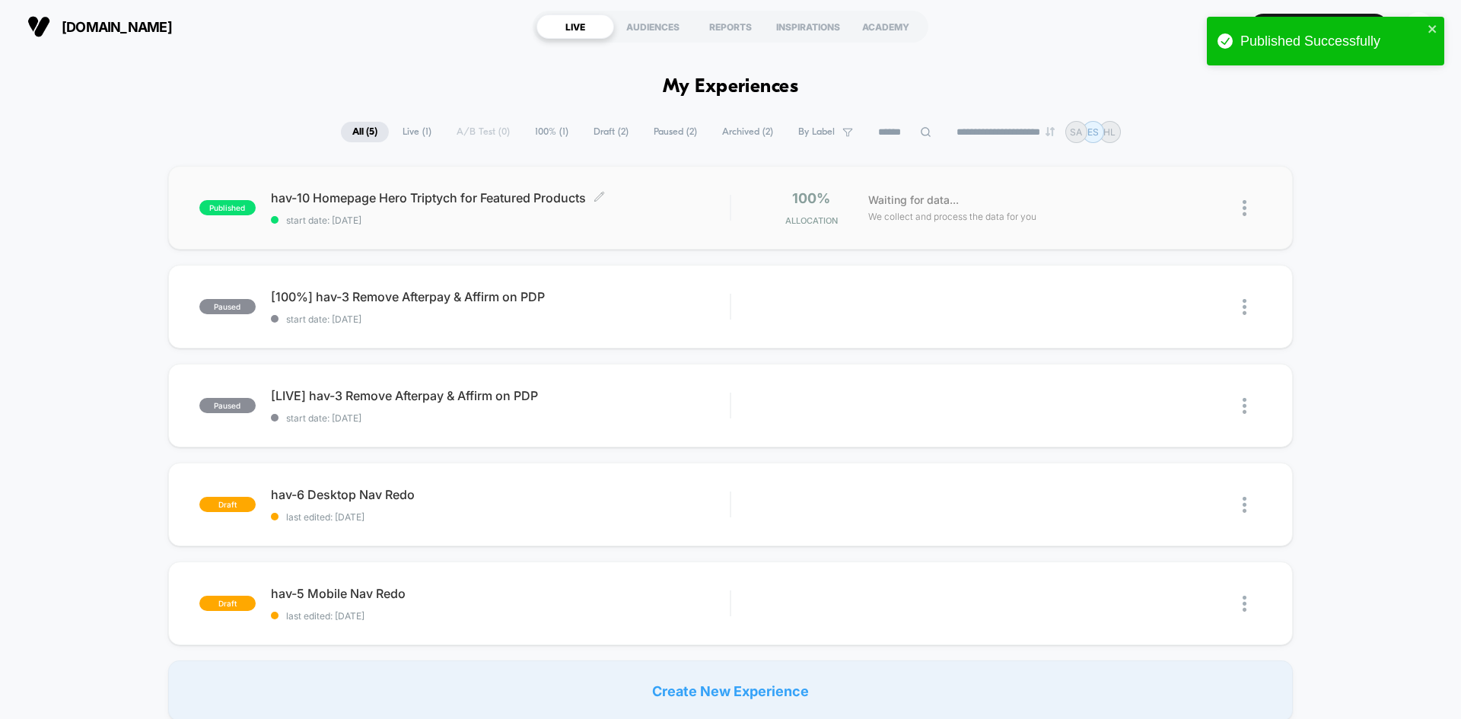
click at [370, 195] on span "hav-10 Homepage Hero Triptych for Featured Products Click to edit experience de…" at bounding box center [500, 197] width 459 height 15
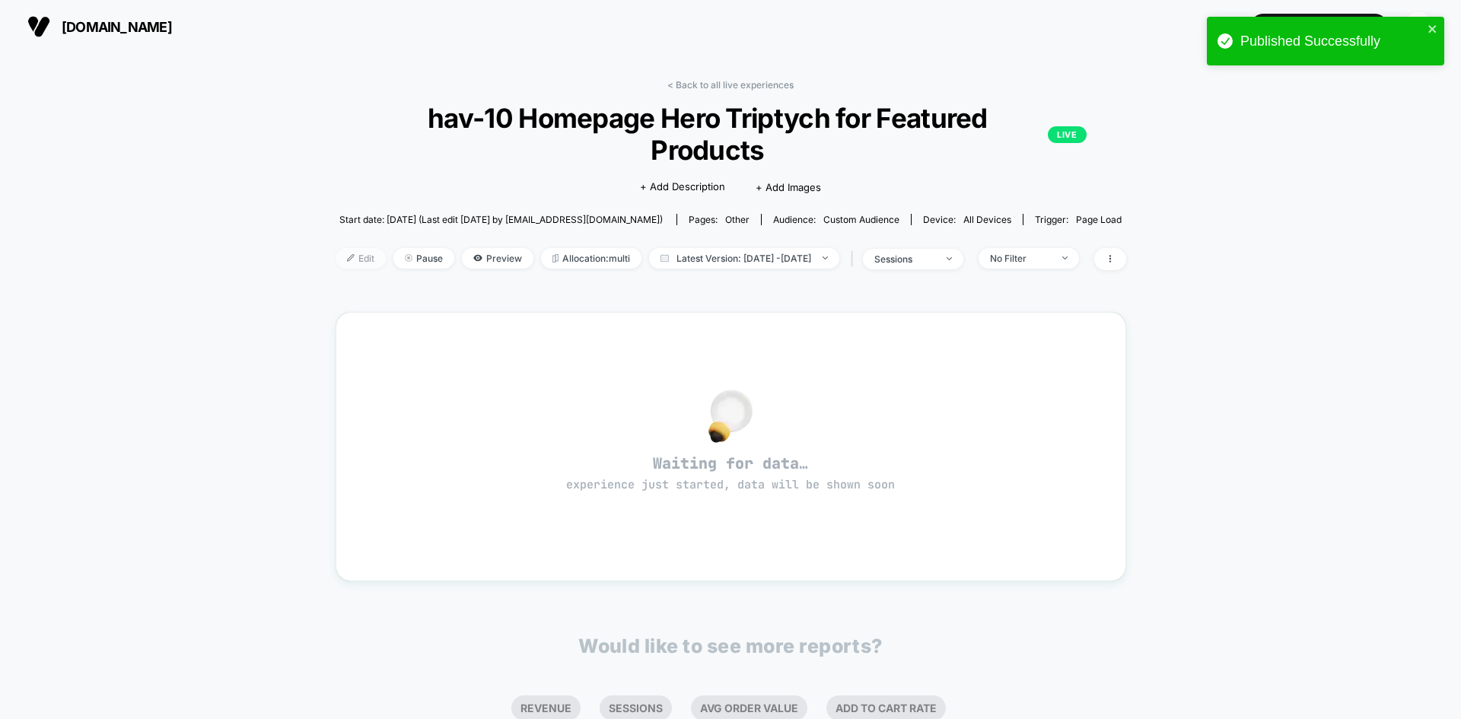
click at [335, 248] on span "Edit" at bounding box center [360, 258] width 50 height 21
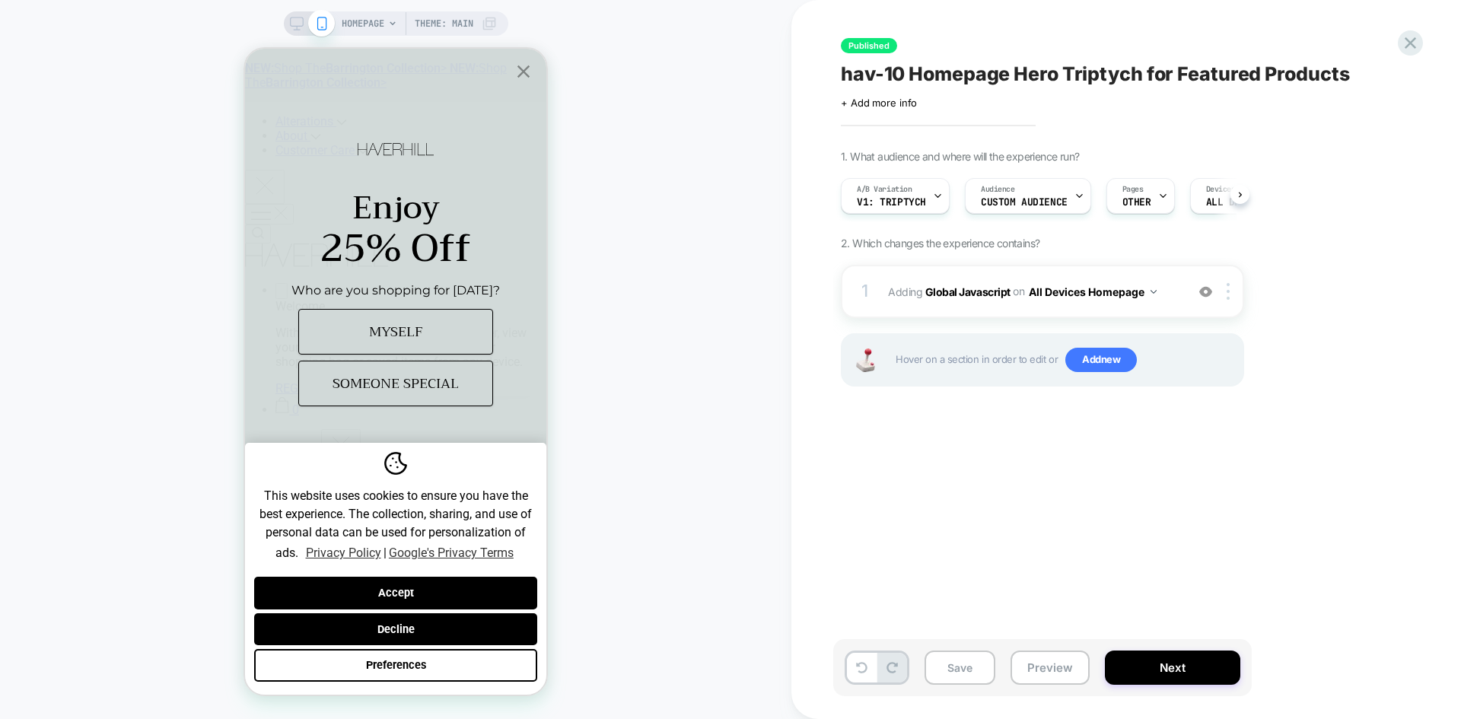
scroll to position [0, 1]
click at [914, 195] on div "A/B Variation v1: triptych" at bounding box center [891, 196] width 100 height 34
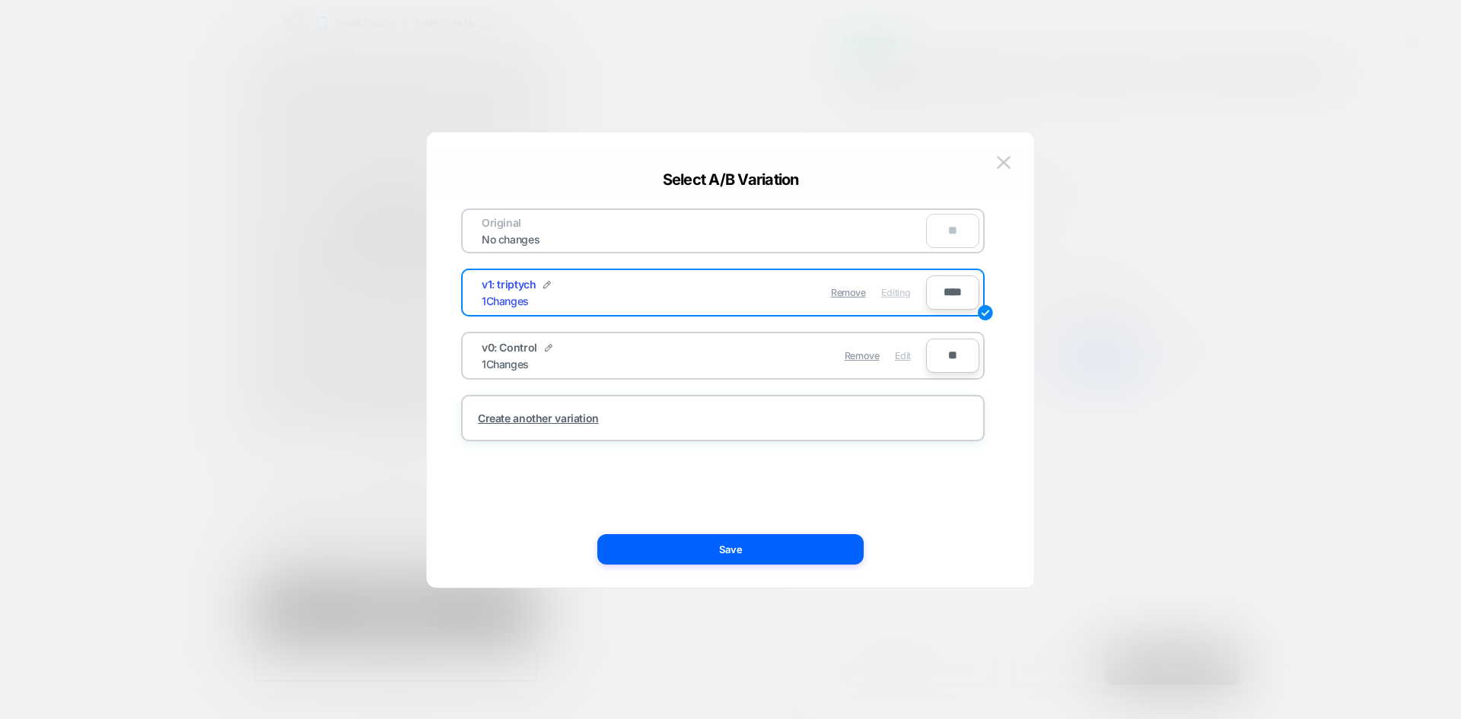
click at [903, 357] on span "Edit" at bounding box center [903, 355] width 16 height 11
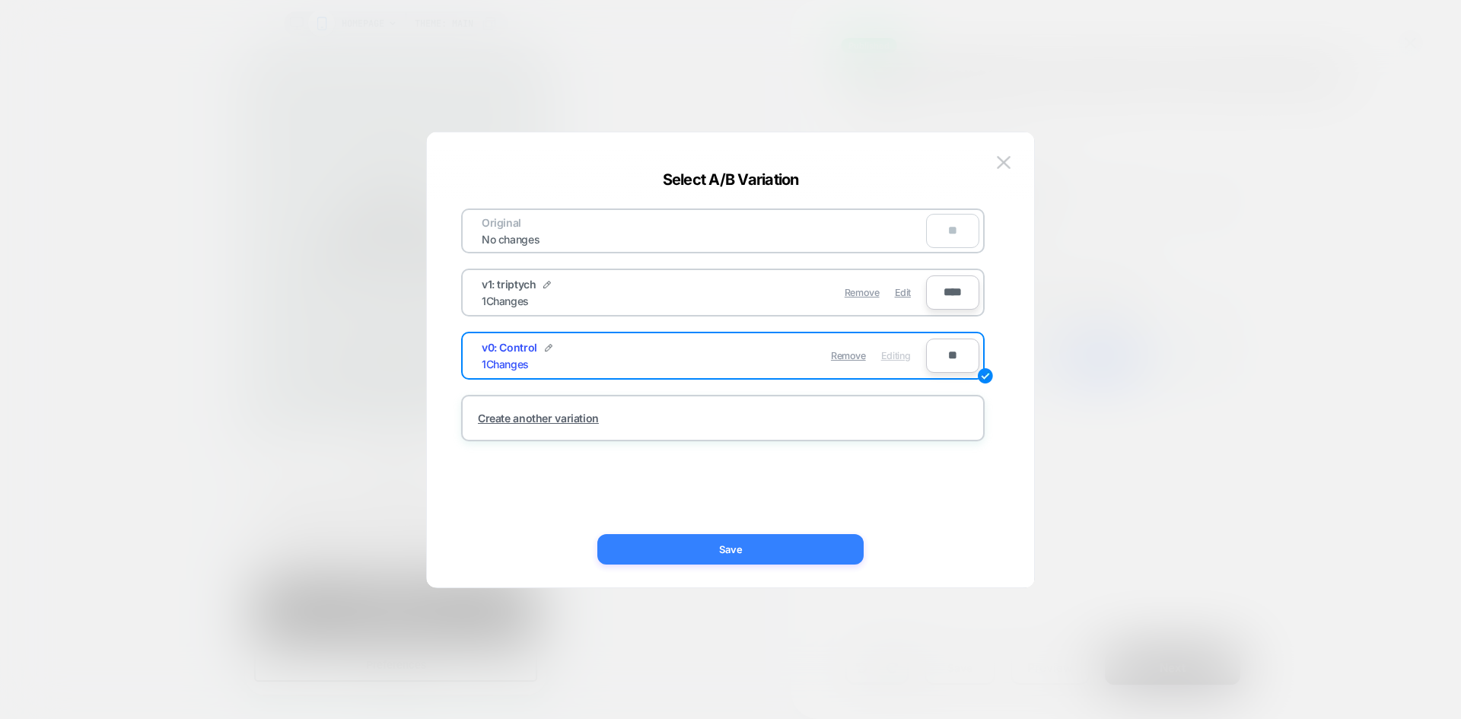
click at [715, 546] on button "Save" at bounding box center [730, 549] width 266 height 30
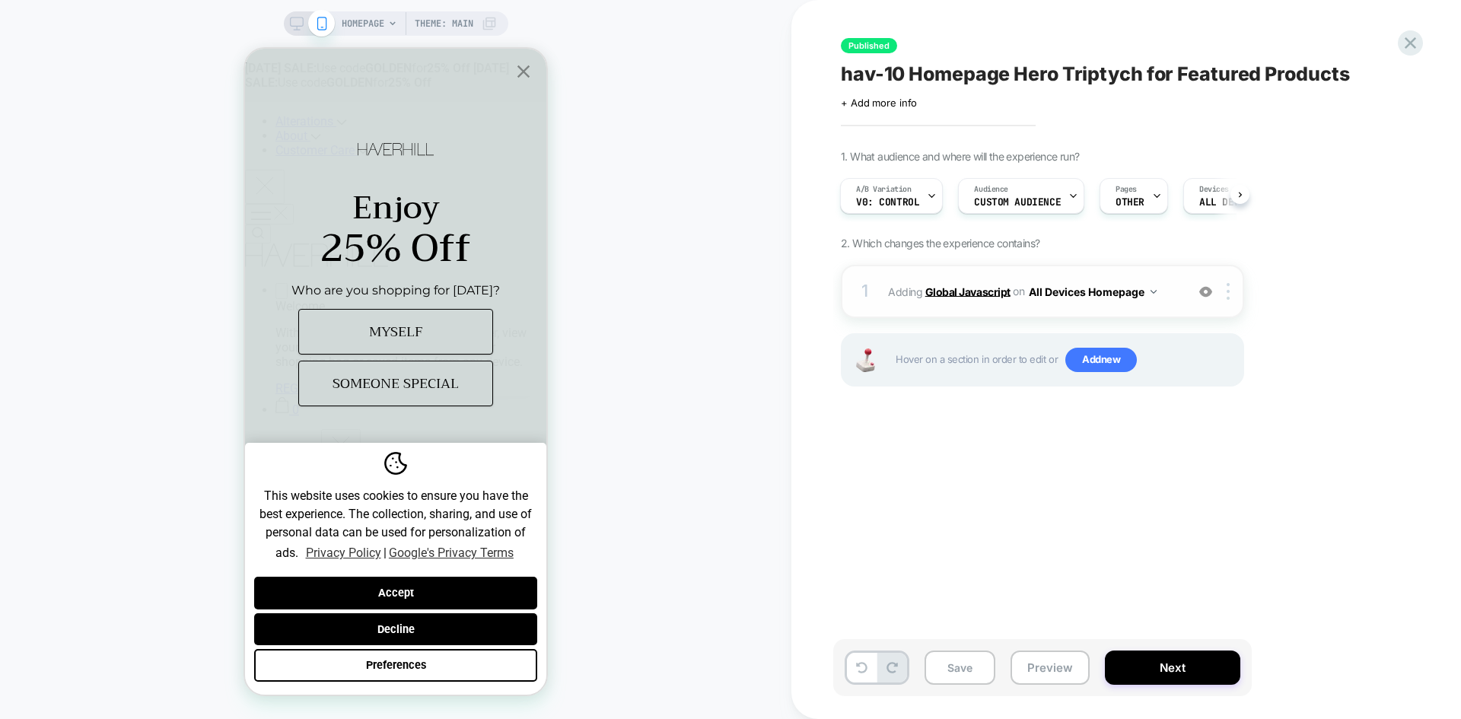
click at [958, 291] on b "Global Javascript" at bounding box center [967, 291] width 85 height 13
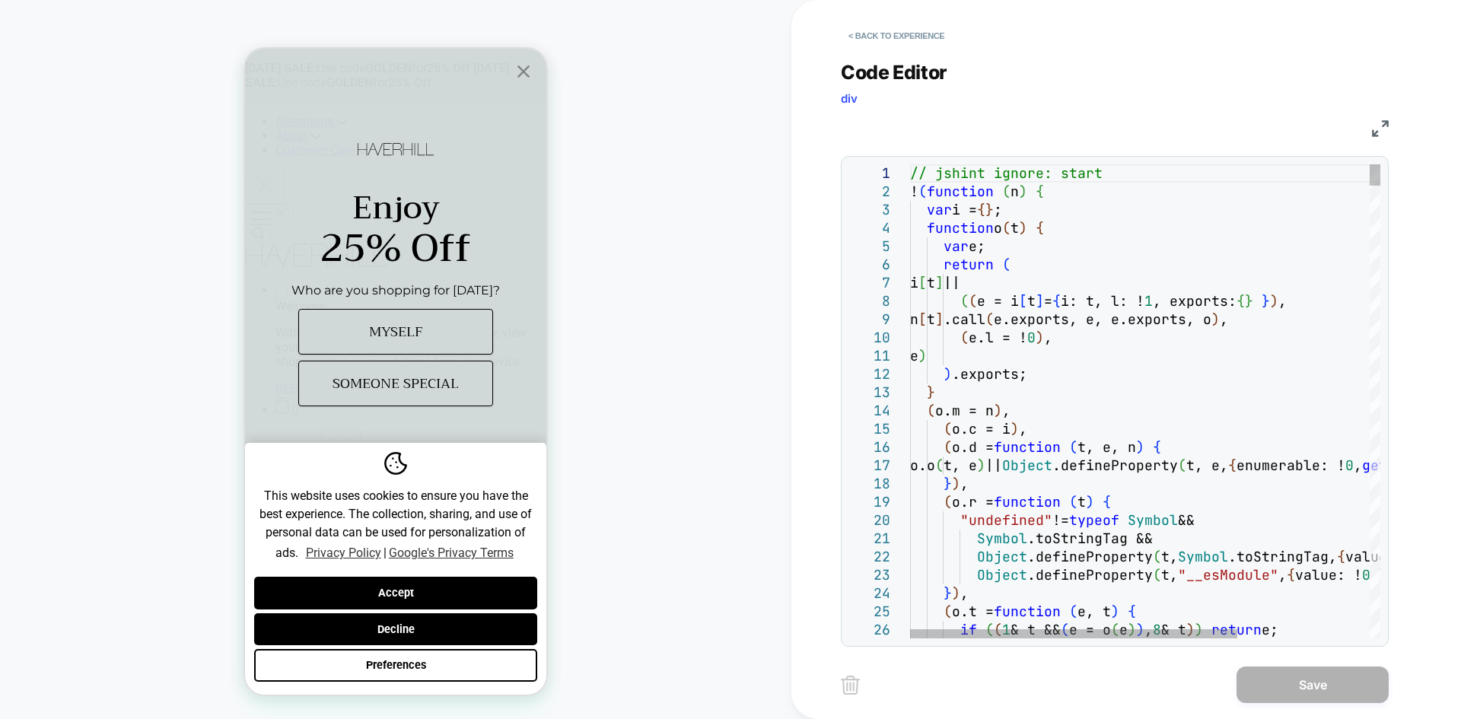
type textarea "**********"
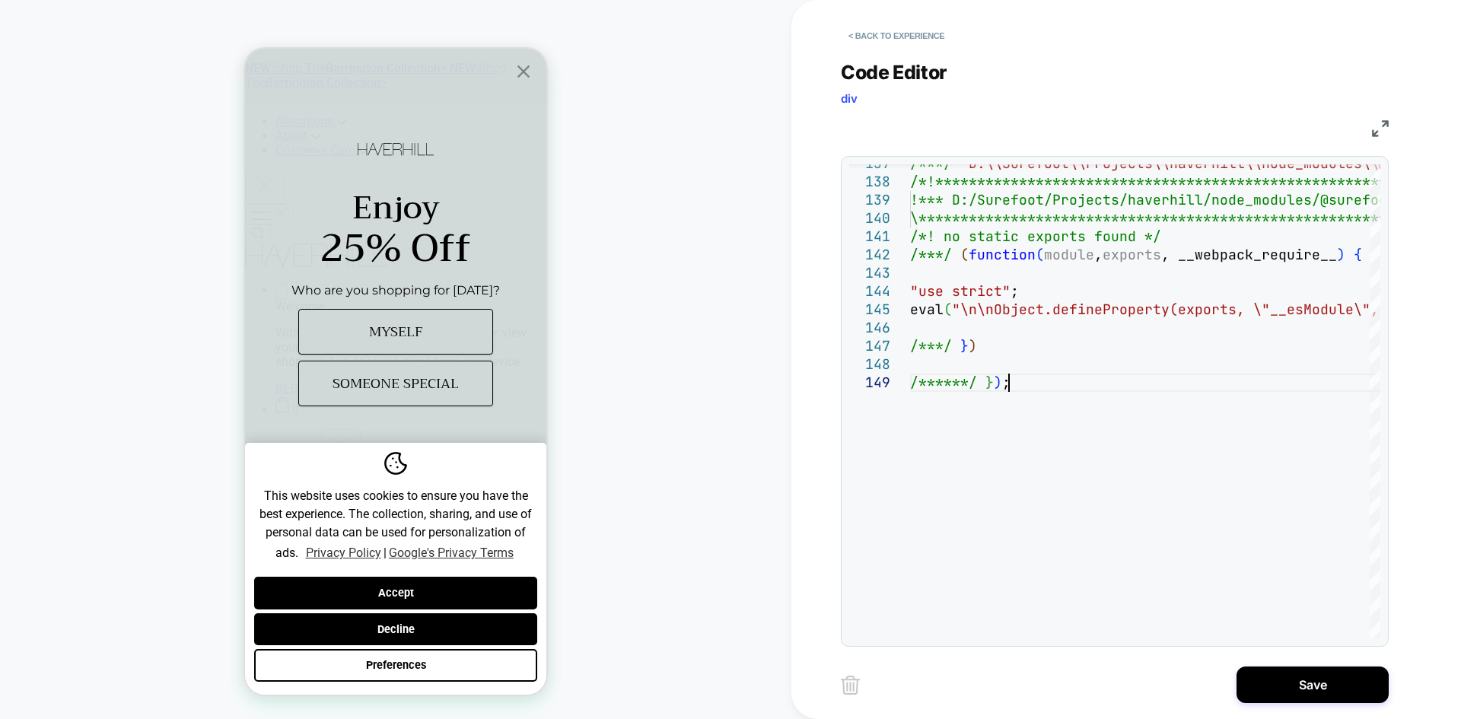
click at [1331, 681] on button "Save" at bounding box center [1312, 684] width 152 height 37
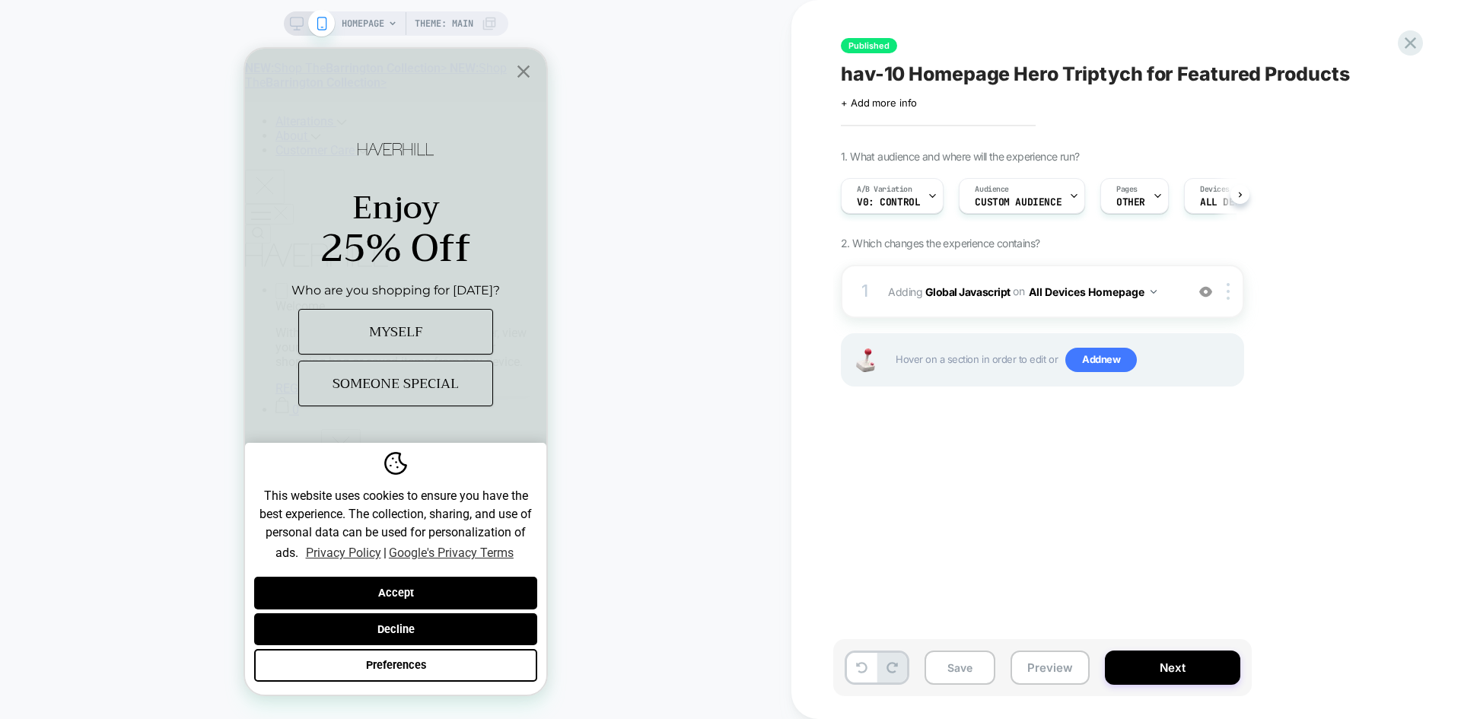
scroll to position [0, 1]
click at [921, 202] on div "A/B Variation v0: Control" at bounding box center [888, 196] width 94 height 34
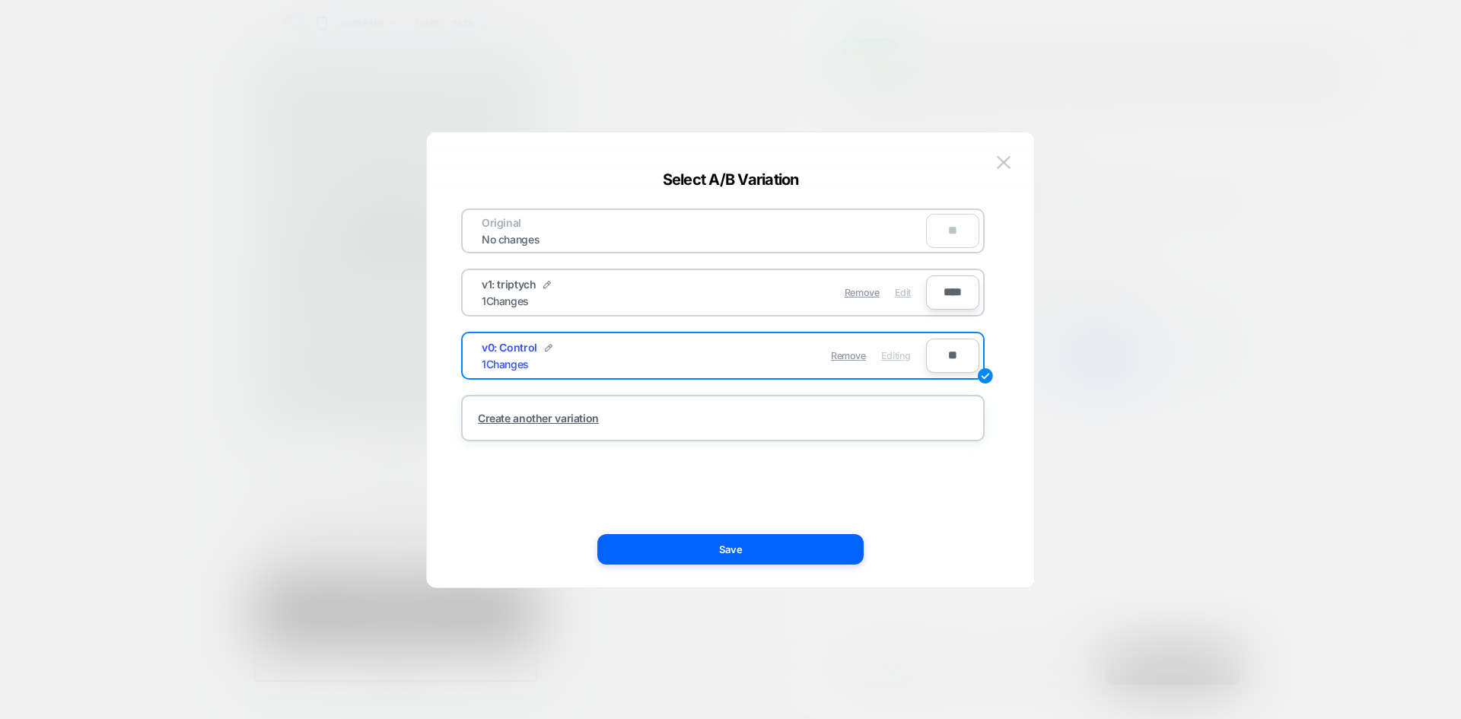
click at [902, 291] on span "Edit" at bounding box center [903, 292] width 16 height 11
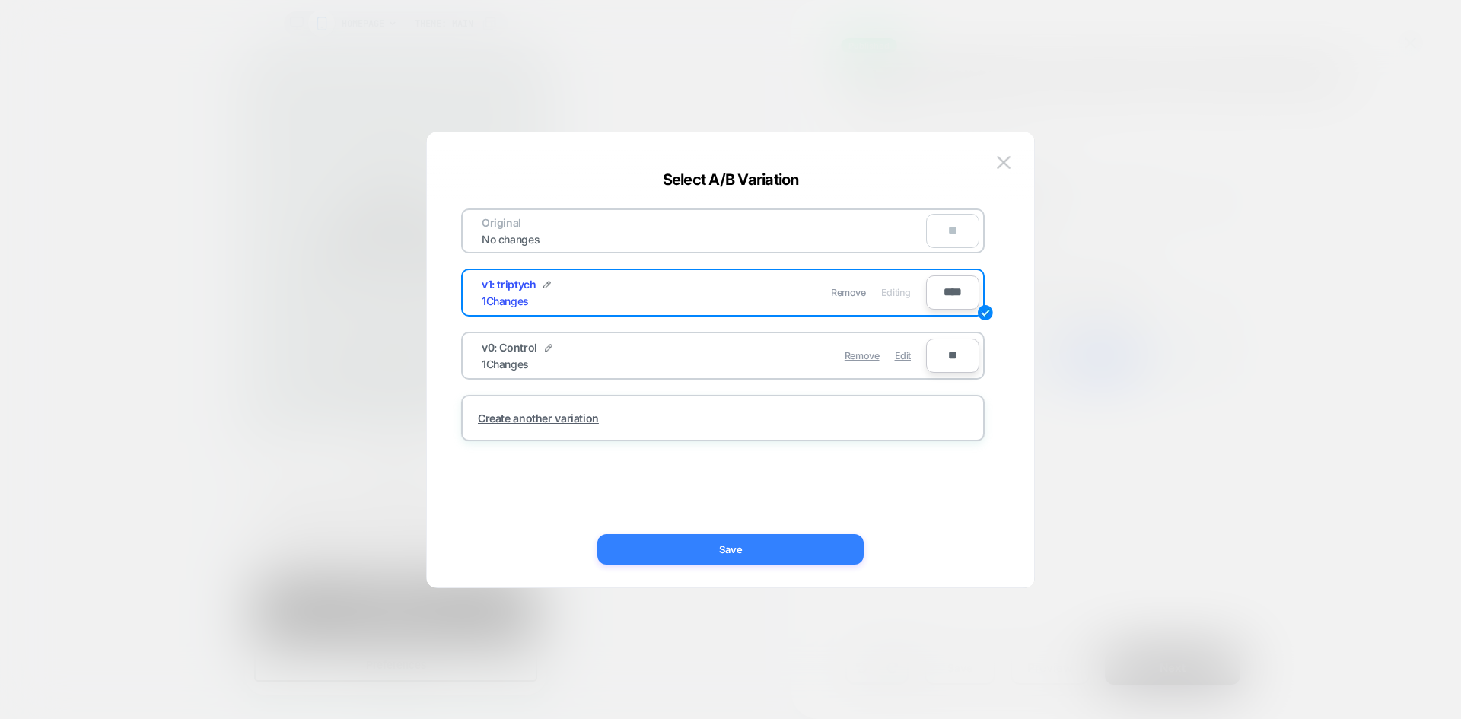
click at [722, 555] on button "Save" at bounding box center [730, 549] width 266 height 30
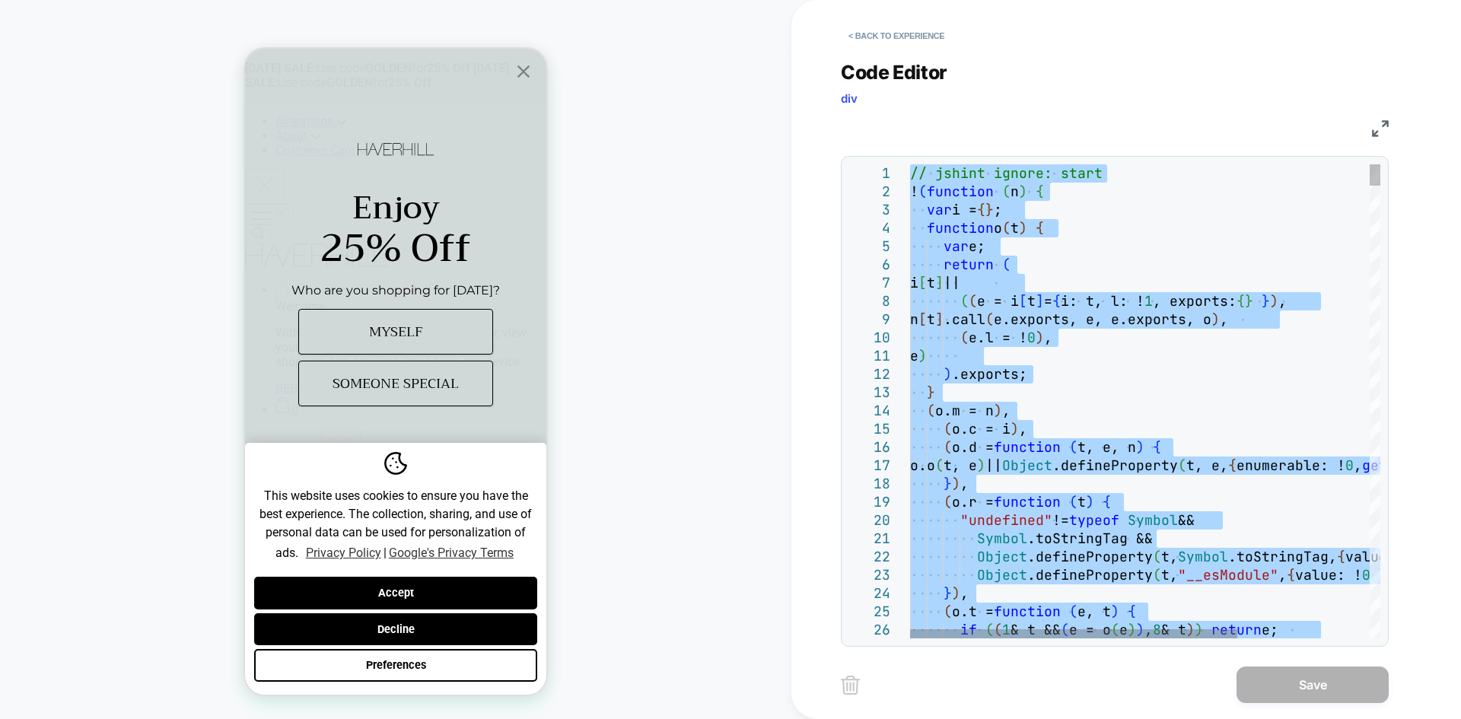
type textarea "**********"
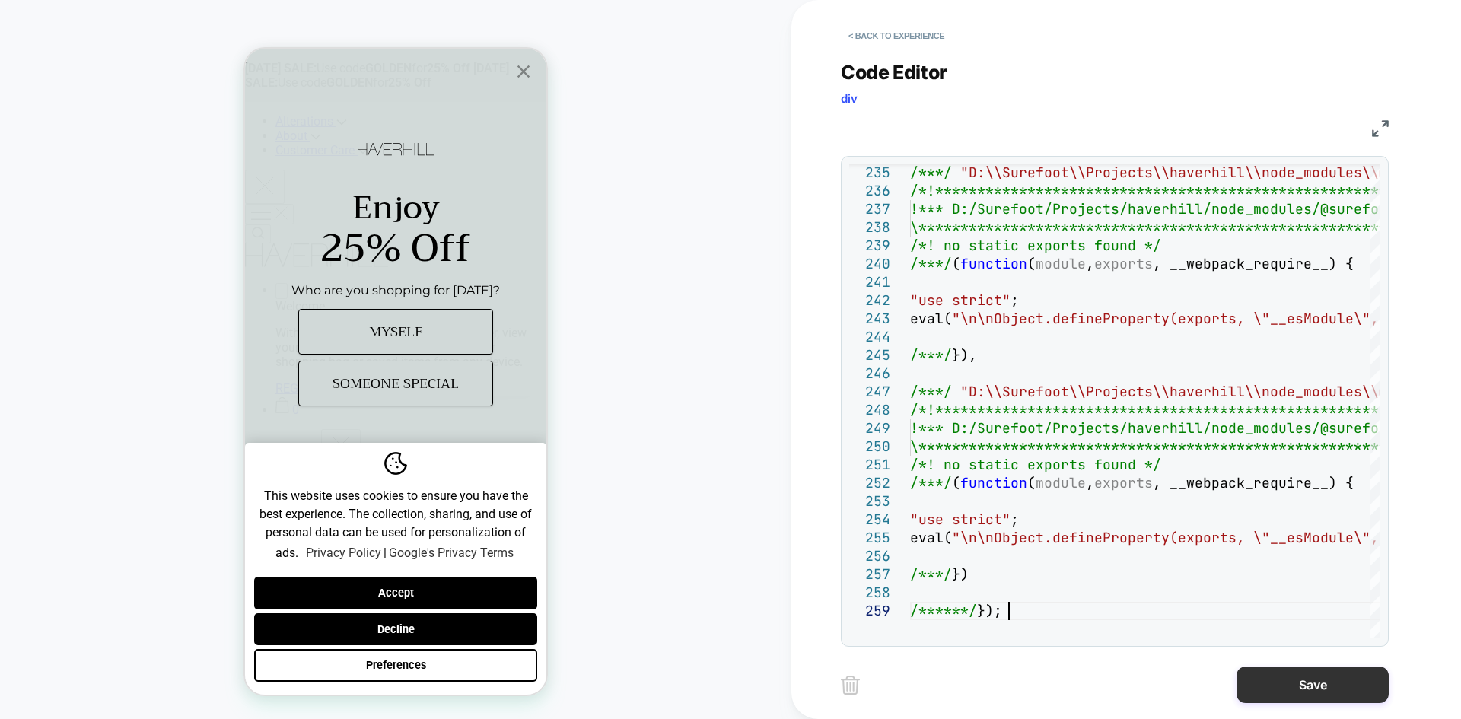
click at [1321, 679] on button "Save" at bounding box center [1312, 684] width 152 height 37
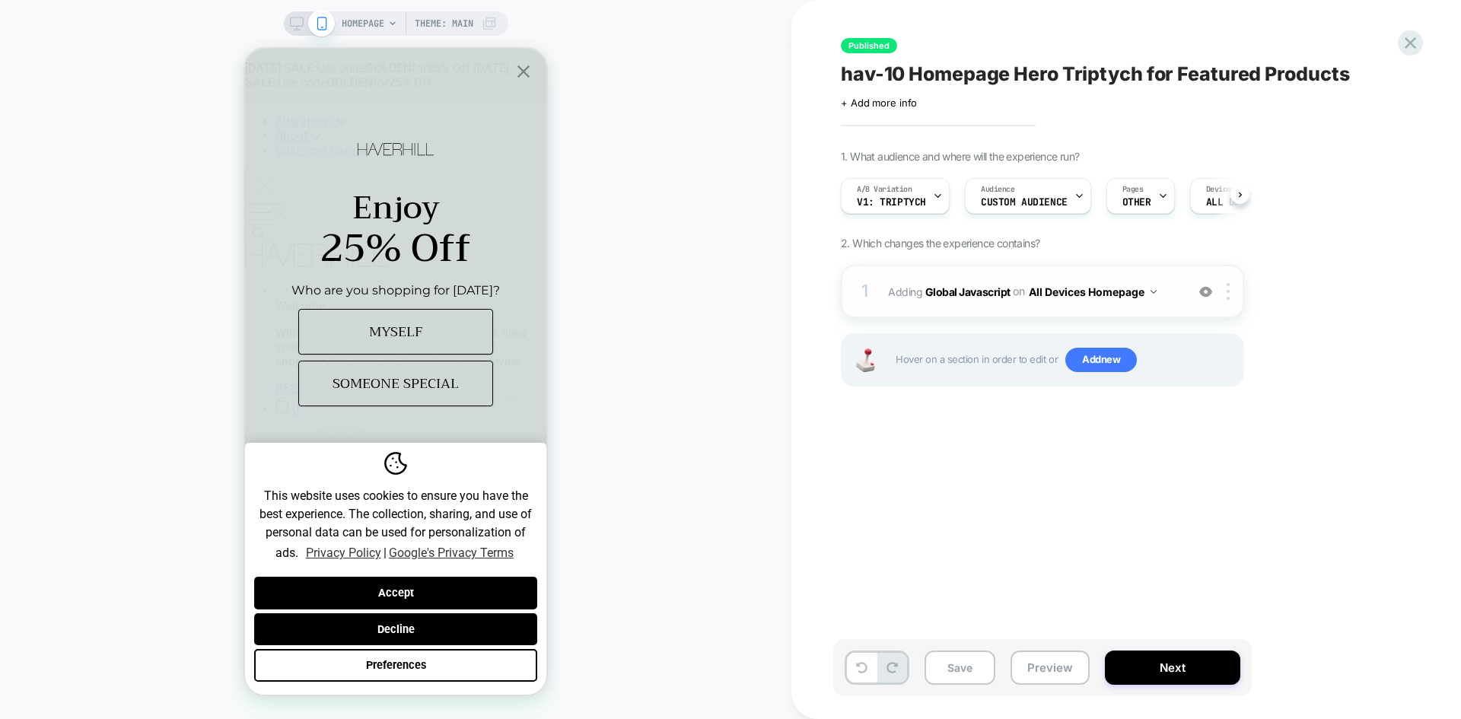
scroll to position [0, 1]
click at [1165, 666] on button "Next" at bounding box center [1172, 667] width 135 height 34
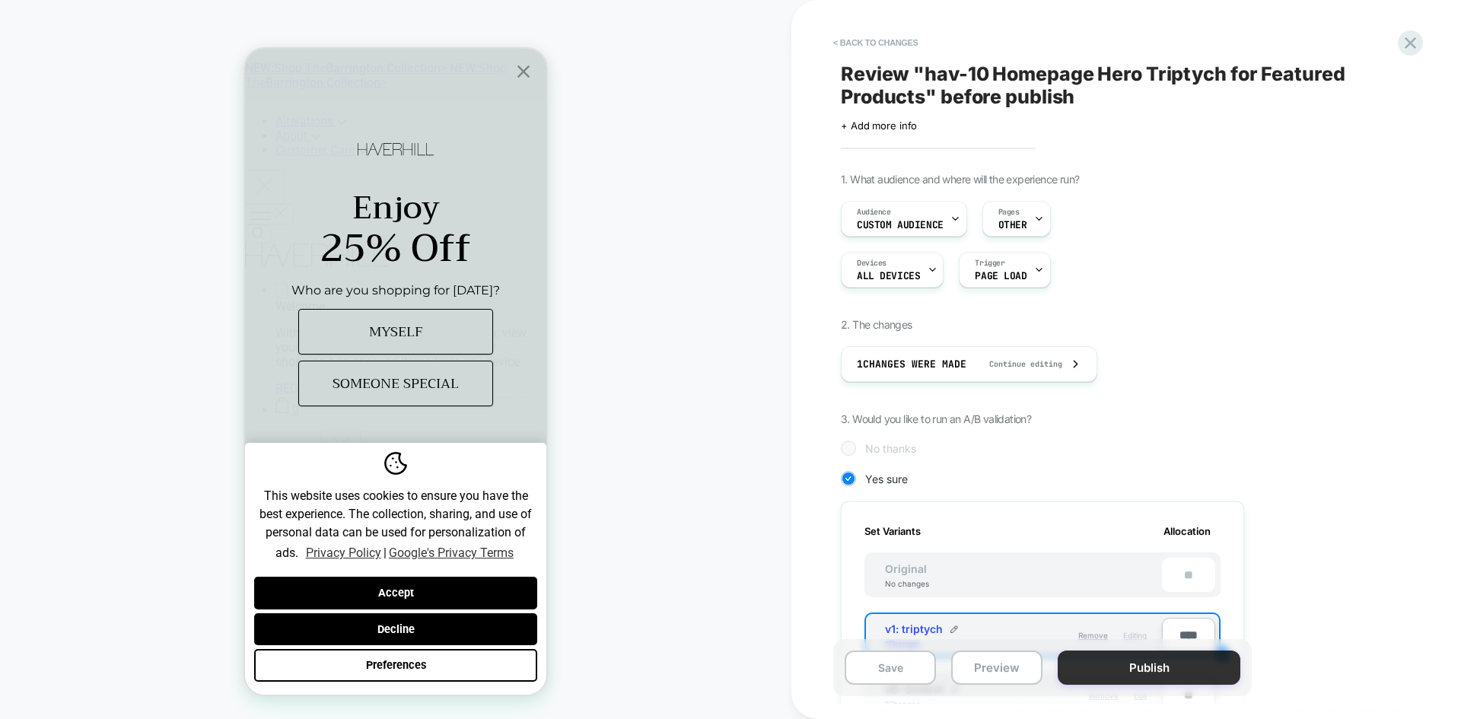
click at [1145, 673] on button "Publish" at bounding box center [1148, 667] width 183 height 34
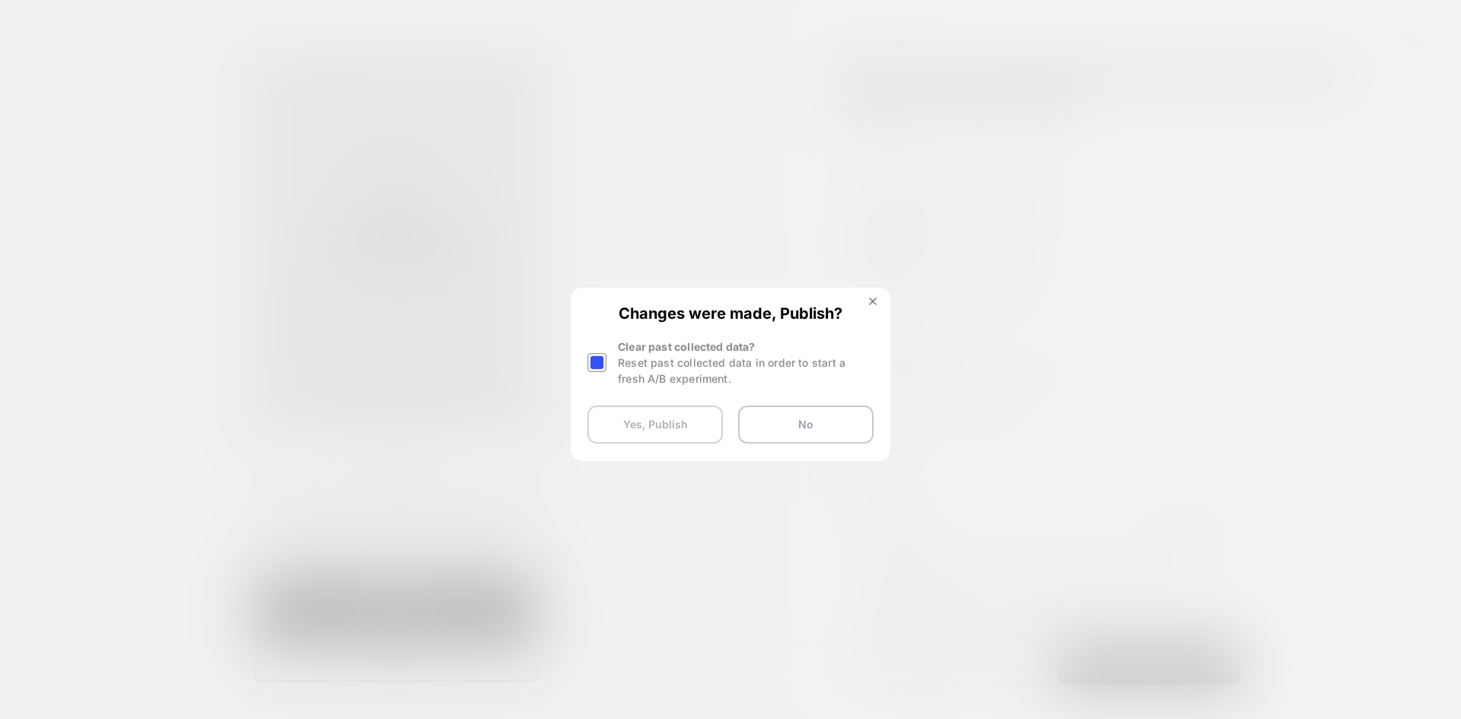
click at [650, 428] on button "Yes, Publish" at bounding box center [654, 424] width 135 height 38
click at [647, 427] on button "Yes, Publish" at bounding box center [654, 424] width 135 height 38
click at [872, 297] on img at bounding box center [873, 301] width 8 height 8
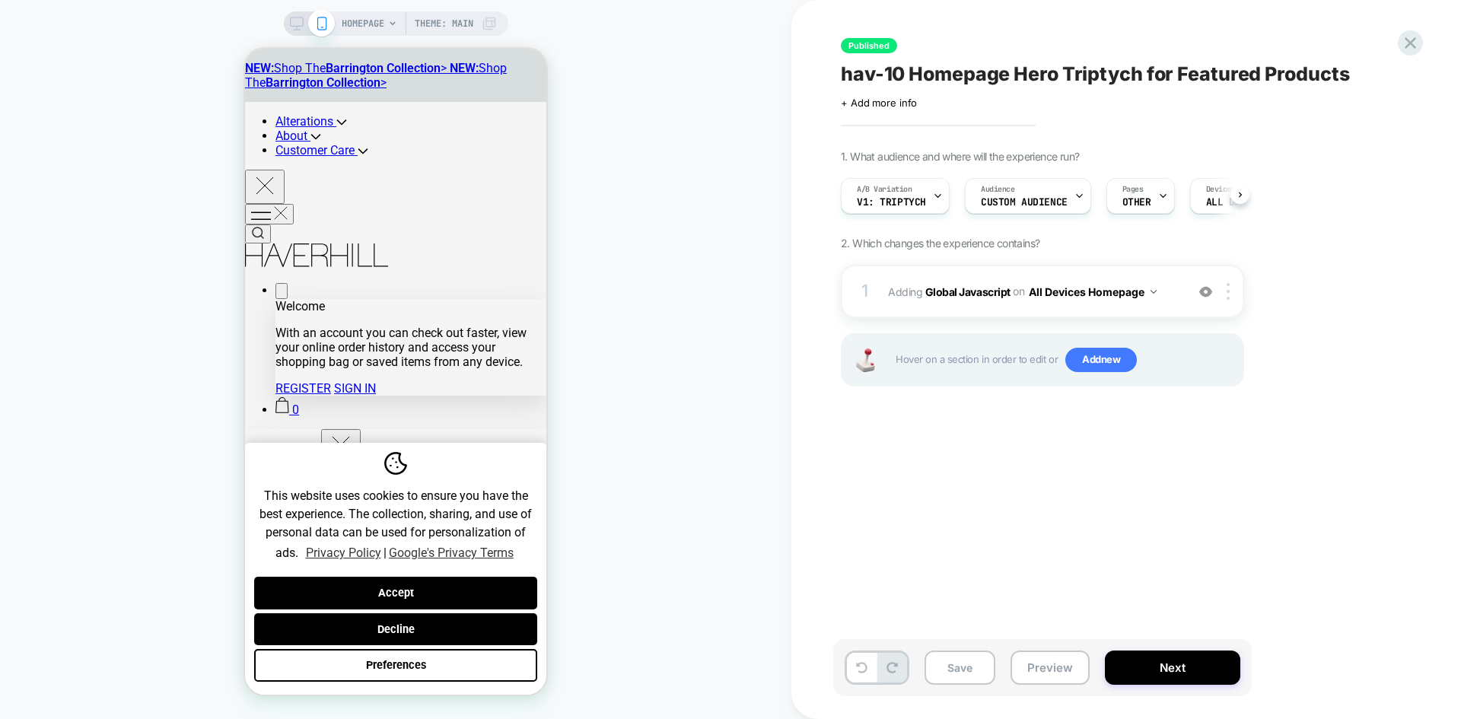
scroll to position [0, 1]
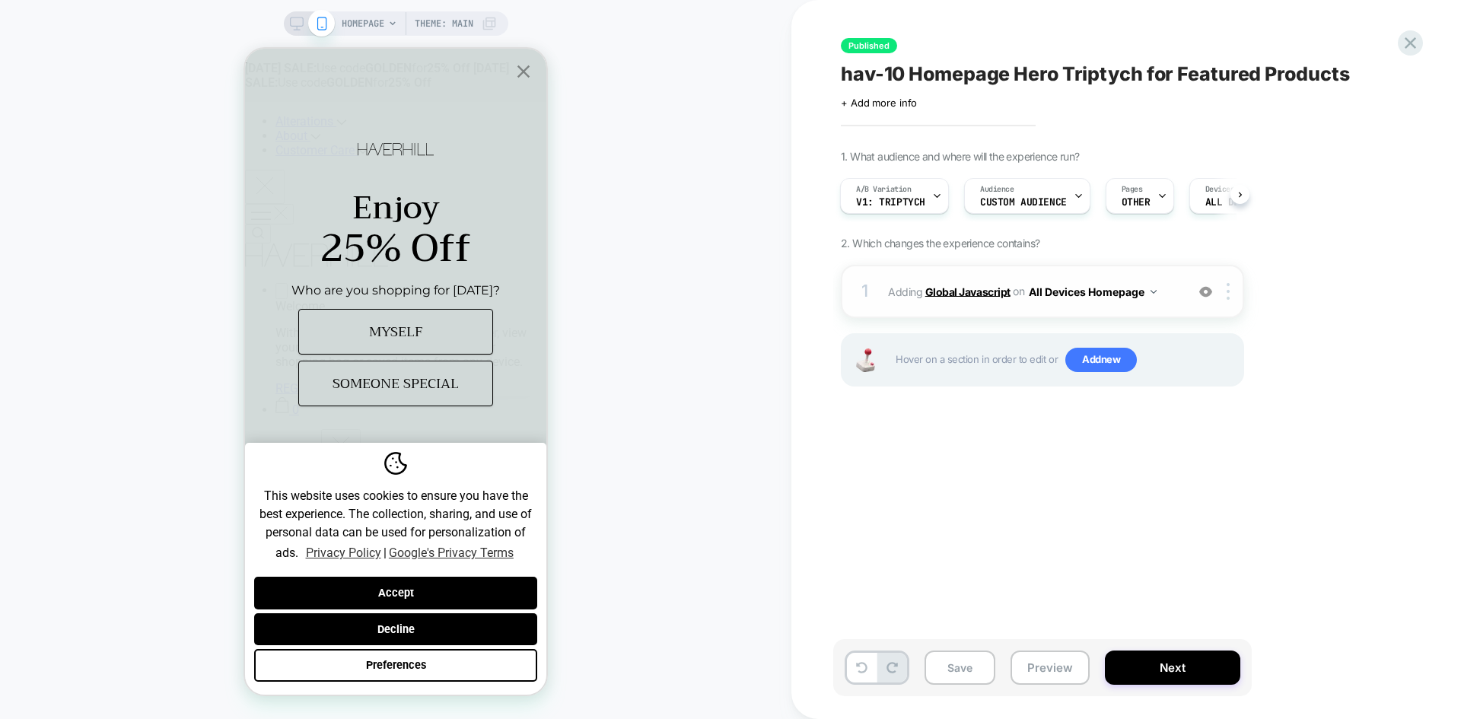
click at [951, 293] on b "Global Javascript" at bounding box center [967, 291] width 85 height 13
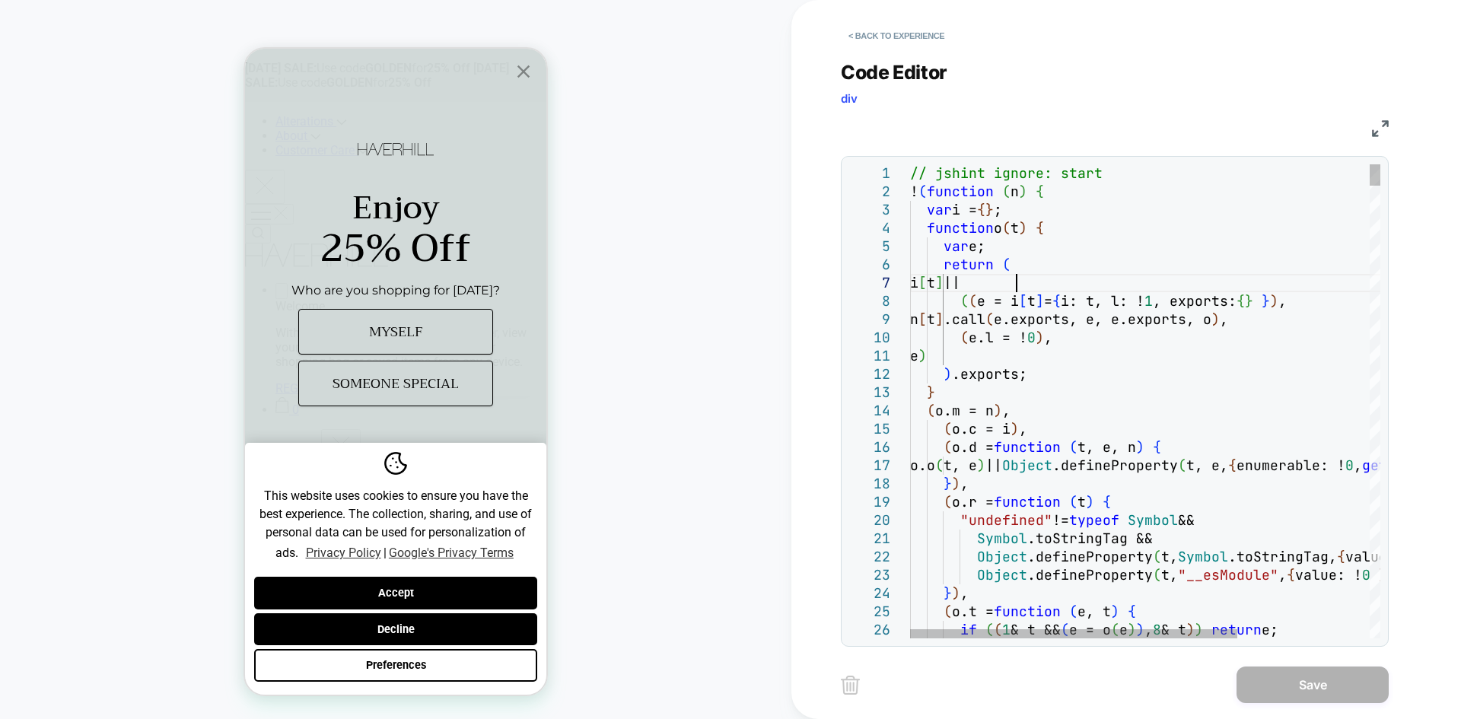
click at [0, 0] on div "// jshint ignore: start ! ( function ( n ) { var i = { } ; function o ( t ) { v…" at bounding box center [0, 0] width 0 height 0
type textarea "**********"
type textarea "*"
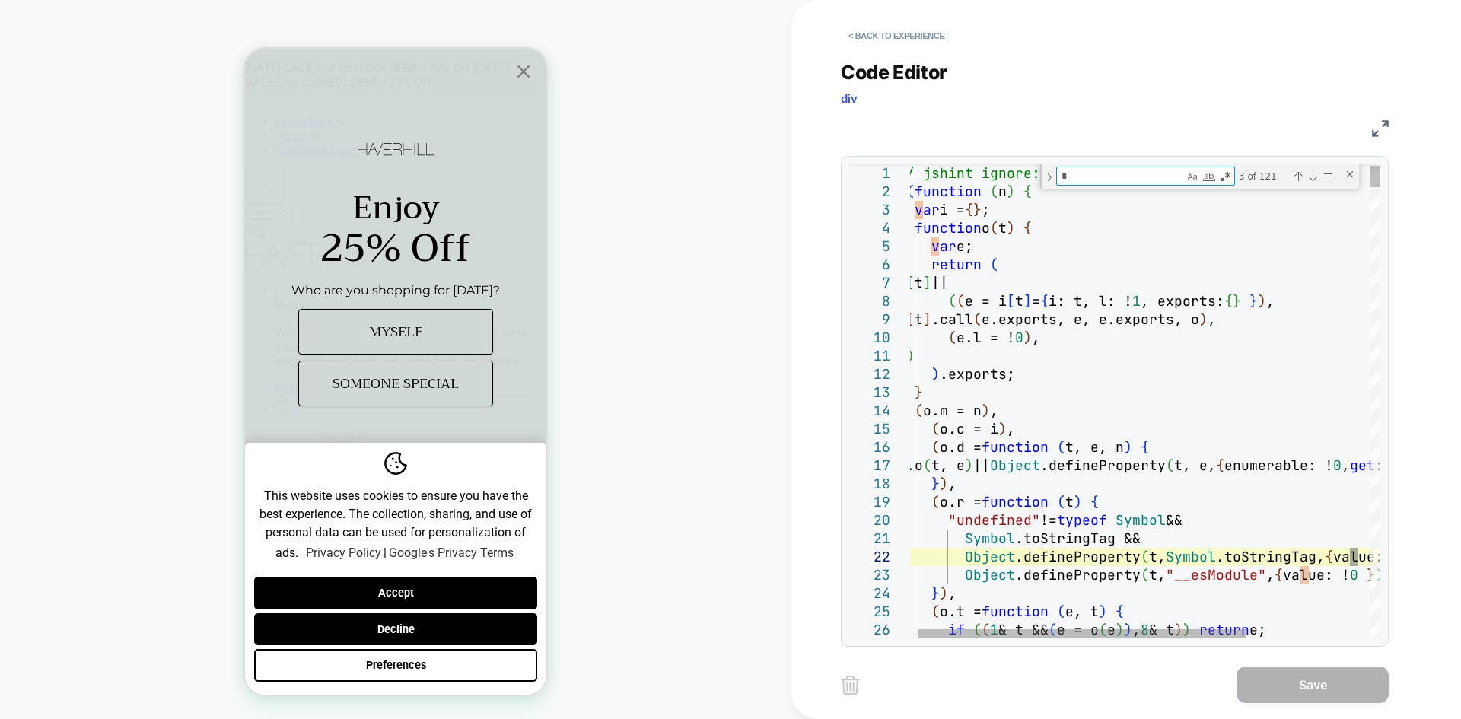
type textarea "**********"
type textarea "**"
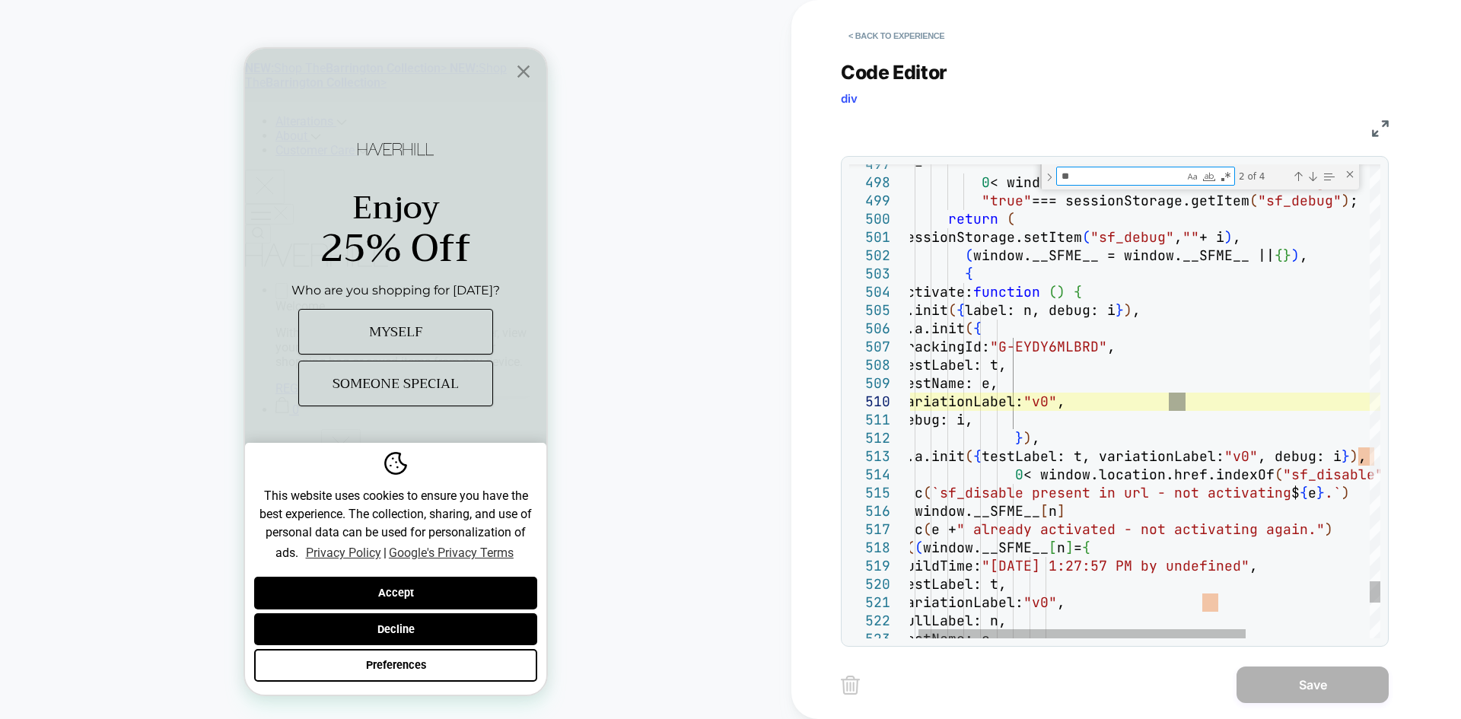
type textarea "**********"
type textarea "*"
type textarea "**********"
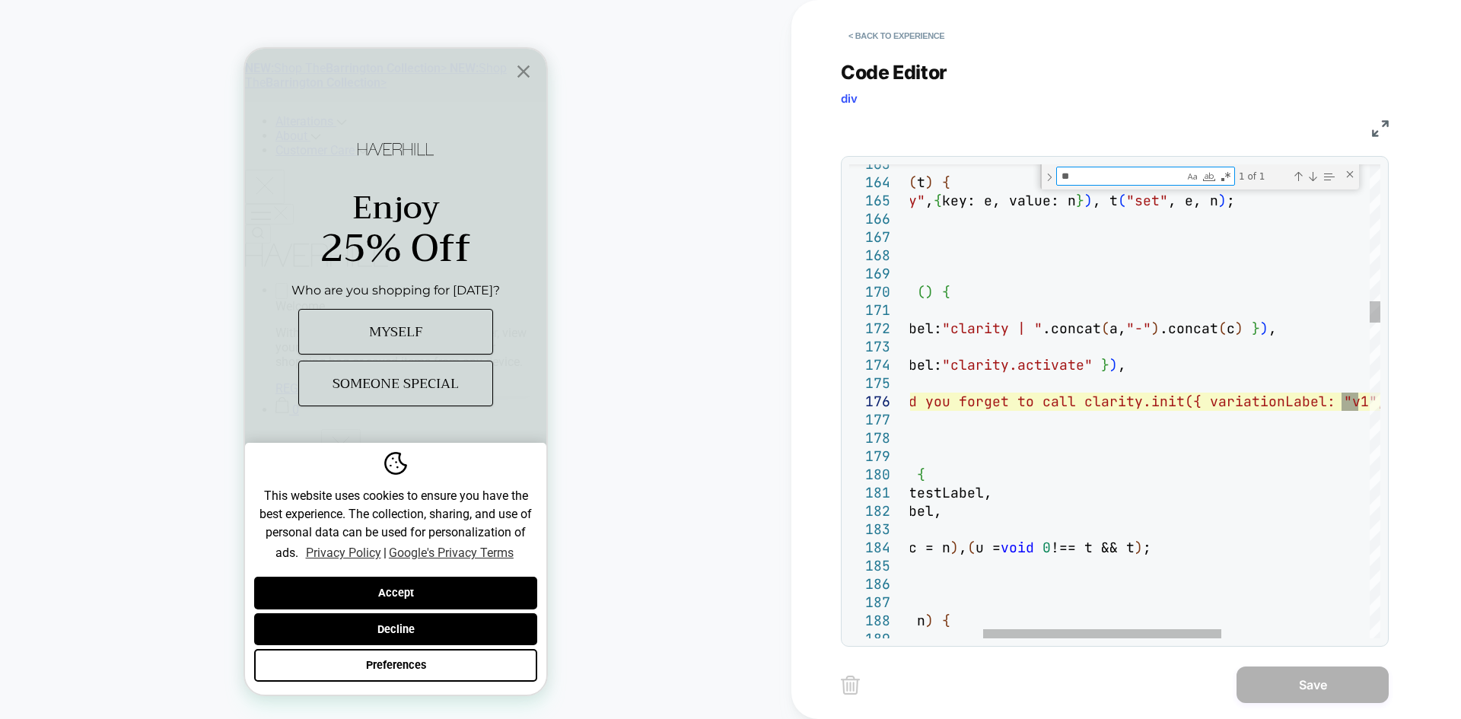
type textarea "**"
click at [0, 0] on div "} , function ( t ) { l ( "setting clarity" , { key: e, value: n } ) , t ( "set"…" at bounding box center [0, 0] width 0 height 0
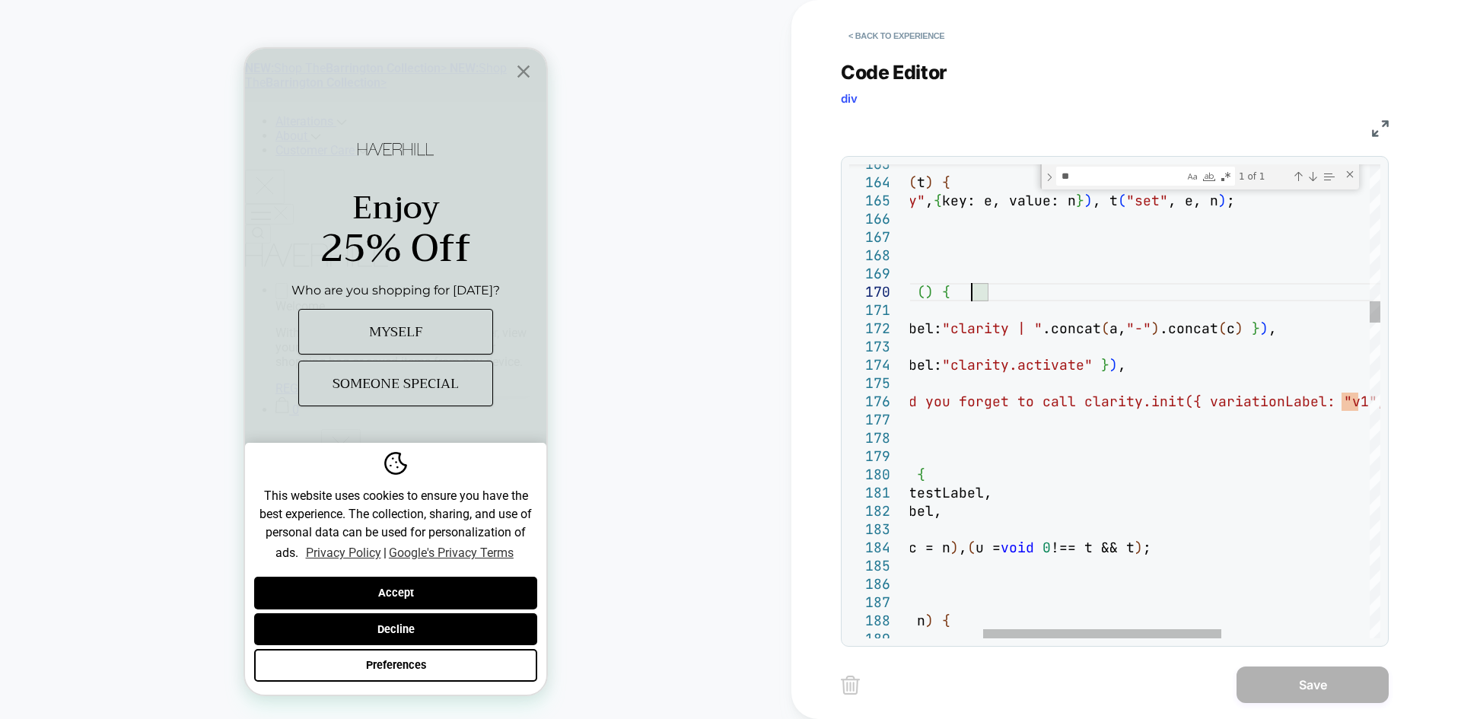
type textarea "**********"
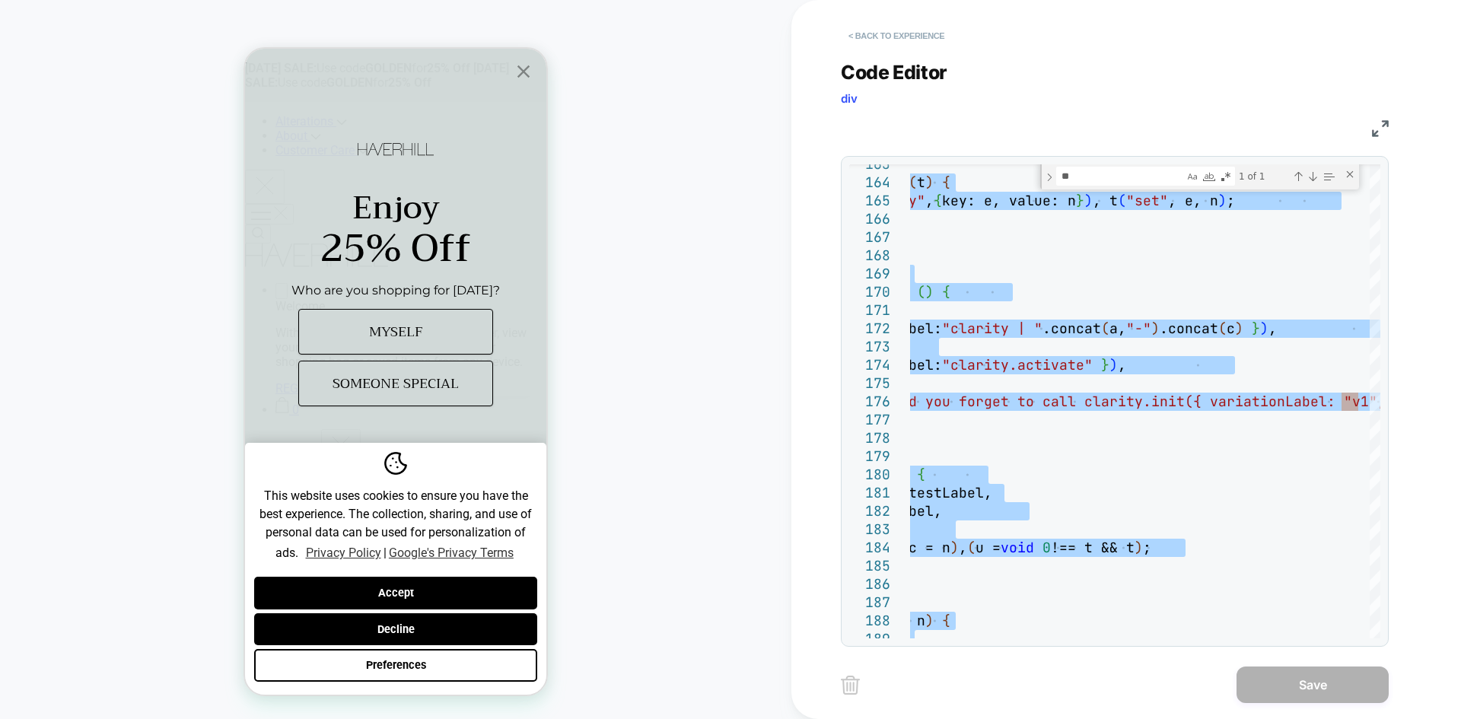
click at [0, 0] on button "< Back to experience" at bounding box center [0, 0] width 0 height 0
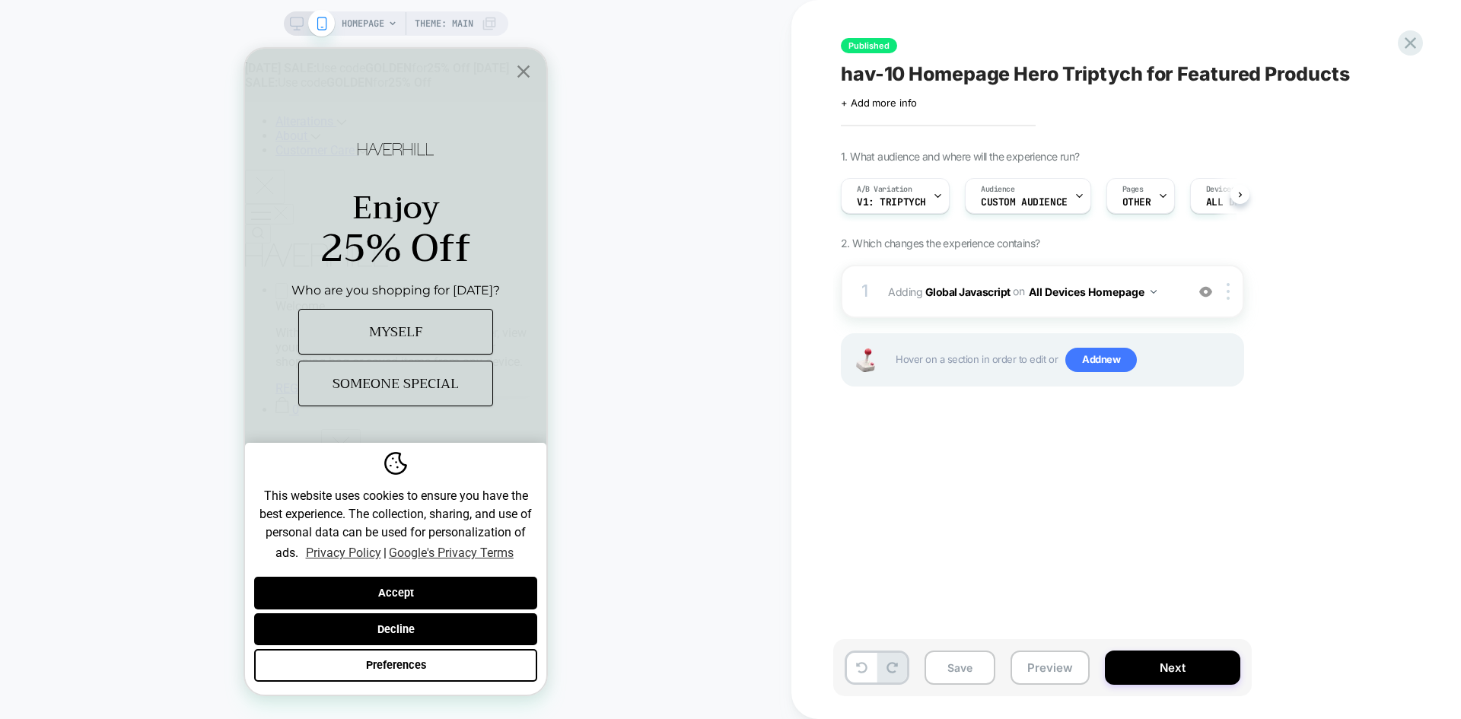
scroll to position [0, 1]
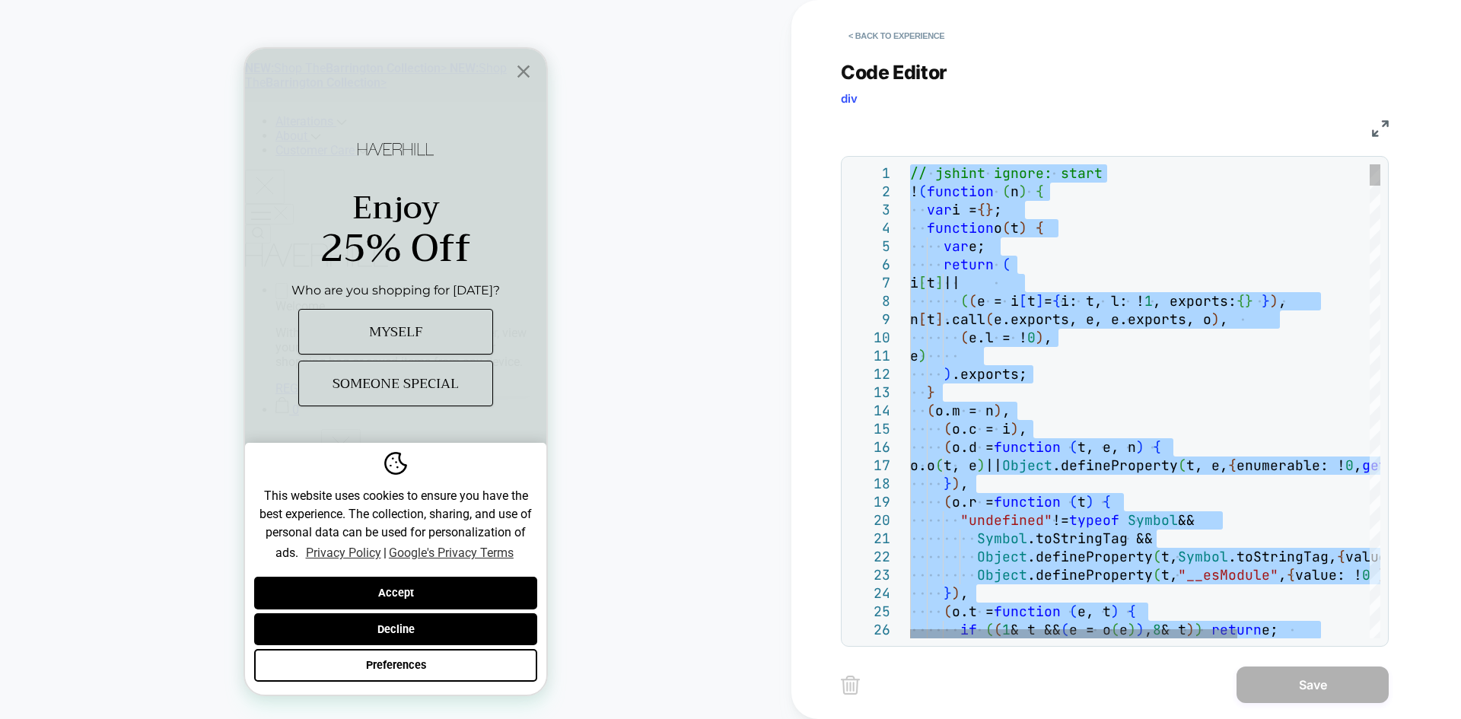
type textarea "**********"
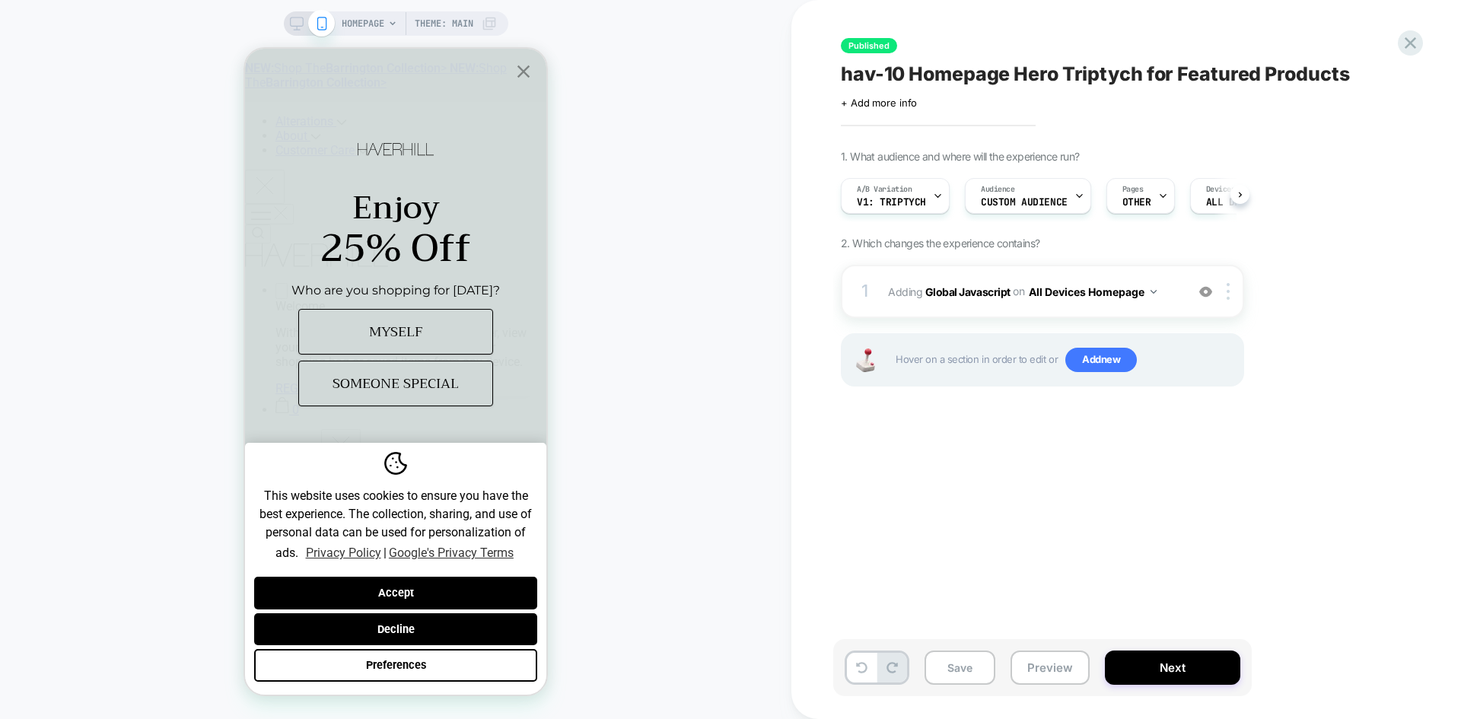
scroll to position [0, 1]
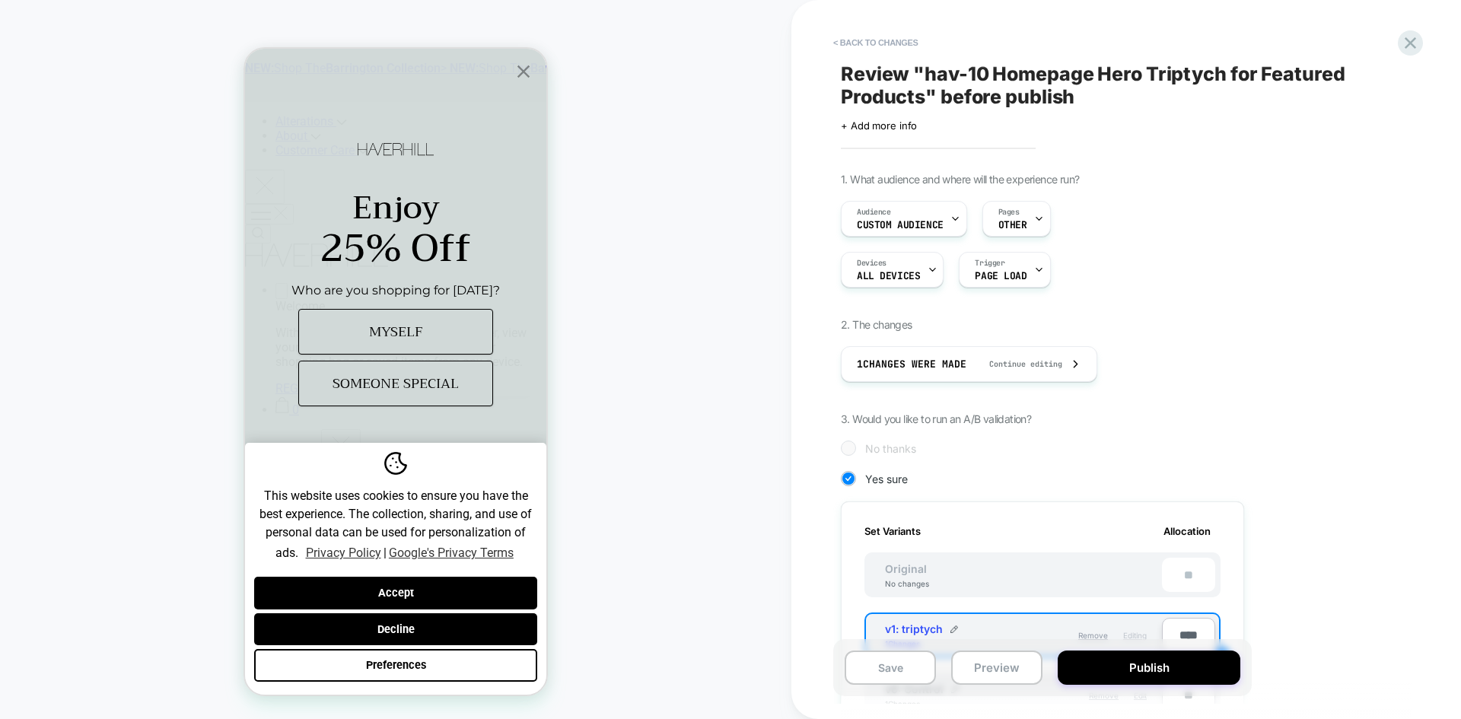
click at [1157, 666] on button "Publish" at bounding box center [1148, 667] width 183 height 34
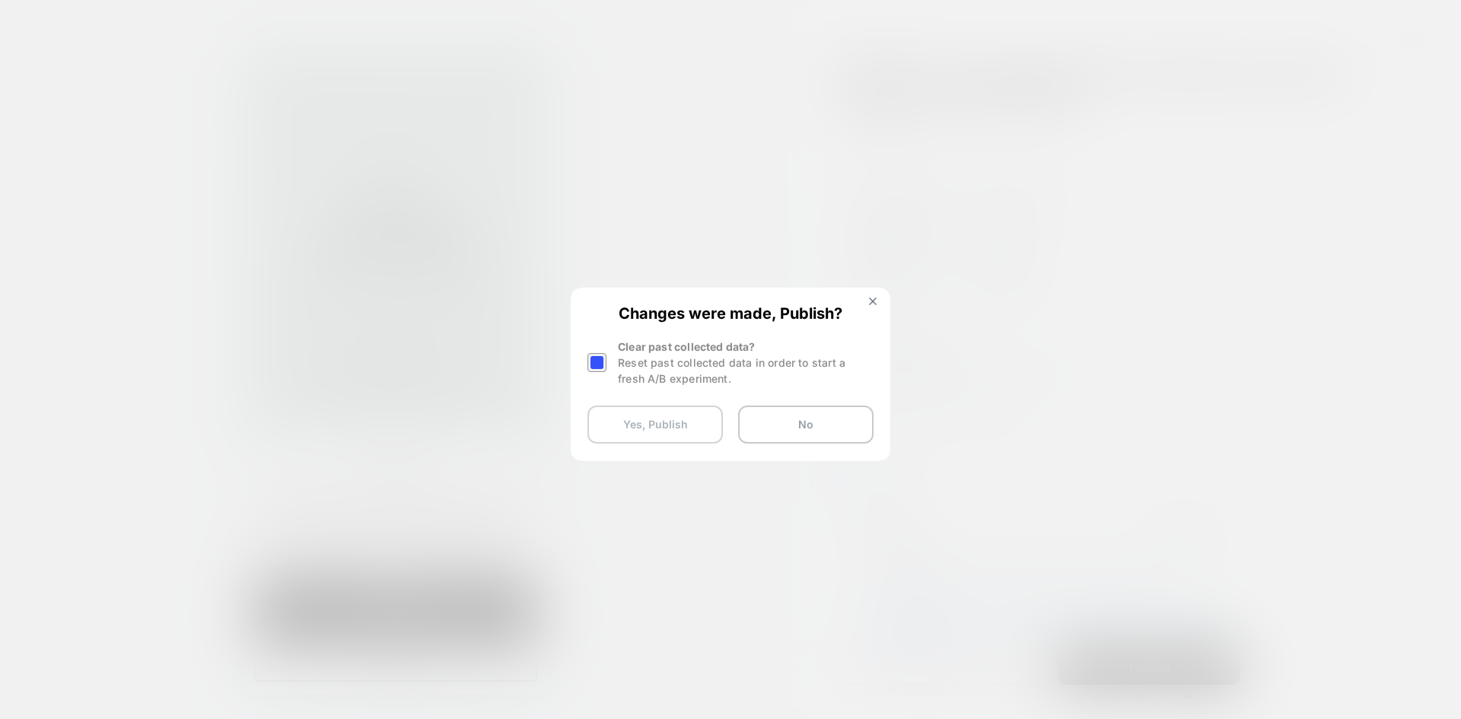
click at [637, 428] on button "Yes, Publish" at bounding box center [654, 424] width 135 height 38
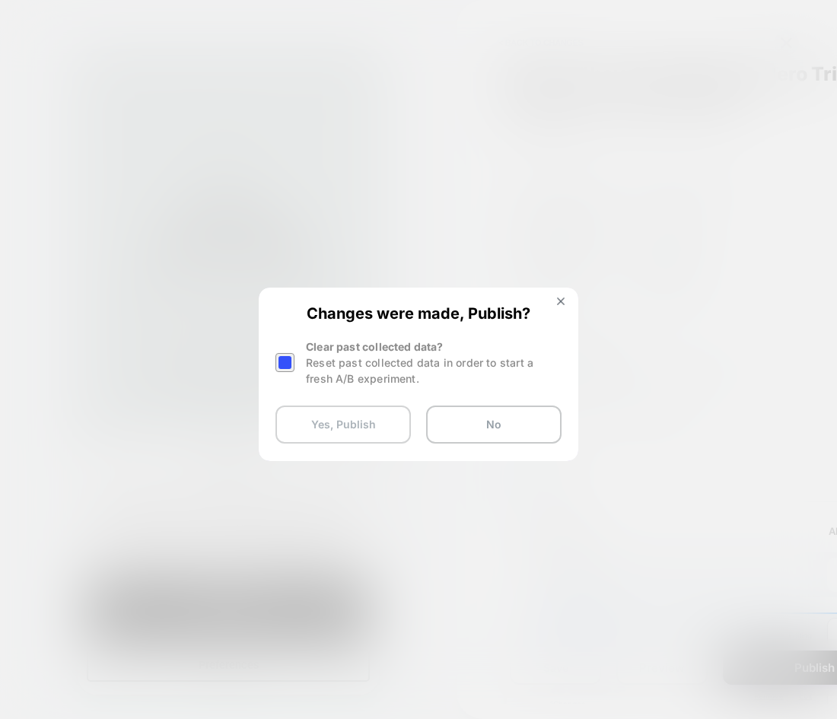
click at [320, 421] on button "Yes, Publish" at bounding box center [342, 424] width 135 height 38
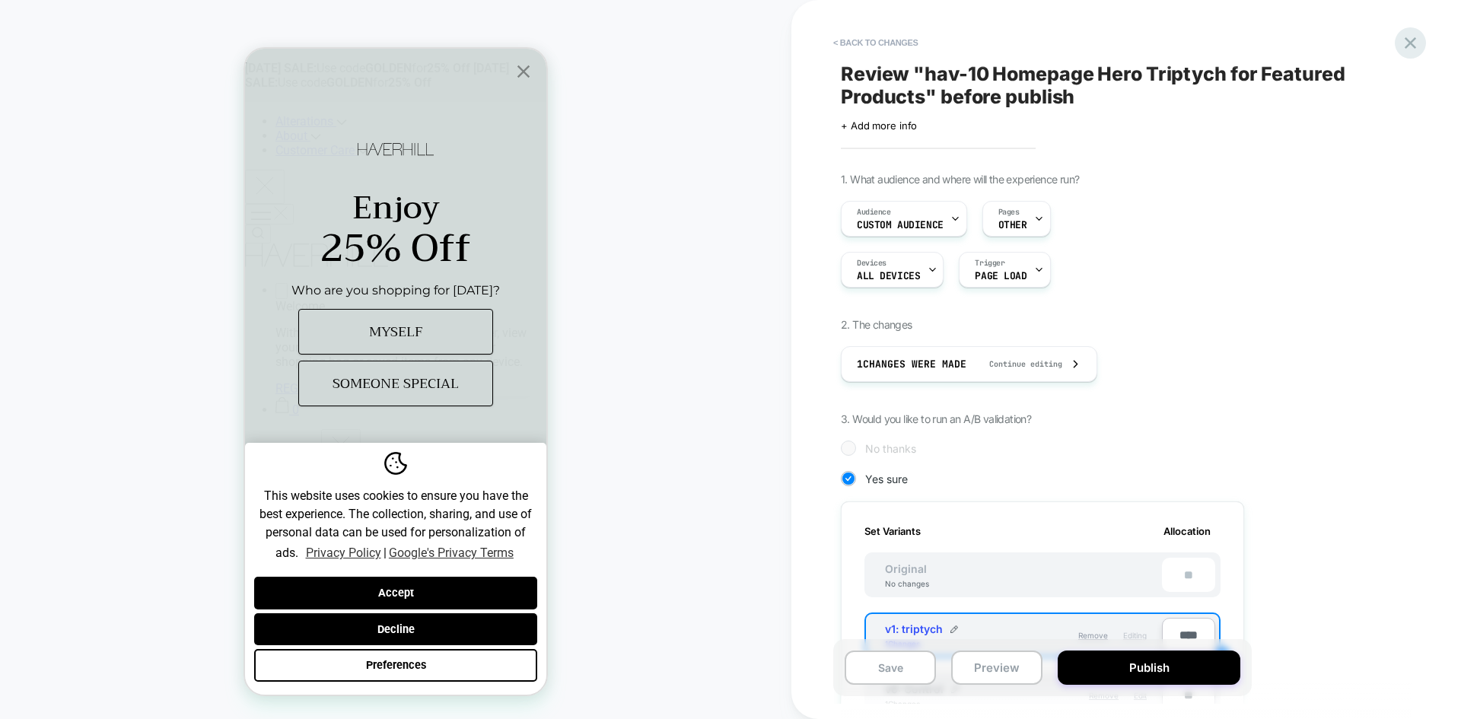
click at [1407, 44] on icon at bounding box center [1410, 43] width 21 height 21
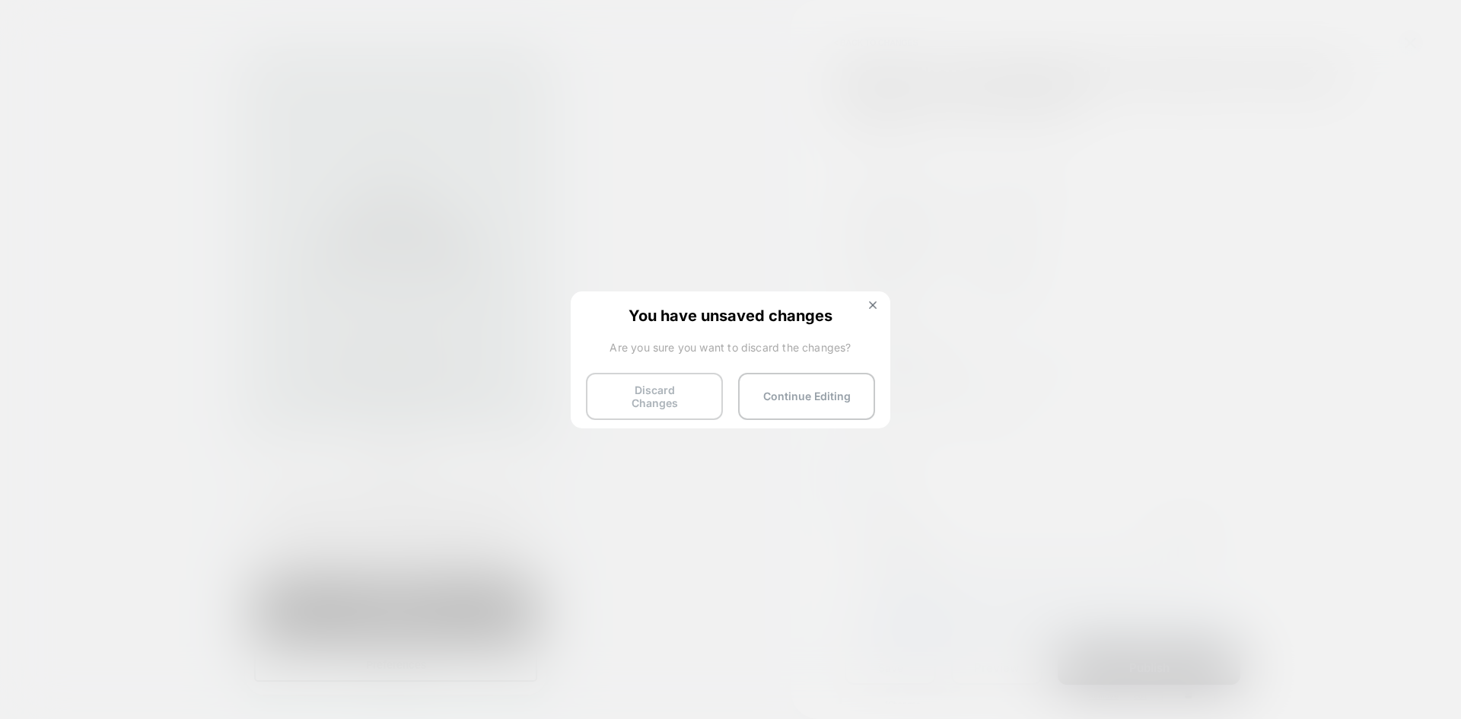
click at [643, 392] on button "Discard Changes" at bounding box center [654, 396] width 137 height 47
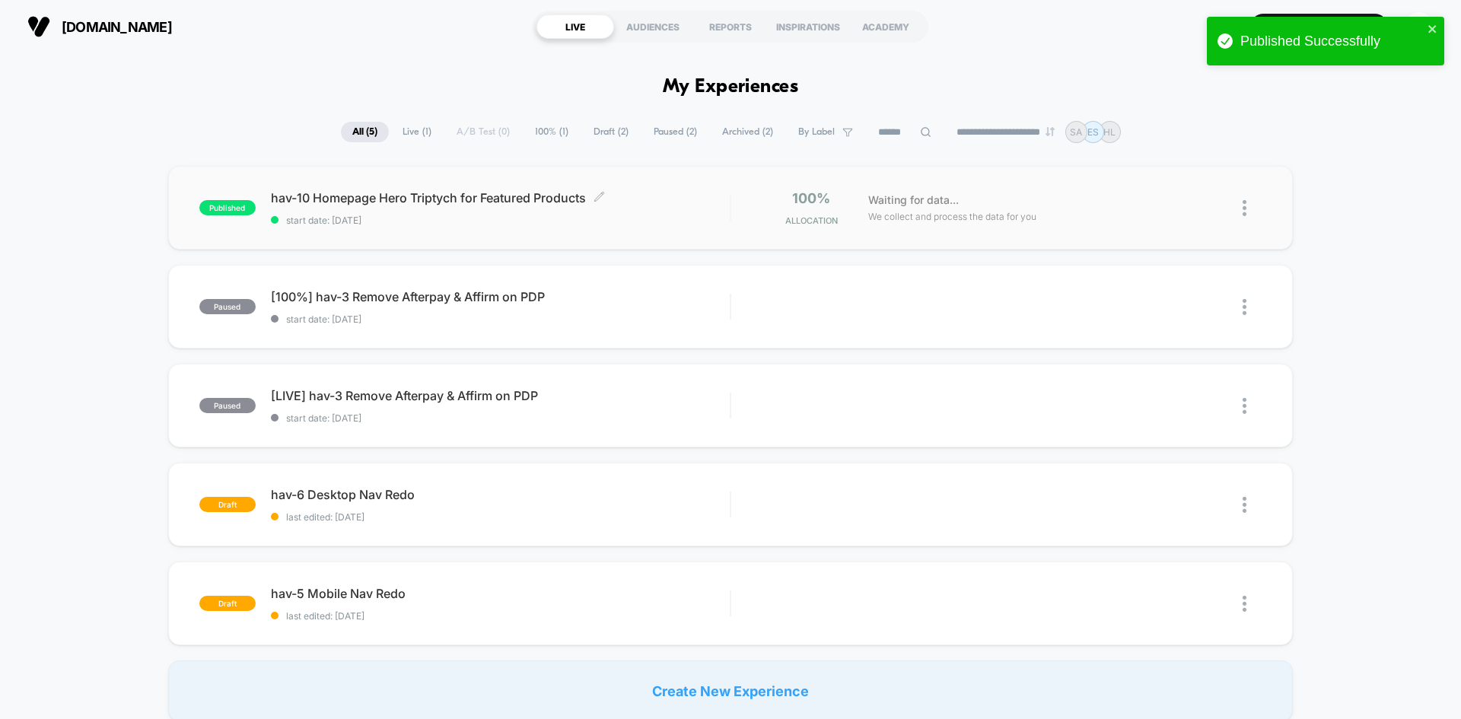
click at [337, 197] on span "hav-10 Homepage Hero Triptych for Featured Products Click to edit experience de…" at bounding box center [500, 197] width 459 height 15
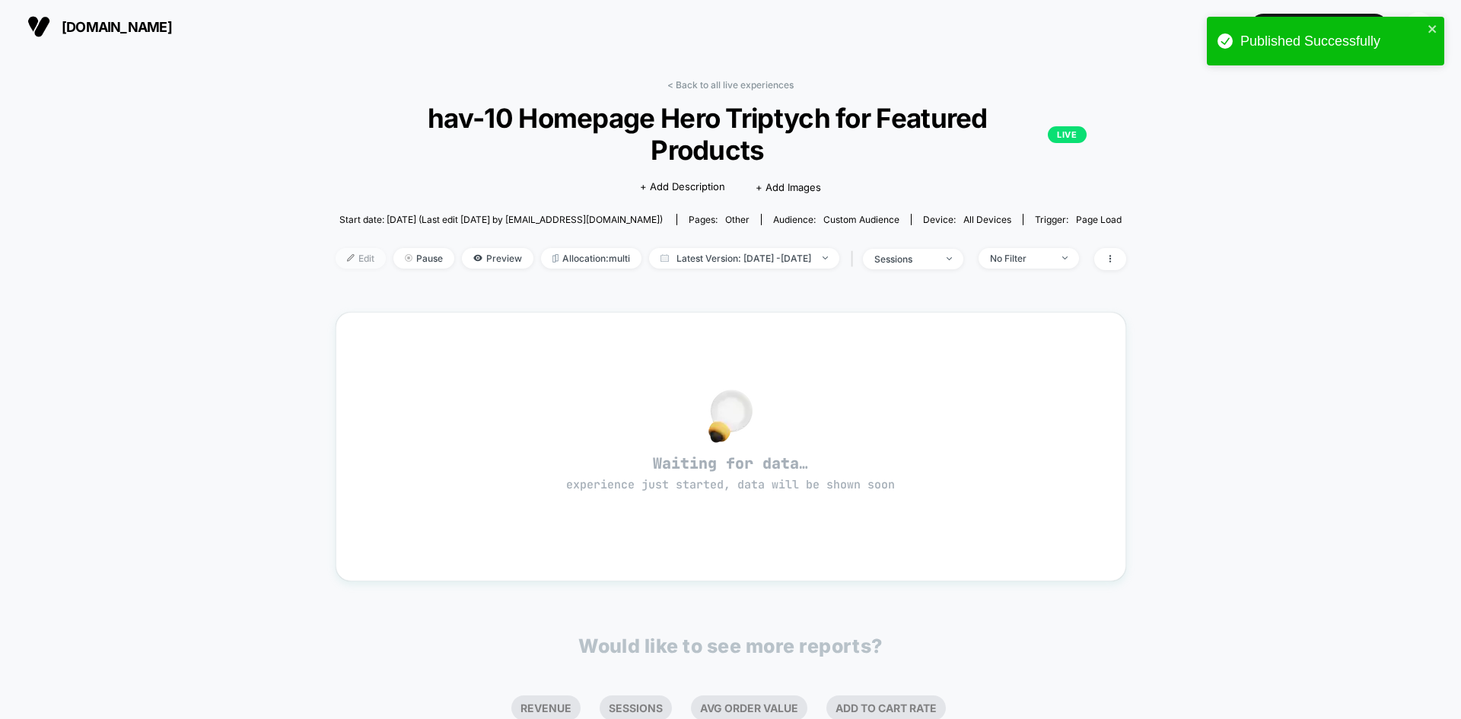
click at [335, 248] on span "Edit" at bounding box center [360, 258] width 50 height 21
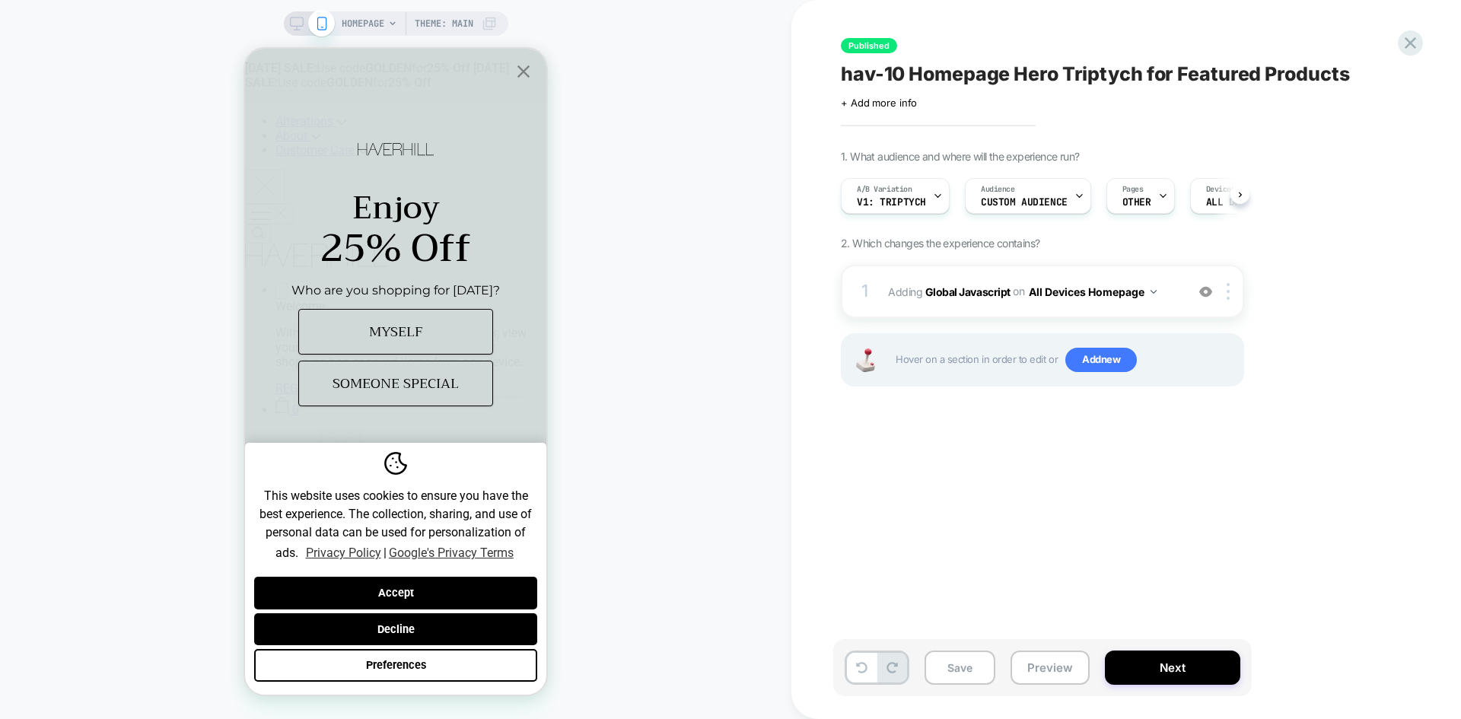
scroll to position [0, 1]
click at [942, 291] on b "Global Javascript" at bounding box center [967, 291] width 85 height 13
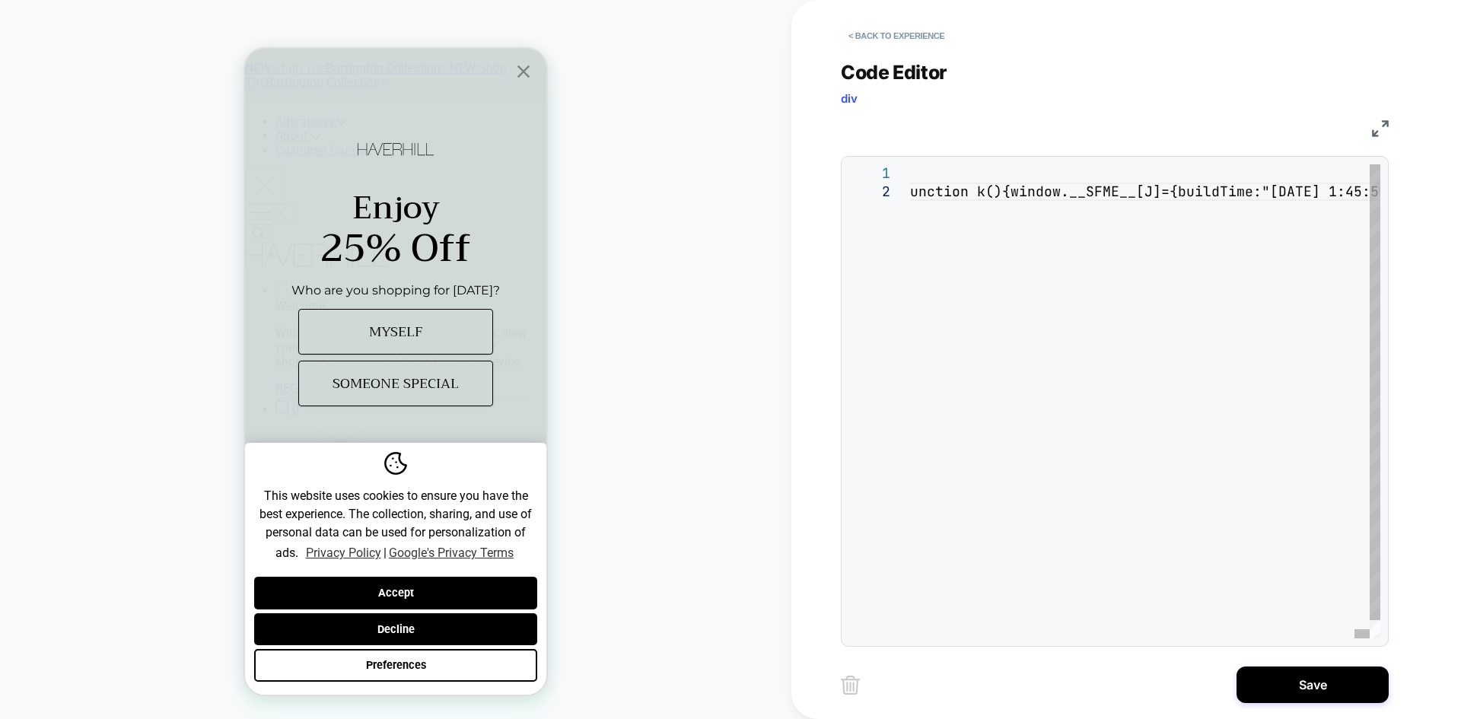
type textarea "**********"
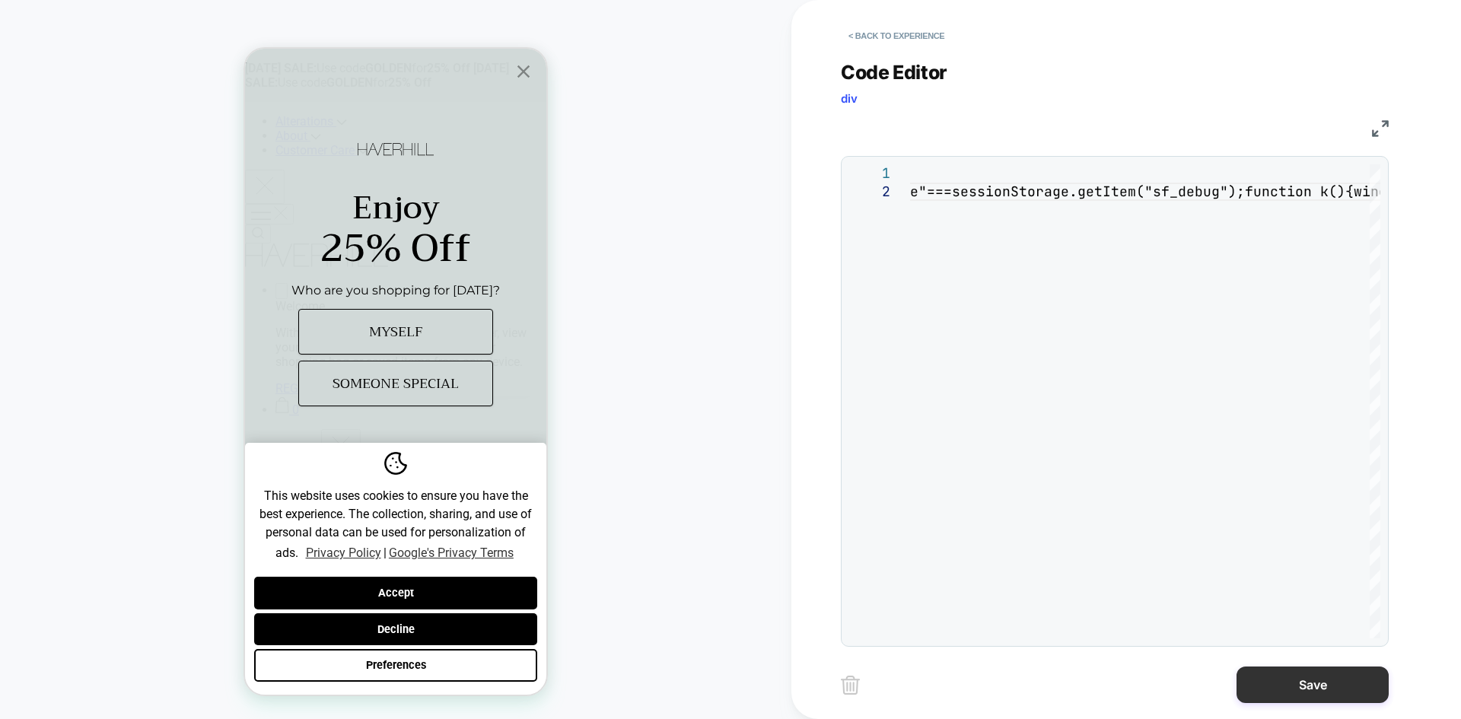
click at [1318, 680] on button "Save" at bounding box center [1312, 684] width 152 height 37
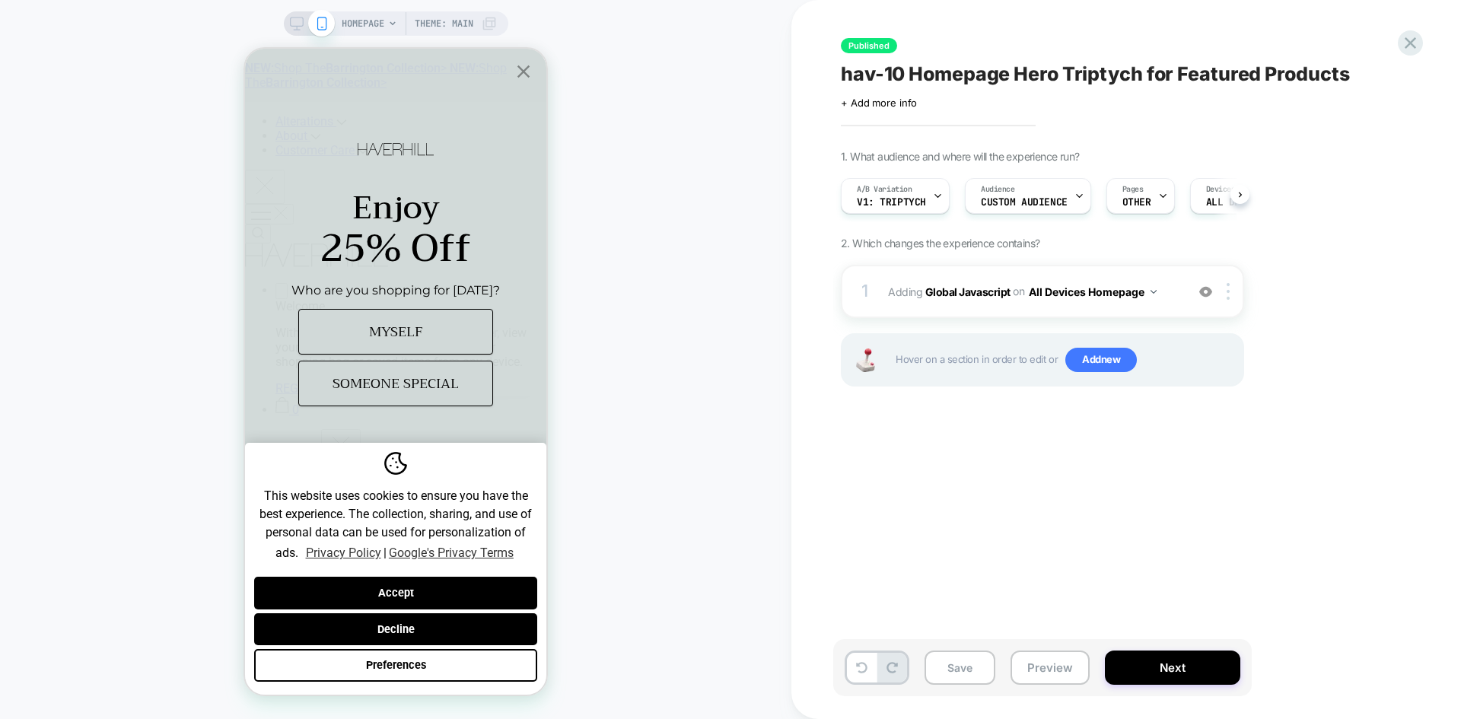
scroll to position [0, 1]
click at [1177, 660] on button "Next" at bounding box center [1172, 667] width 135 height 34
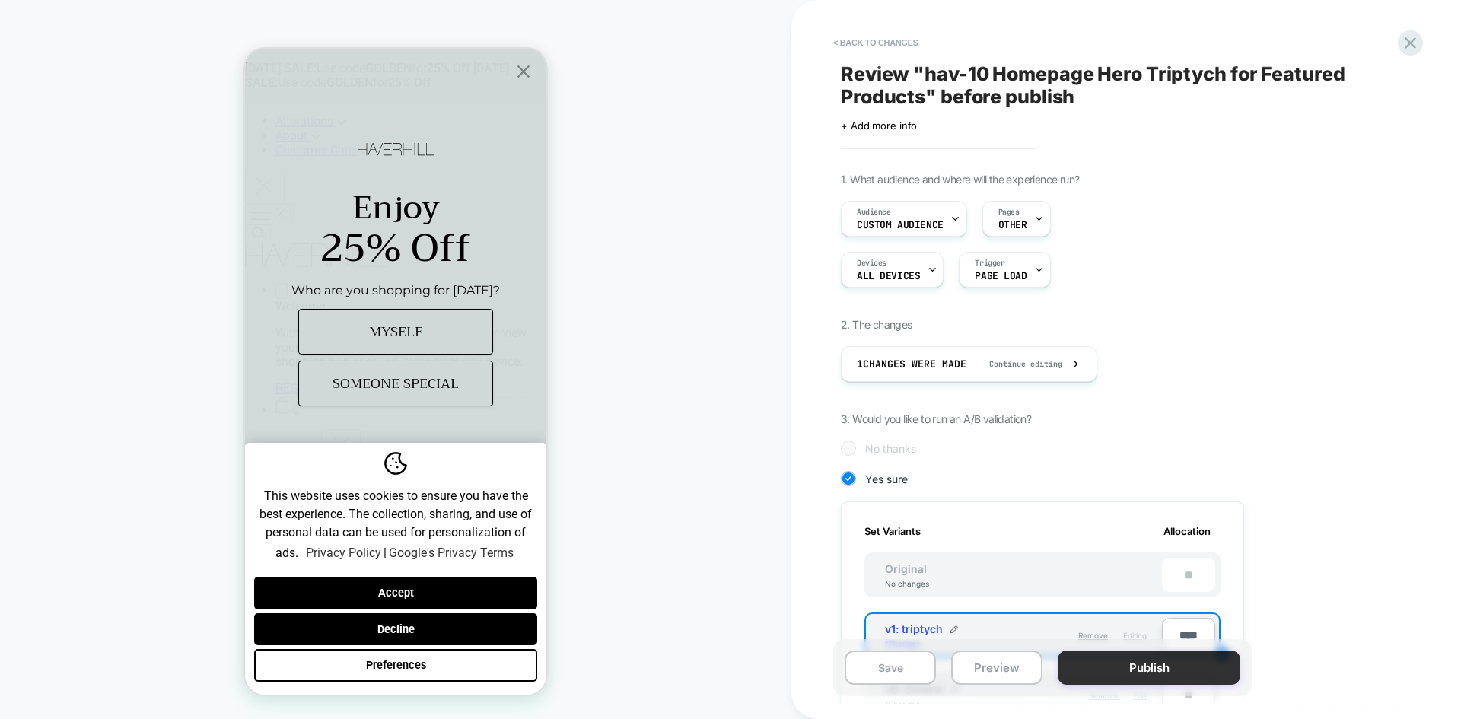
click at [1135, 663] on button "Publish" at bounding box center [1148, 667] width 183 height 34
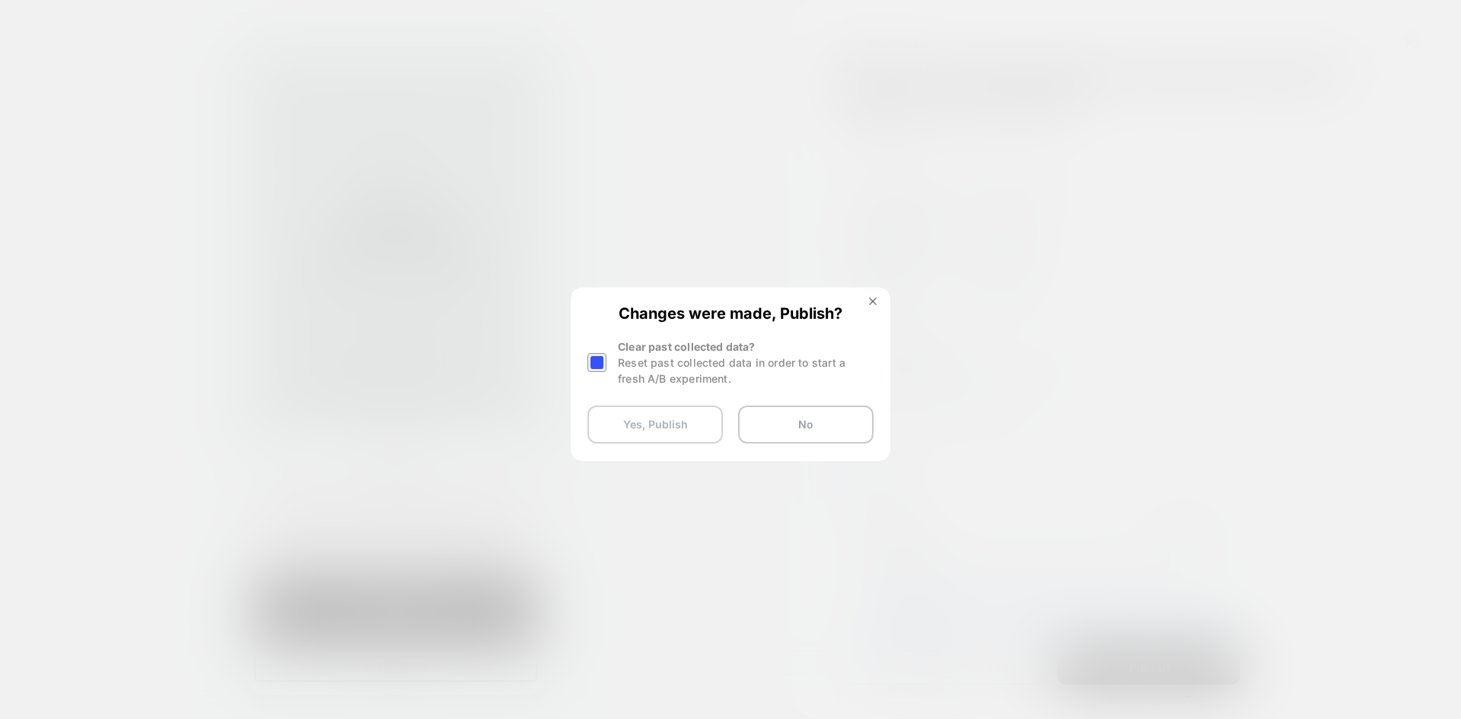
click at [0, 0] on button "Yes, Publish" at bounding box center [0, 0] width 0 height 0
click at [277, 594] on div at bounding box center [263, 607] width 27 height 27
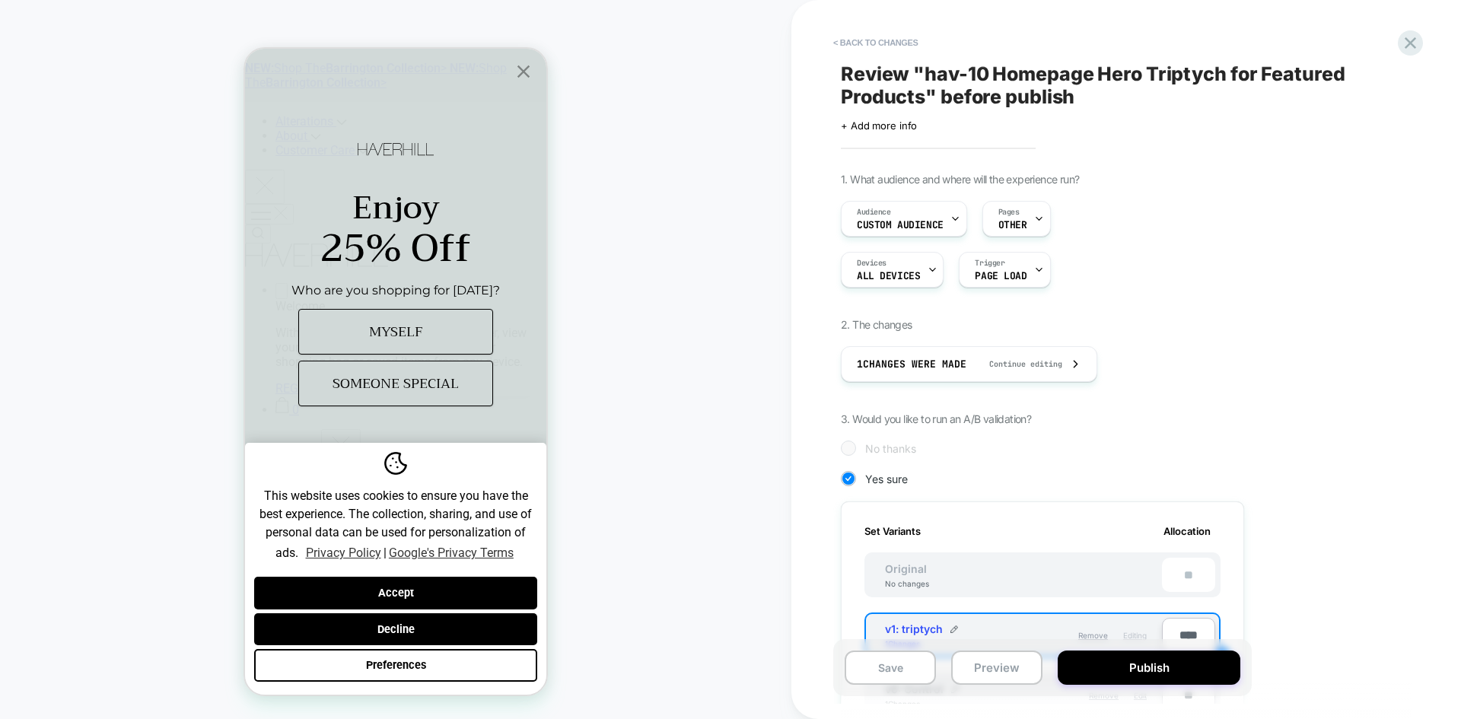
click at [1213, 304] on div "1. What audience and where will the experience run? Audience Custom Audience Pa…" at bounding box center [1118, 638] width 555 height 930
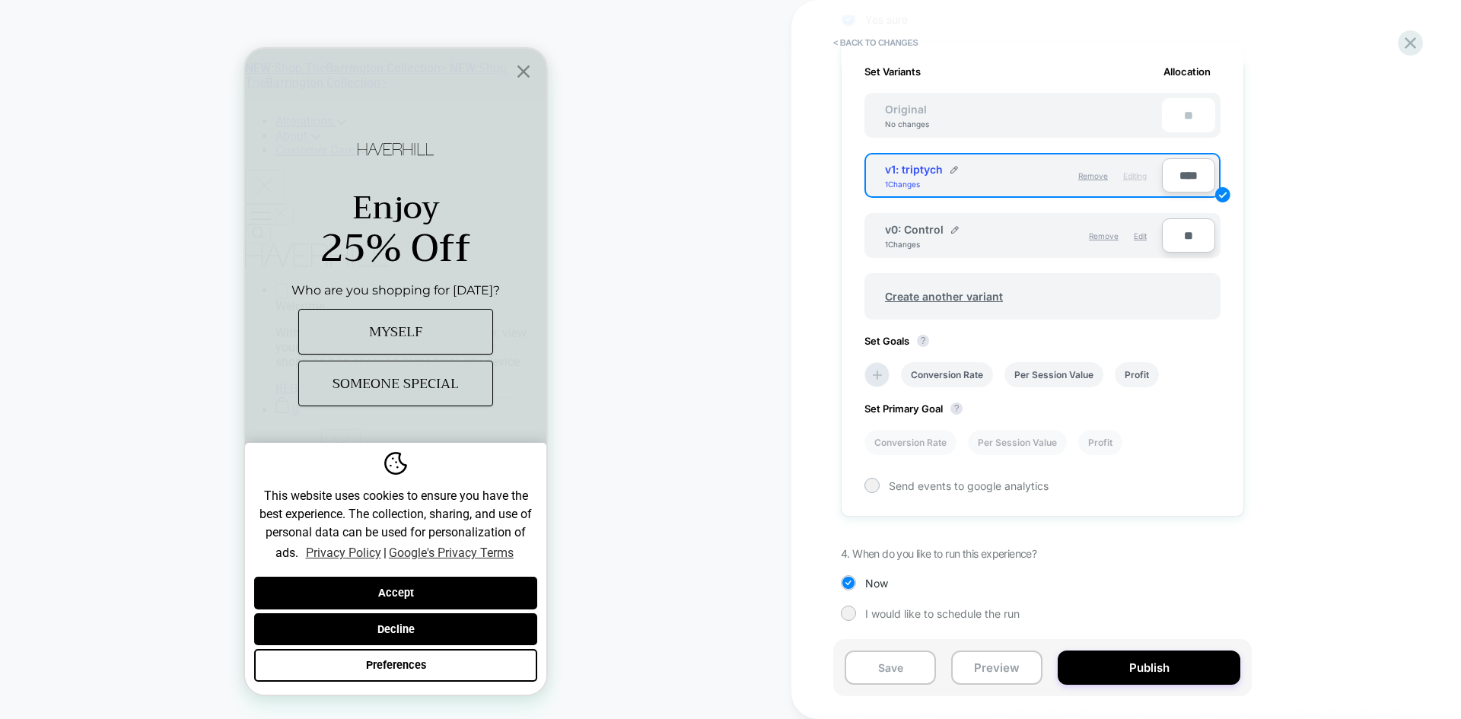
scroll to position [460, 0]
click at [1151, 668] on button "Publish" at bounding box center [1148, 667] width 183 height 34
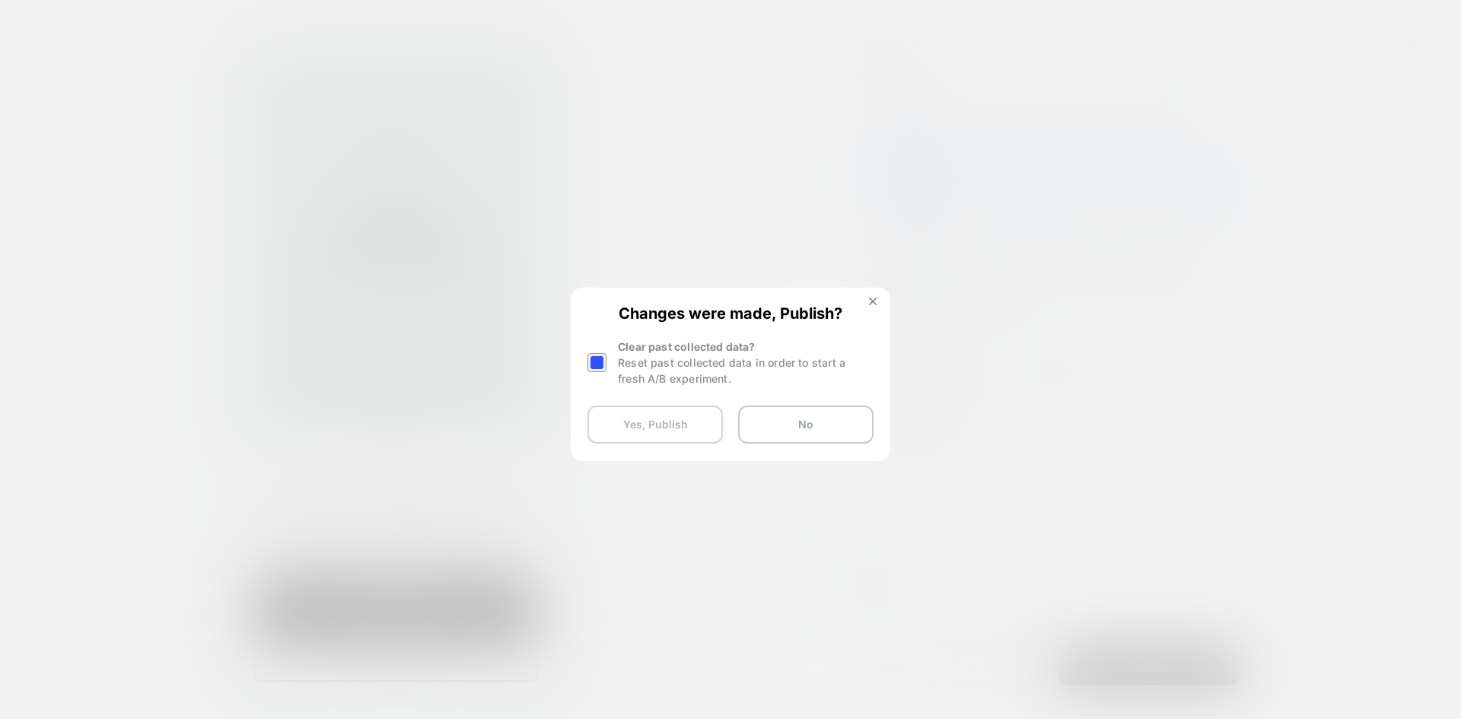
click at [659, 423] on button "Yes, Publish" at bounding box center [654, 424] width 135 height 38
